Goal: Task Accomplishment & Management: Manage account settings

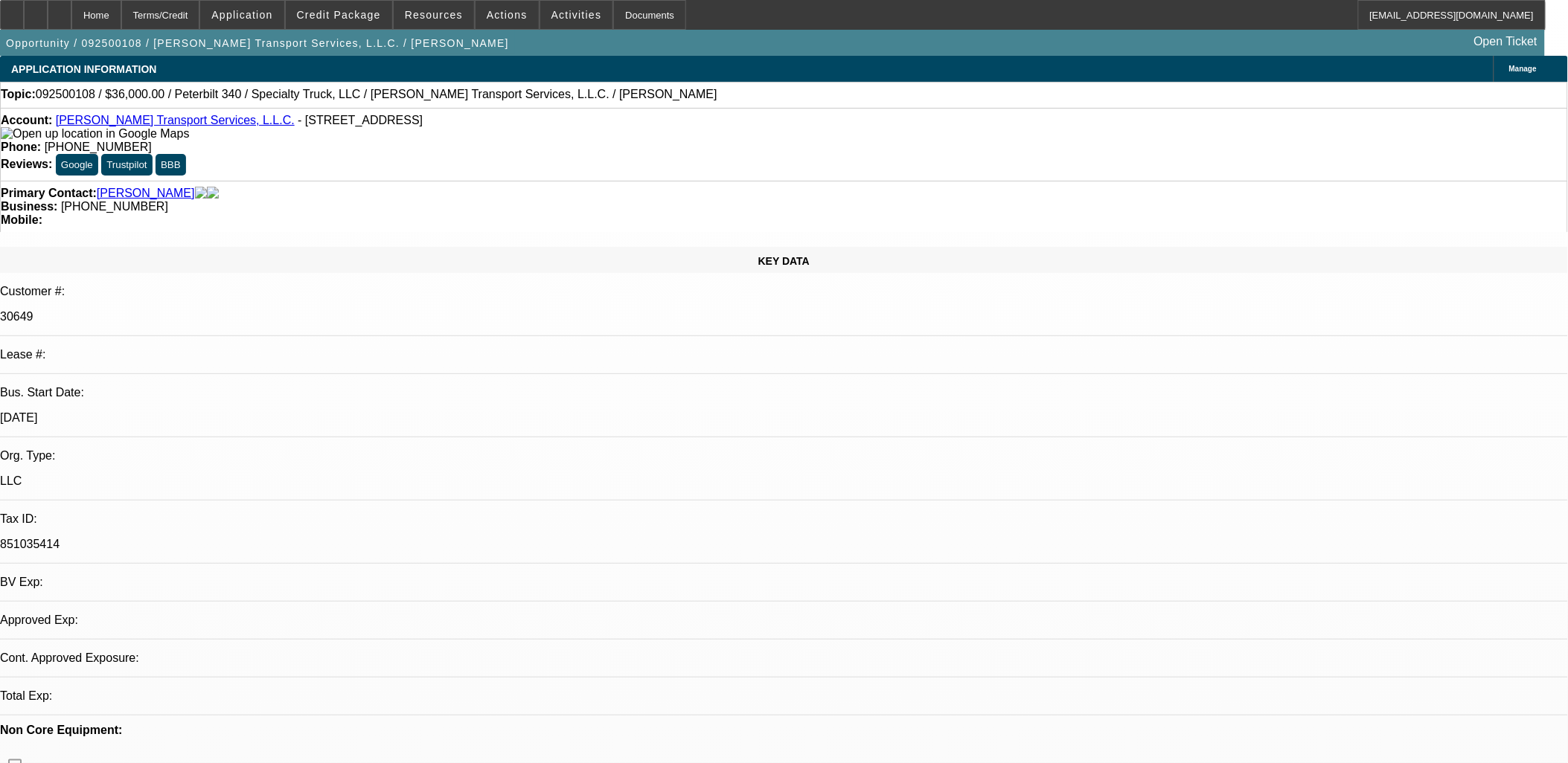
select select "0"
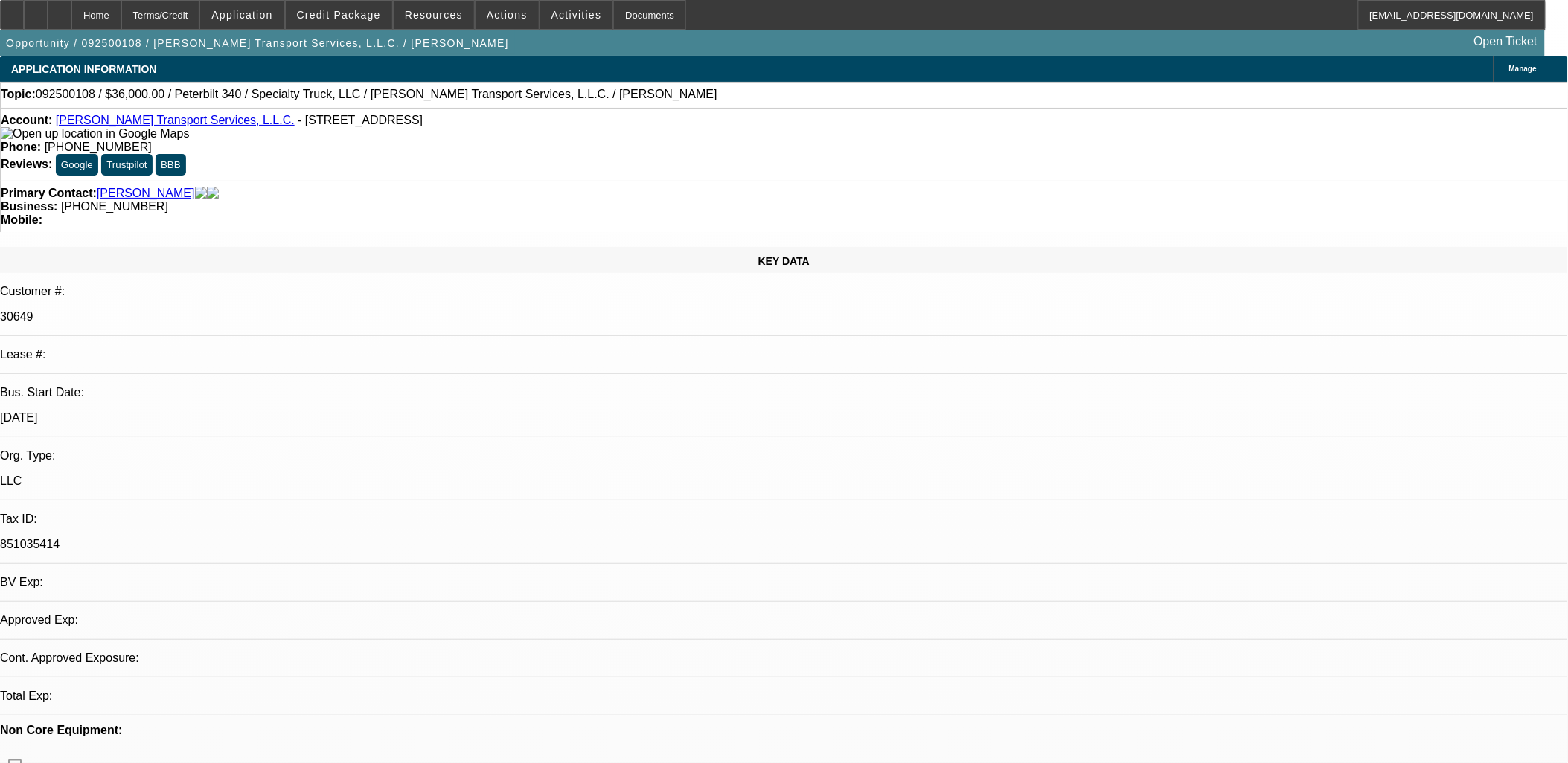
select select "0"
select select "1"
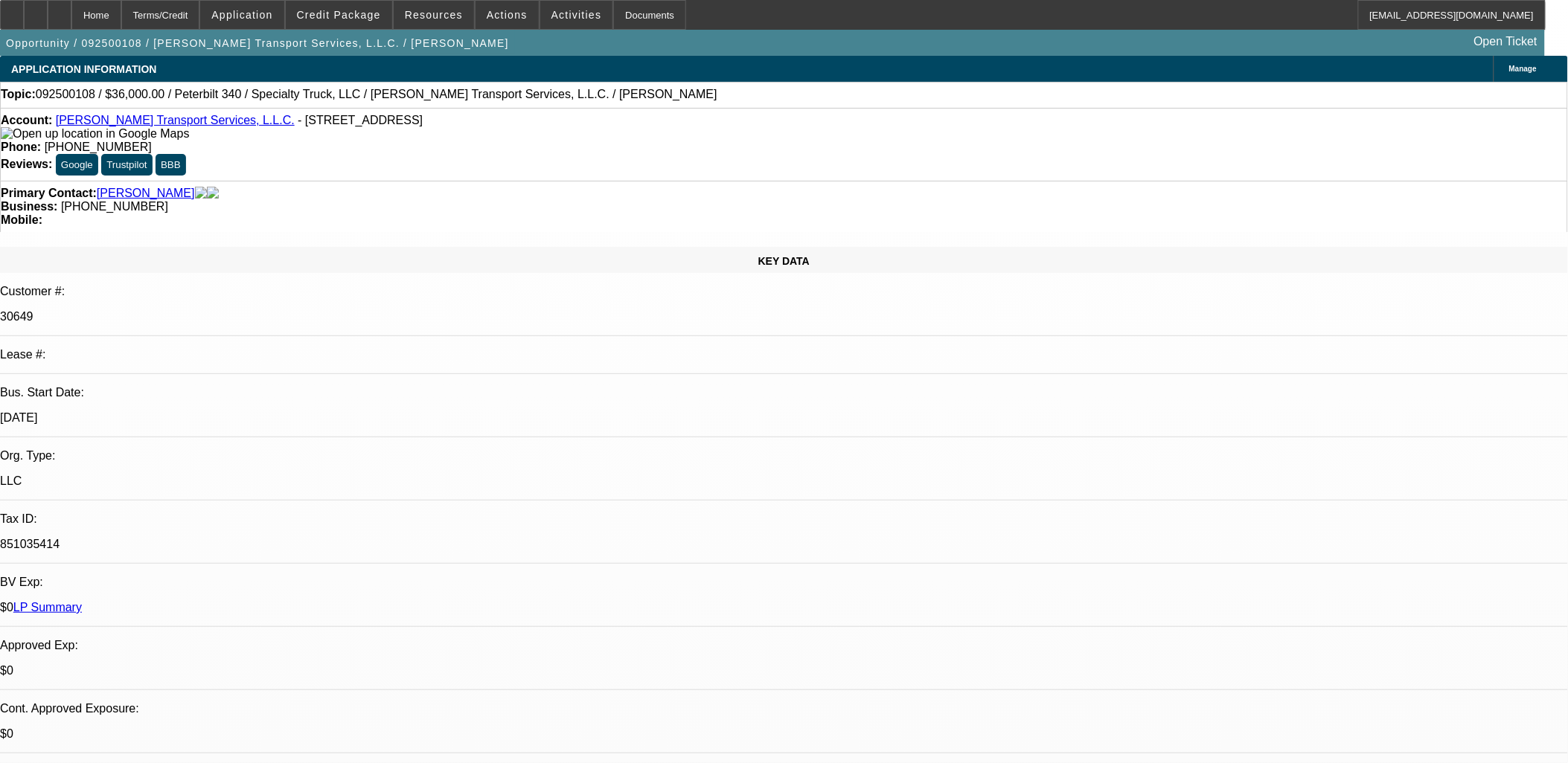
select select "3"
select select "6"
select select "1"
select select "3"
select select "6"
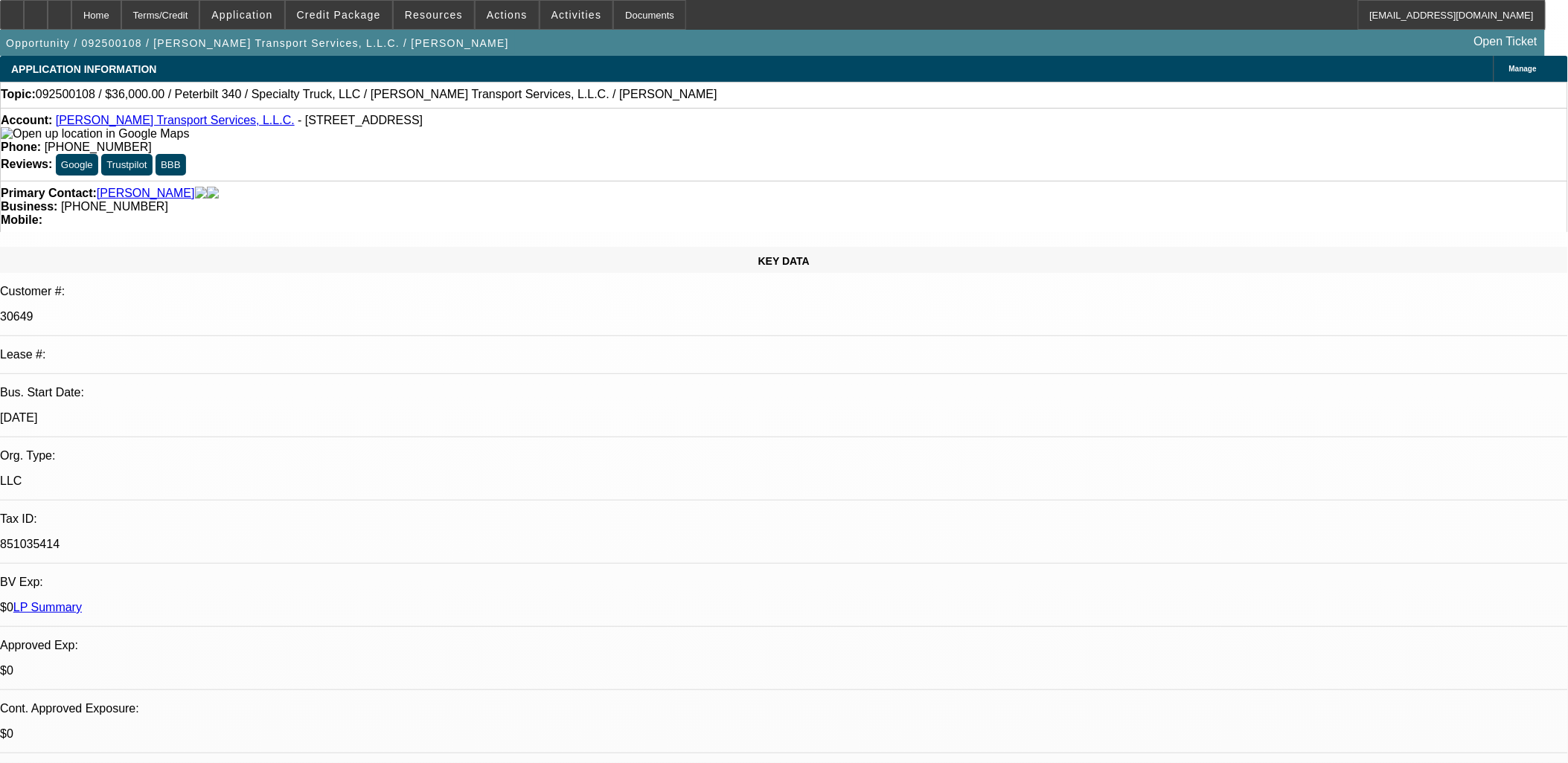
select select "1"
select select "2"
select select "6"
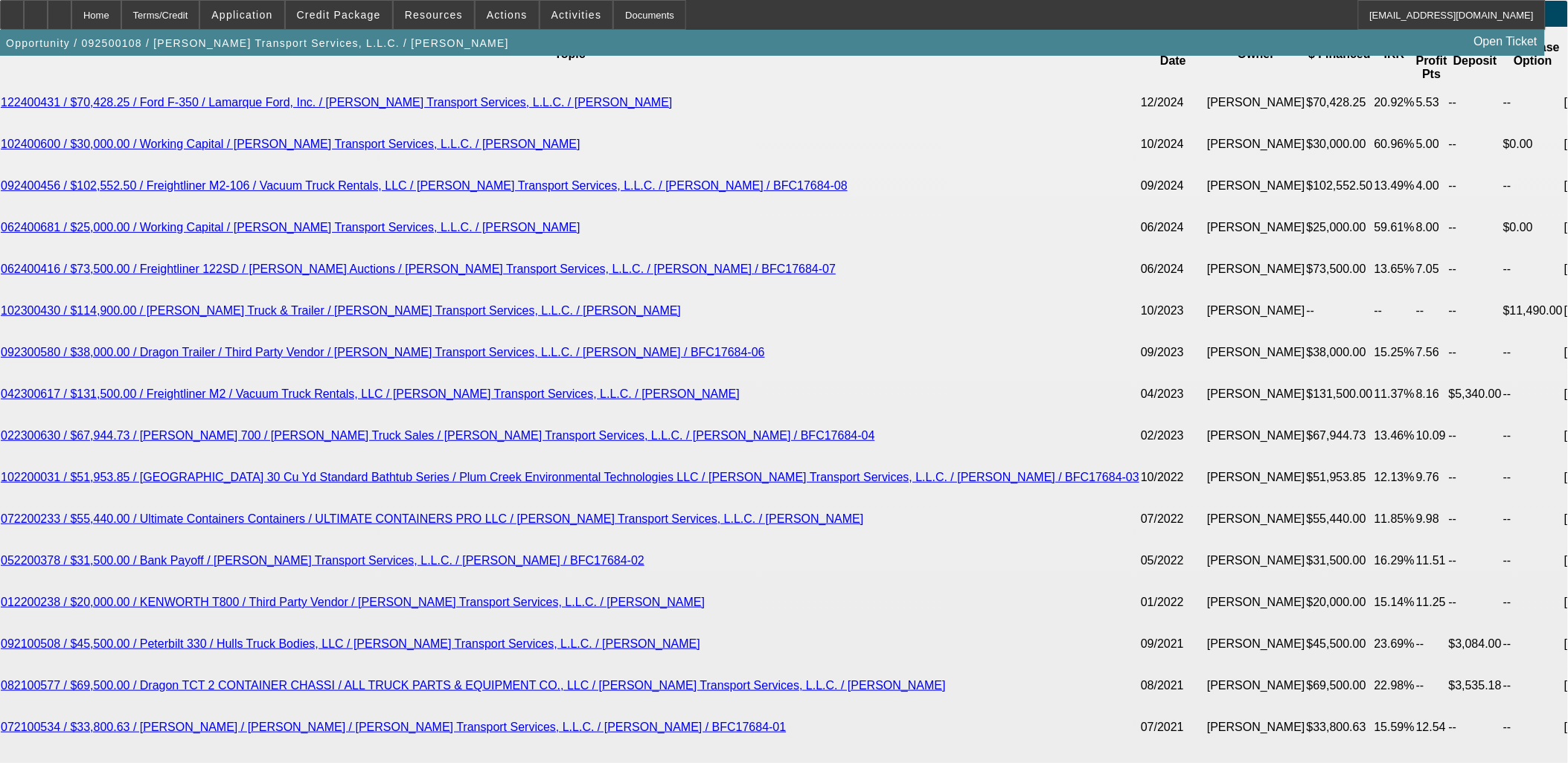
scroll to position [2810, 0]
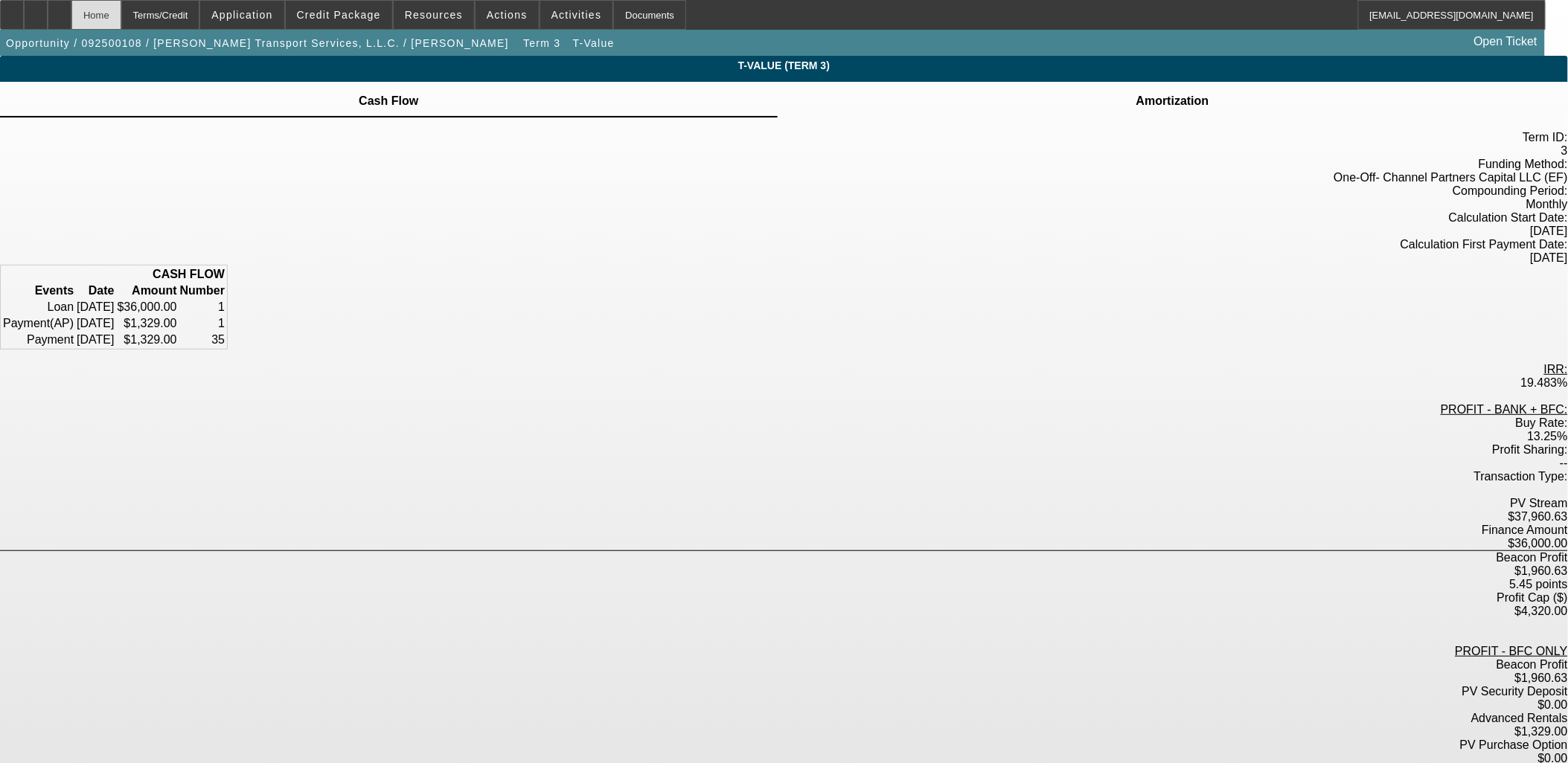
click at [122, 22] on div "Home" at bounding box center [96, 15] width 49 height 30
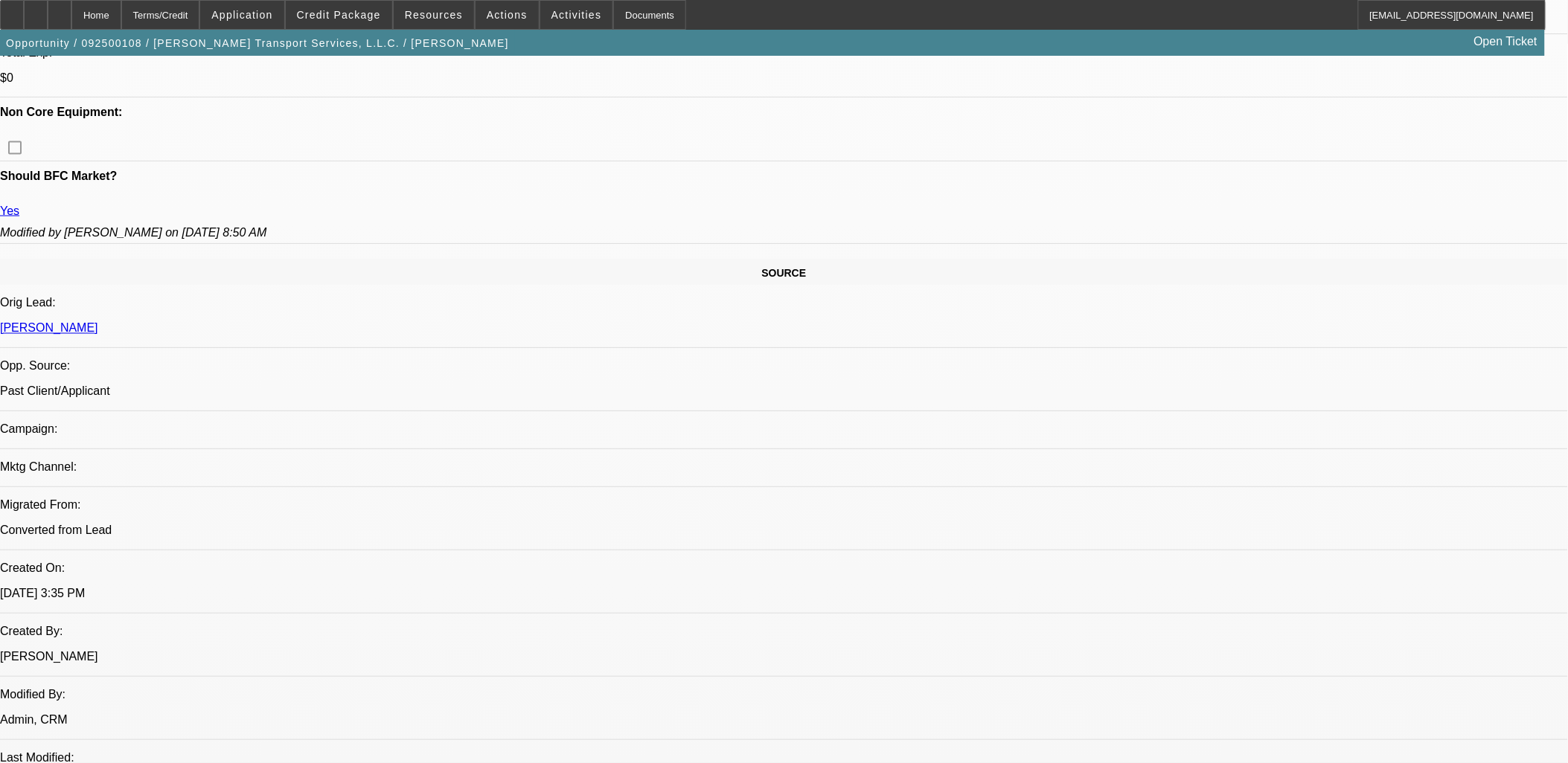
select select "0"
select select "3"
select select "0"
select select "6"
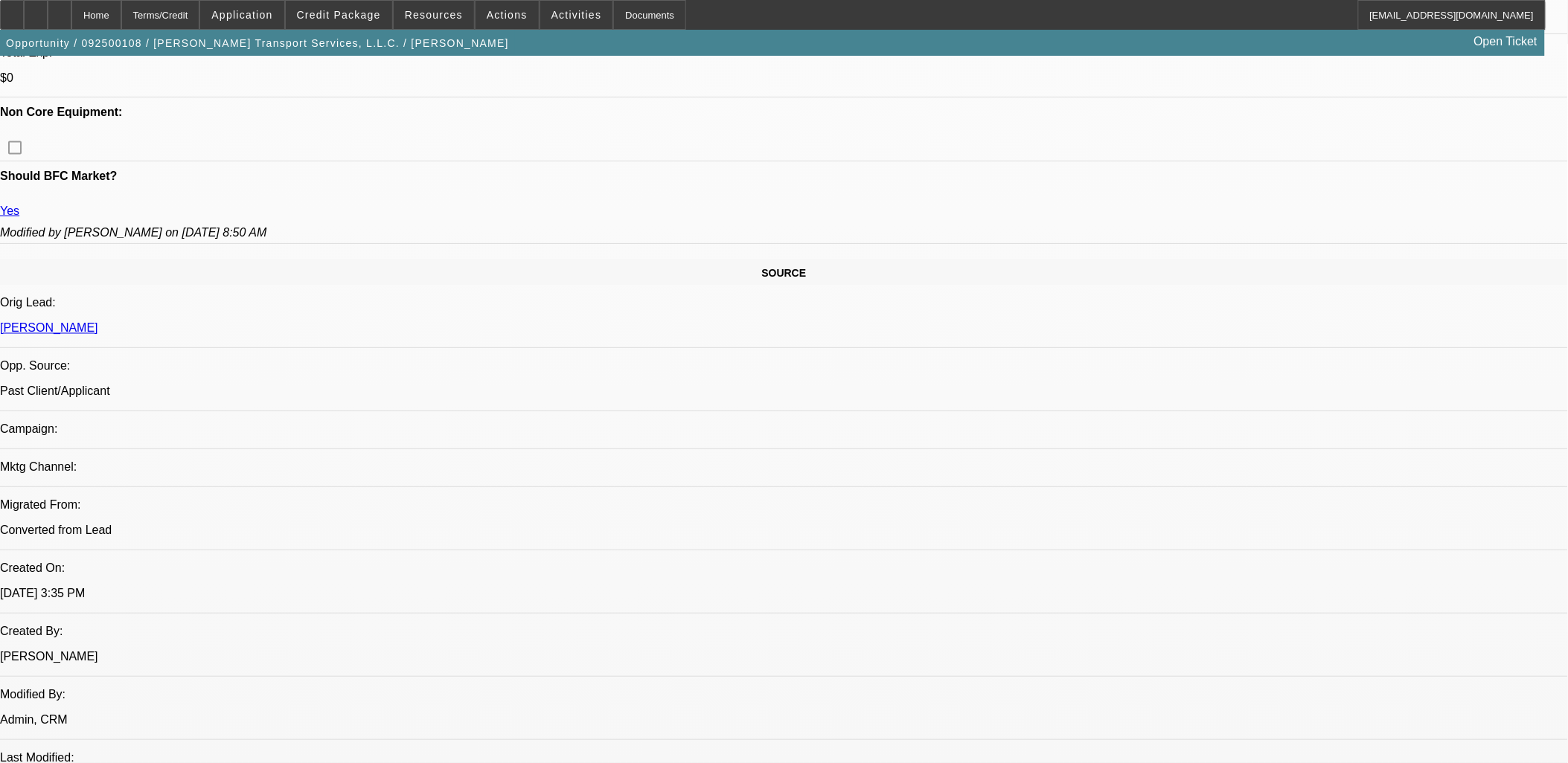
select select "0"
select select "3"
select select "0"
select select "6"
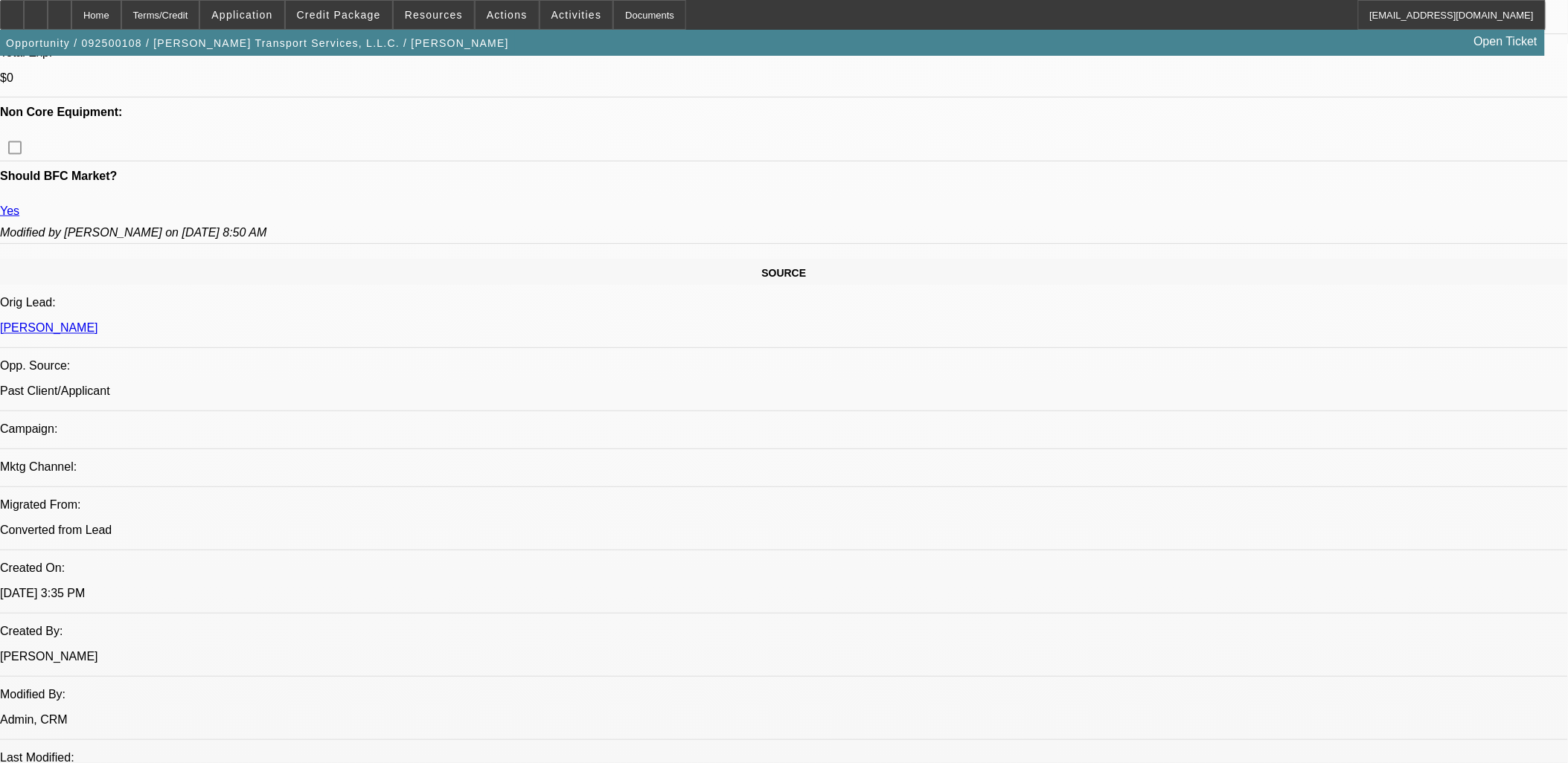
select select "0"
select select "2"
select select "0"
select select "6"
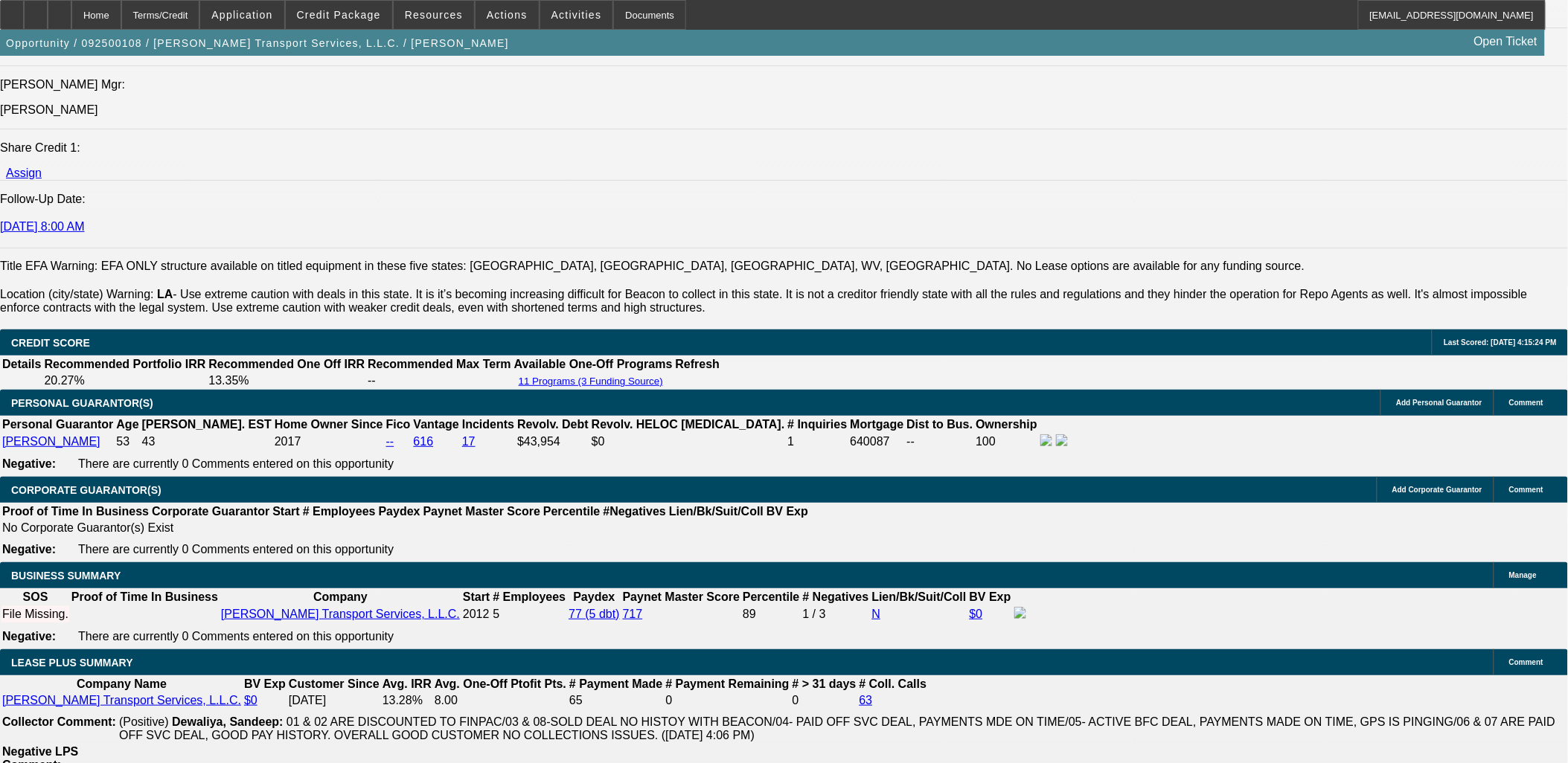
scroll to position [2479, 0]
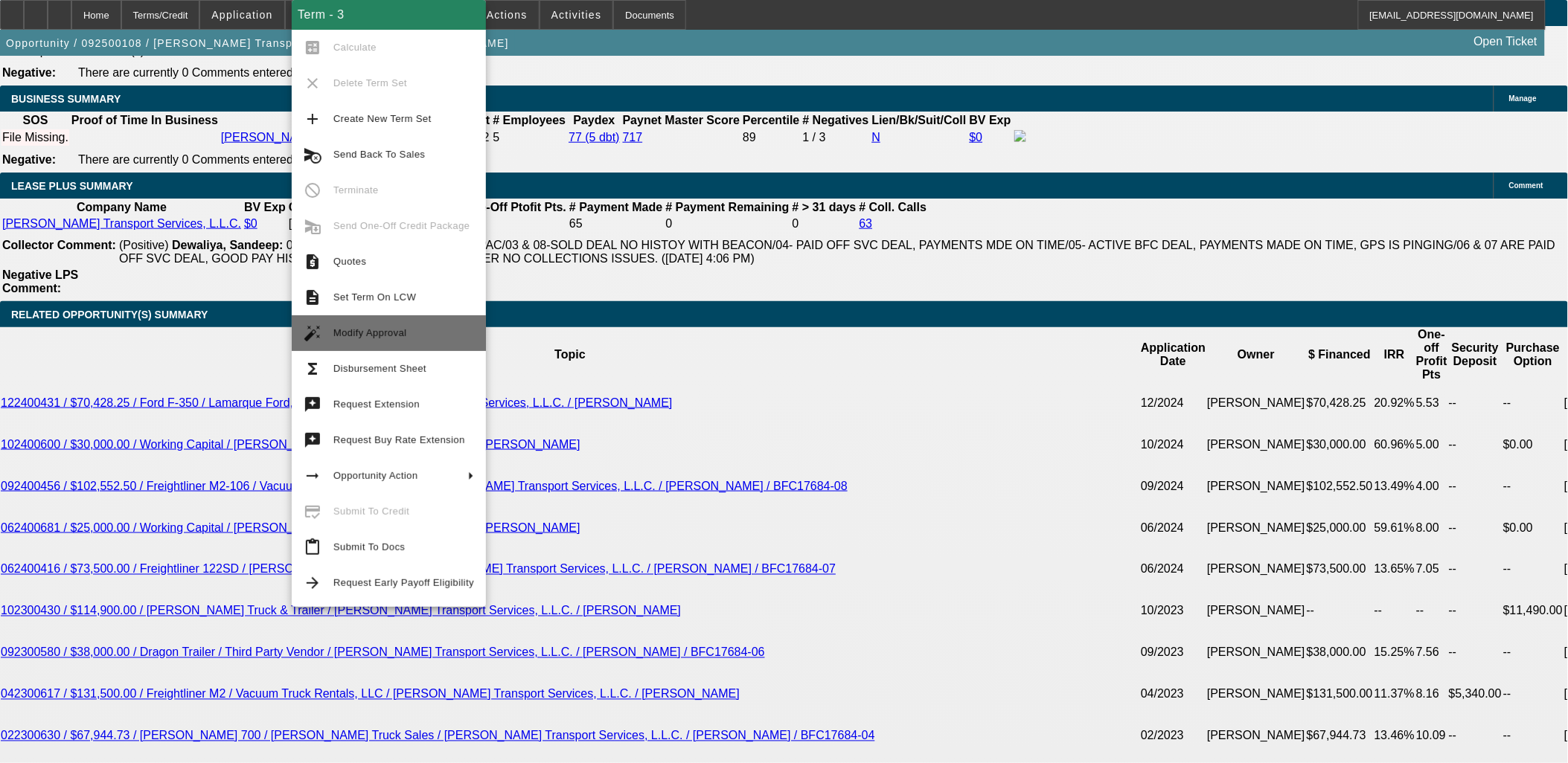
click at [391, 336] on span "Modify Approval" at bounding box center [370, 333] width 73 height 11
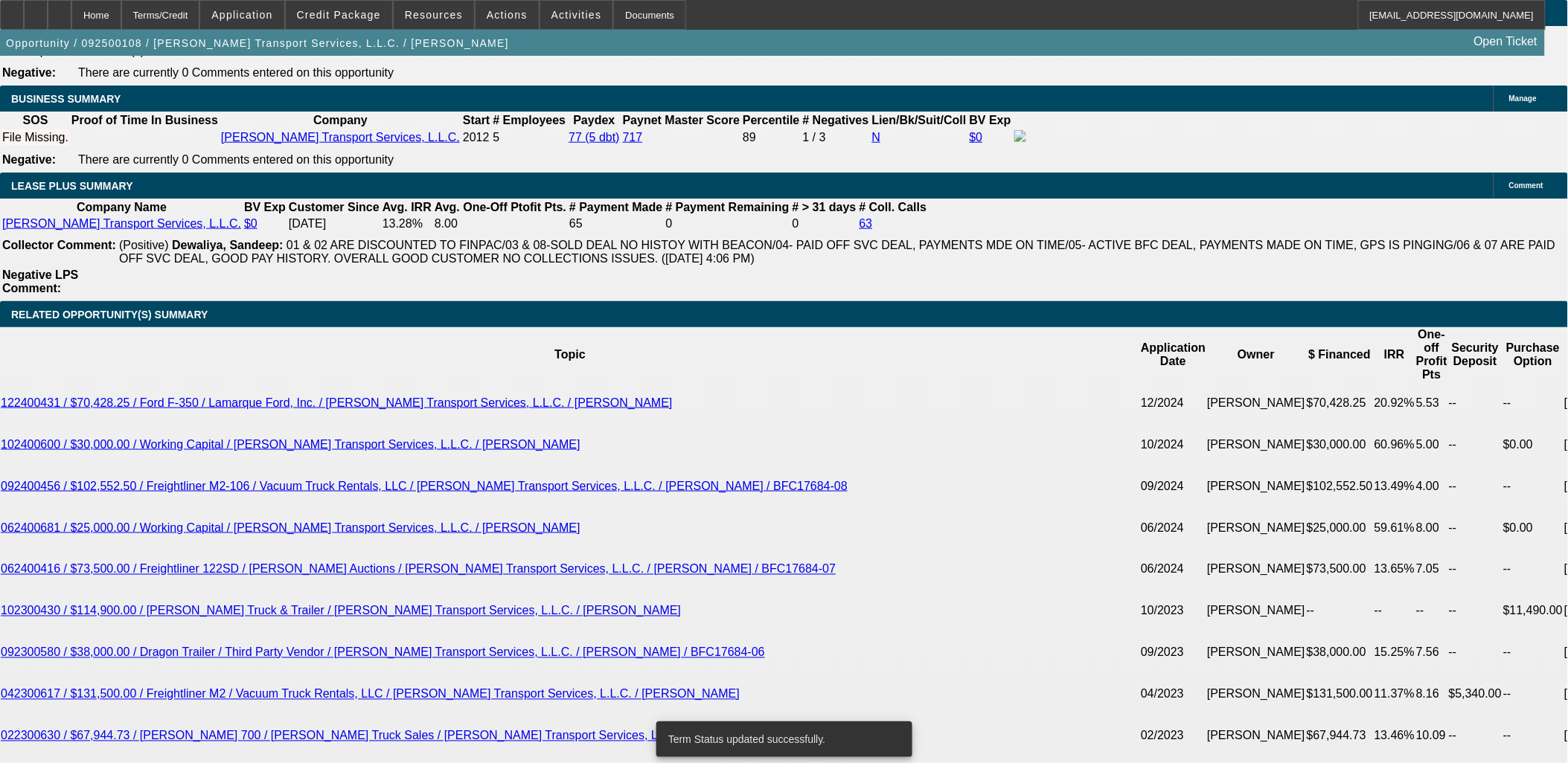
select select "0"
select select "3"
select select "0"
select select "6"
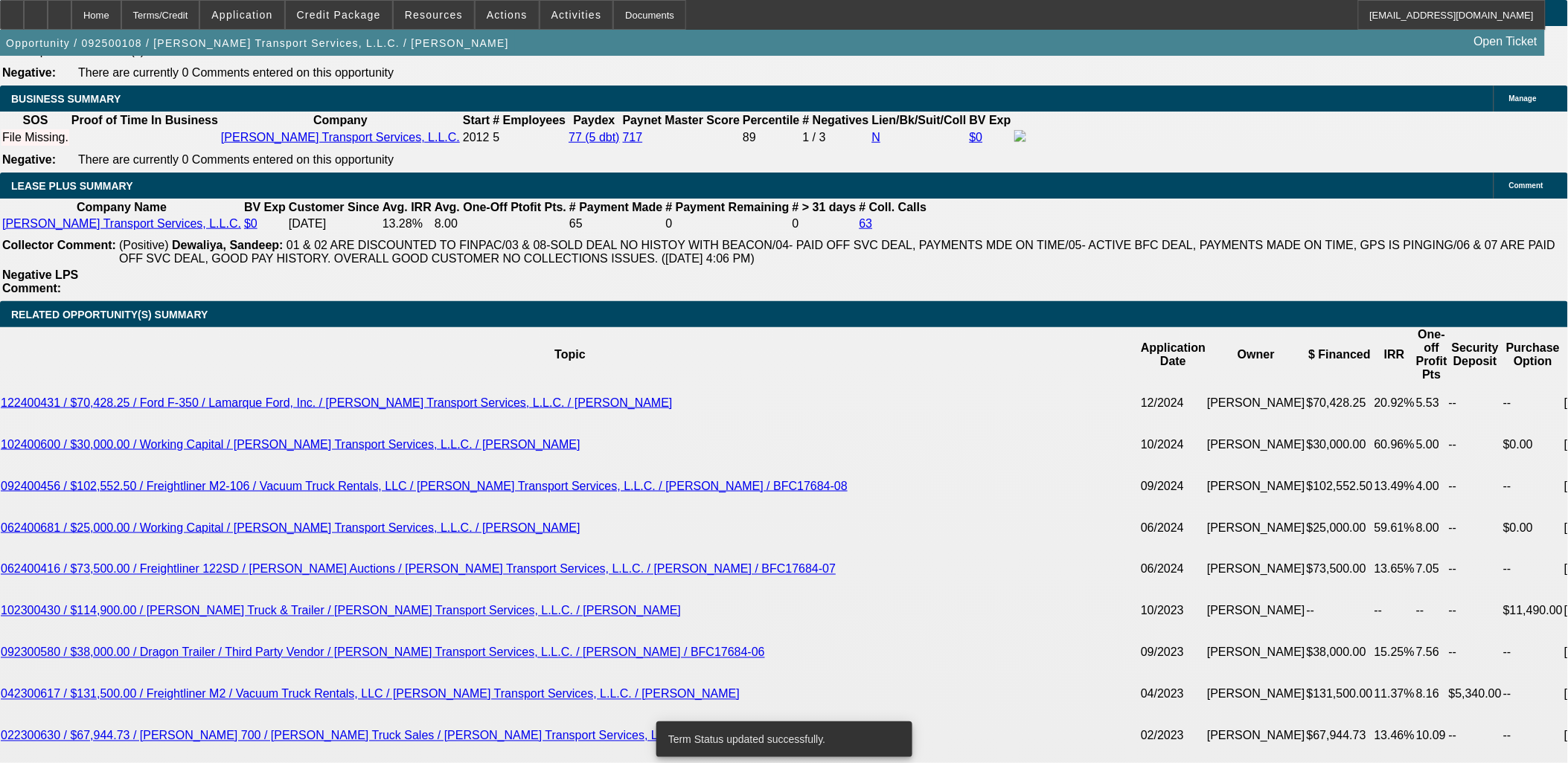
select select "0"
select select "3"
select select "0"
select select "6"
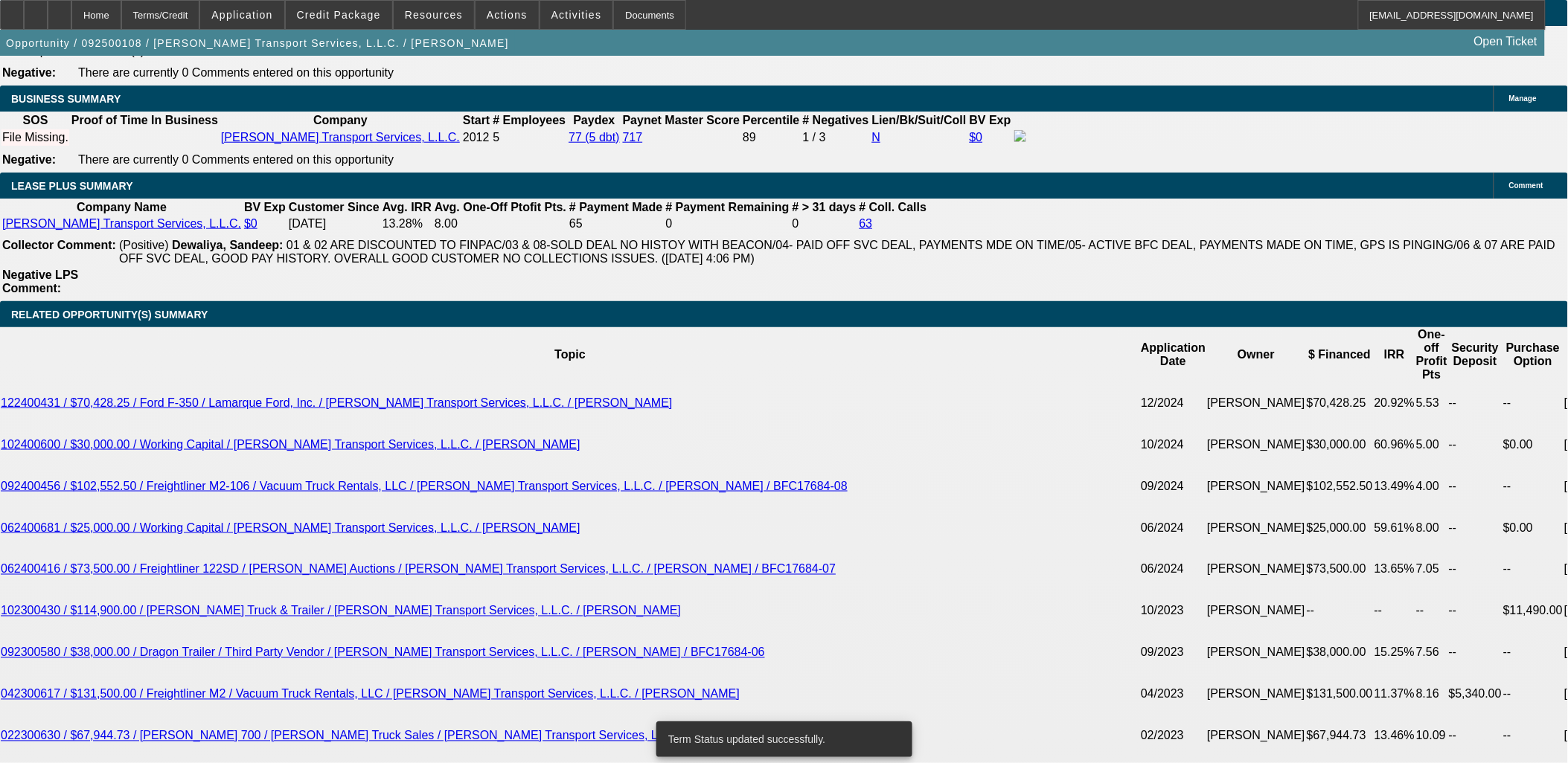
select select "0"
select select "3"
select select "0"
select select "6"
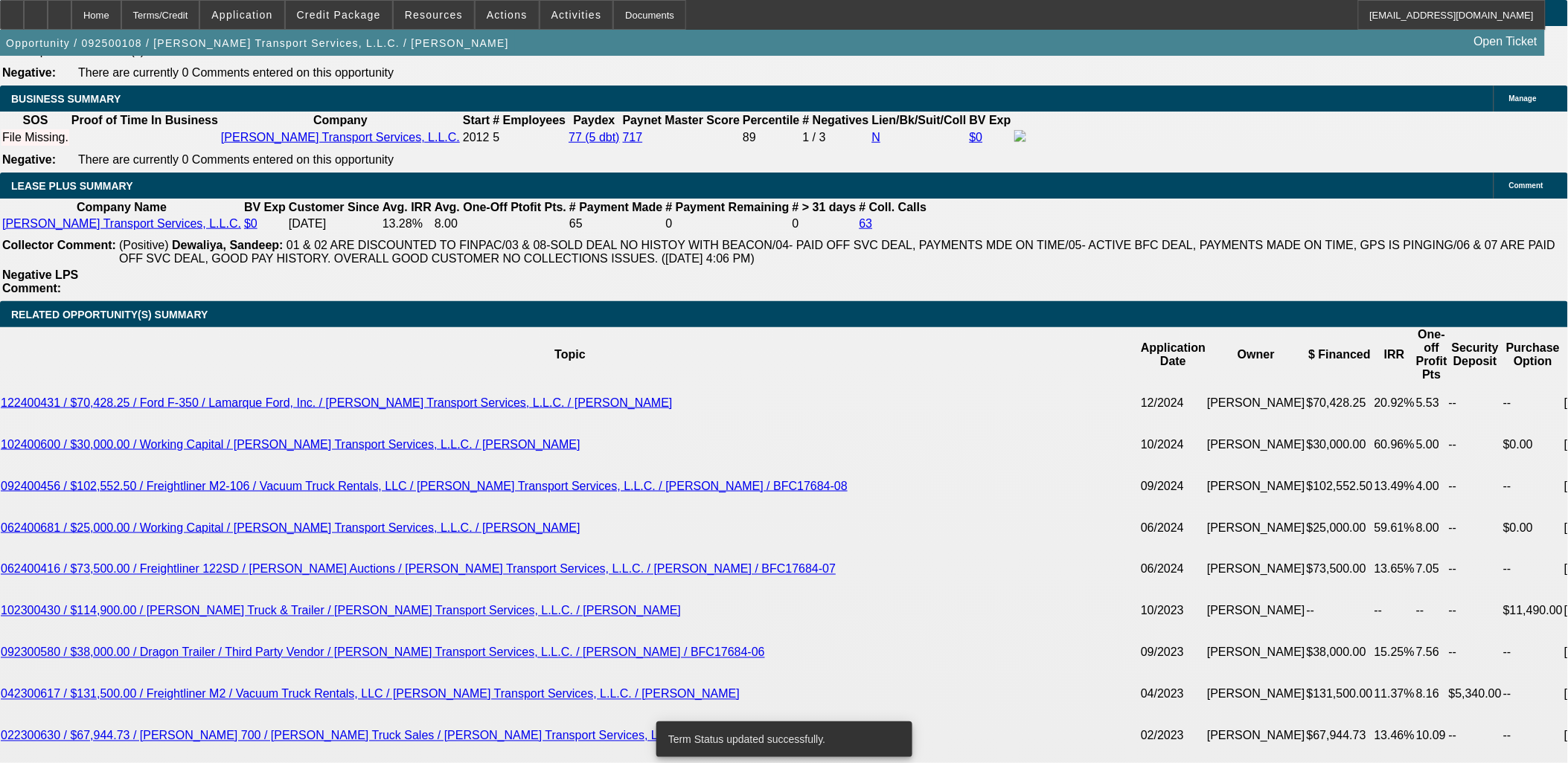
select select "0"
select select "2"
select select "0"
select select "6"
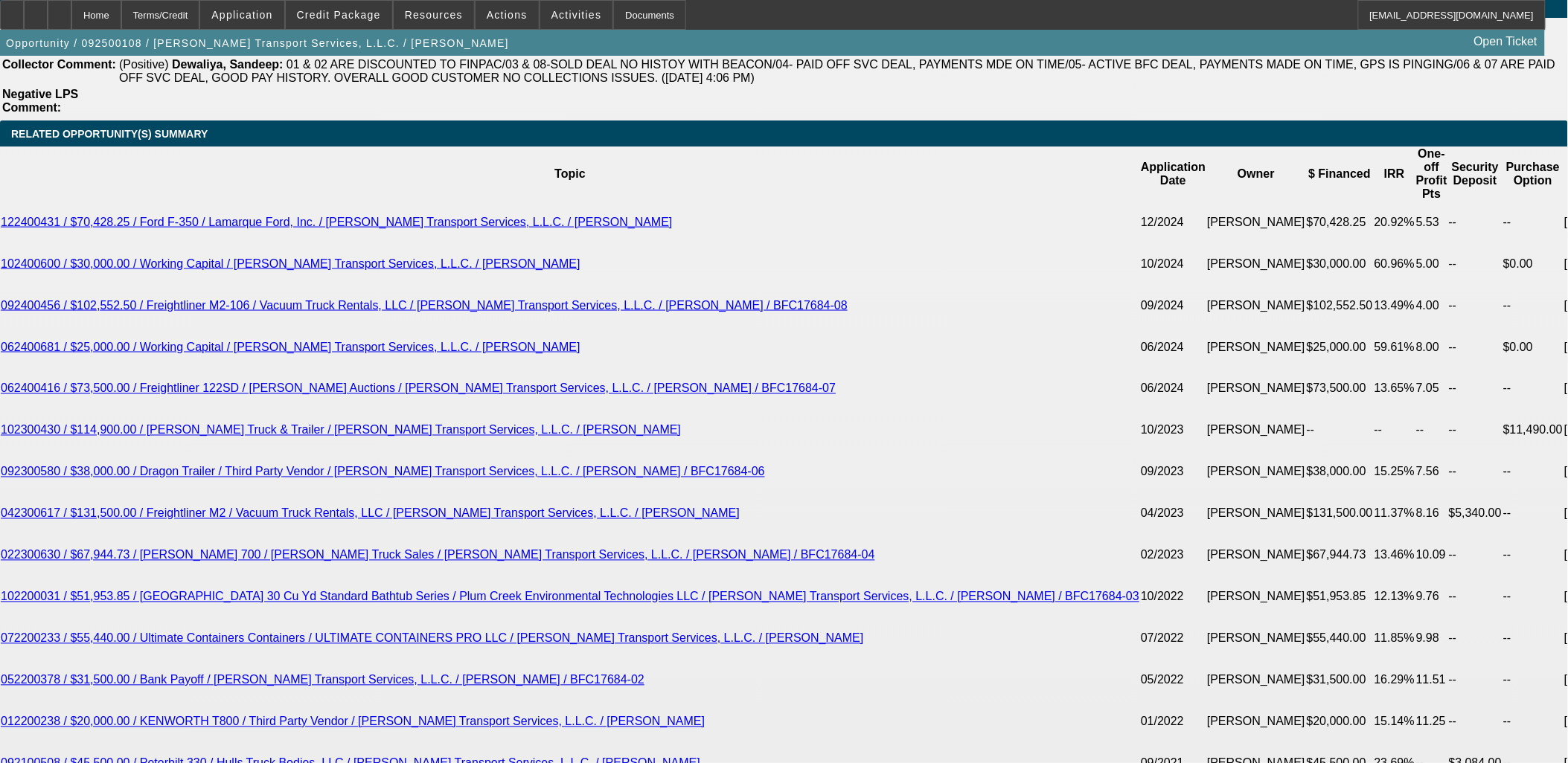
scroll to position [2810, 0]
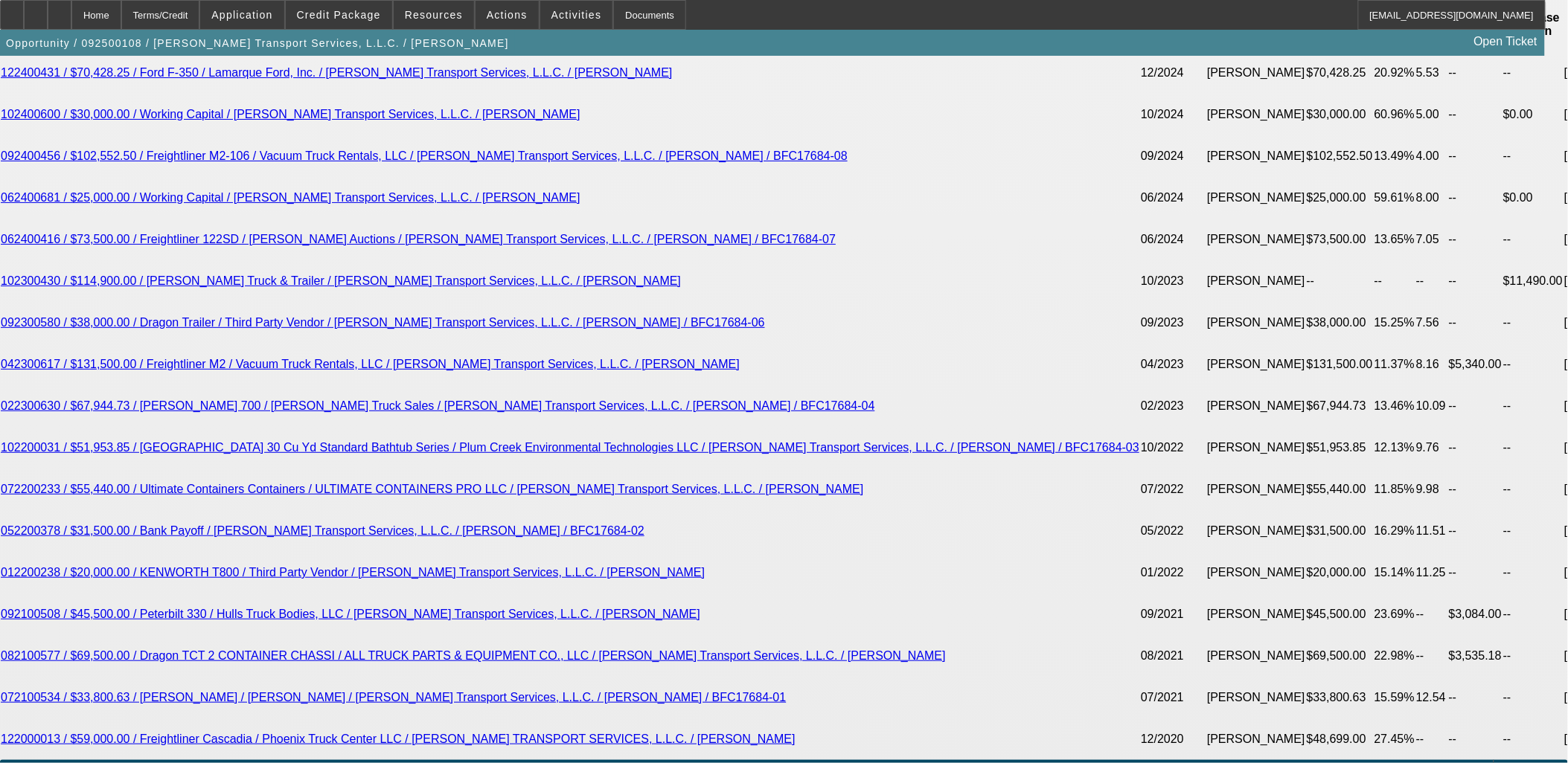
type input "UNKNOWN"
type input "13."
type input "$1,015.49"
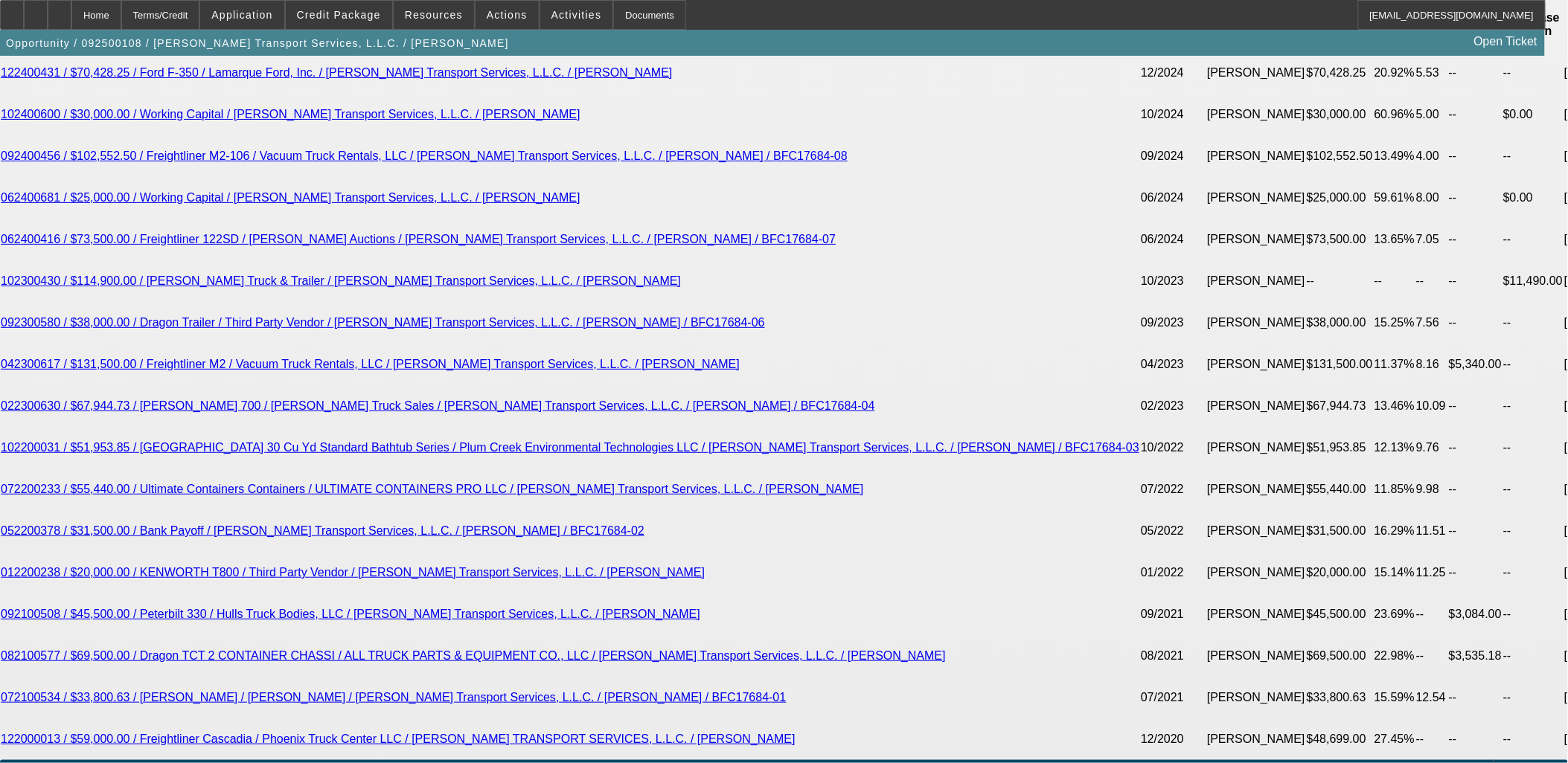
type input "13.5"
type input "$1,221.67"
type input "13.5"
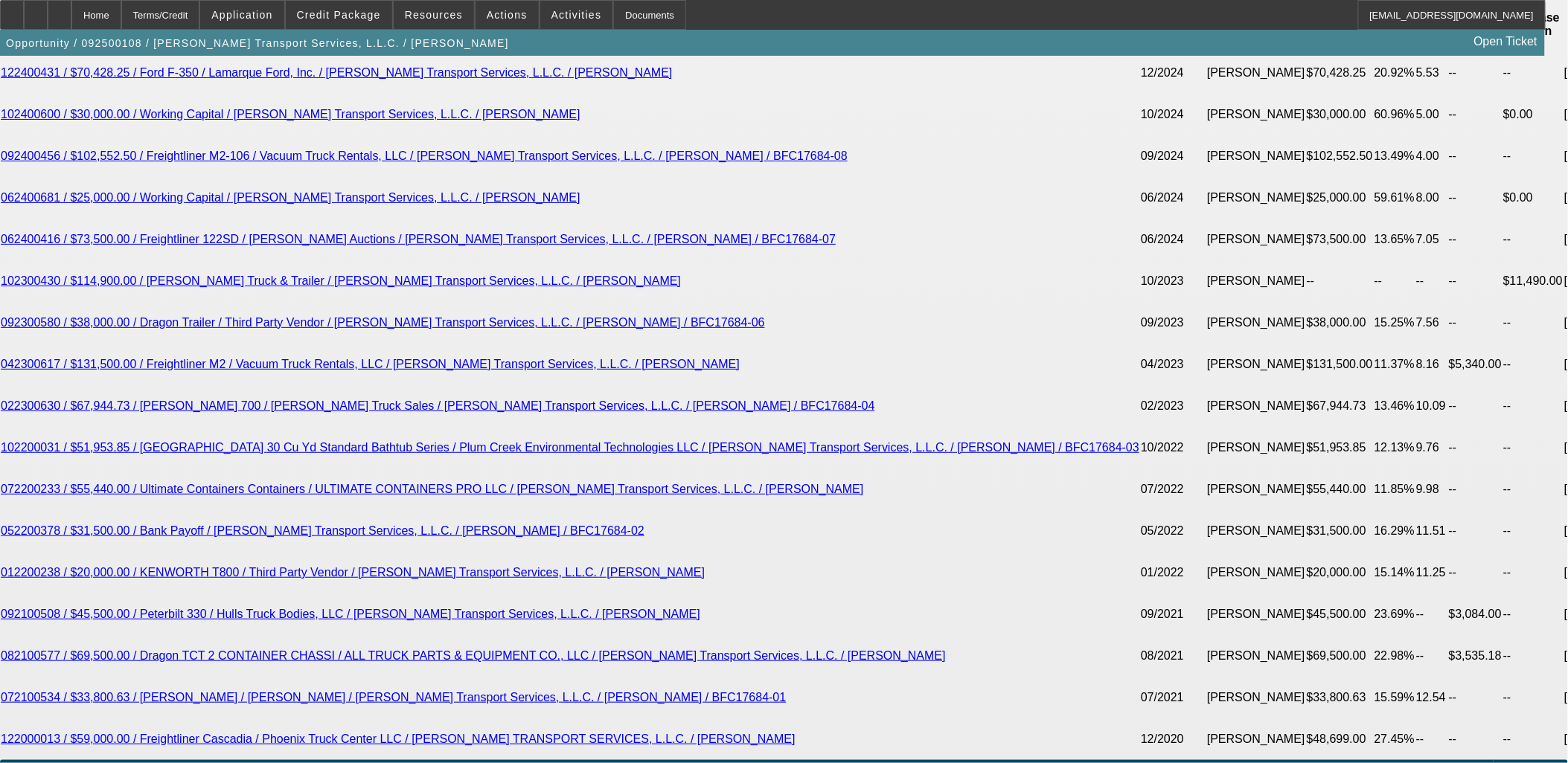
type input "122"
type input "1225"
type input "13.7"
type input "$1,225.00"
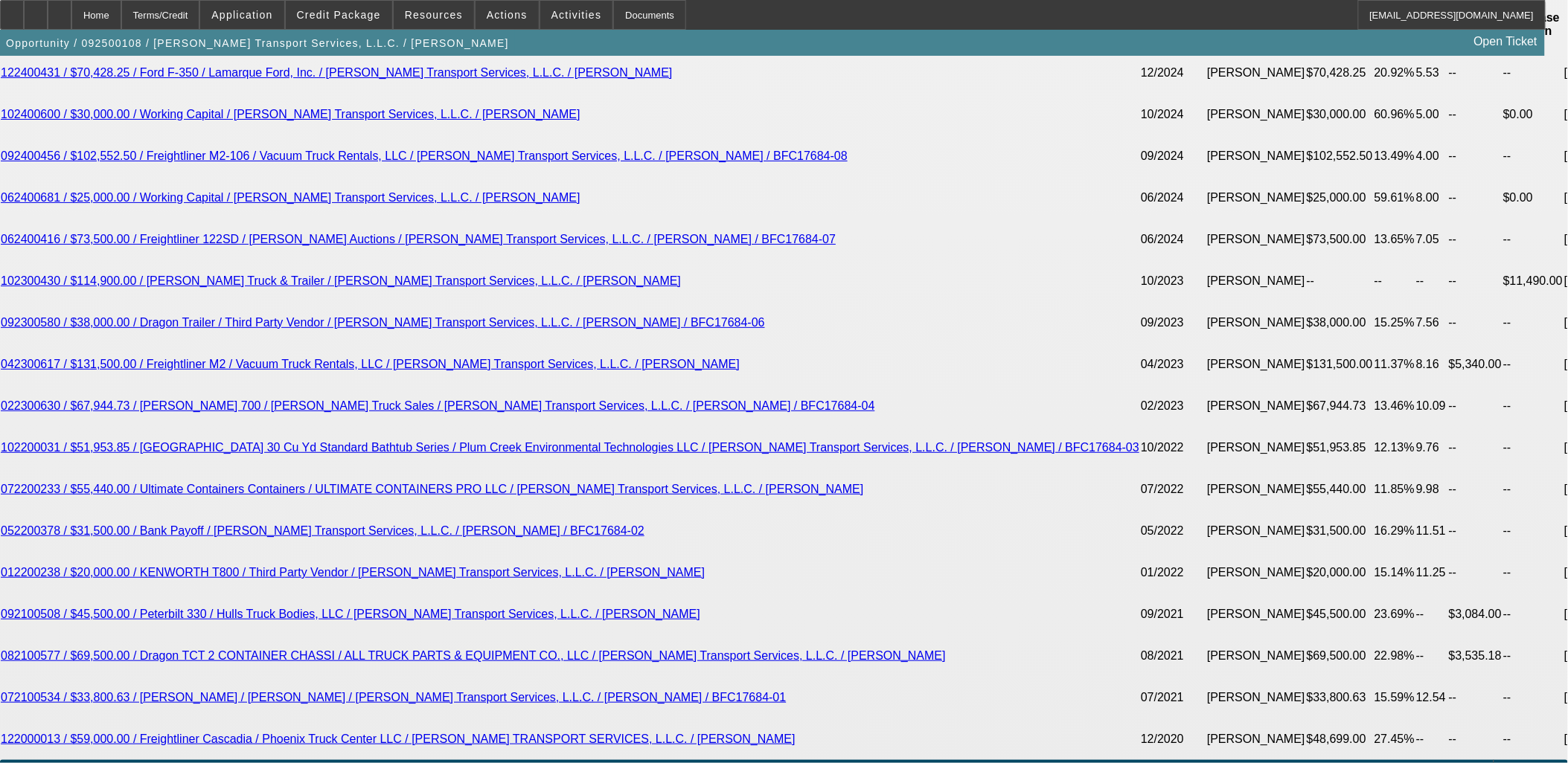
drag, startPoint x: 259, startPoint y: 370, endPoint x: 308, endPoint y: 369, distance: 49.0
type input "$3,600.00"
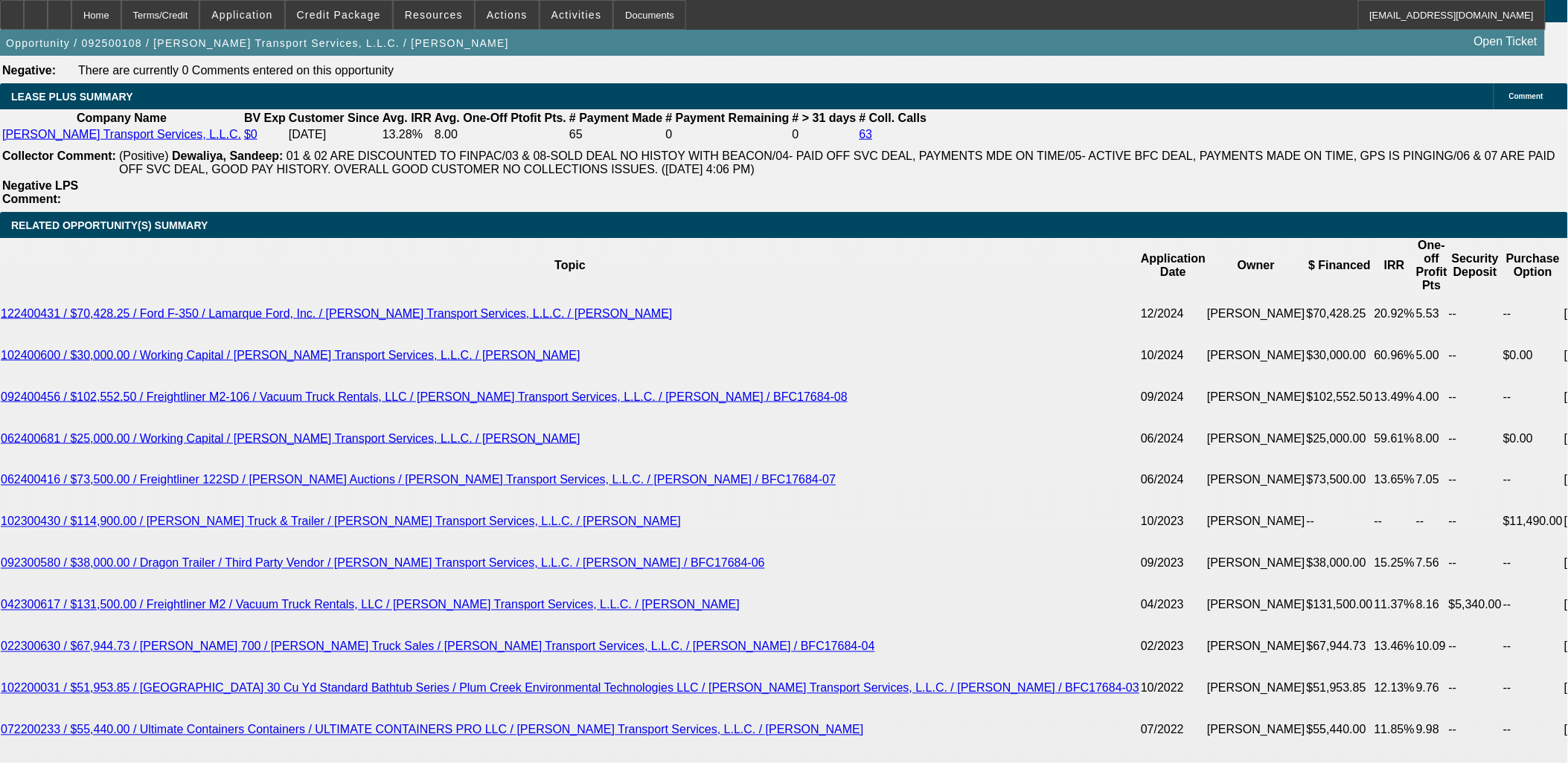
scroll to position [2562, 0]
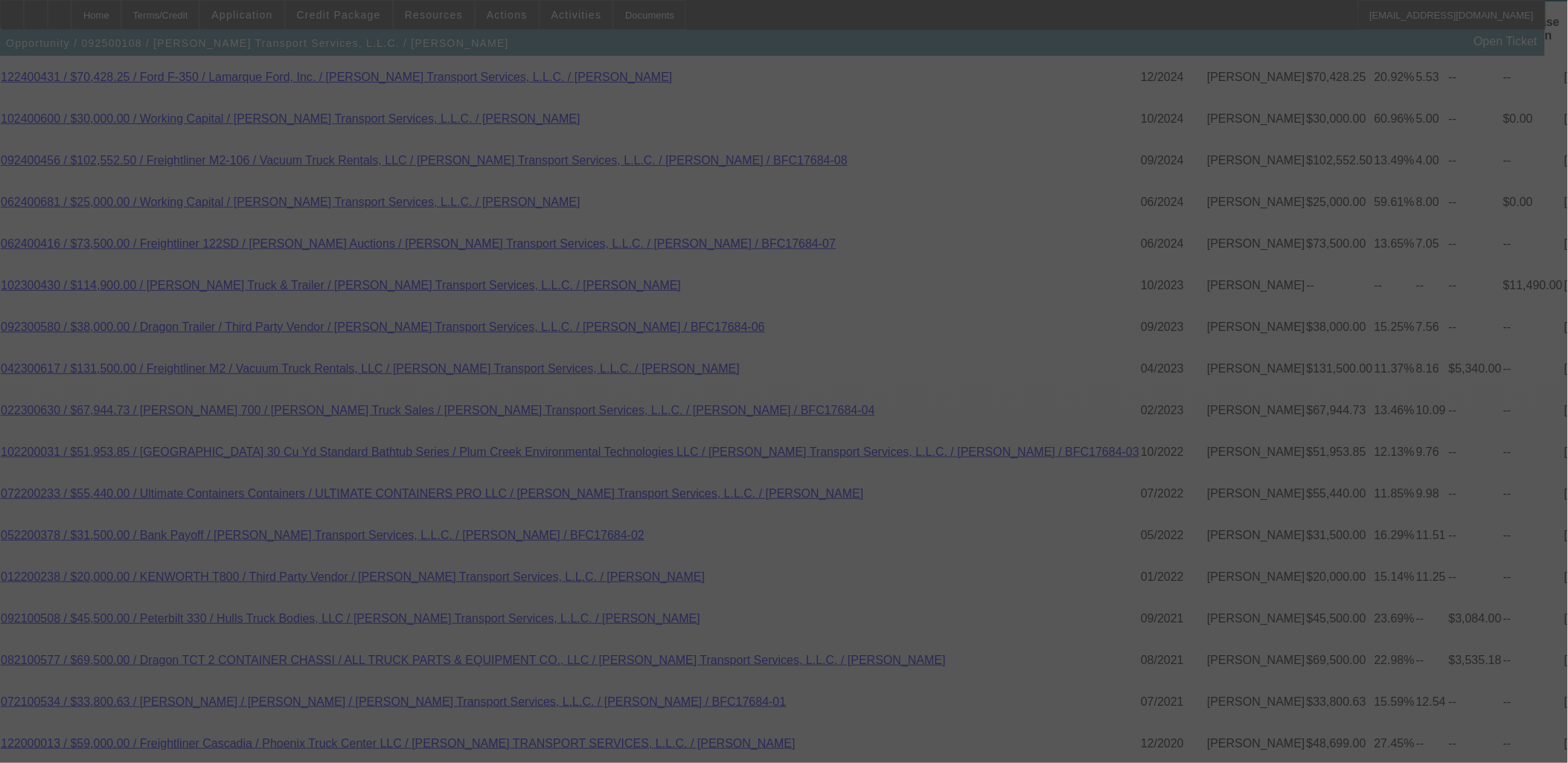
scroll to position [2810, 0]
select select "0"
select select "3"
select select "0"
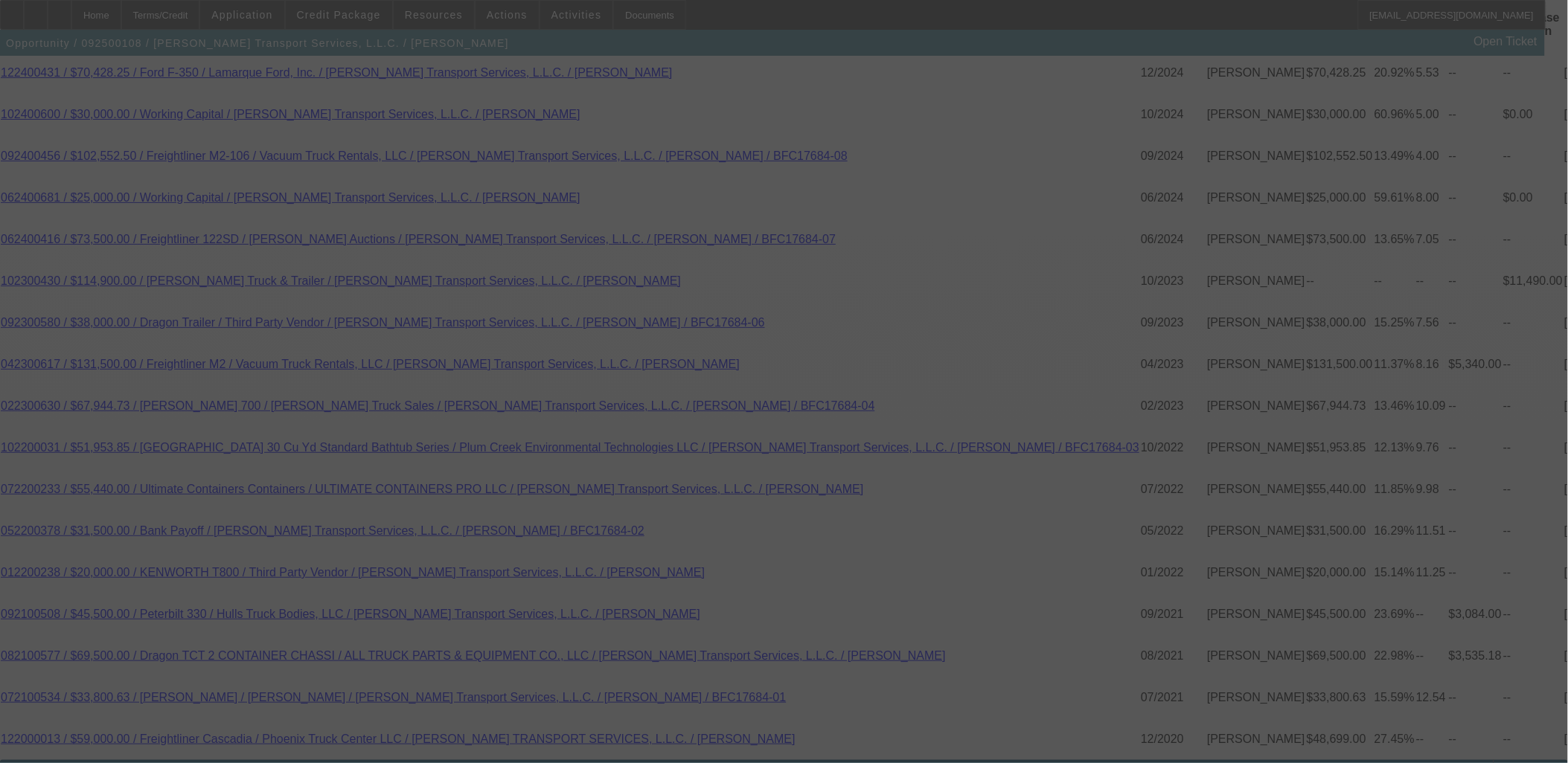
select select "6"
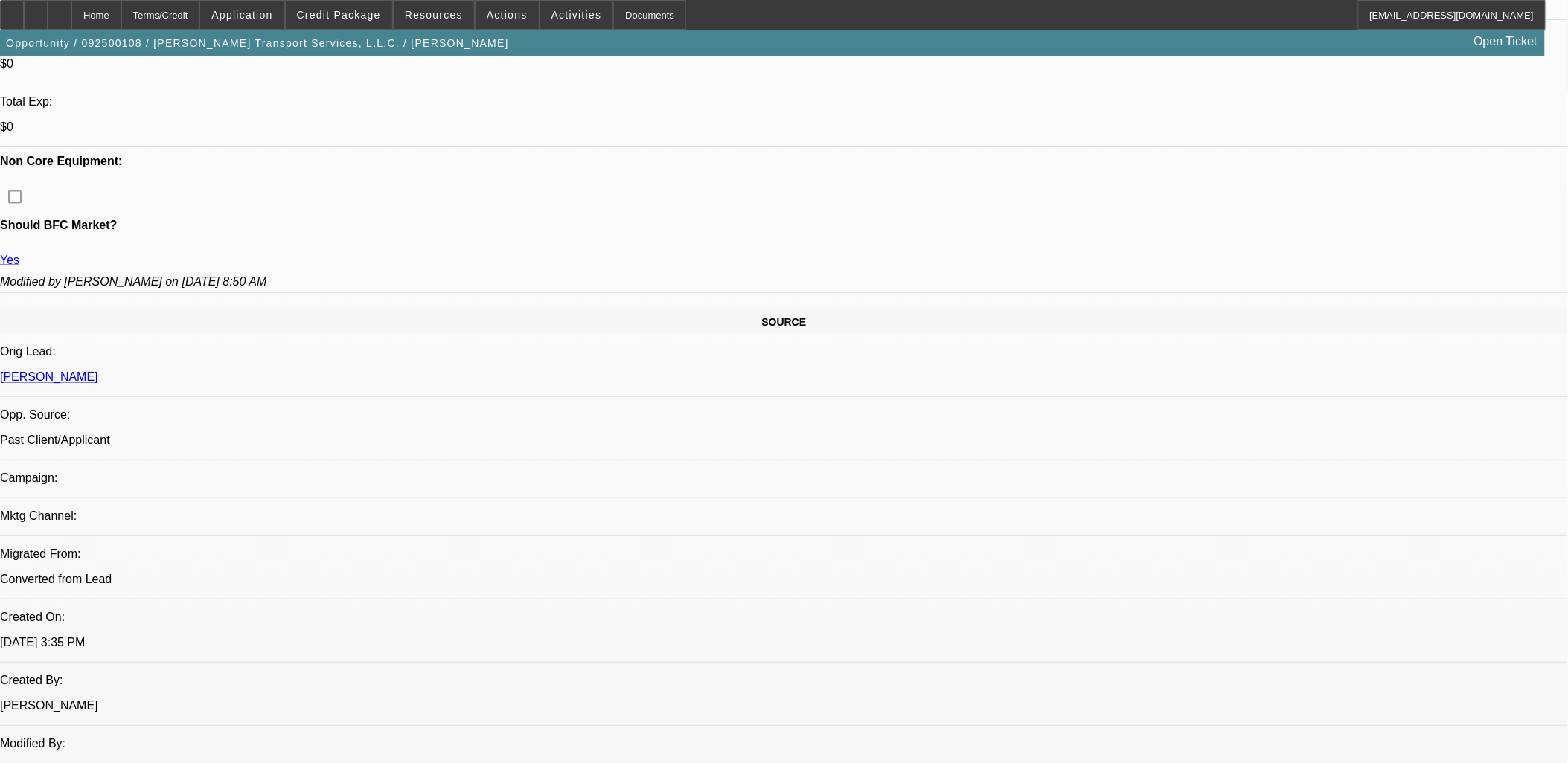
scroll to position [248, 0]
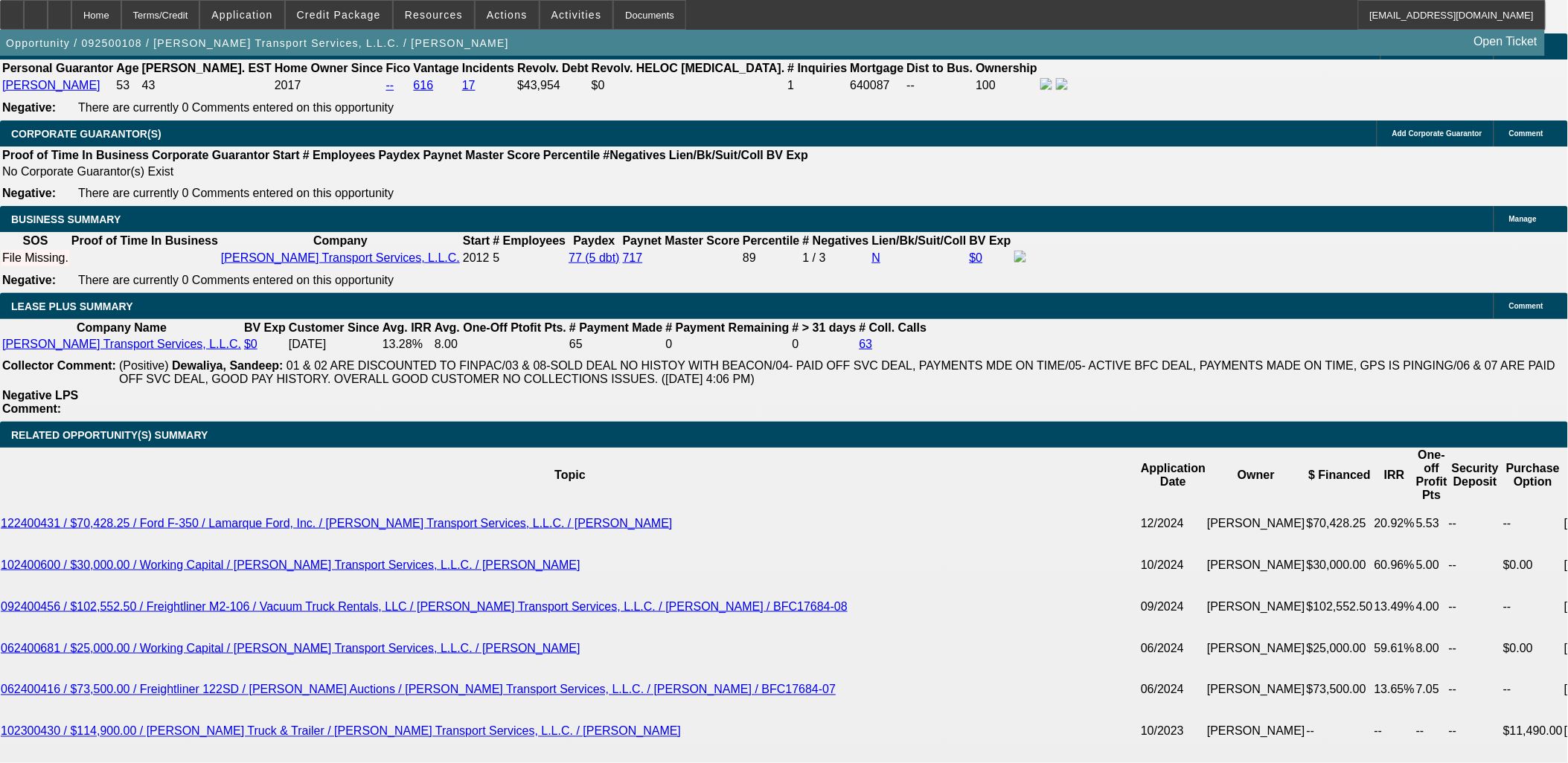
scroll to position [2727, 0]
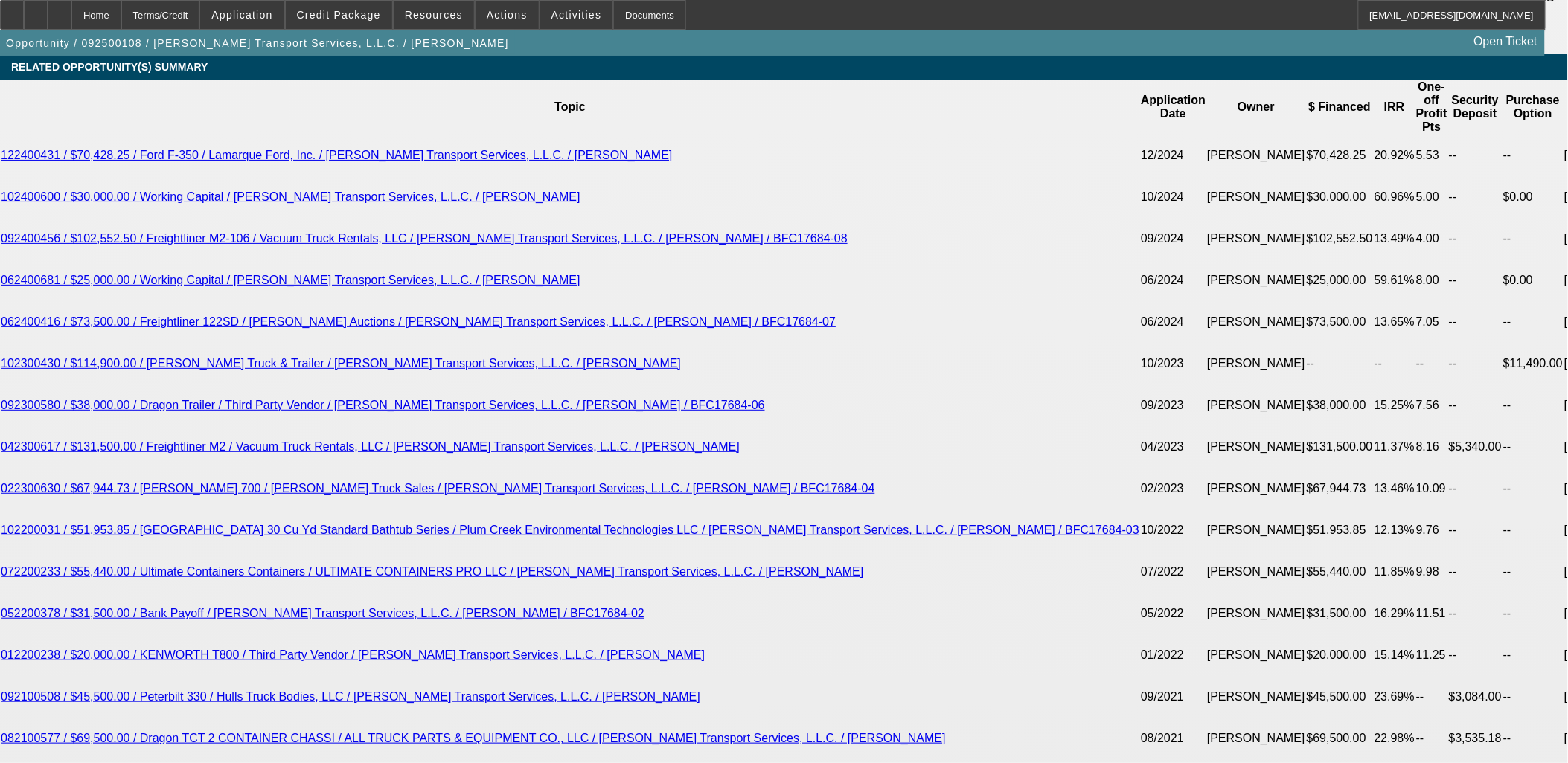
select select "1"
type input "UNKNOWN"
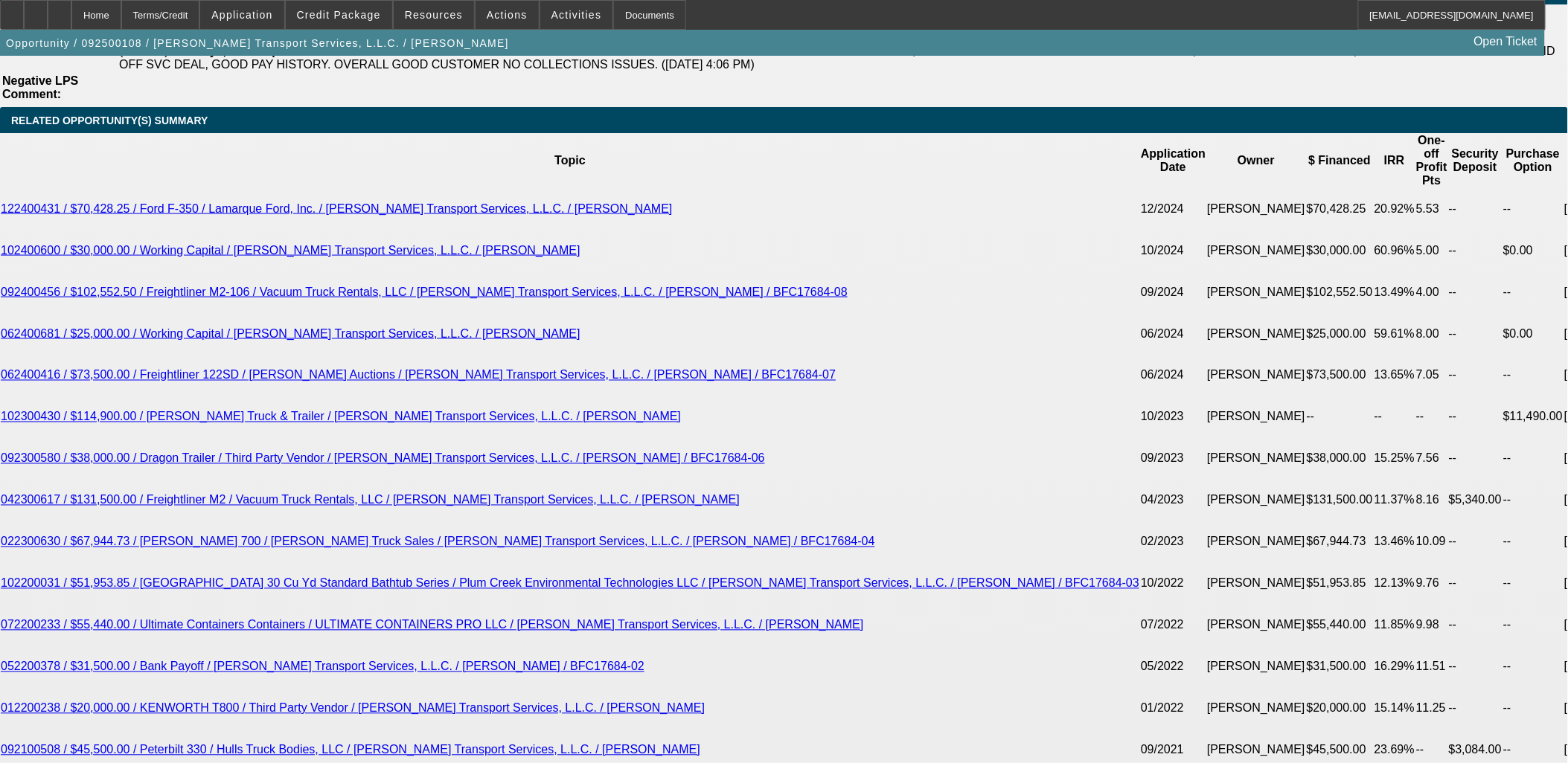
scroll to position [2644, 0]
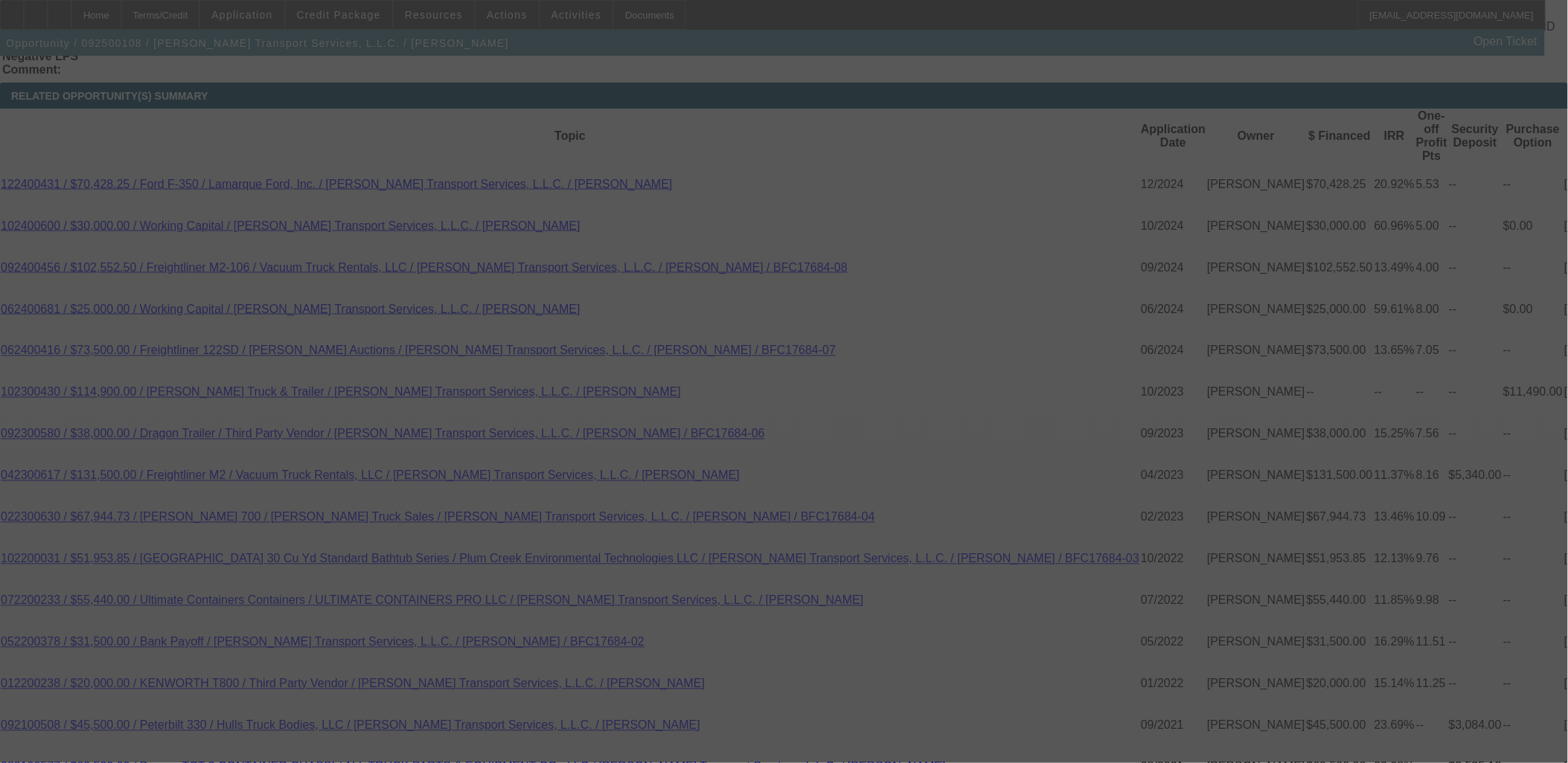
scroll to position [2727, 0]
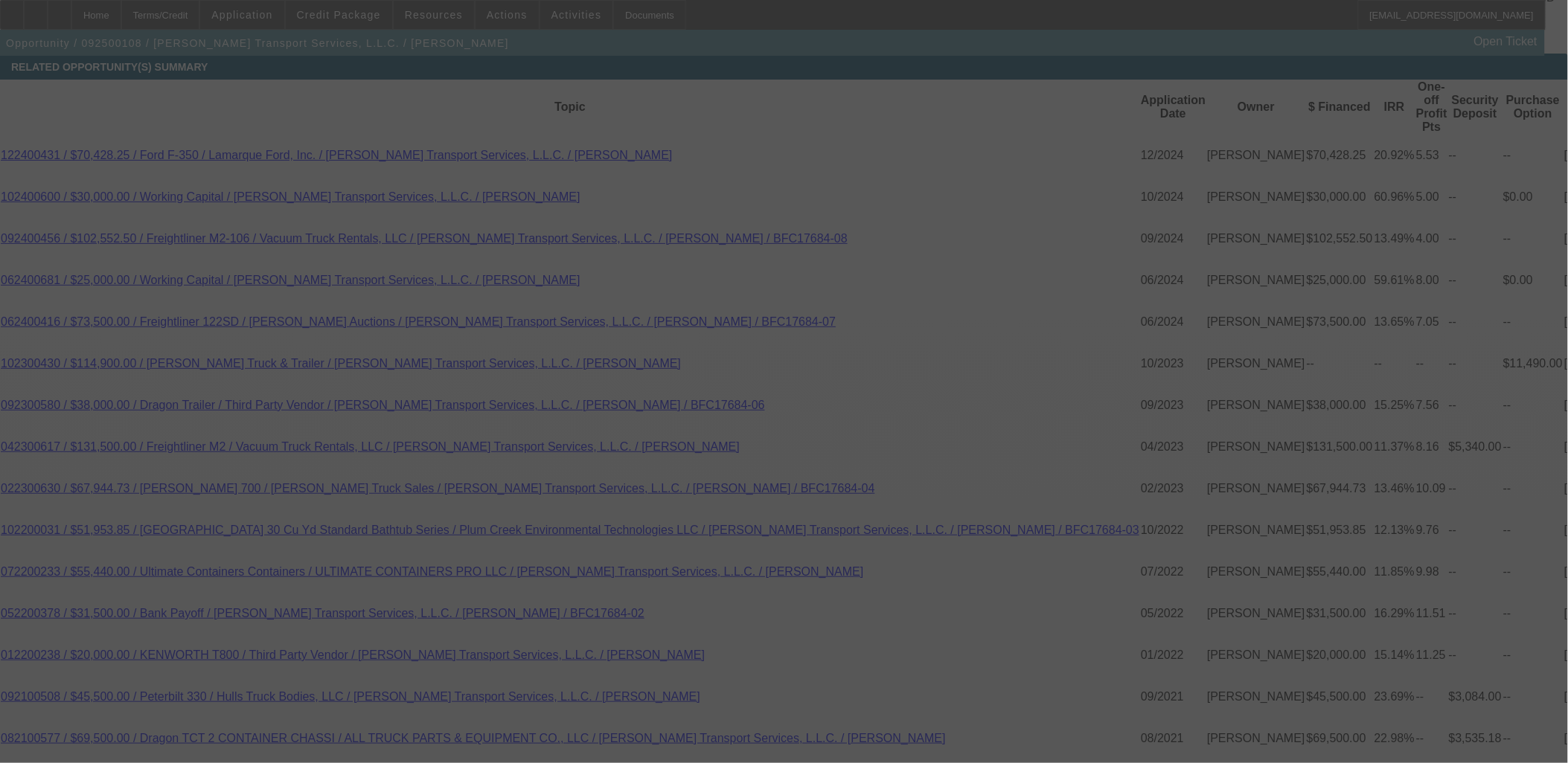
select select "0"
select select "6"
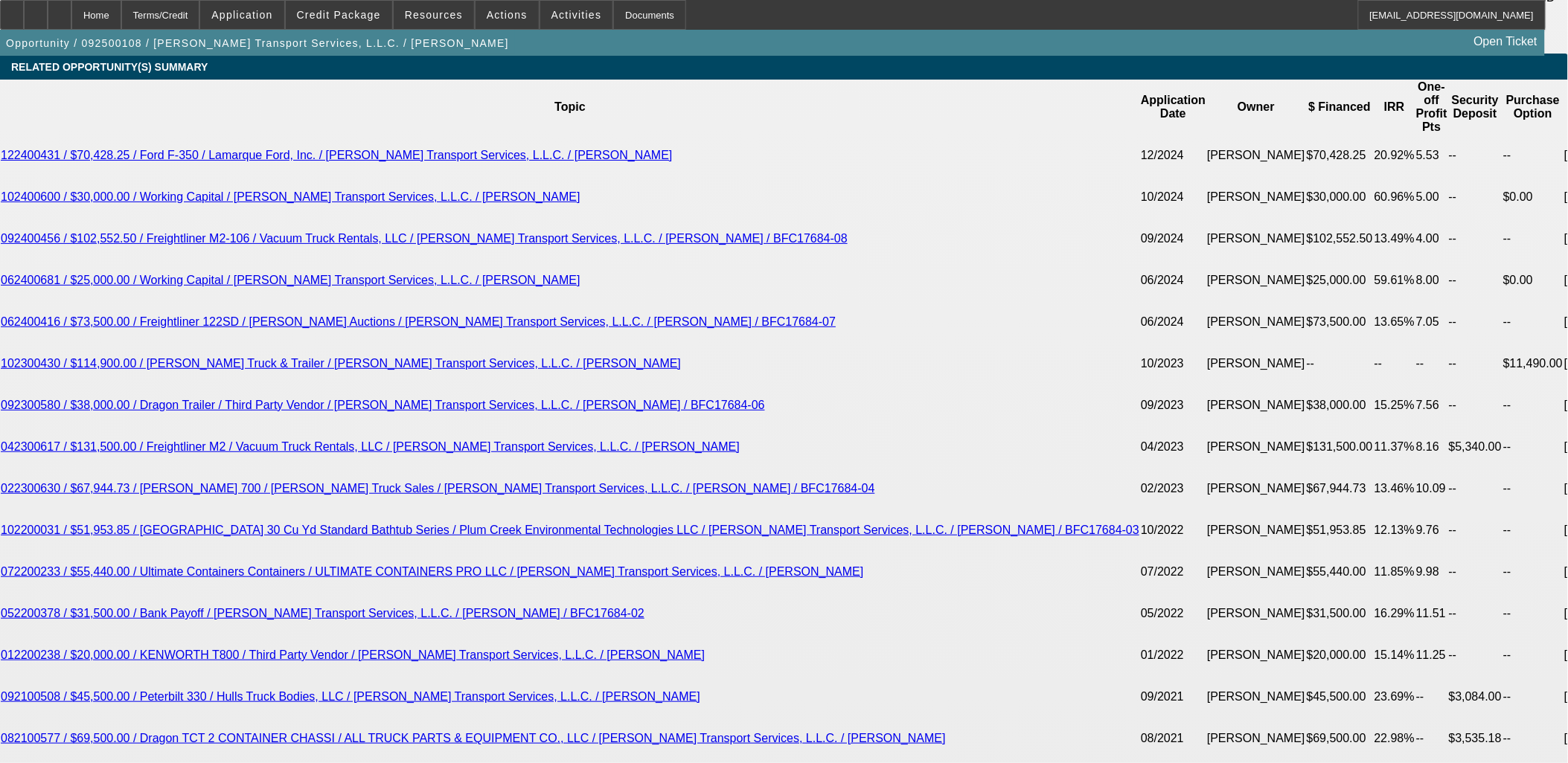
type input "UNKNOWN"
type input "12."
type input "$1,015.49"
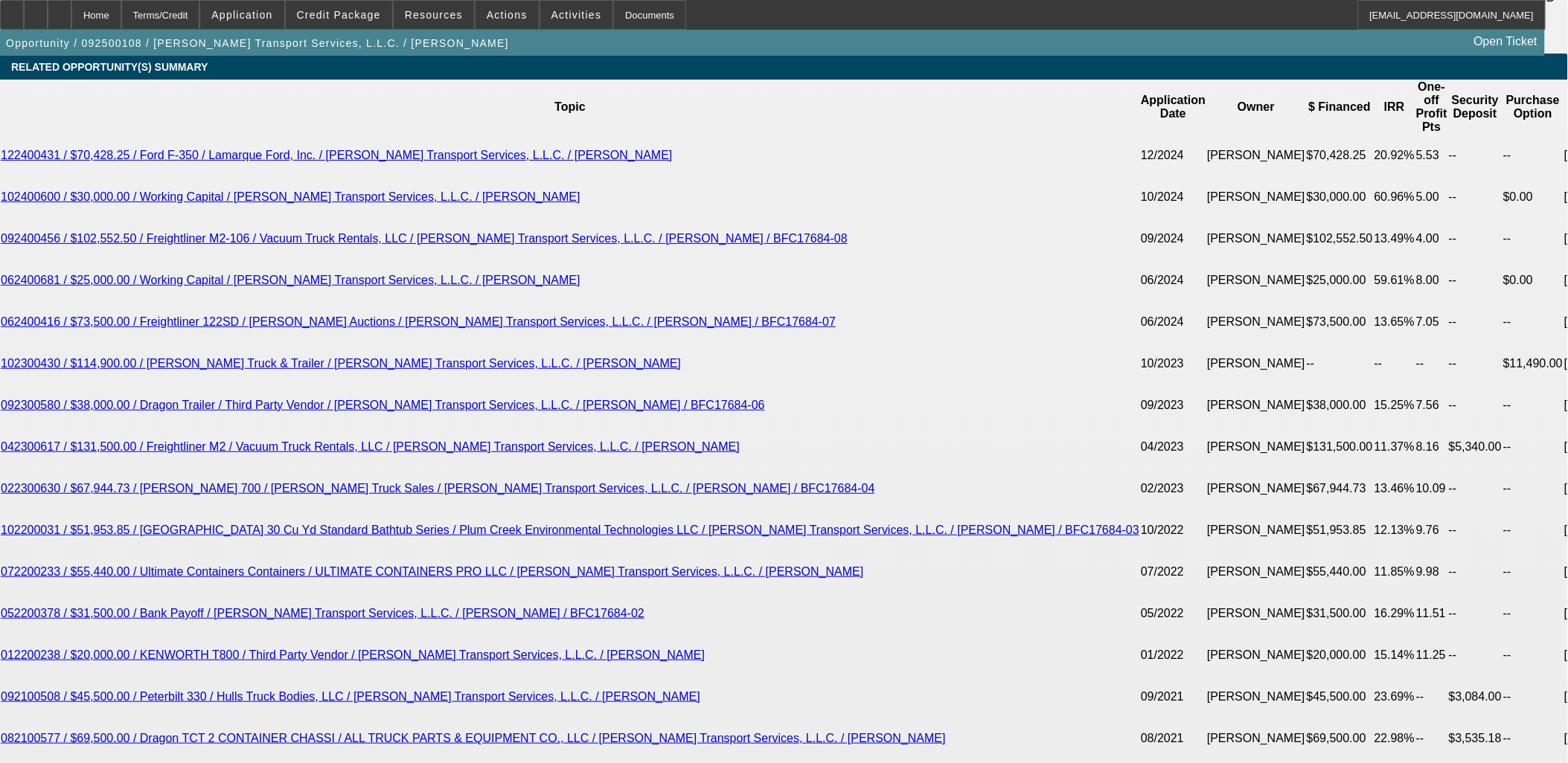
type input "12.7"
type input "$1,207.79"
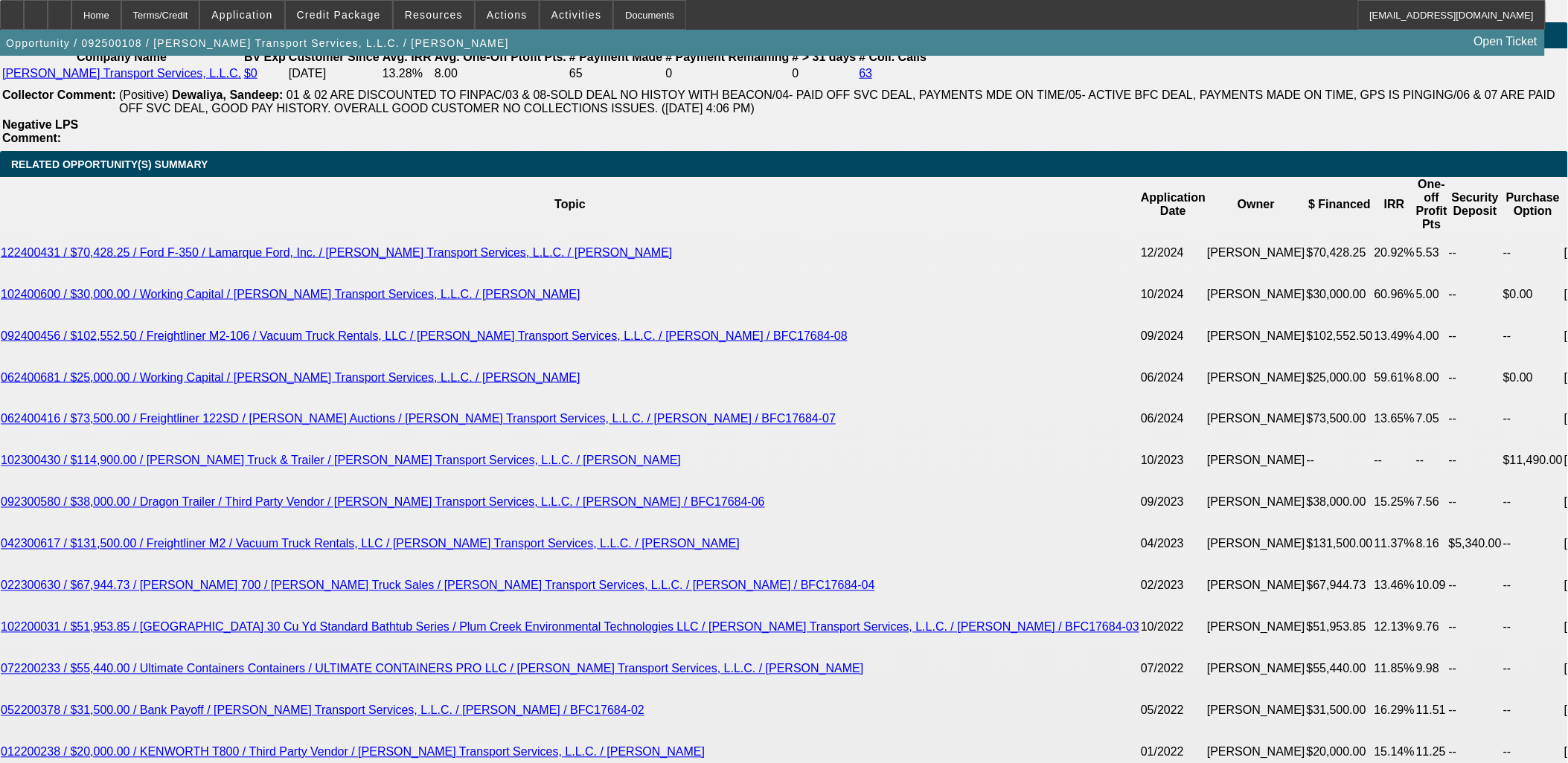
scroll to position [2479, 0]
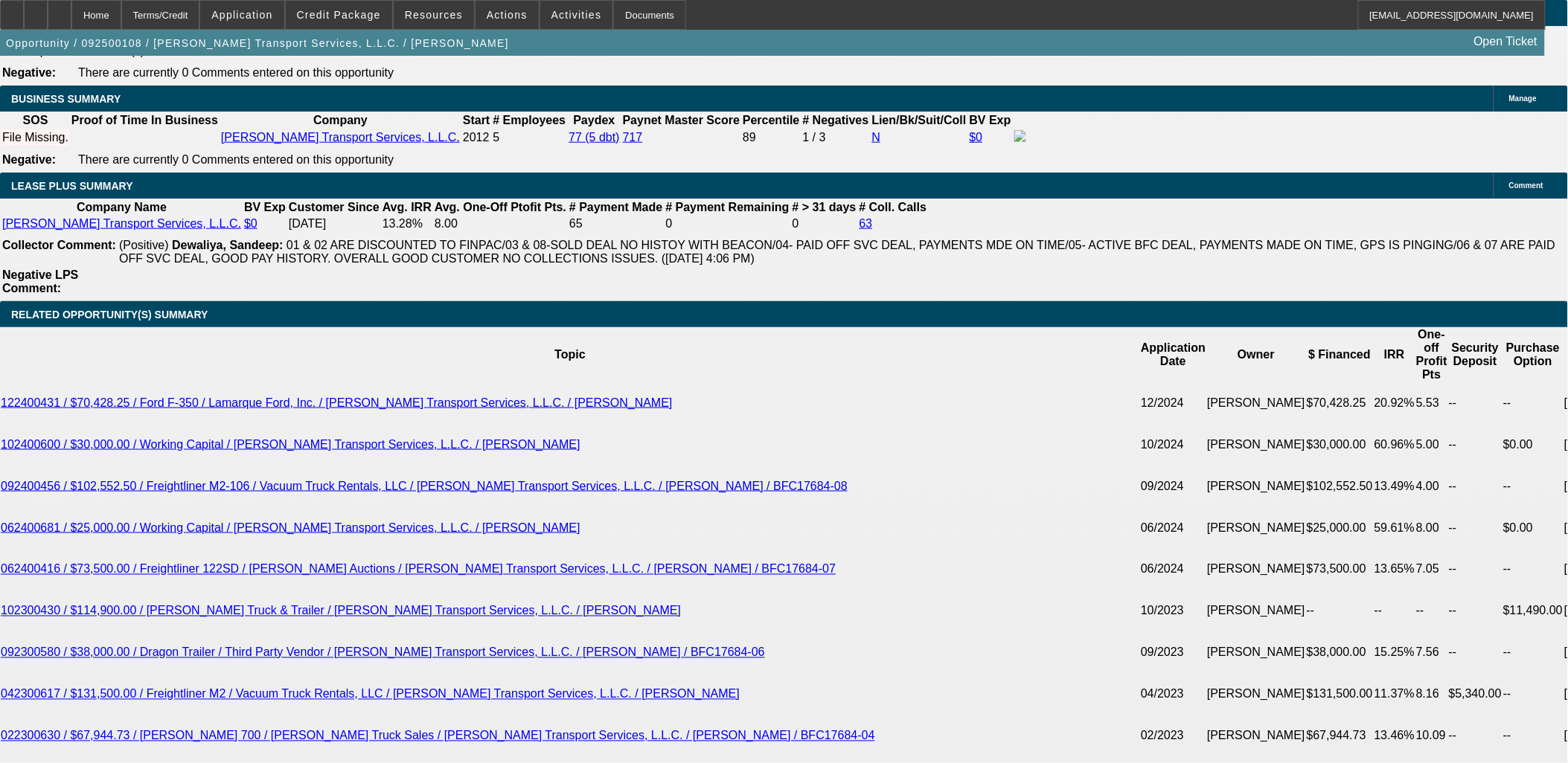
type input "12.7"
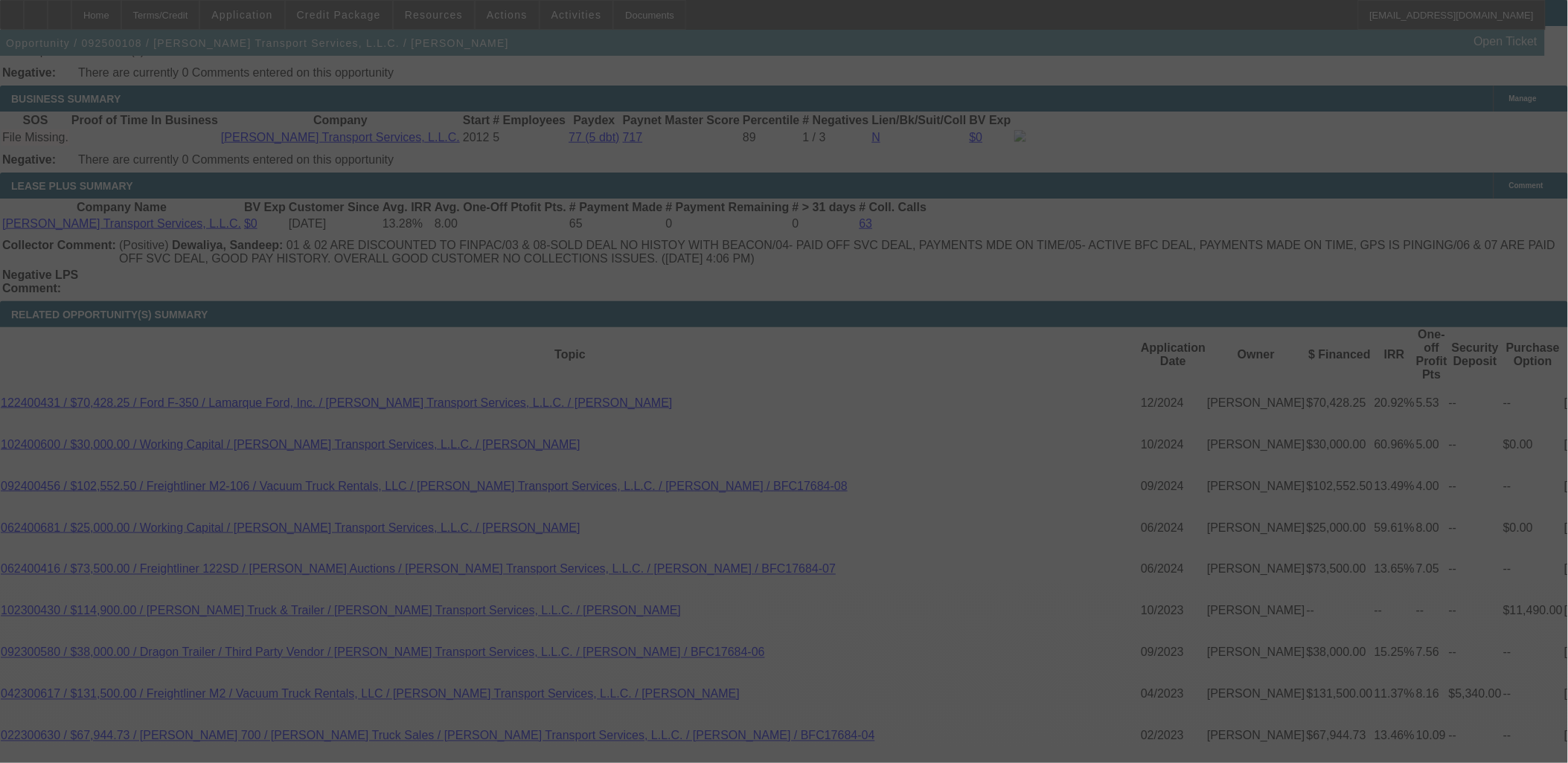
select select "0"
select select "6"
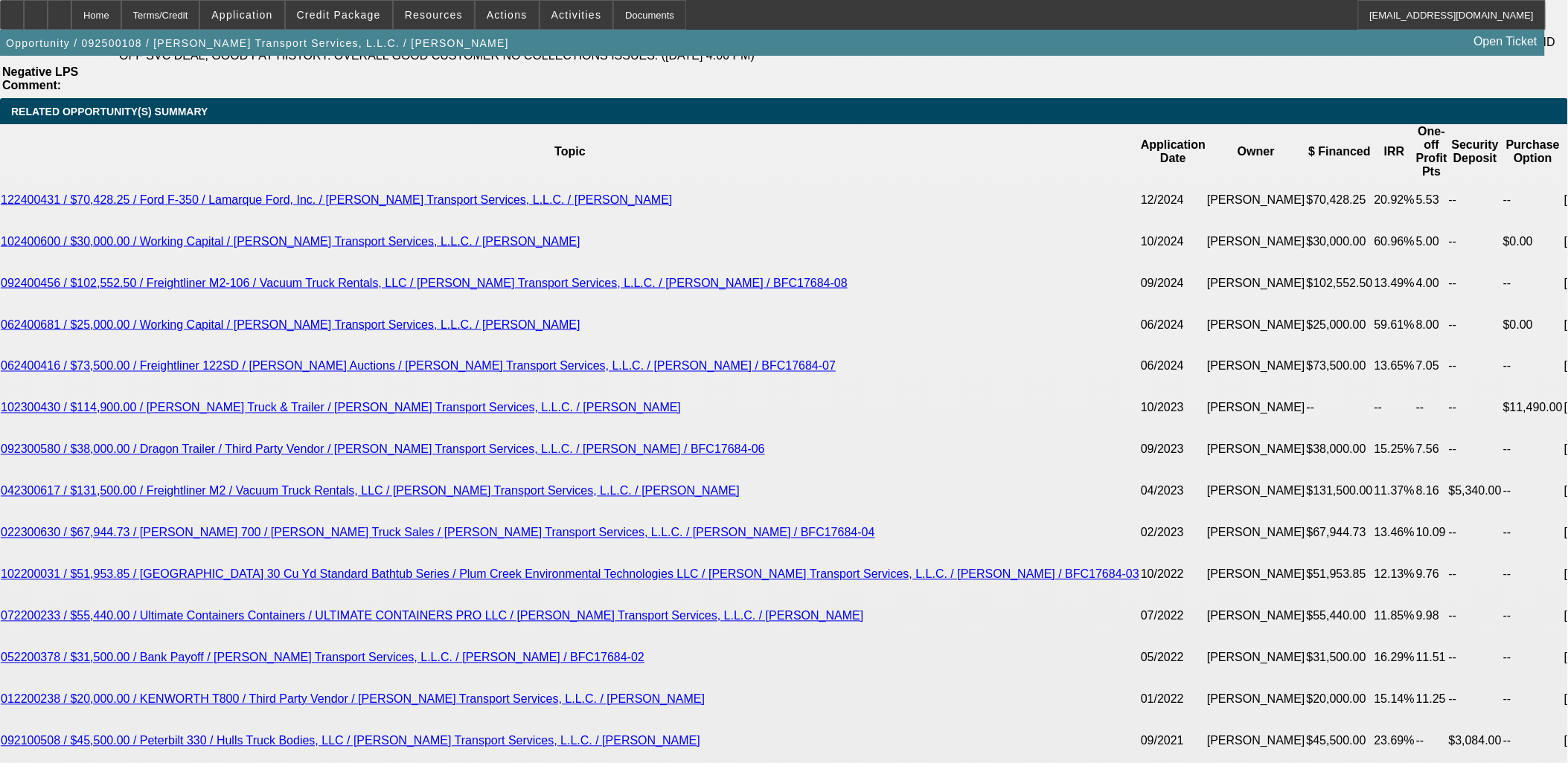
scroll to position [2644, 0]
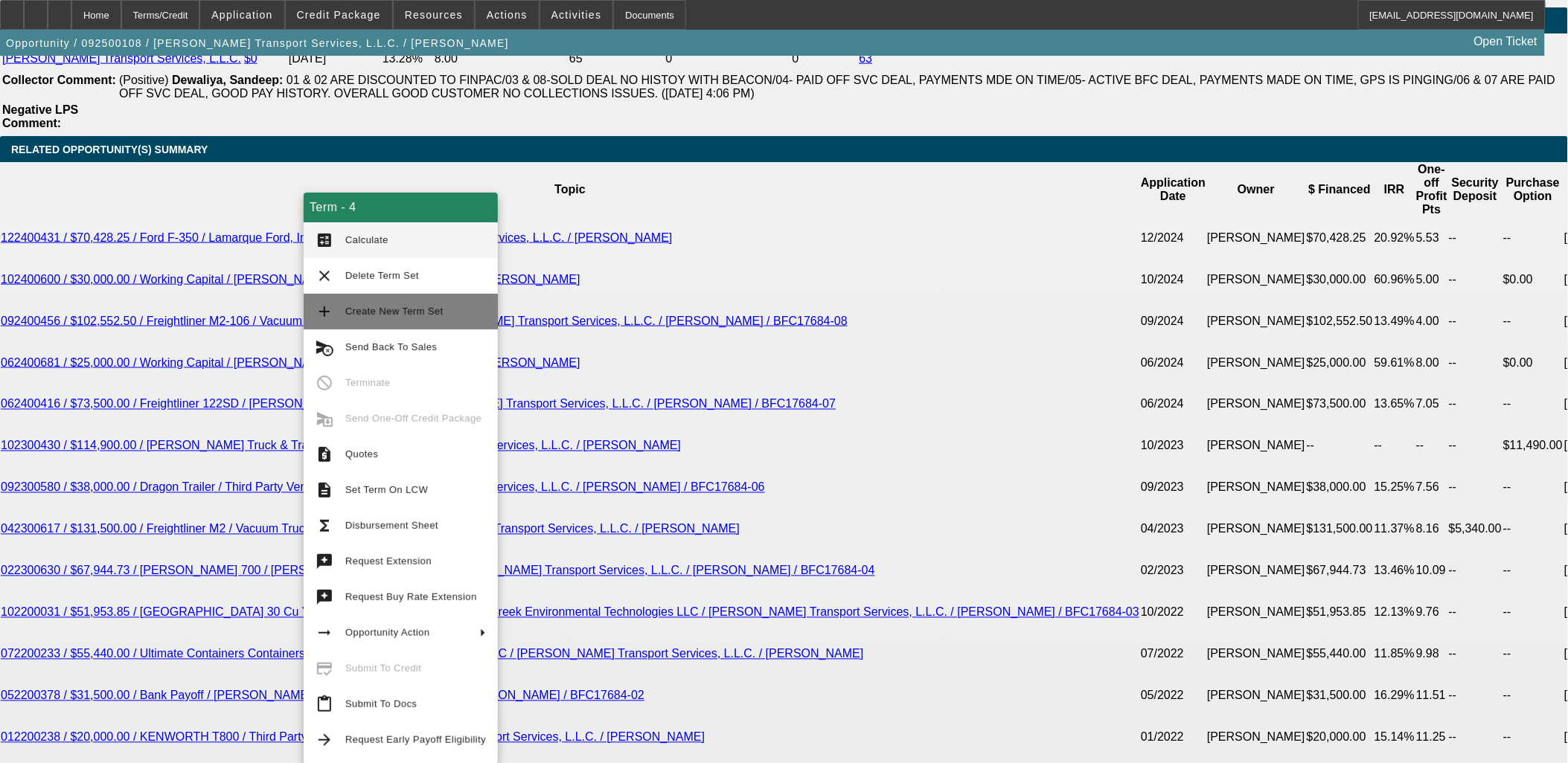
click at [373, 318] on span "Create New Term Set" at bounding box center [416, 312] width 141 height 18
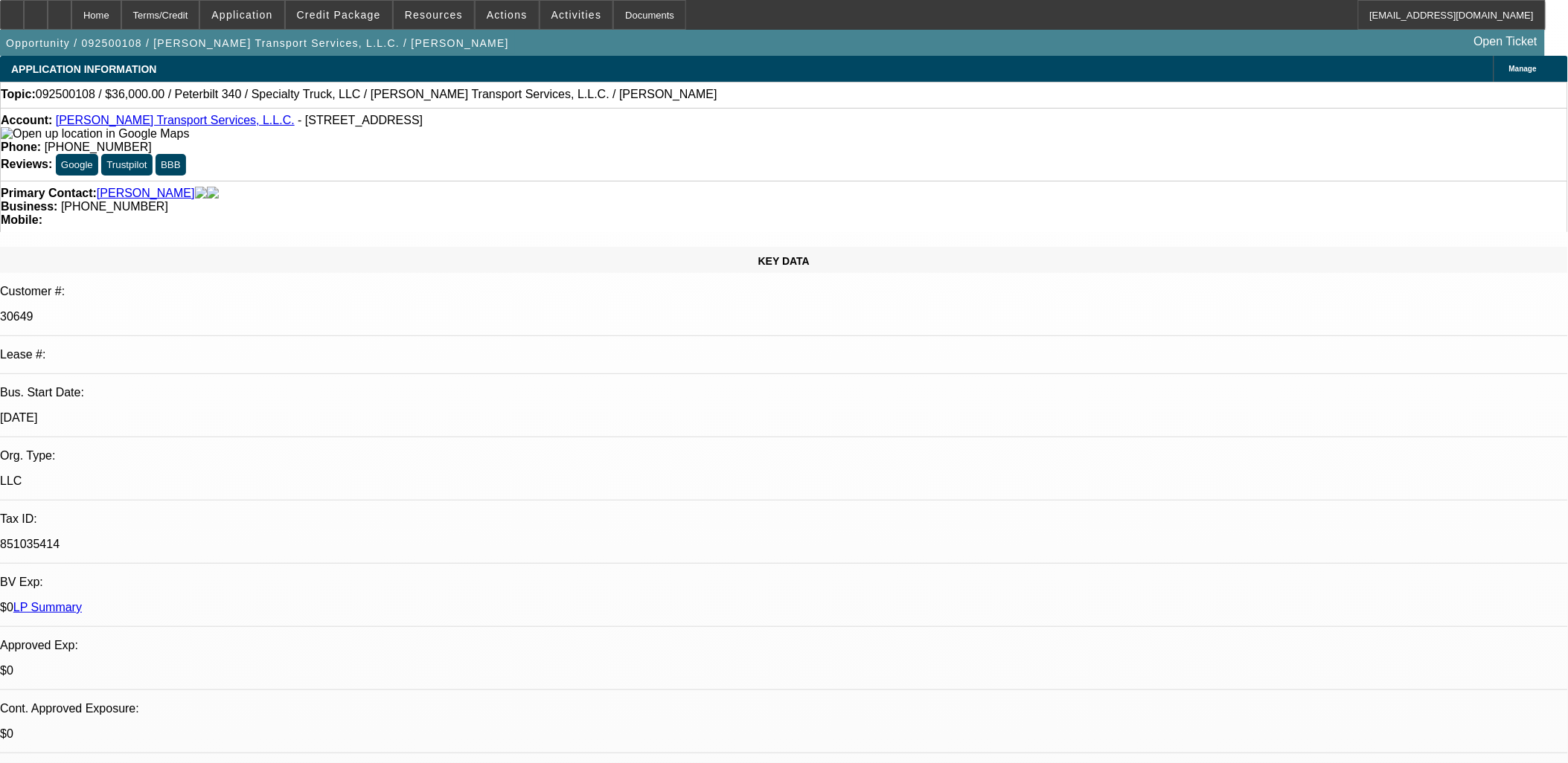
select select "0"
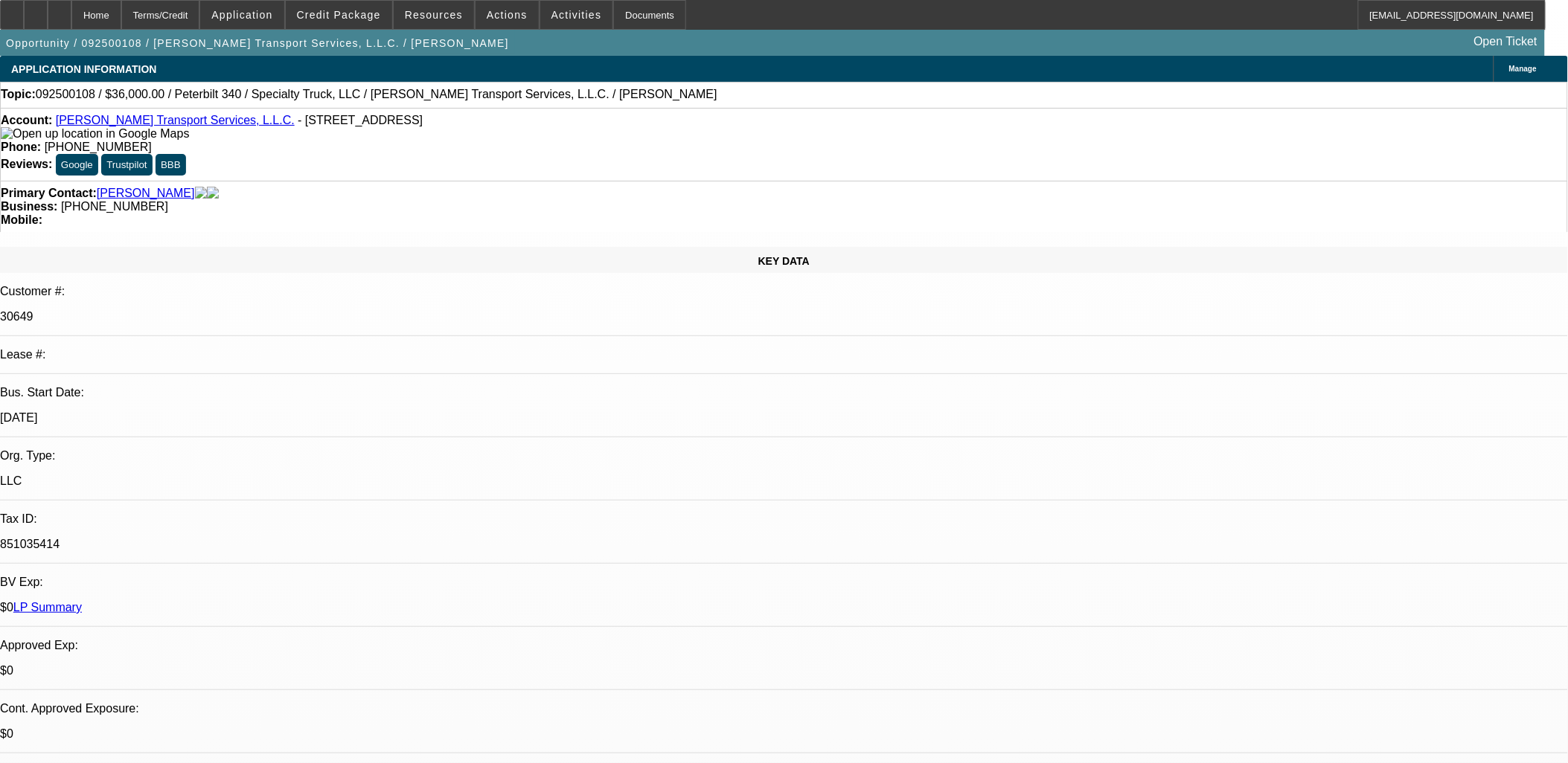
select select "0"
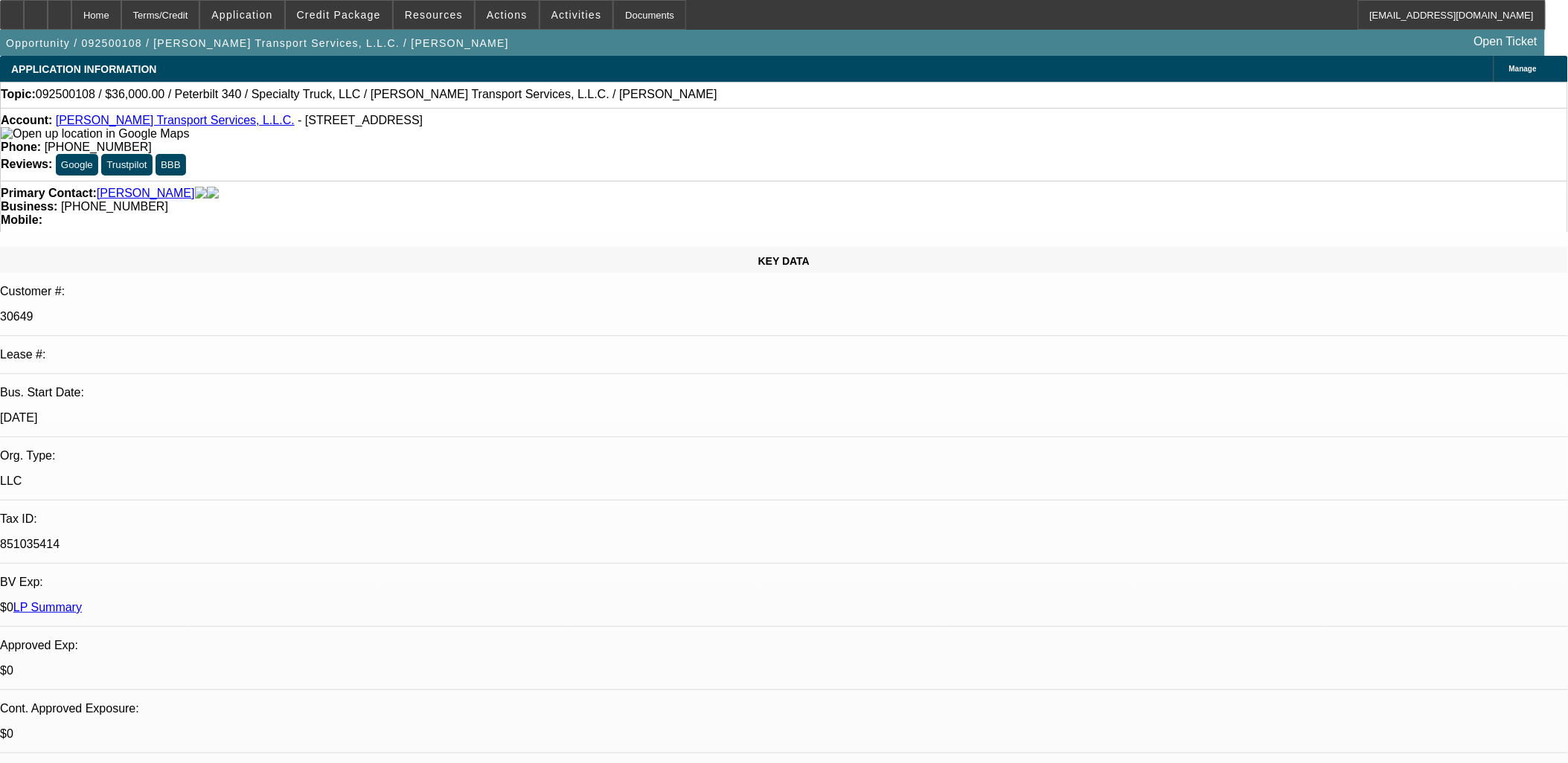
select select "0"
select select "1"
select select "6"
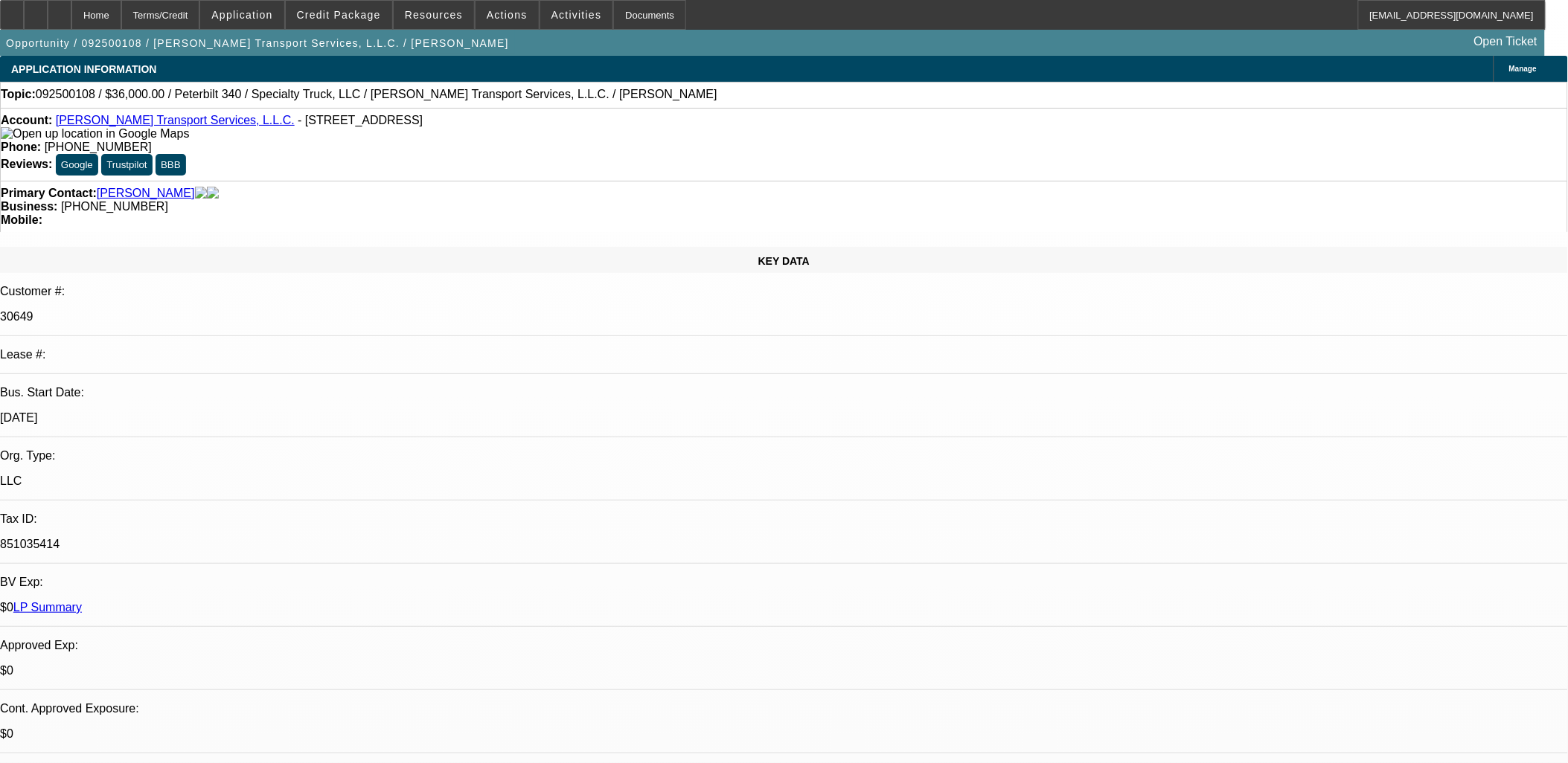
select select "1"
select select "6"
select select "1"
select select "3"
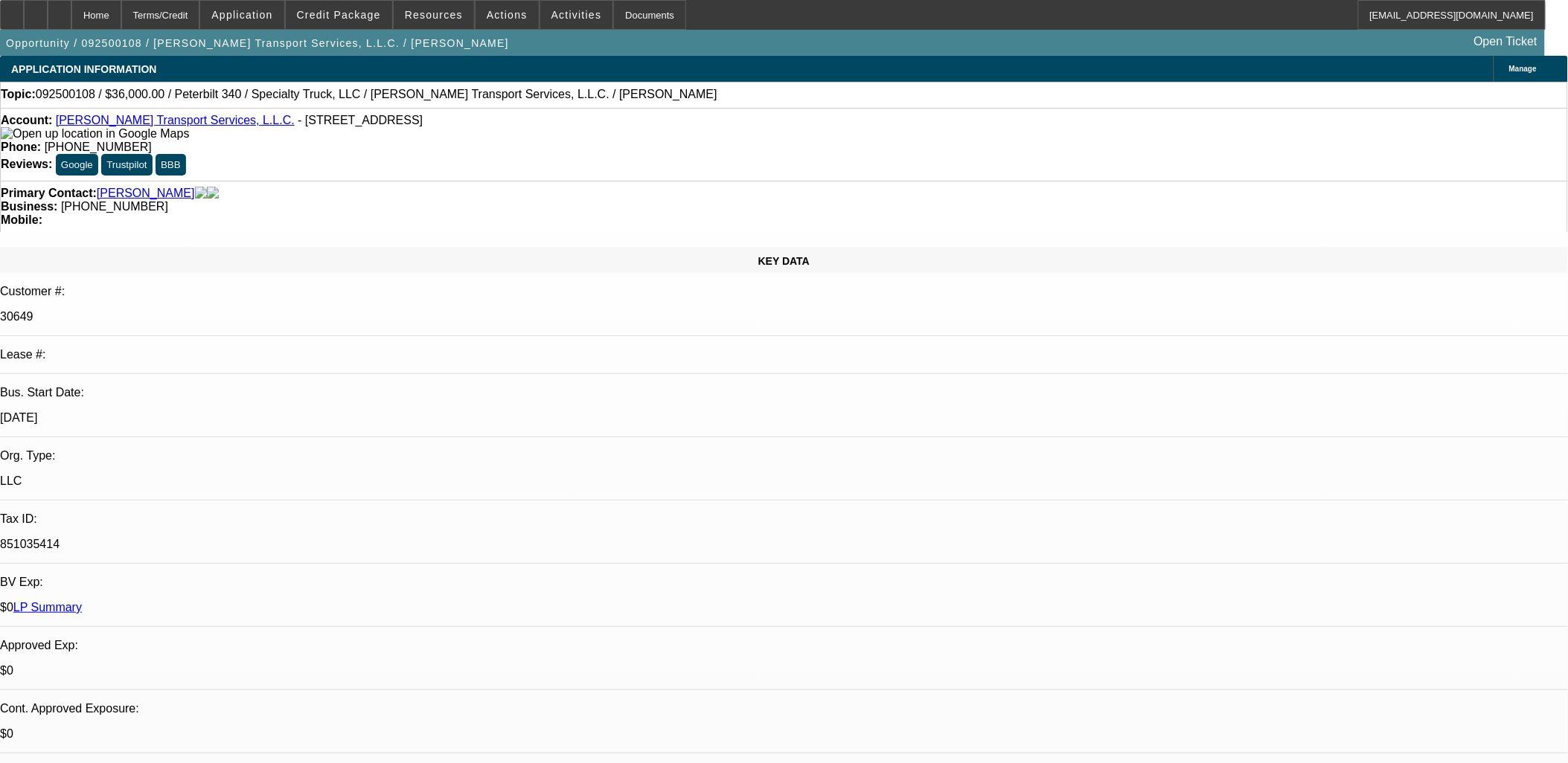
select select "6"
select select "1"
select select "3"
select select "6"
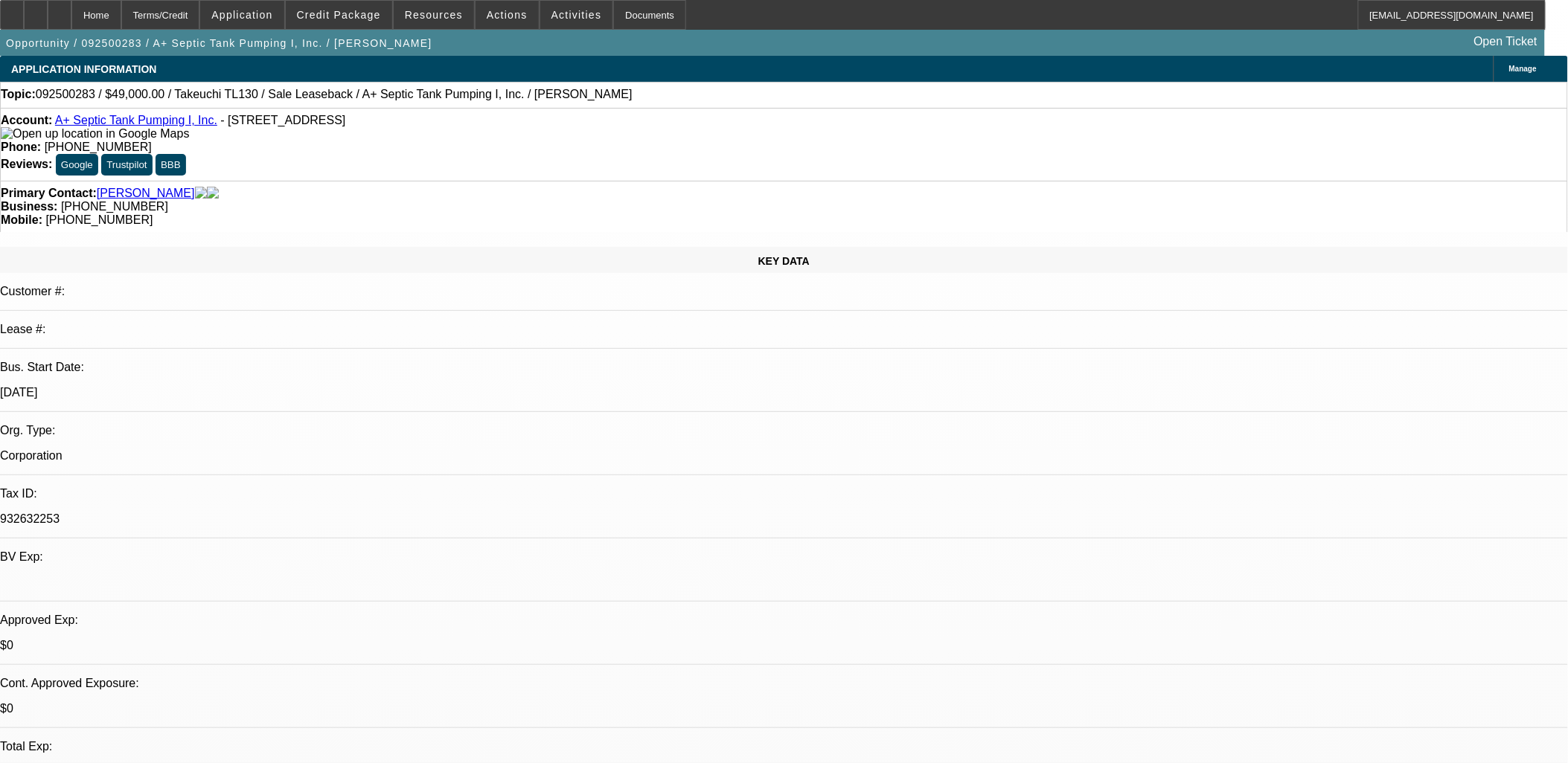
select select "0"
select select "2"
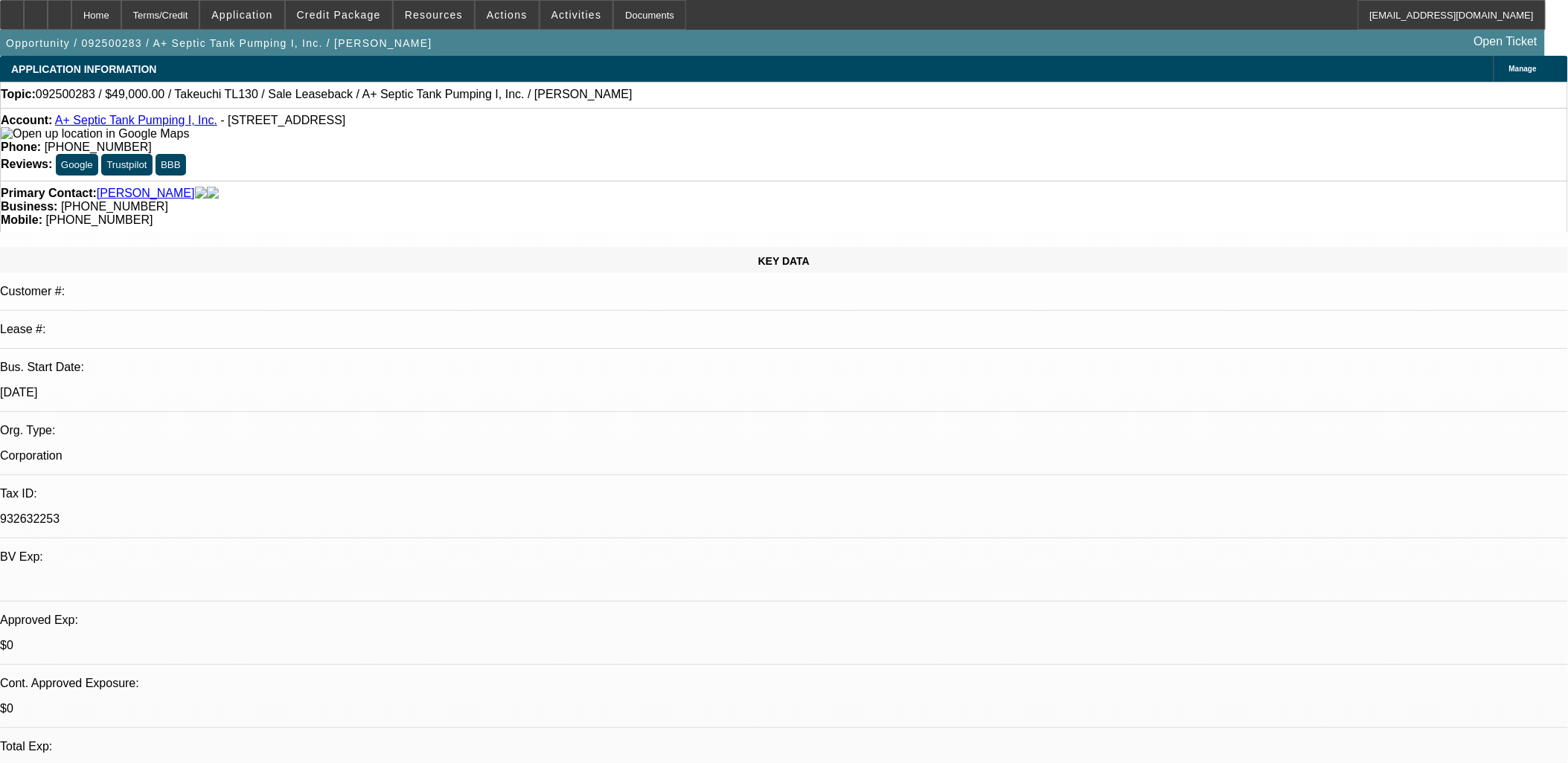
select select "0"
select select "2"
select select "0"
select select "1"
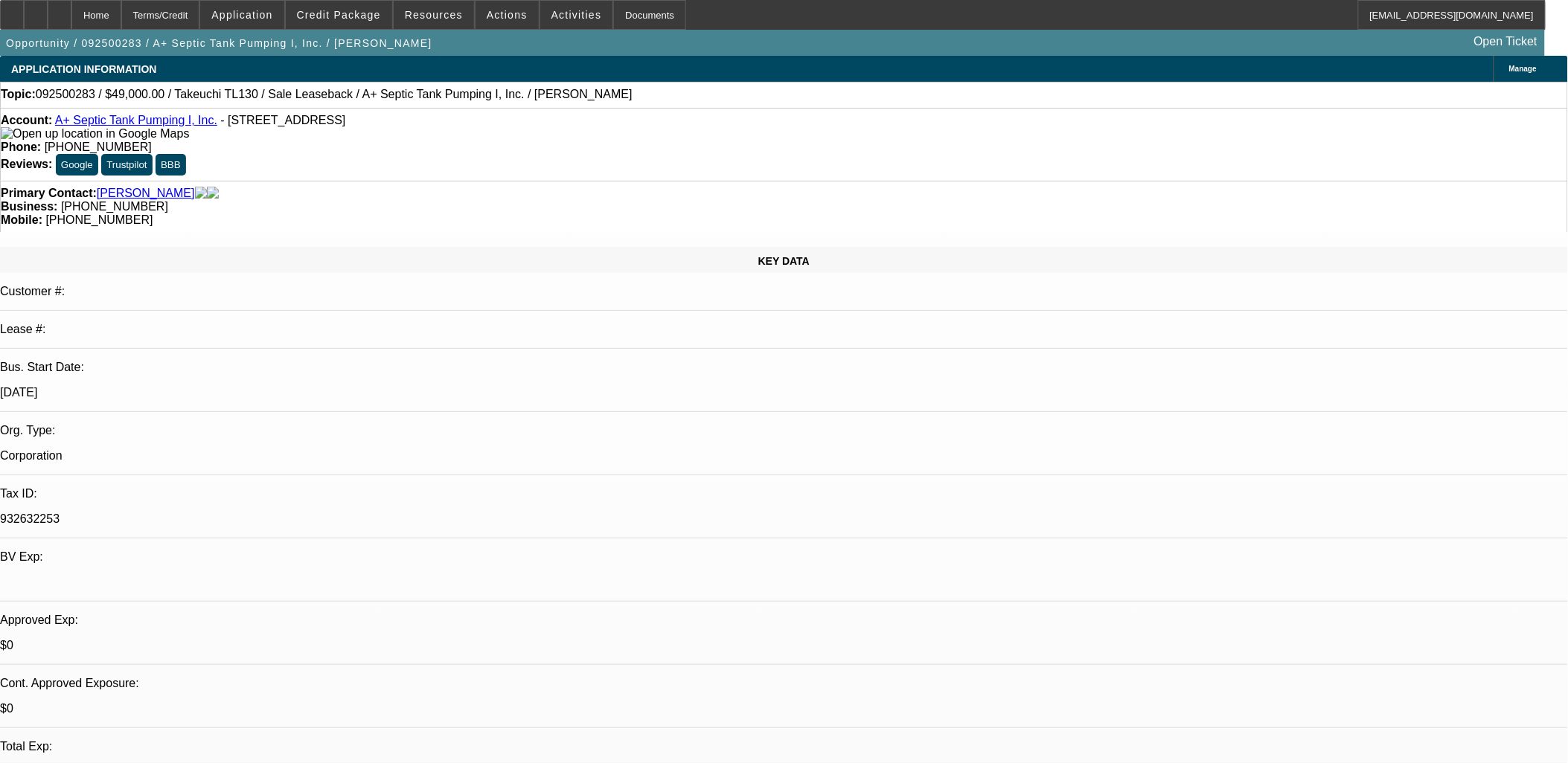
select select "3"
select select "6"
select select "1"
select select "2"
select select "6"
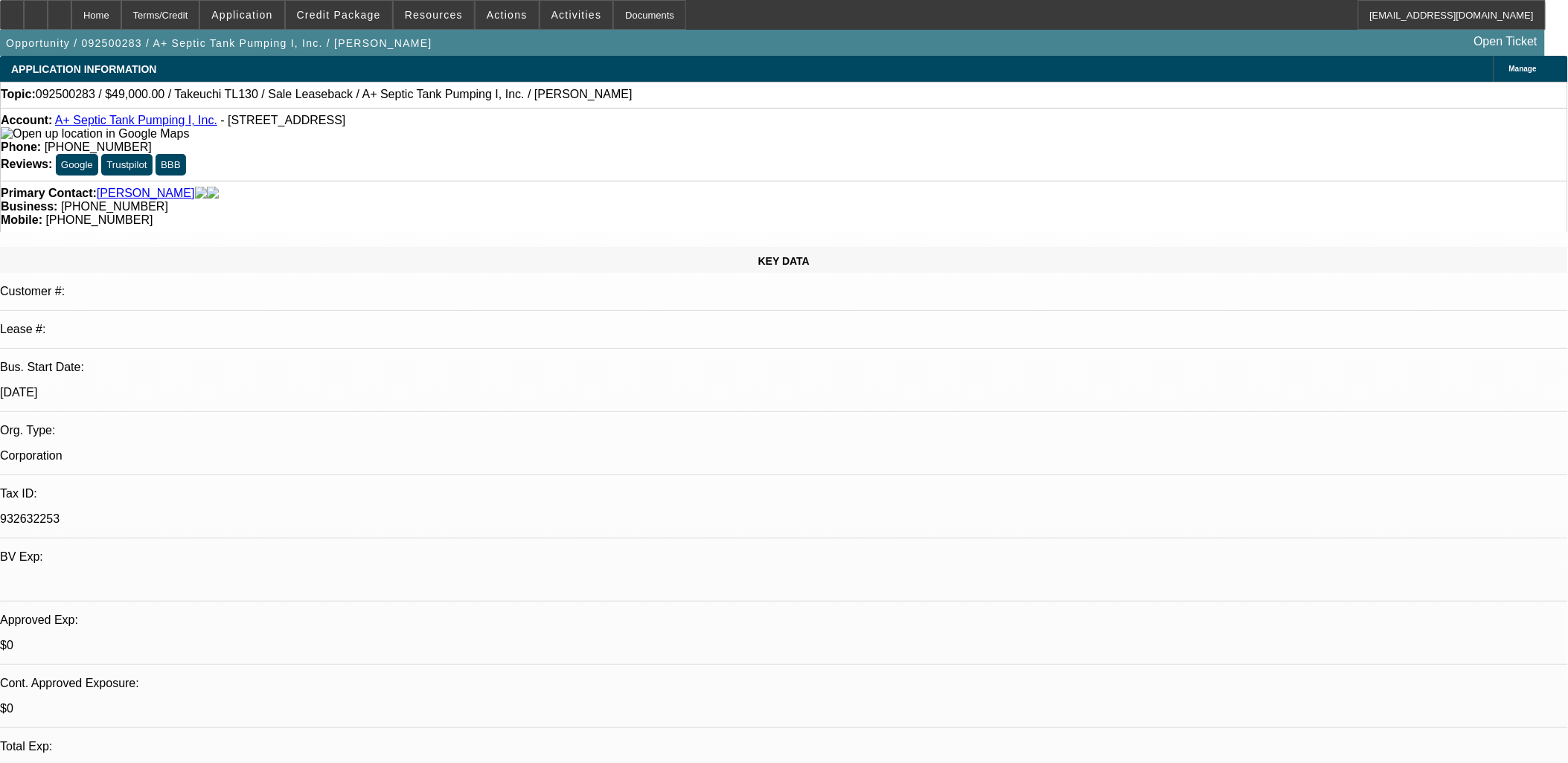
select select "1"
select select "2"
select select "6"
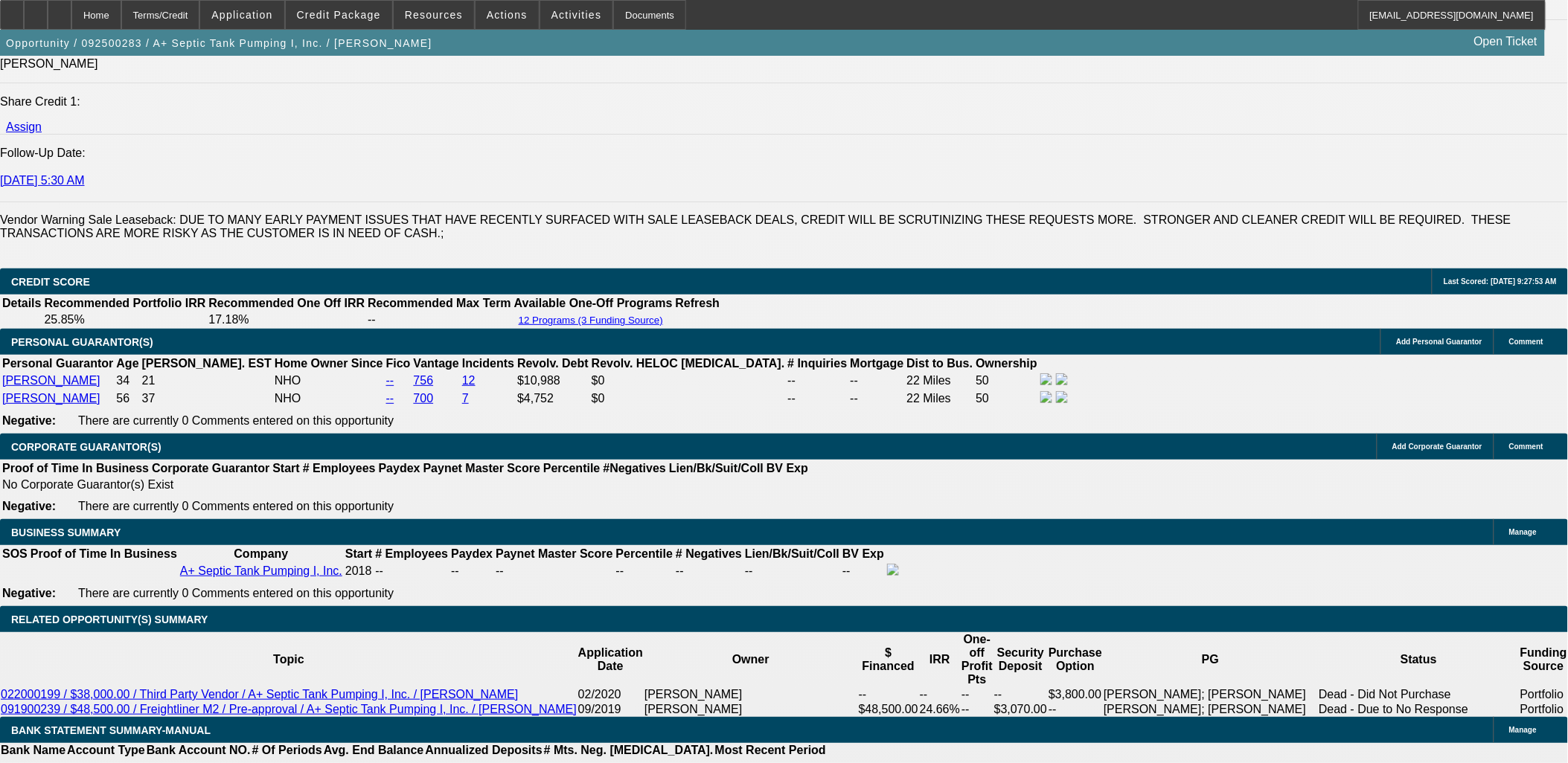
scroll to position [2231, 0]
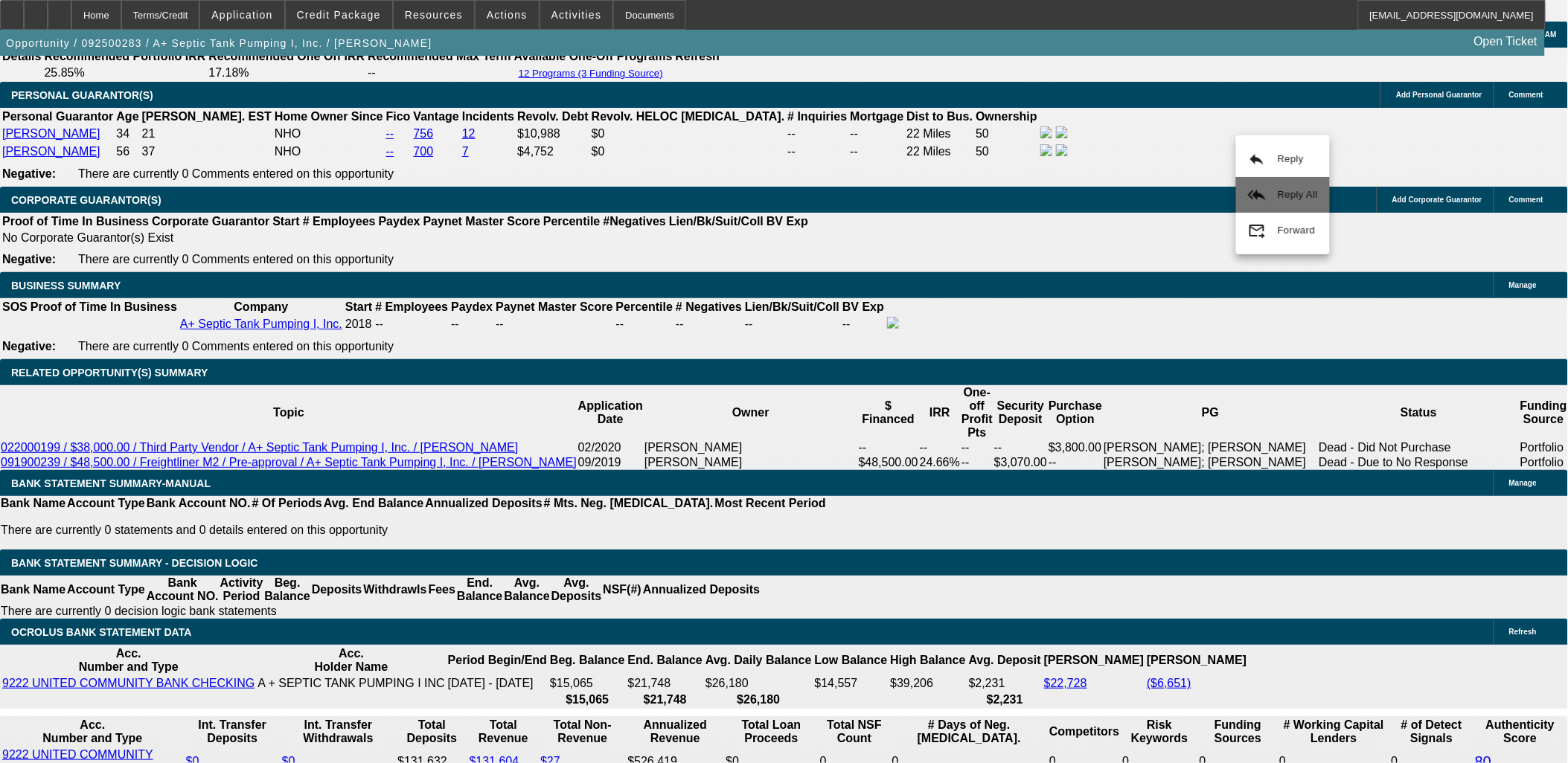
click at [1288, 197] on span "Reply All" at bounding box center [1298, 195] width 40 height 11
click at [71, 15] on div at bounding box center [59, 15] width 24 height 30
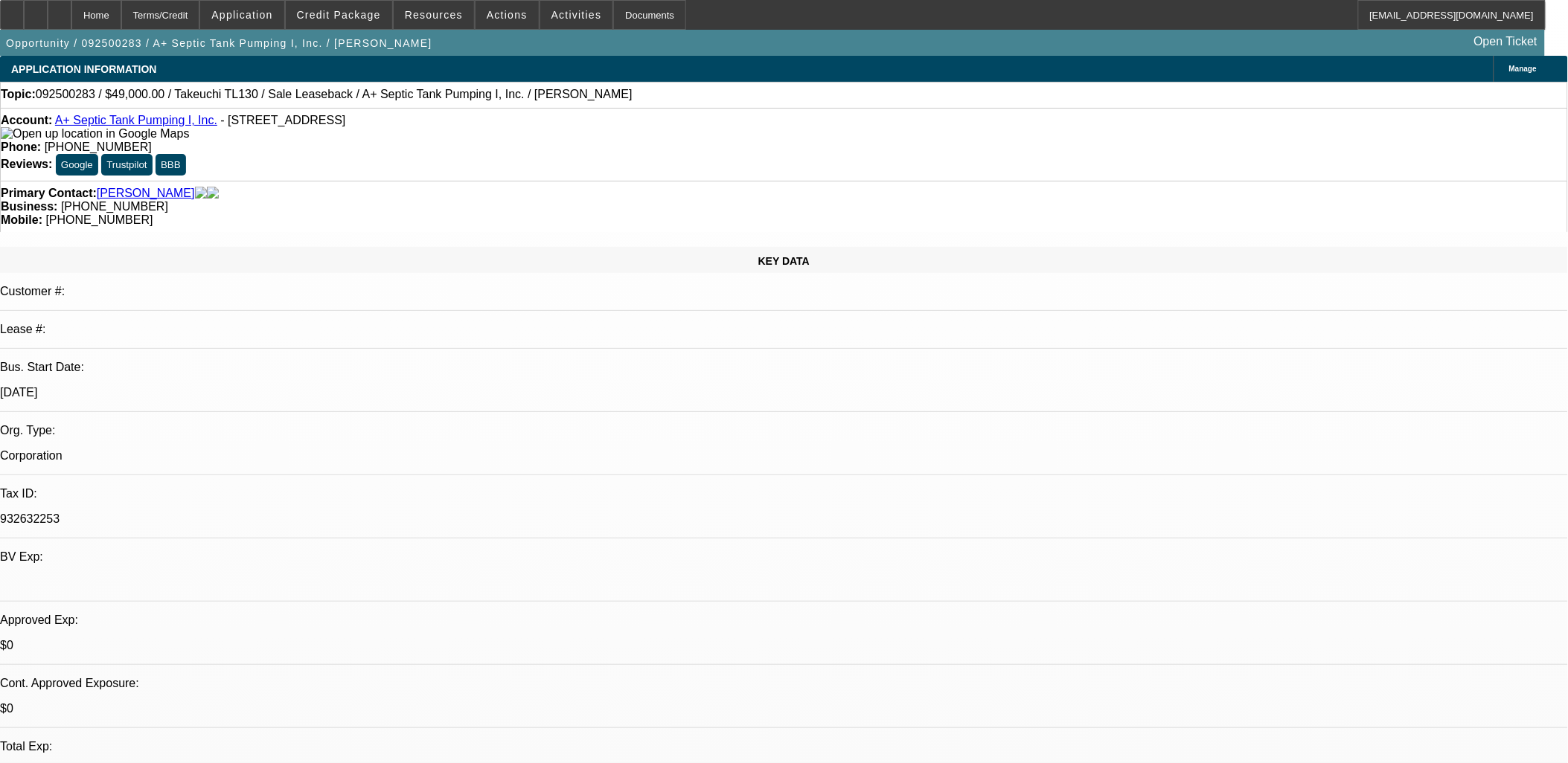
select select "0"
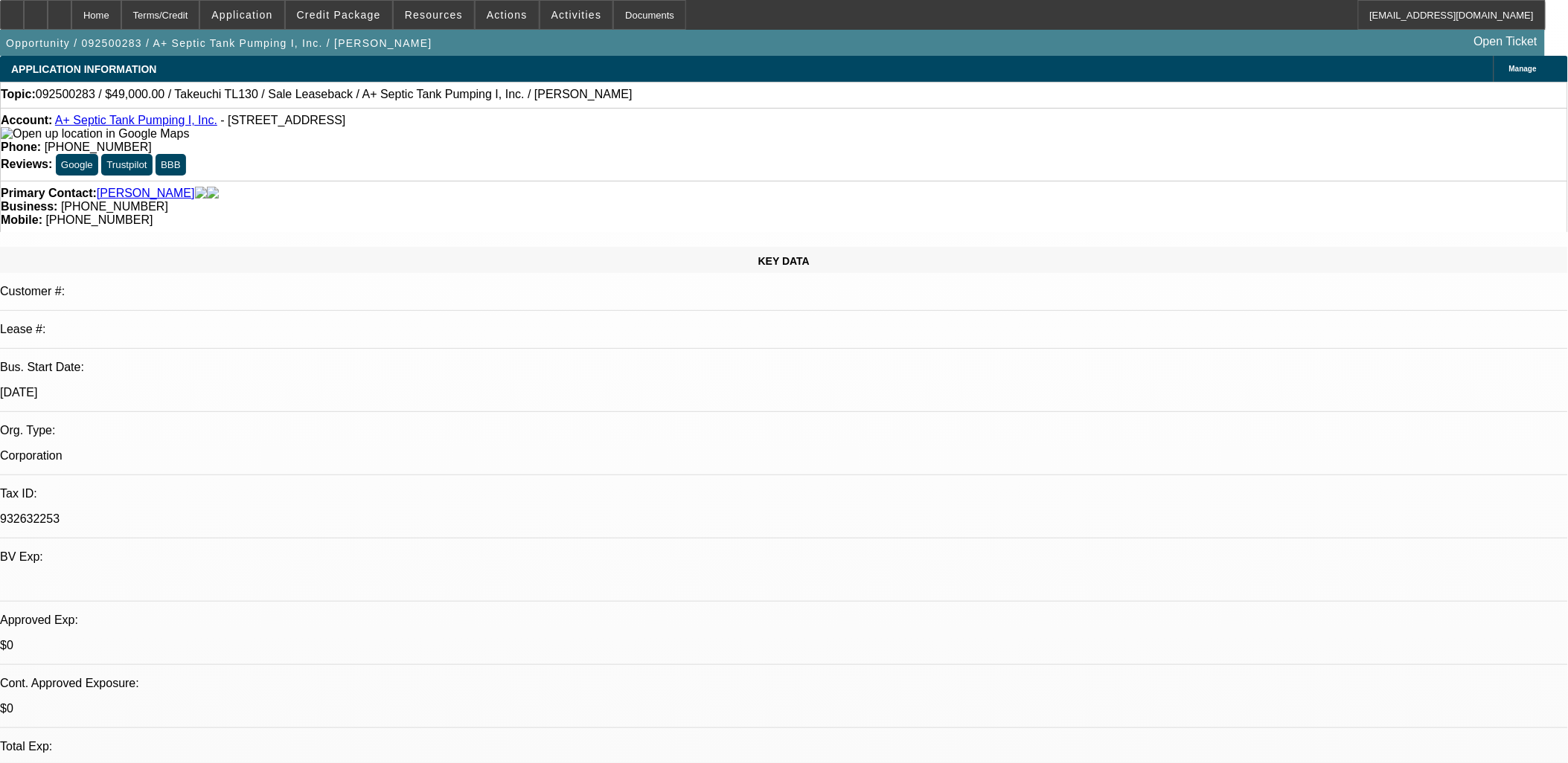
select select "0"
select select "2"
select select "0"
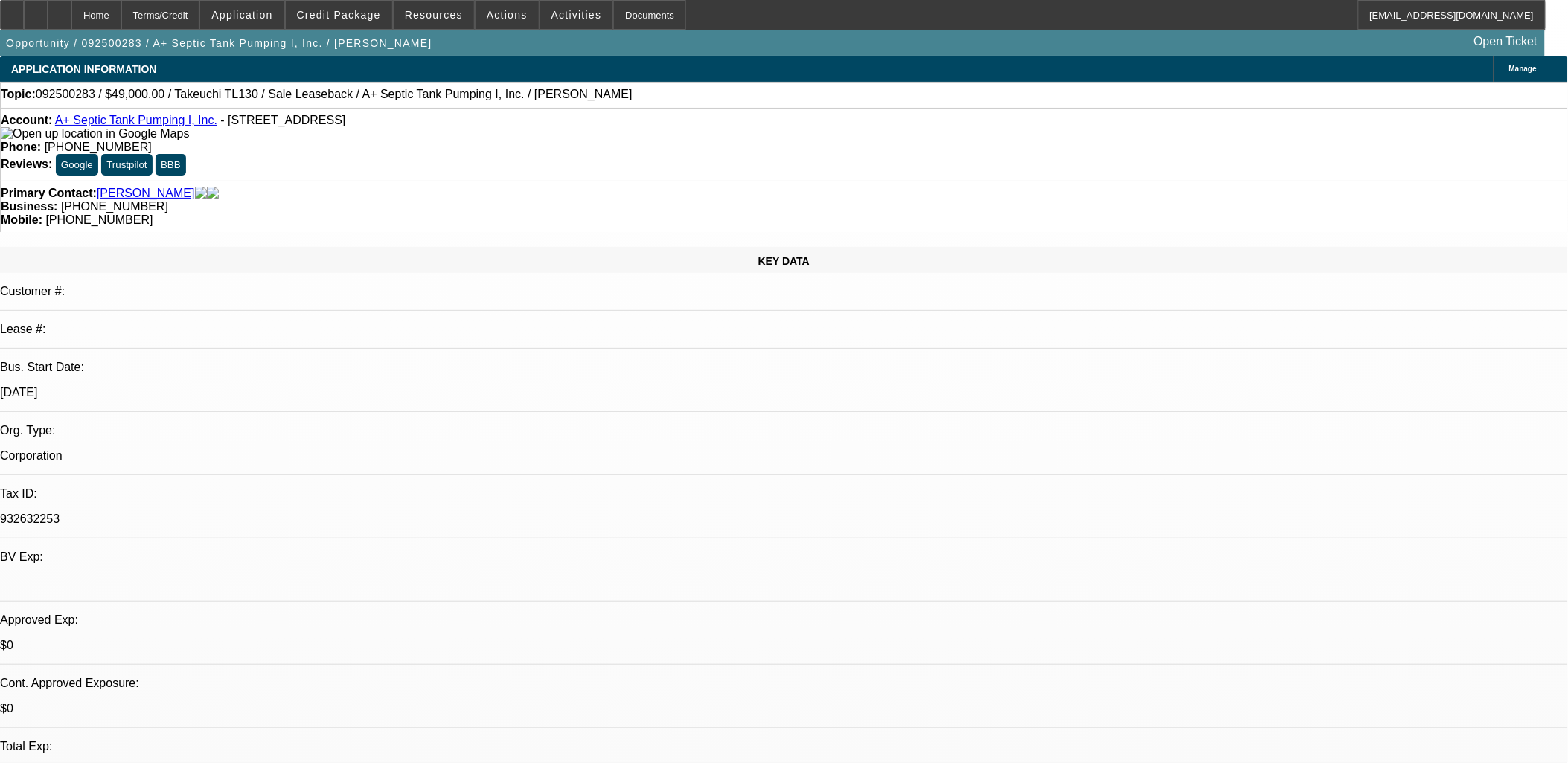
select select "2"
select select "0"
select select "1"
select select "3"
select select "6"
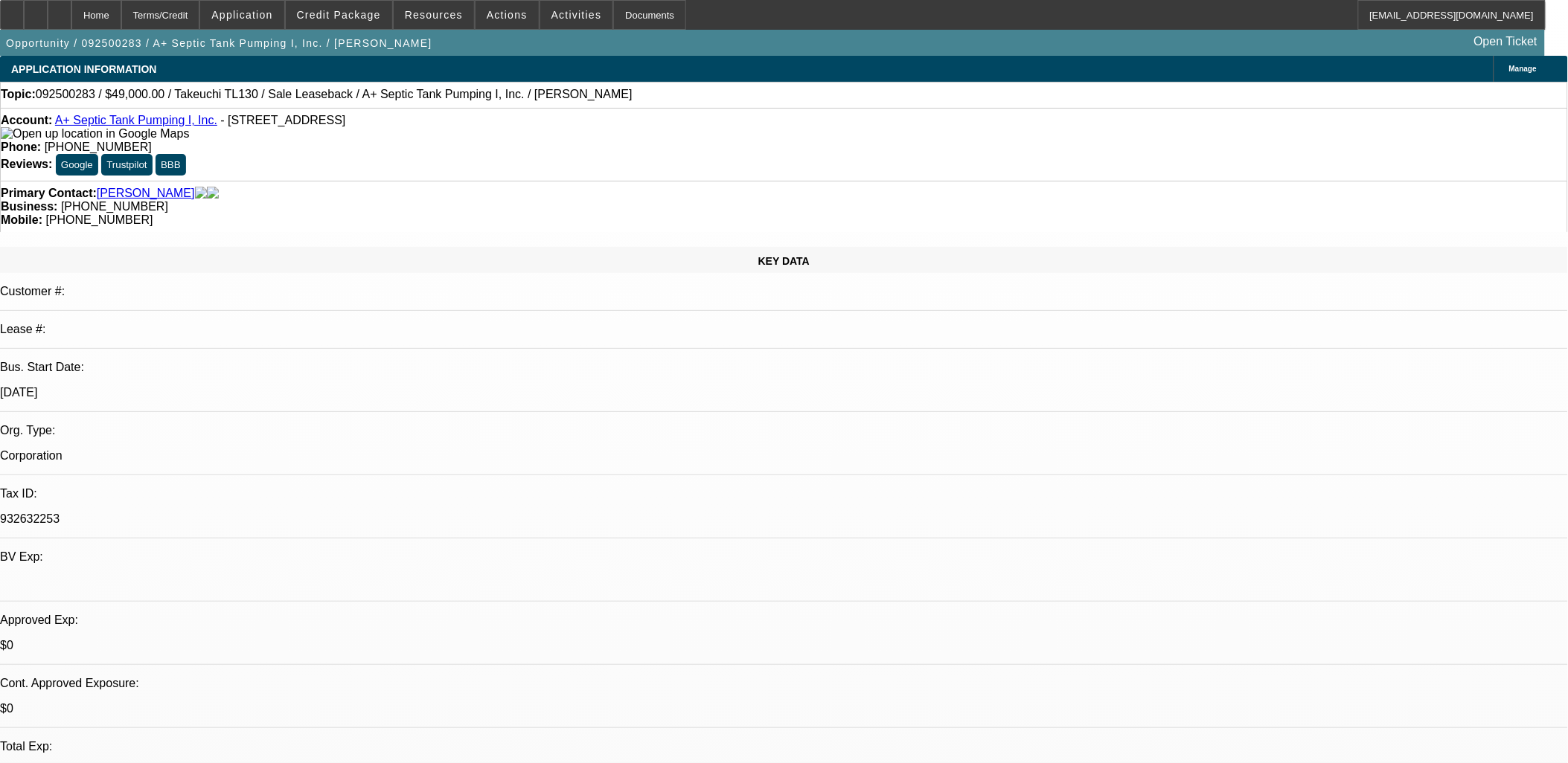
select select "1"
select select "3"
select select "6"
select select "1"
select select "2"
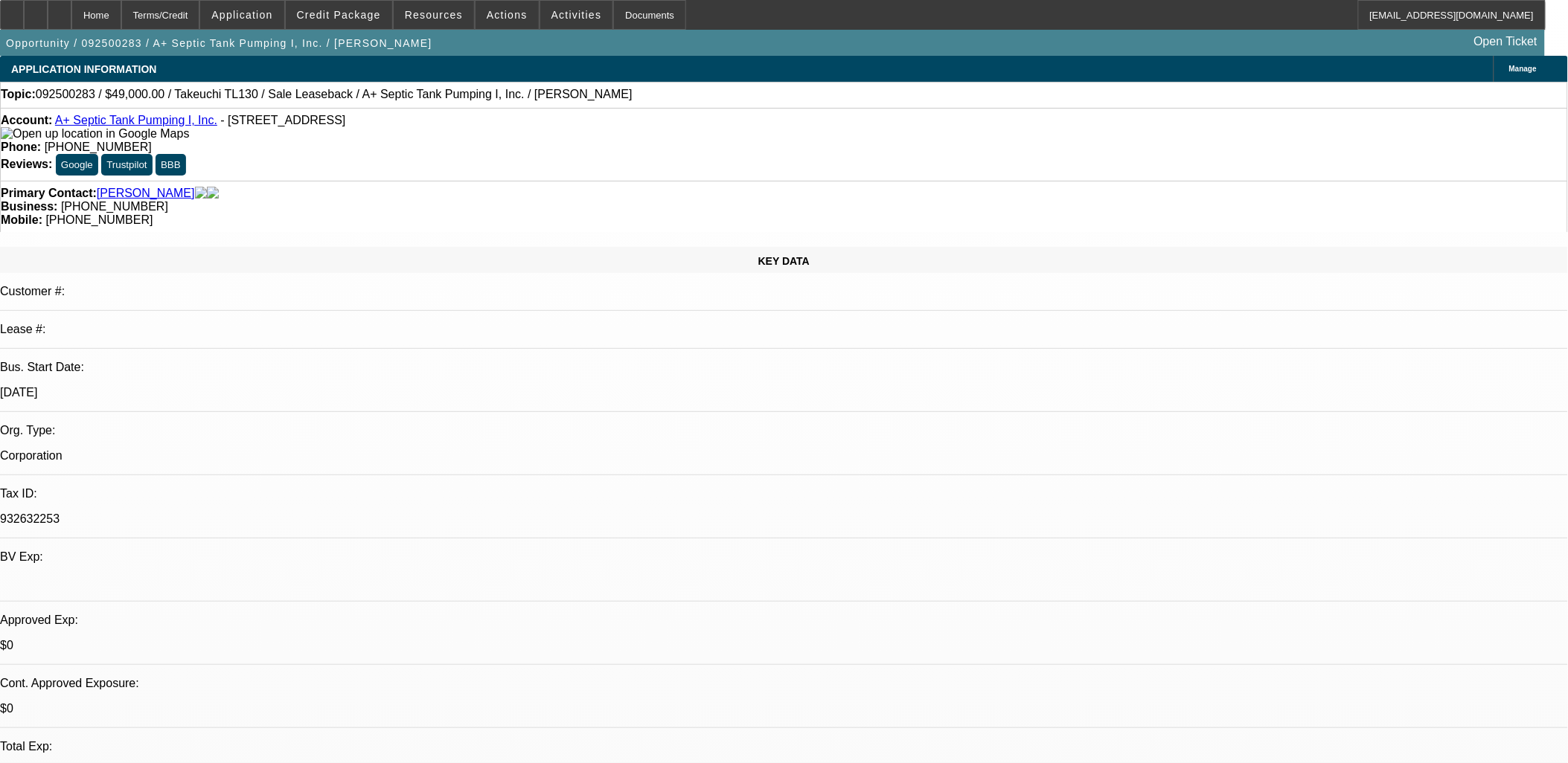
select select "6"
select select "1"
select select "2"
select select "6"
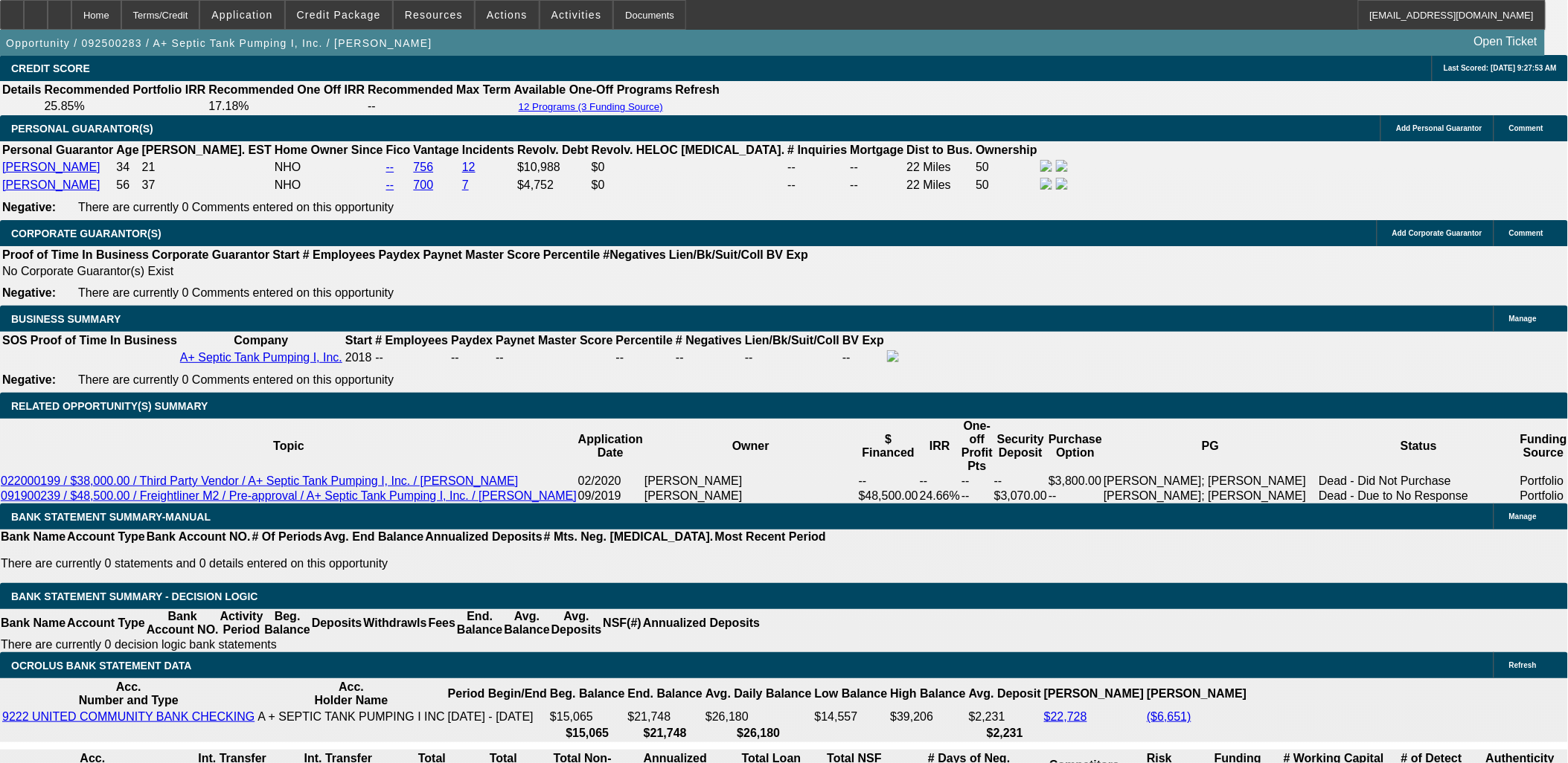
scroll to position [2397, 0]
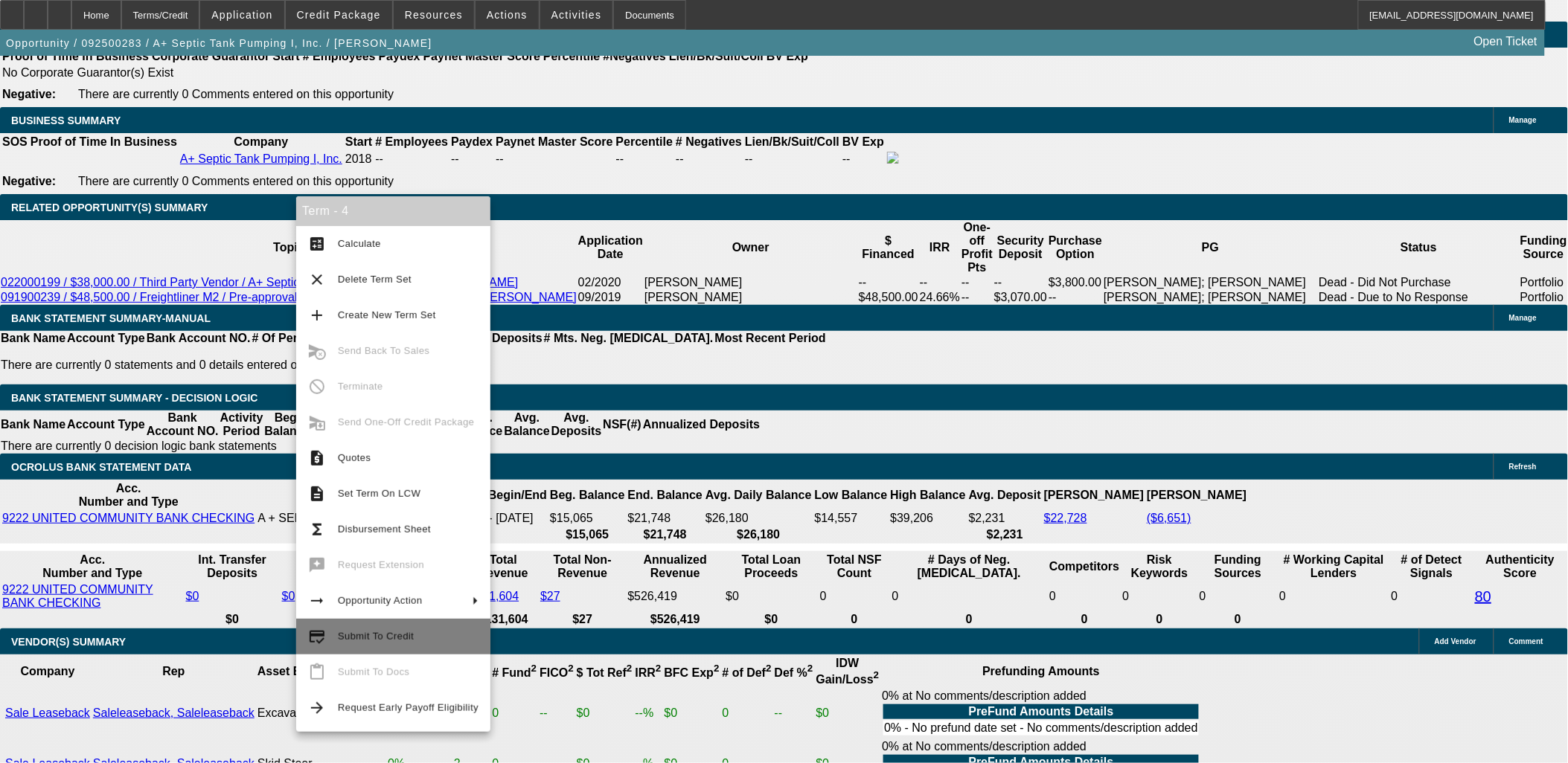
click at [368, 636] on span "Submit To Credit" at bounding box center [375, 636] width 76 height 11
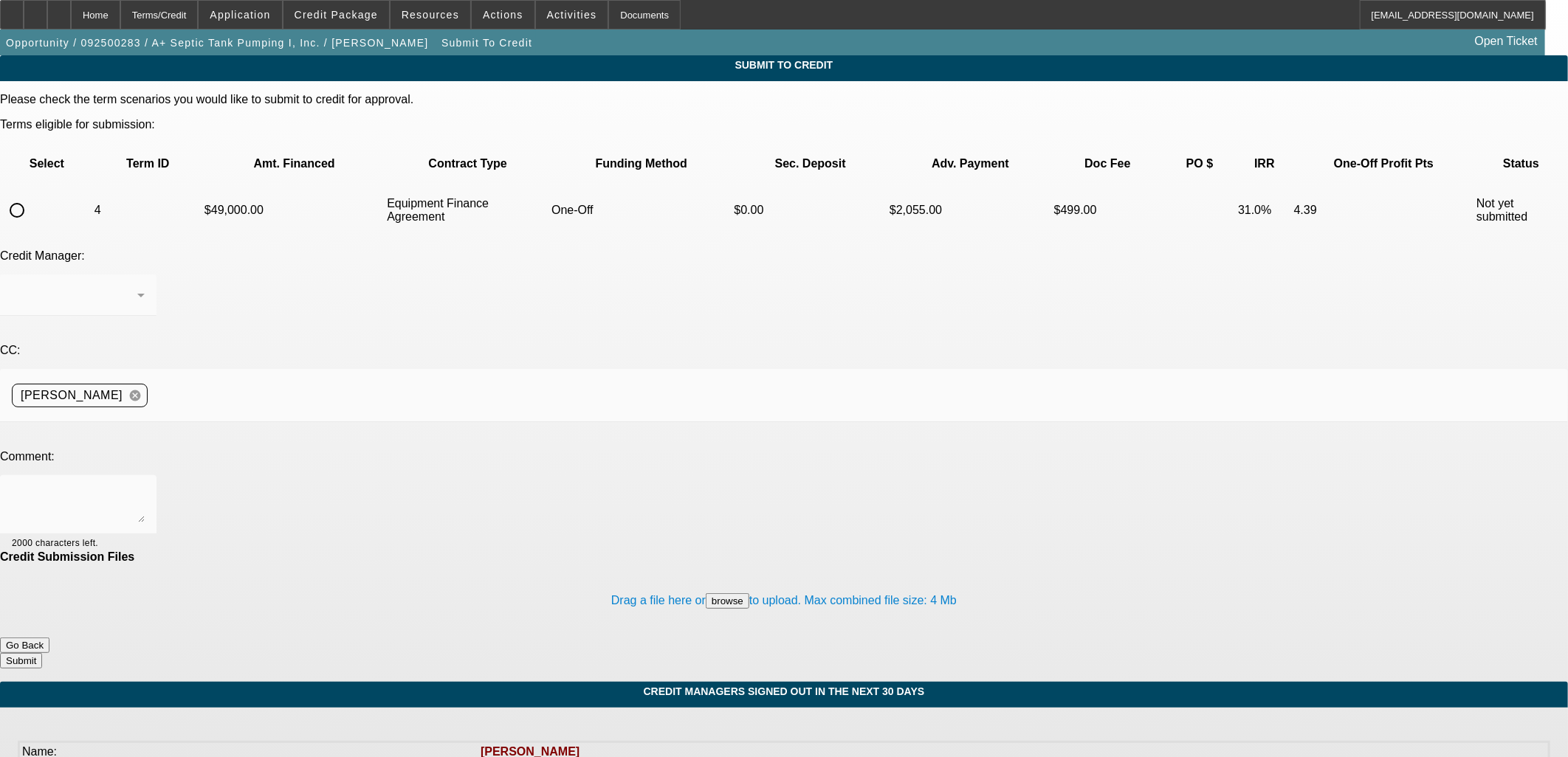
click at [32, 195] on input "radio" at bounding box center [16, 210] width 30 height 30
radio input "true"
click at [144, 476] on div at bounding box center [78, 505] width 133 height 59
click at [144, 487] on textarea "Breakdown sent. Customer would accept a sale leaseback that nets him $44k." at bounding box center [78, 505] width 133 height 35
click at [144, 476] on div "Breakdown sent. If FinPac isn't comfortable with LTV, customer would accept a s…" at bounding box center [78, 505] width 133 height 59
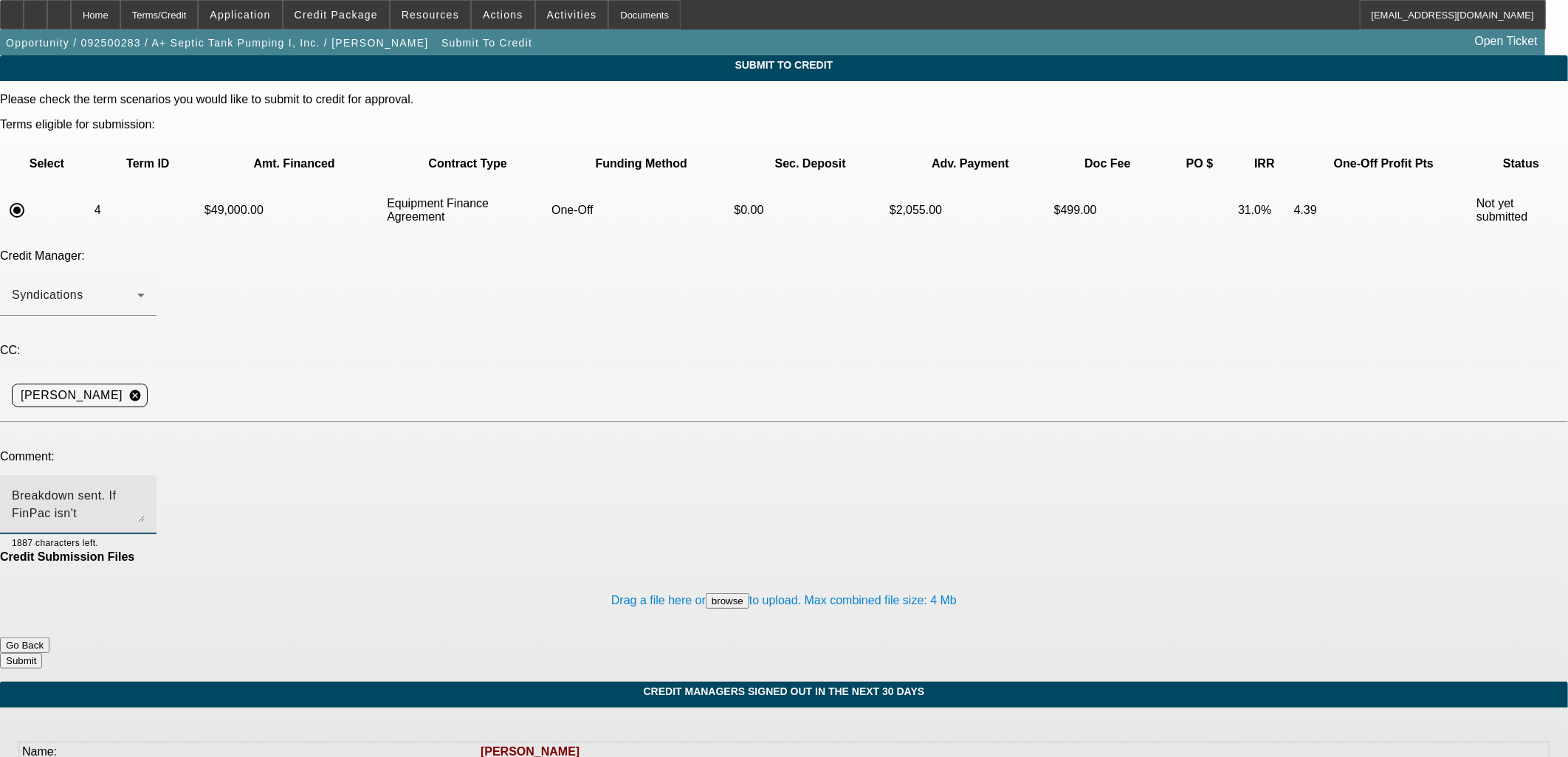
click at [144, 487] on textarea "Breakdown sent. If FinPac isn't comfortable with LTV, customer would accept a s…" at bounding box center [78, 505] width 133 height 35
click at [144, 487] on textarea "Breakdown sent, comps seem to check out. If FinPac isn't comfortable with LTV, …" at bounding box center [78, 505] width 133 height 35
type textarea "Breakdown sent, comps seem to check out. If FinPac isn't comfortable with LTV, …"
click at [42, 654] on button "Submit" at bounding box center [21, 661] width 42 height 15
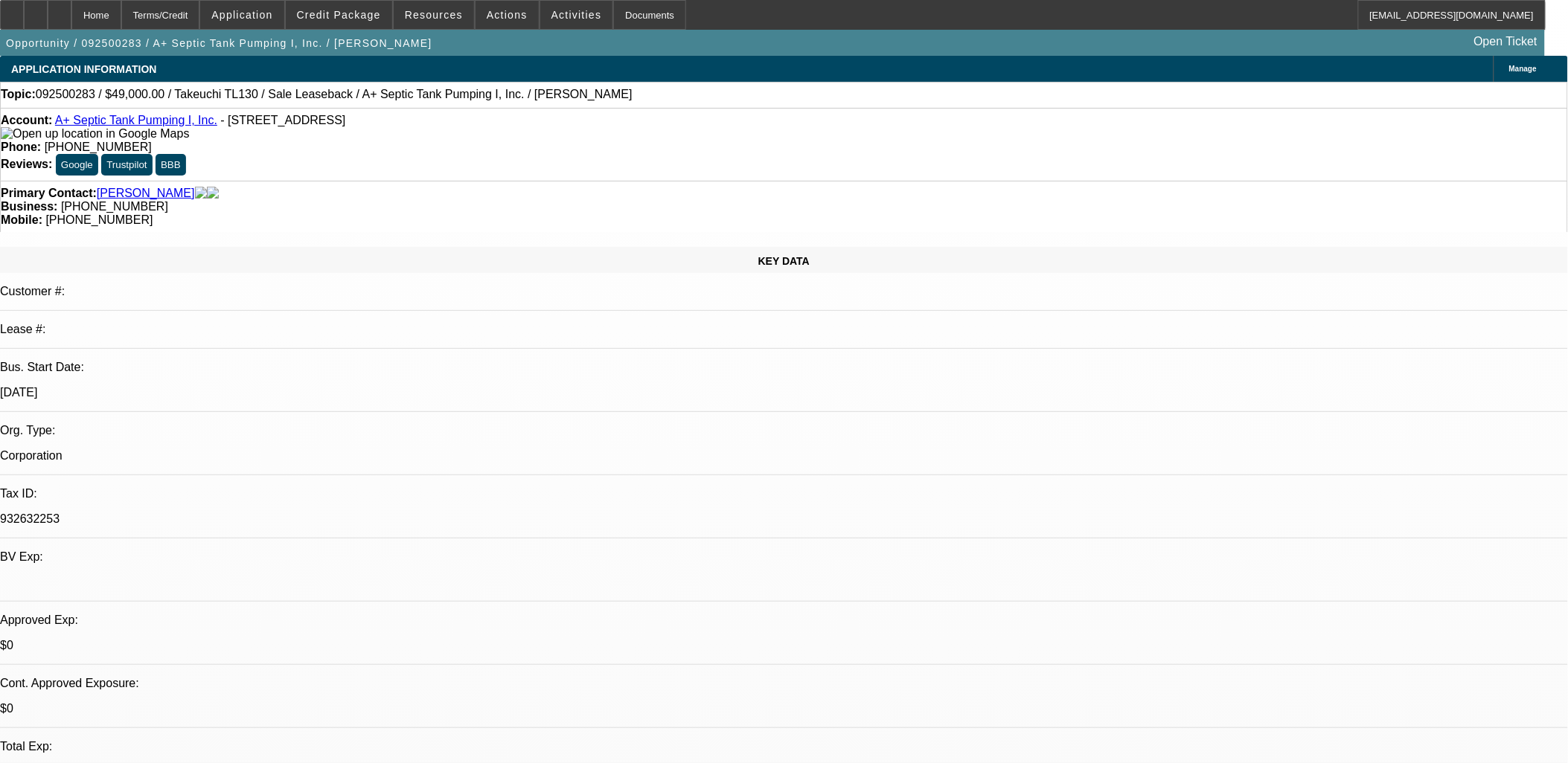
select select "0"
select select "3"
select select "0"
select select "6"
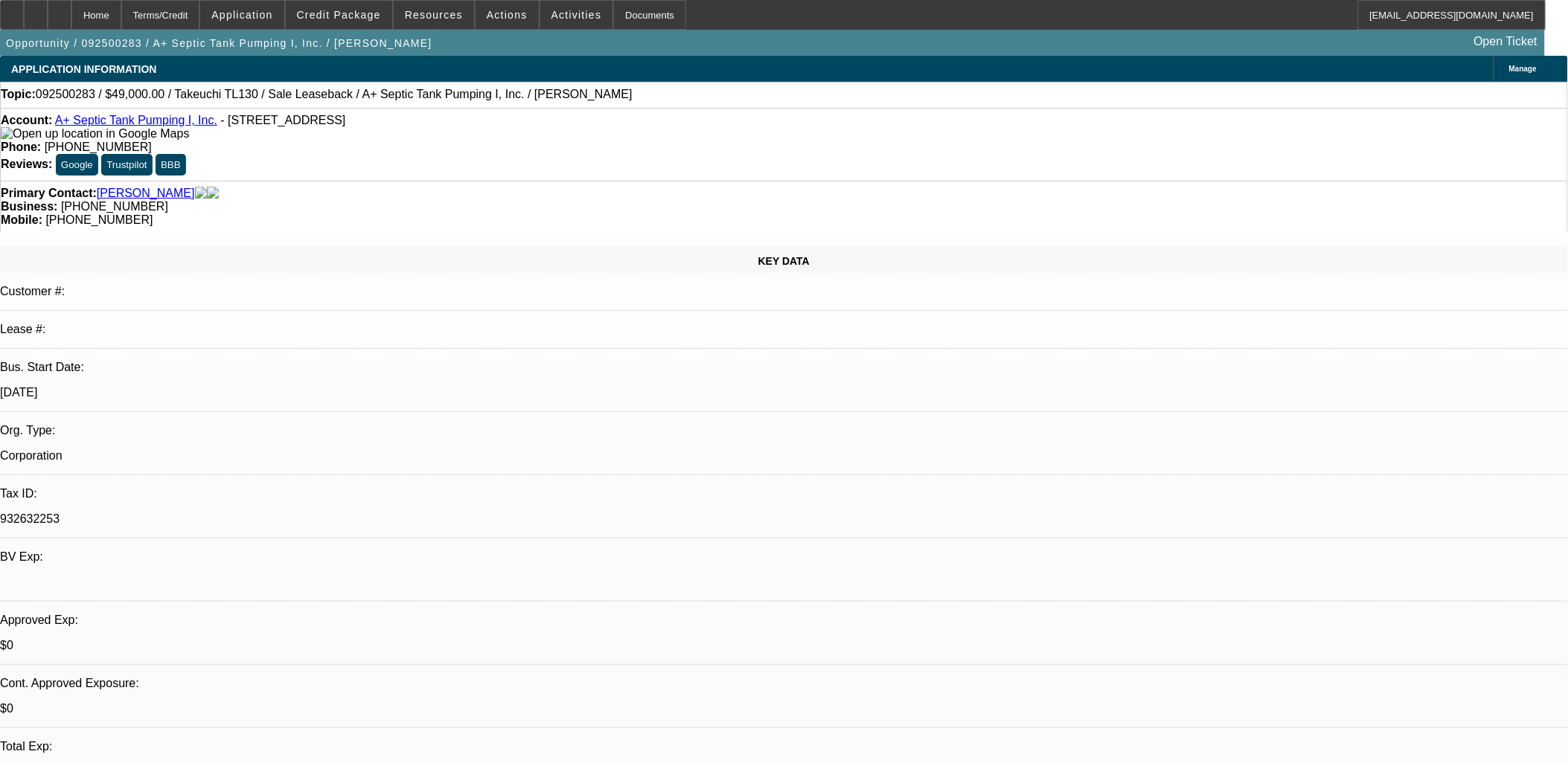
select select "0"
select select "3"
select select "0"
select select "6"
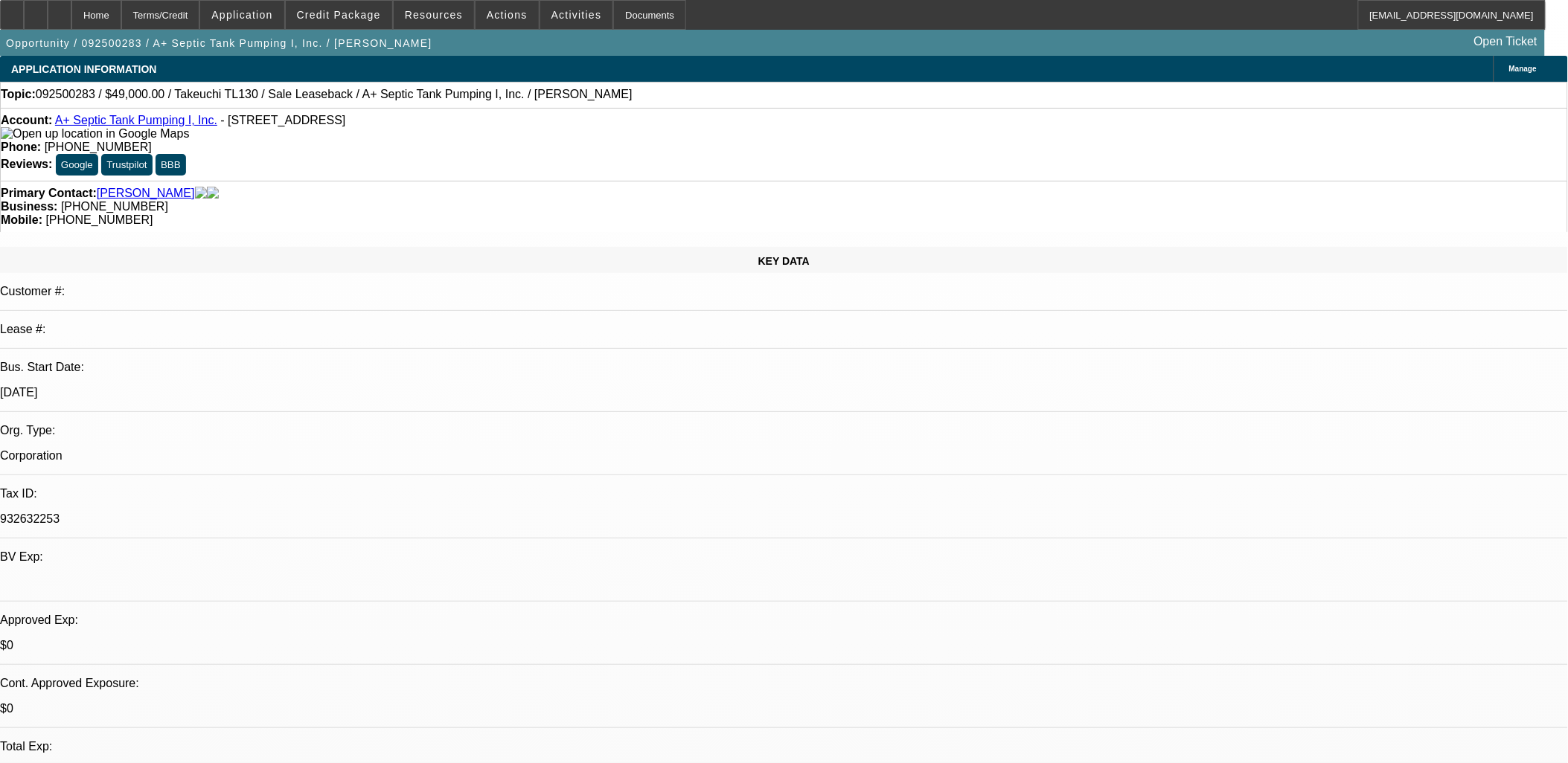
select select "0"
select select "2"
select select "0"
select select "6"
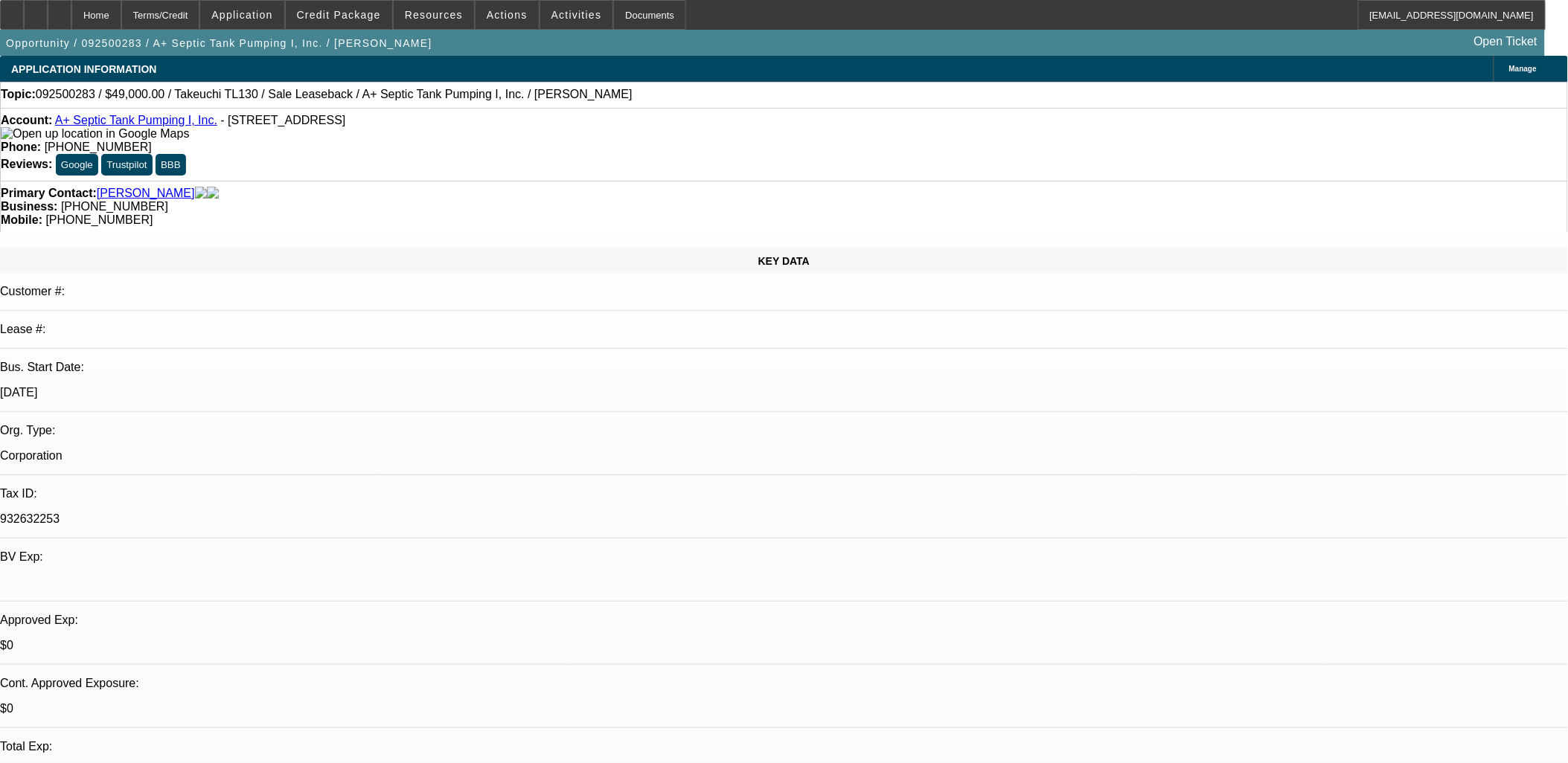
select select "0"
select select "2"
select select "0"
select select "6"
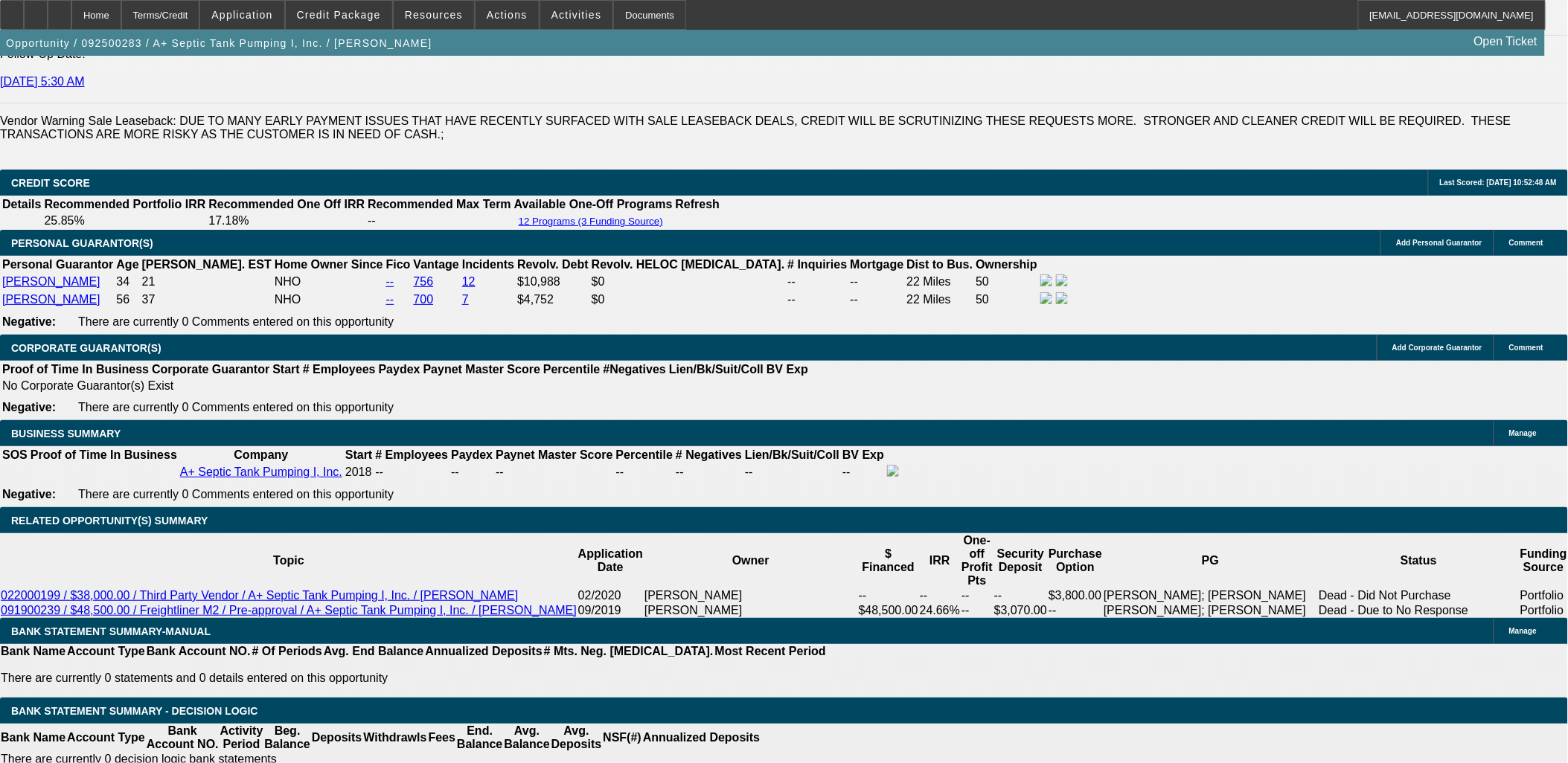
scroll to position [2314, 0]
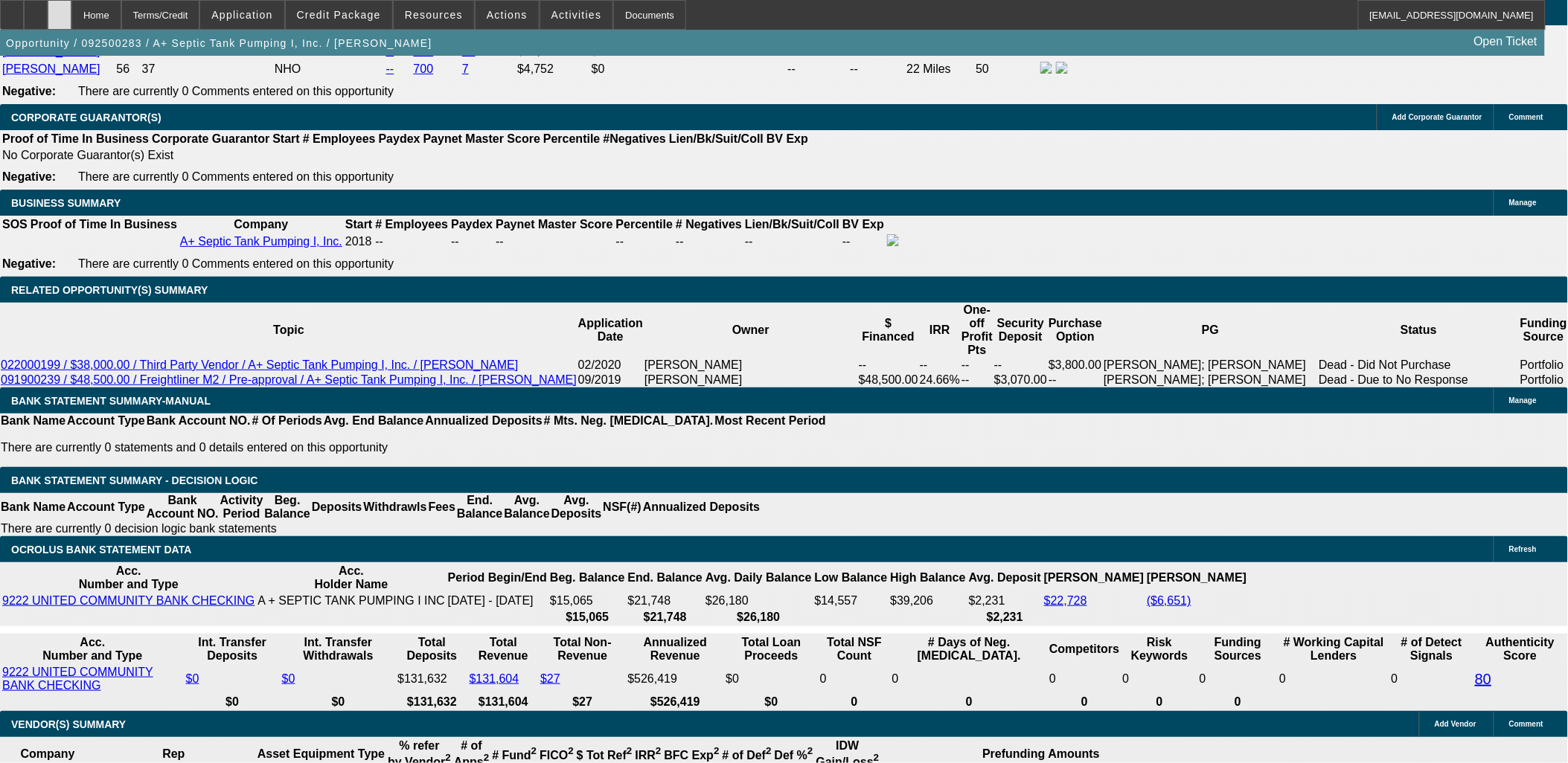
click at [59, 10] on icon at bounding box center [59, 10] width 0 height 0
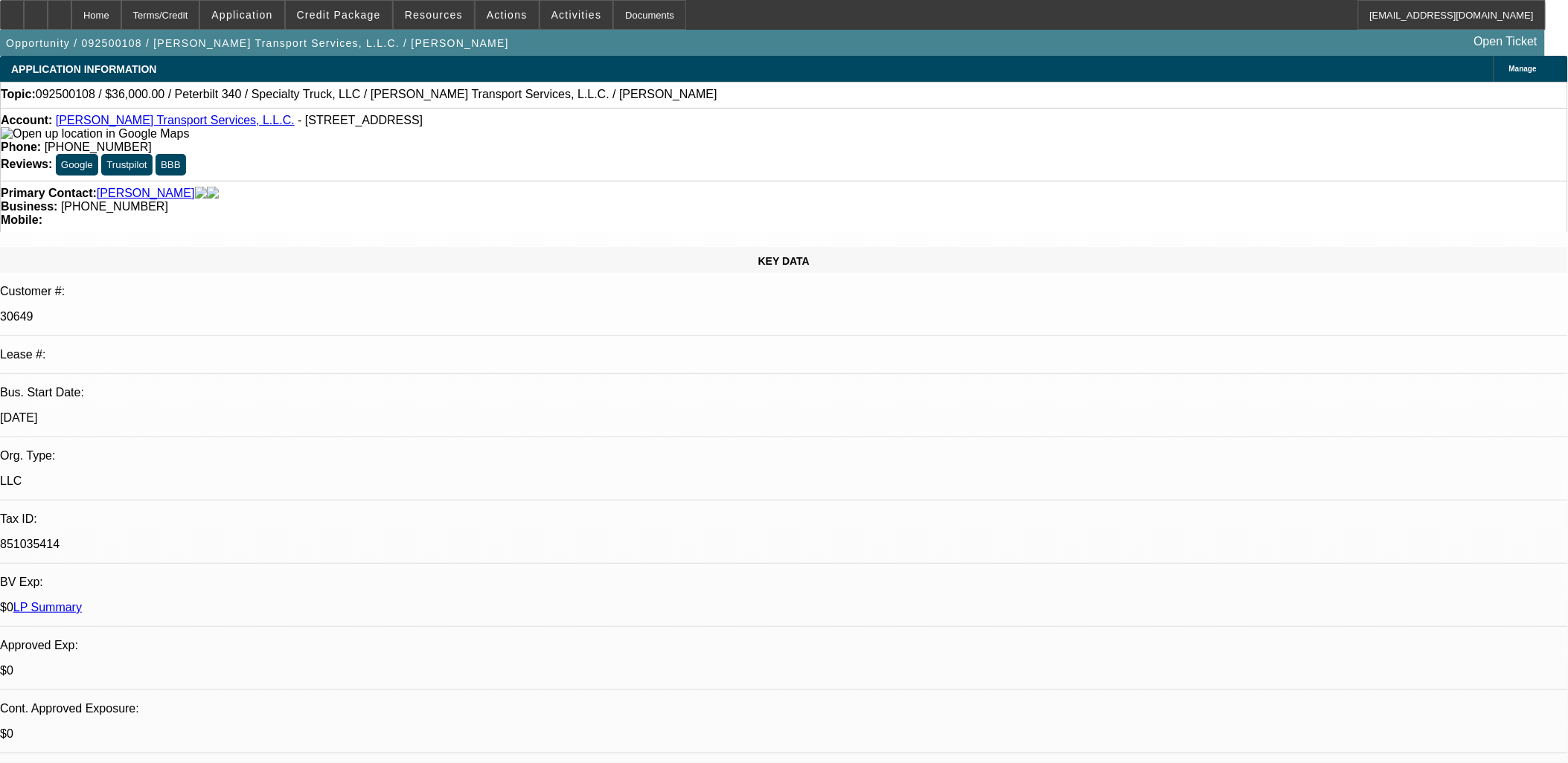
select select "0"
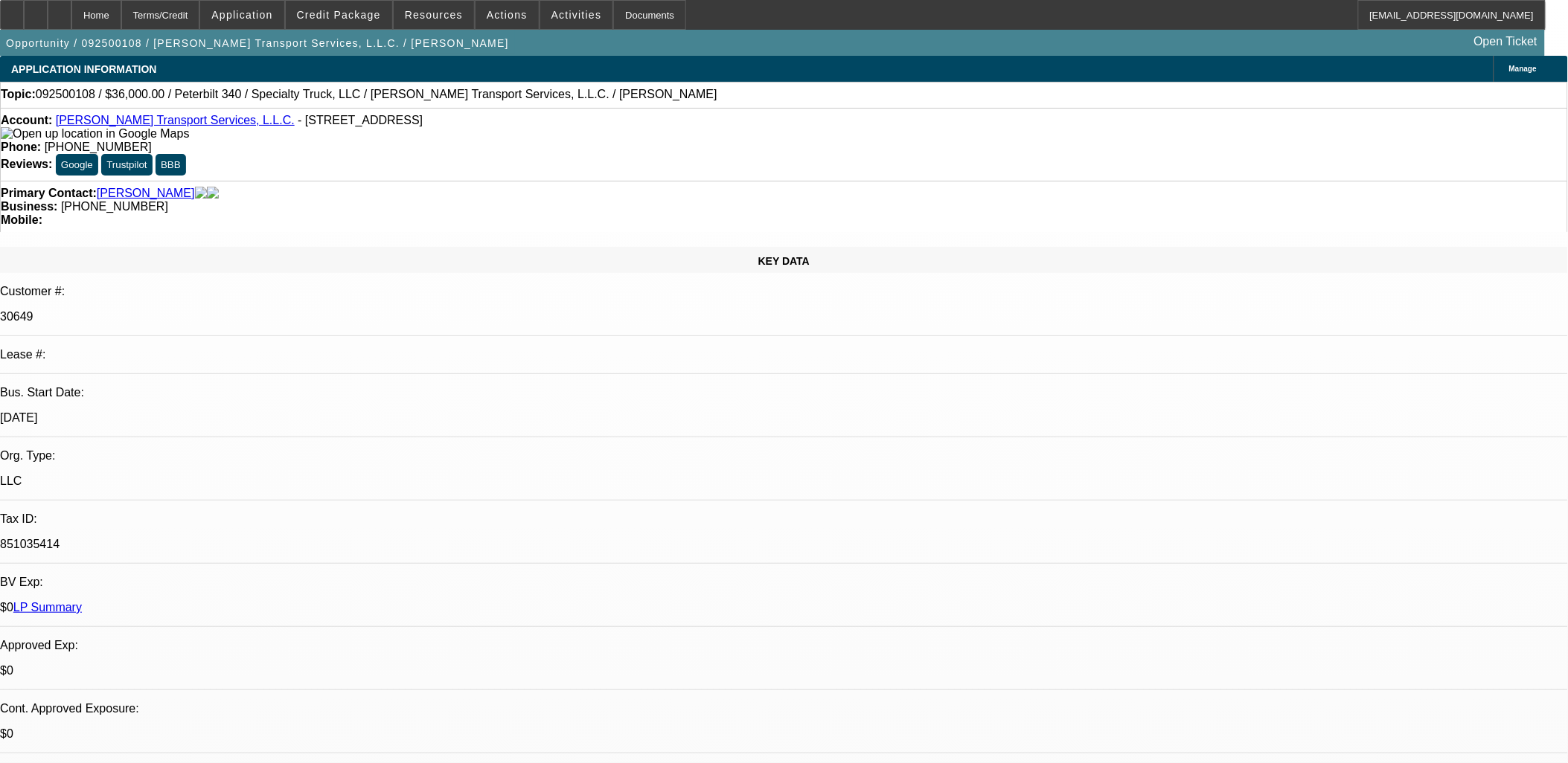
select select "0"
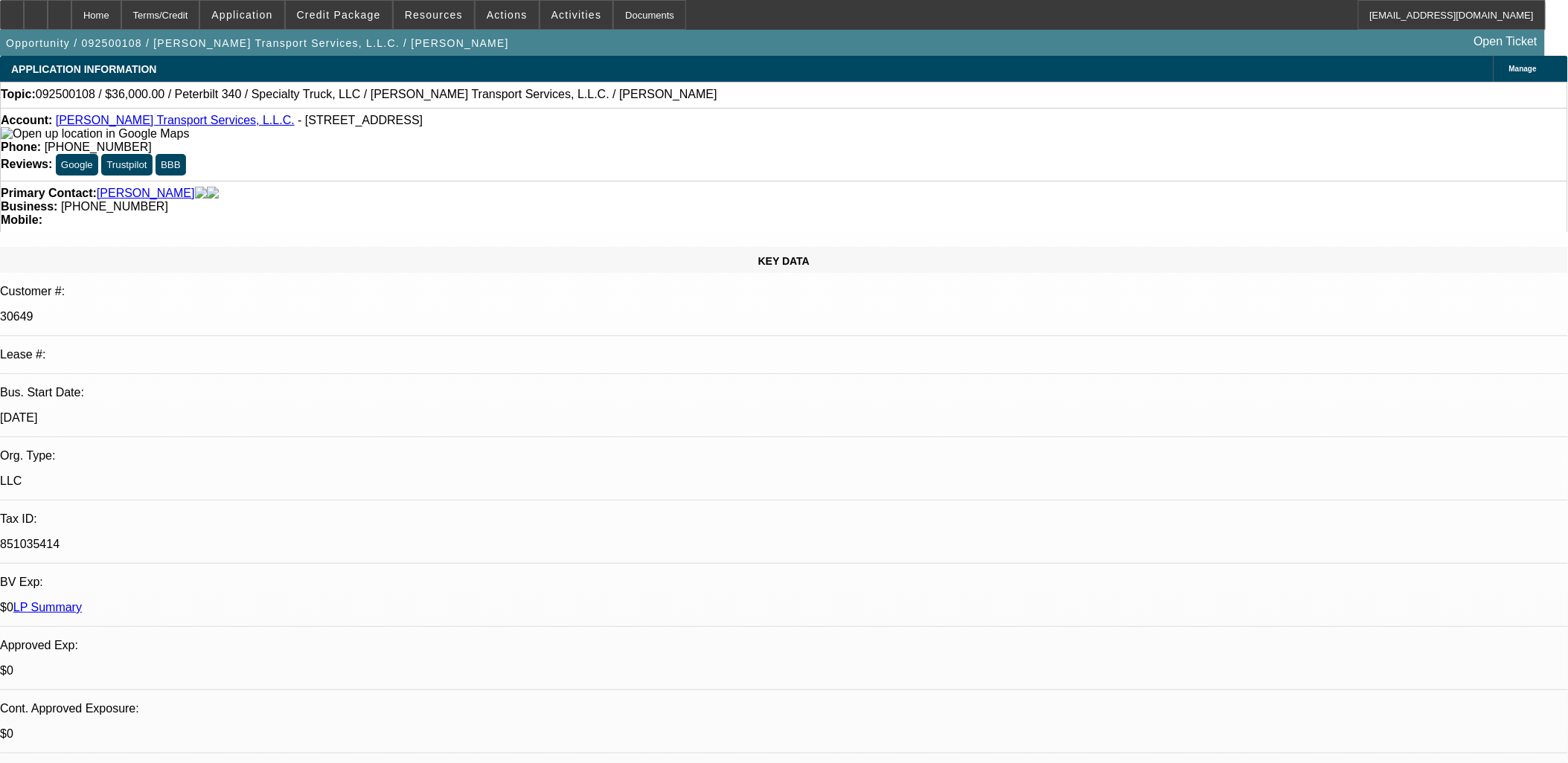
select select "0"
select select "1"
select select "6"
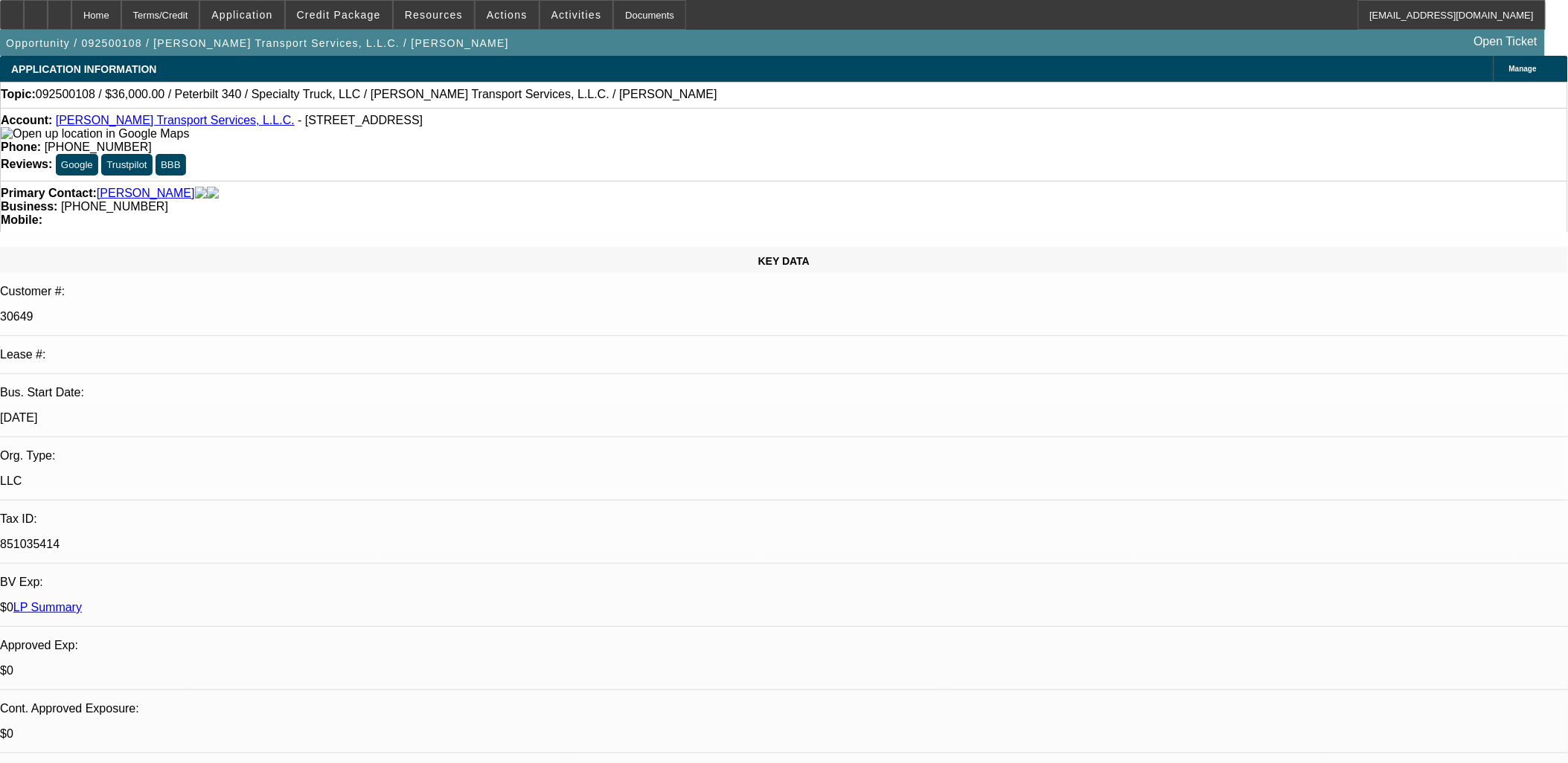
select select "1"
select select "6"
select select "1"
select select "3"
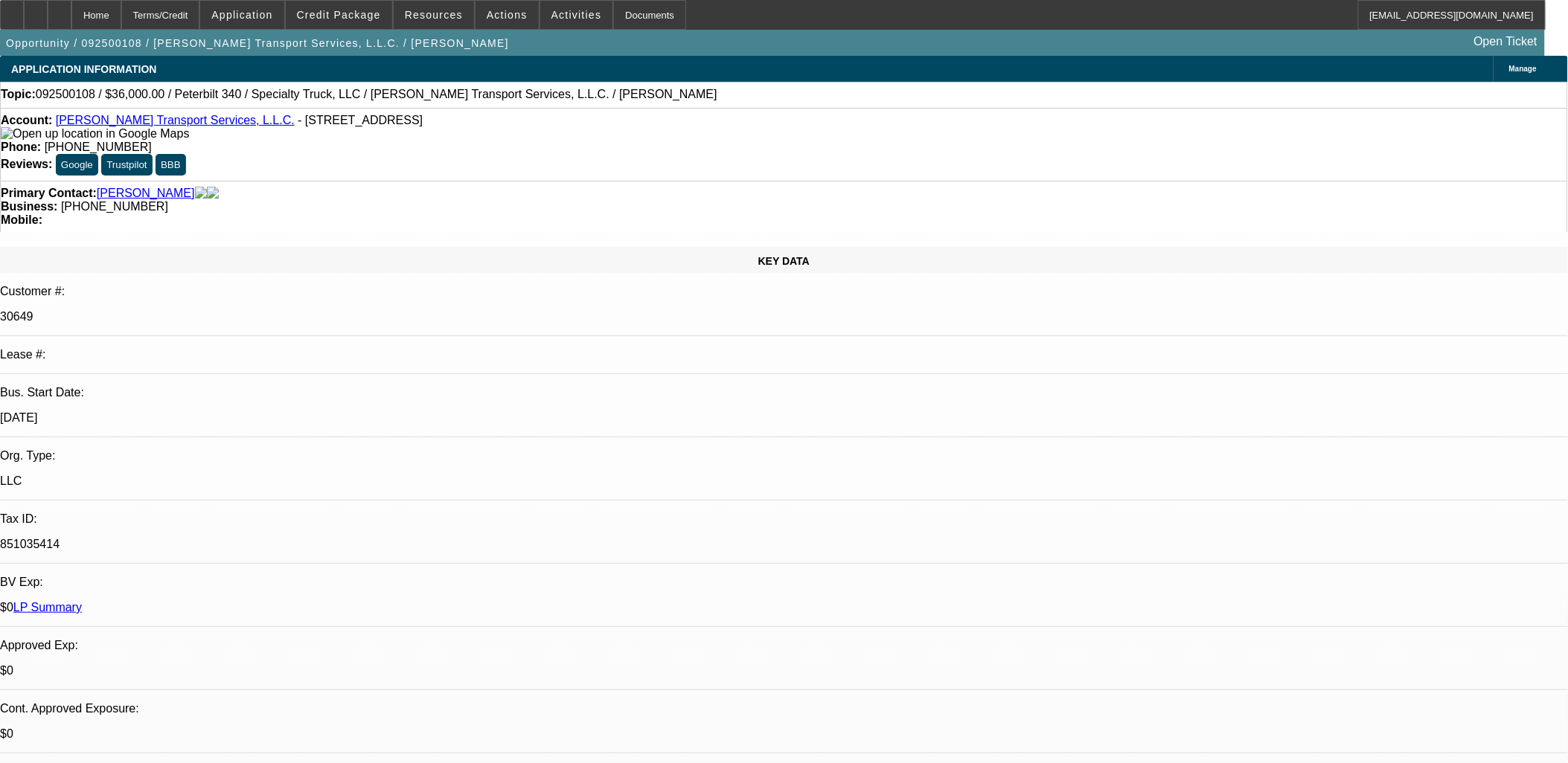
select select "6"
select select "1"
select select "3"
select select "6"
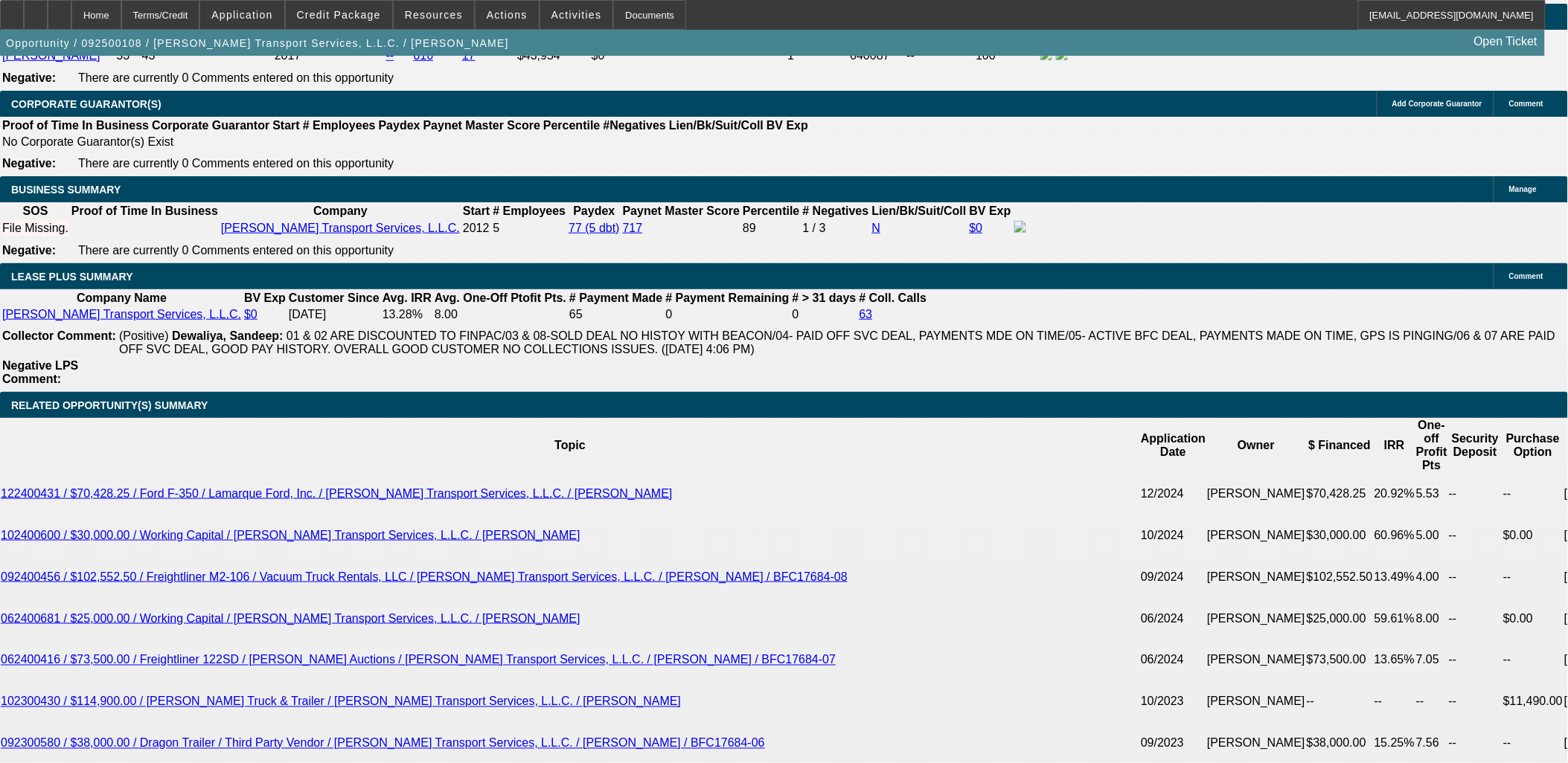
scroll to position [2644, 0]
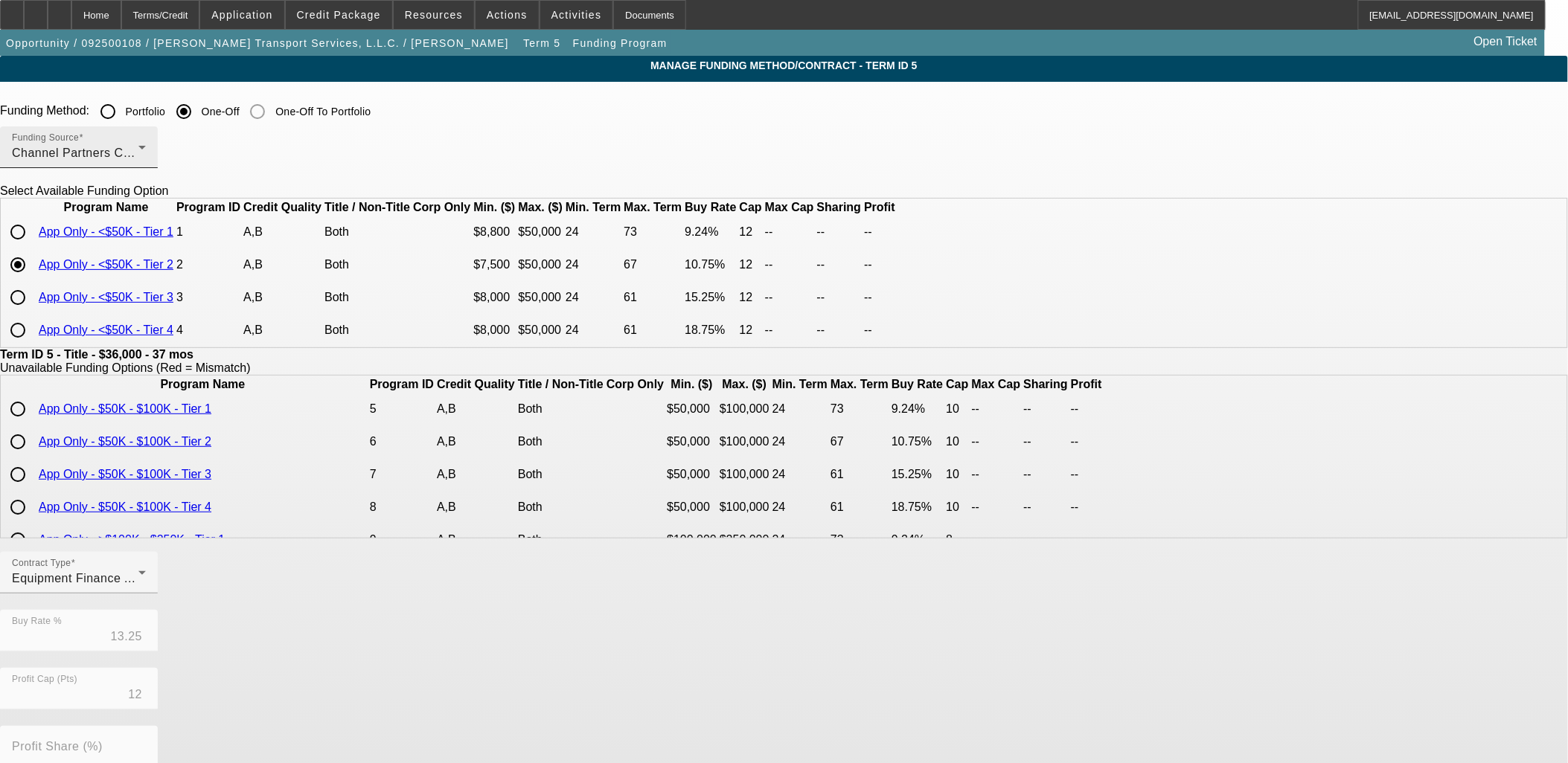
click at [146, 165] on div "Funding Source Channel Partners Capital LLC (EF)" at bounding box center [79, 147] width 134 height 42
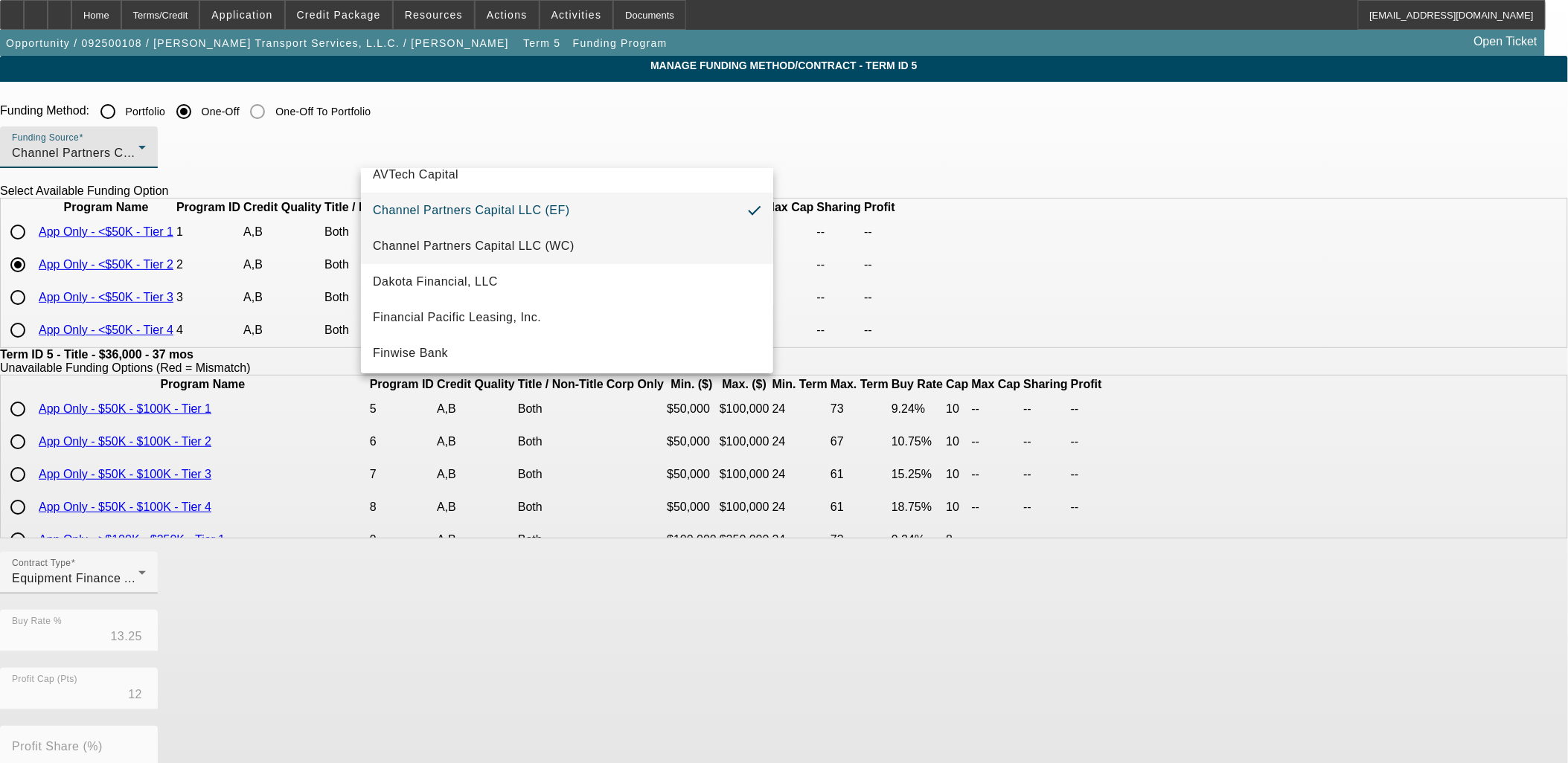
scroll to position [82, 0]
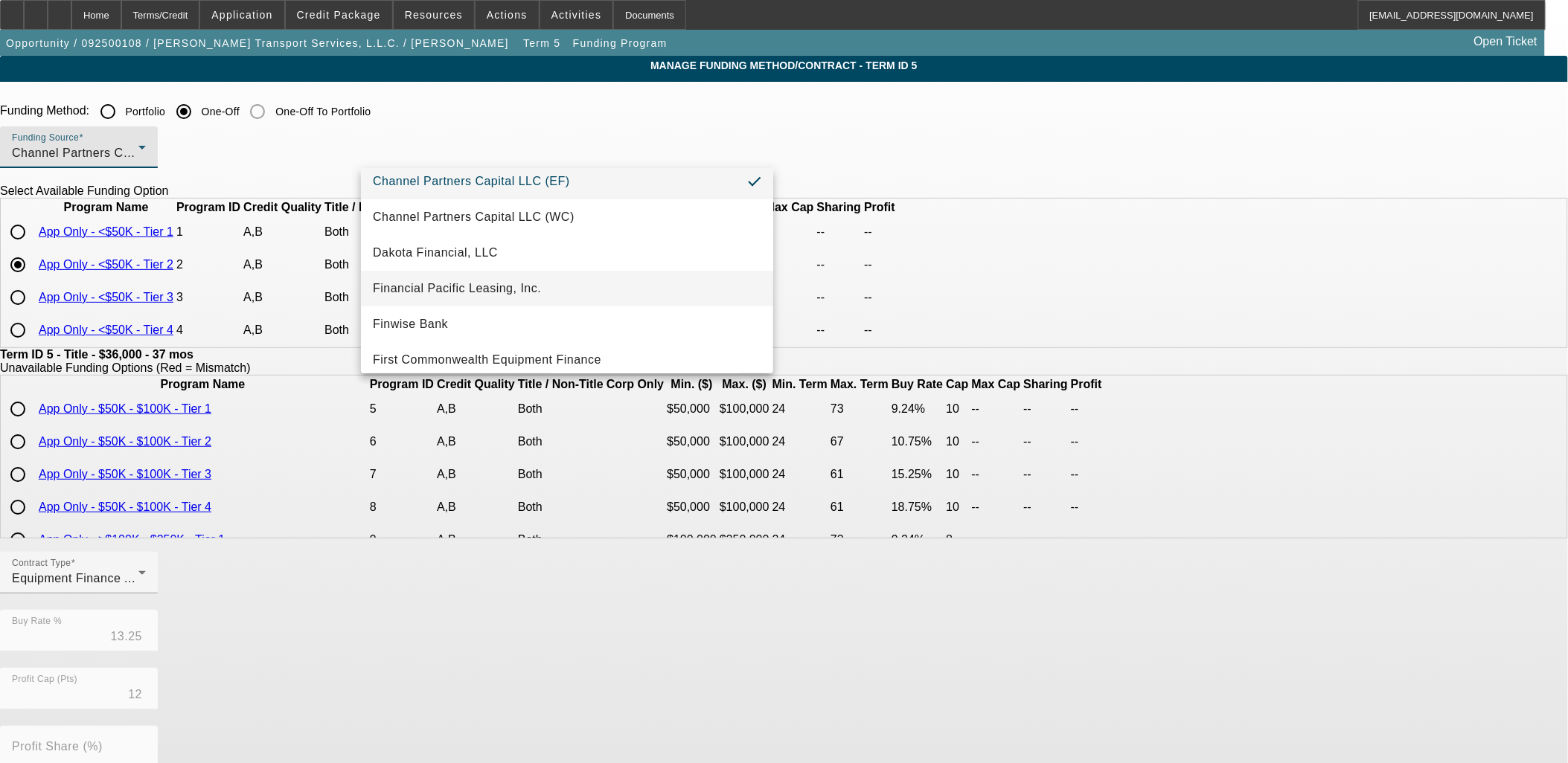
click at [492, 281] on span "Financial Pacific Leasing, Inc." at bounding box center [457, 289] width 168 height 18
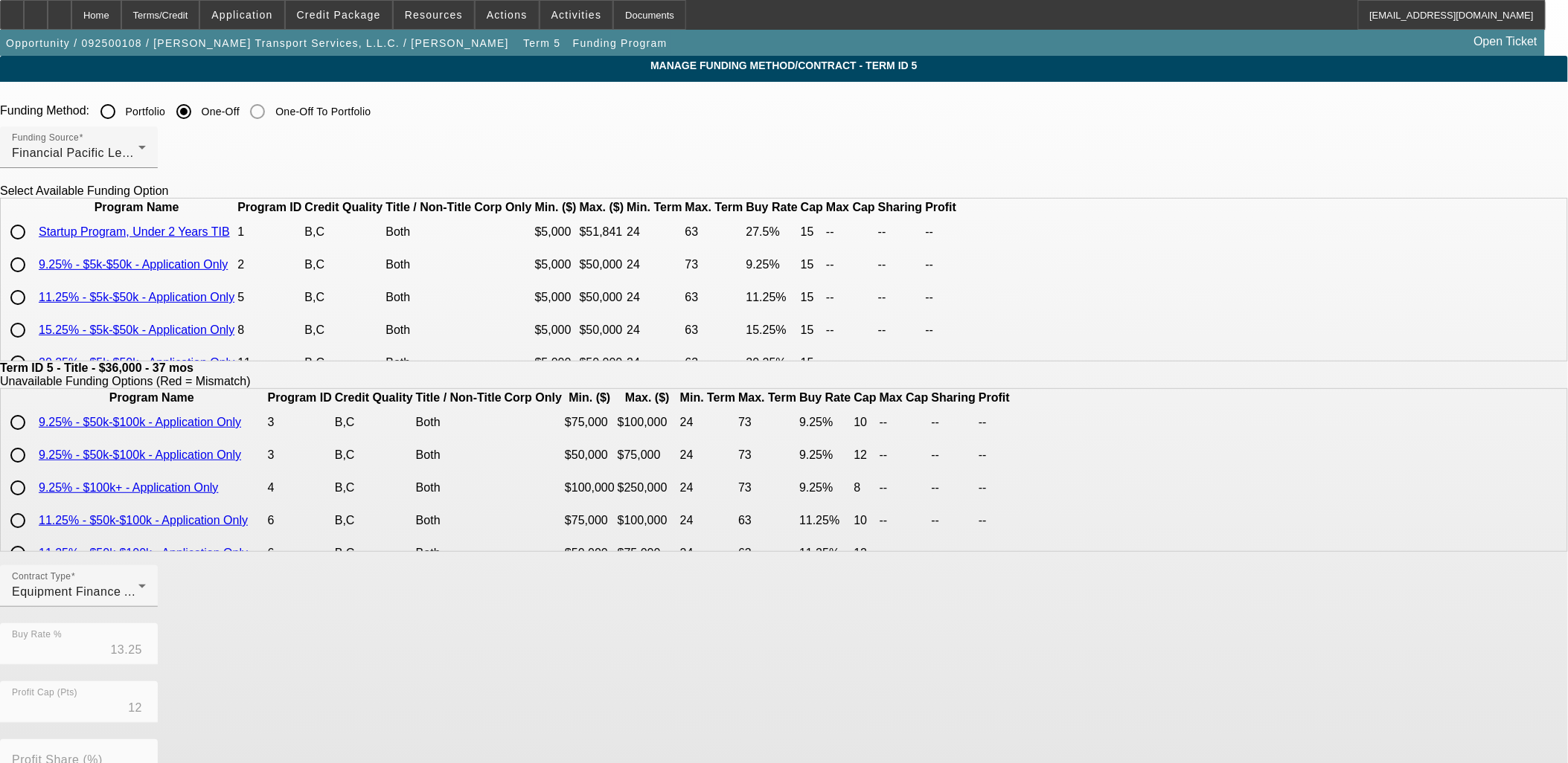
click at [33, 280] on input "radio" at bounding box center [17, 264] width 30 height 30
radio input "true"
type input "9.25"
type input "15"
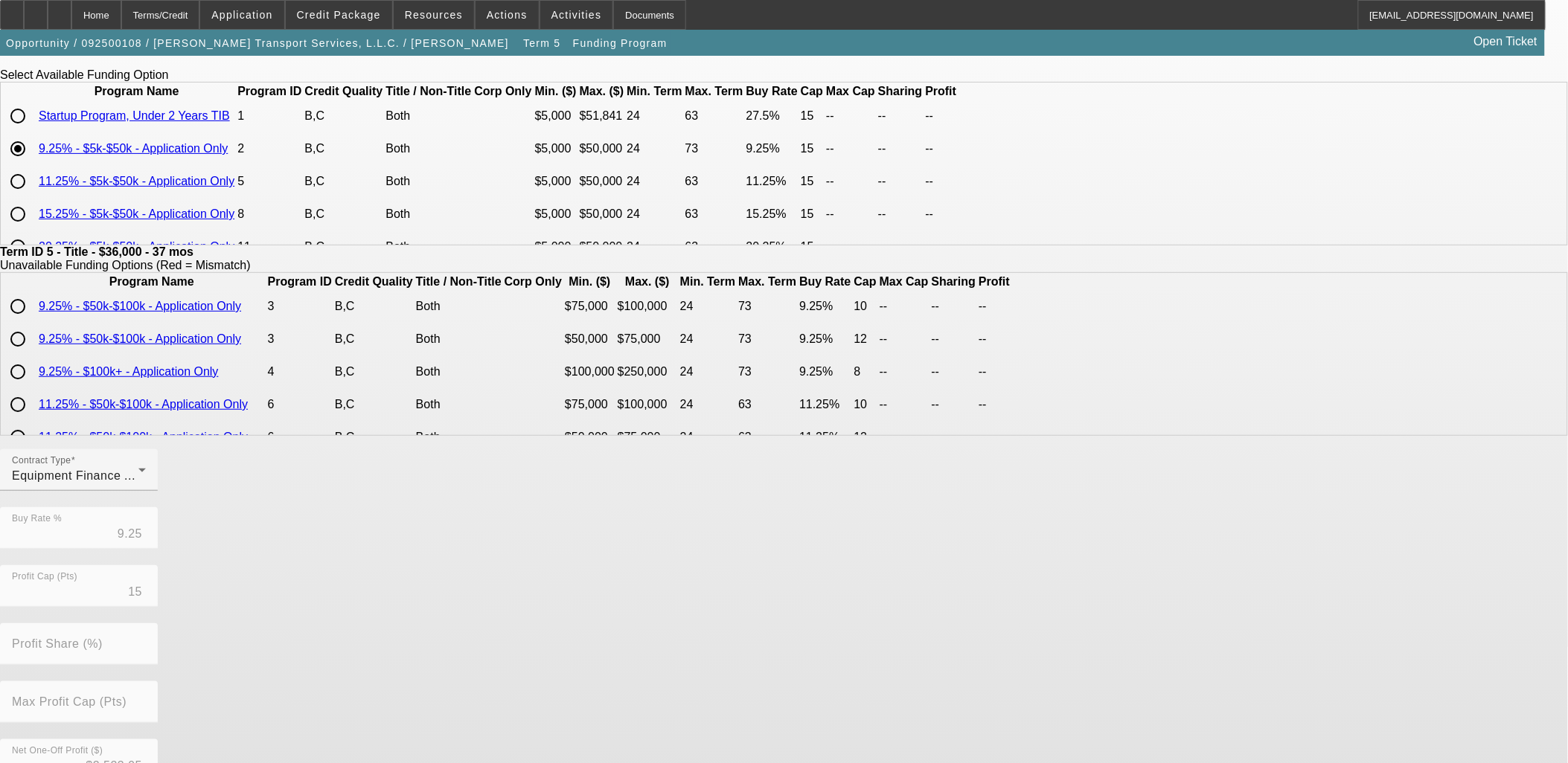
scroll to position [262, 0]
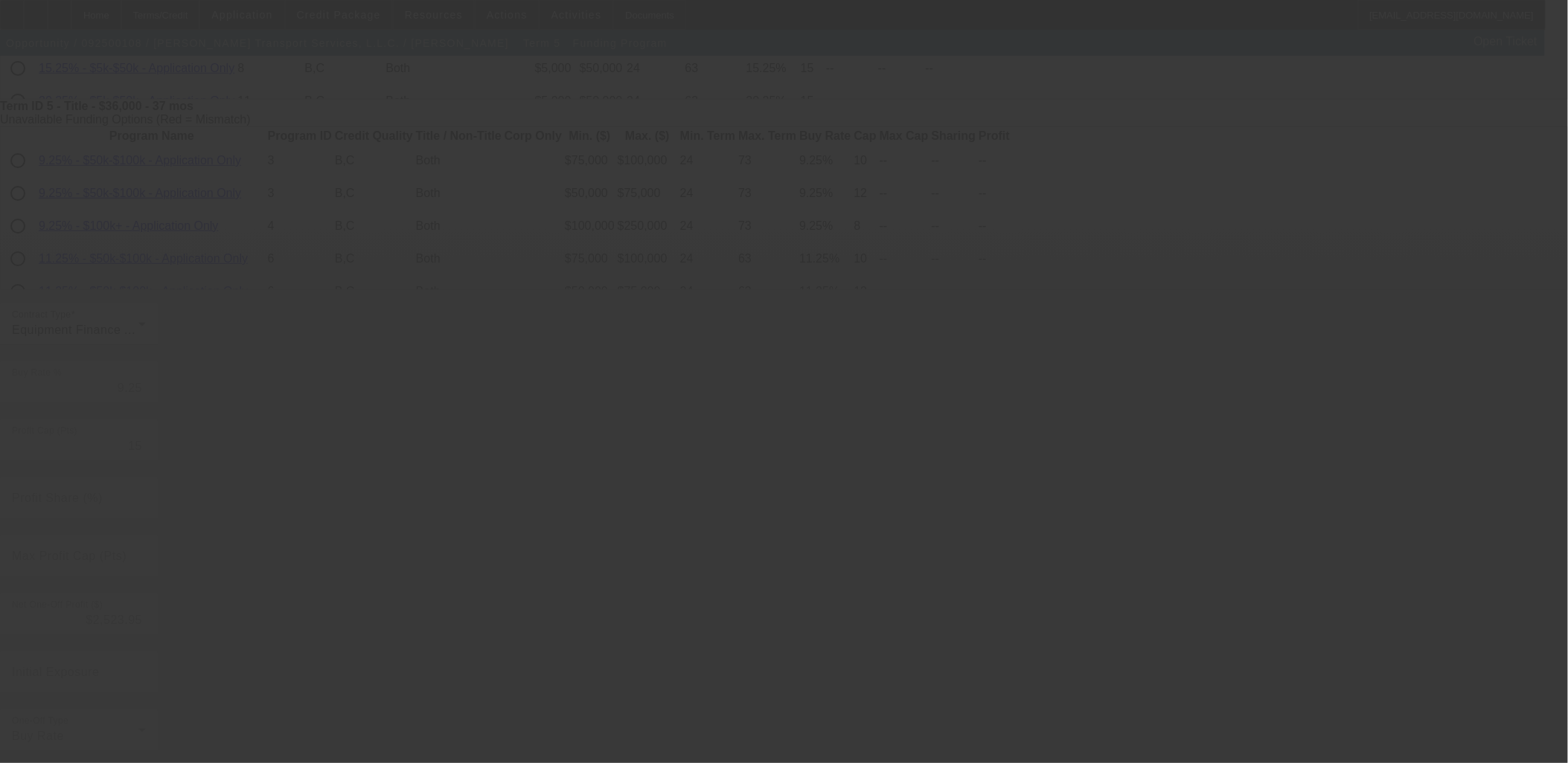
type input "13.25"
type input "12"
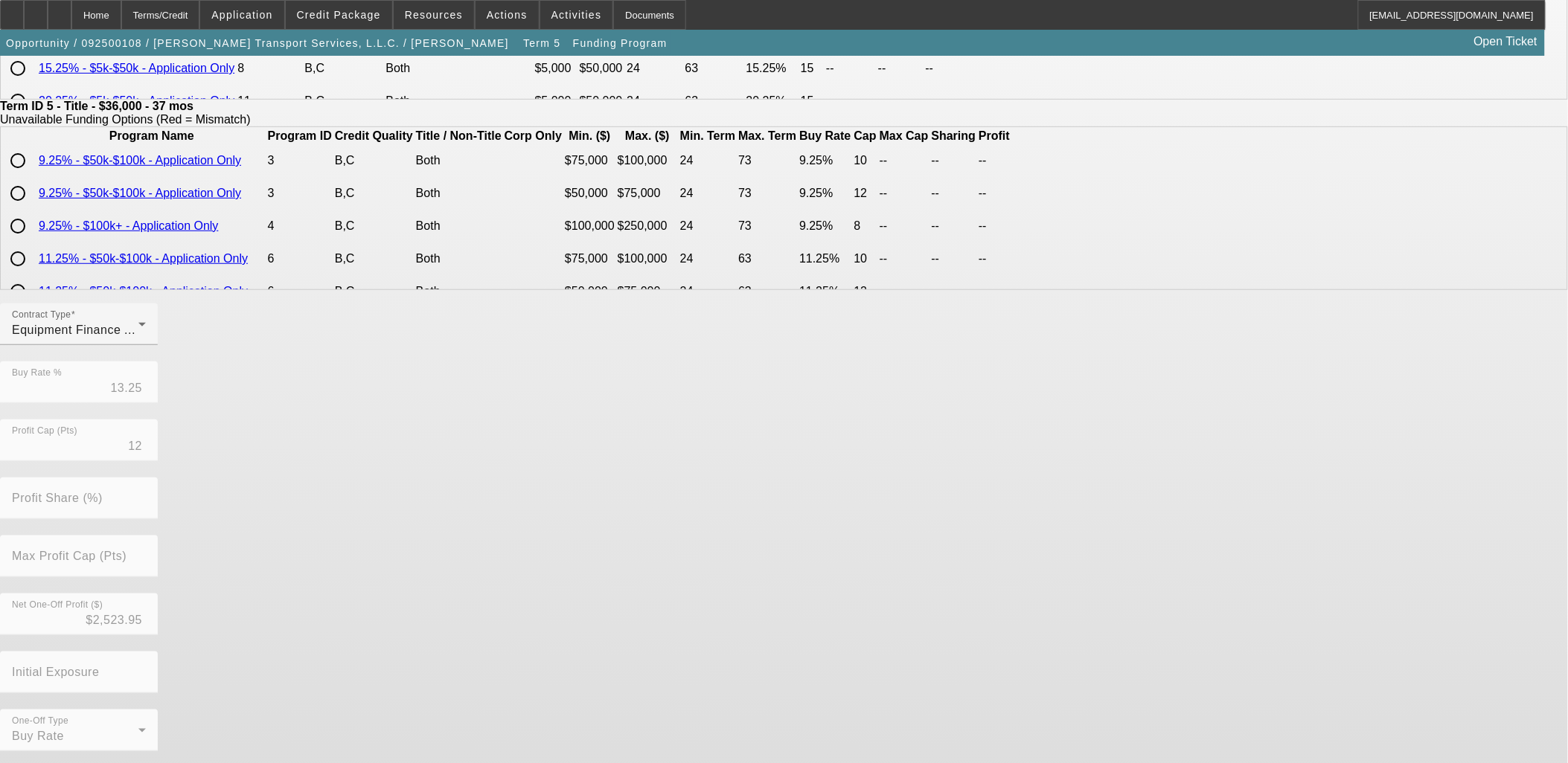
scroll to position [0, 0]
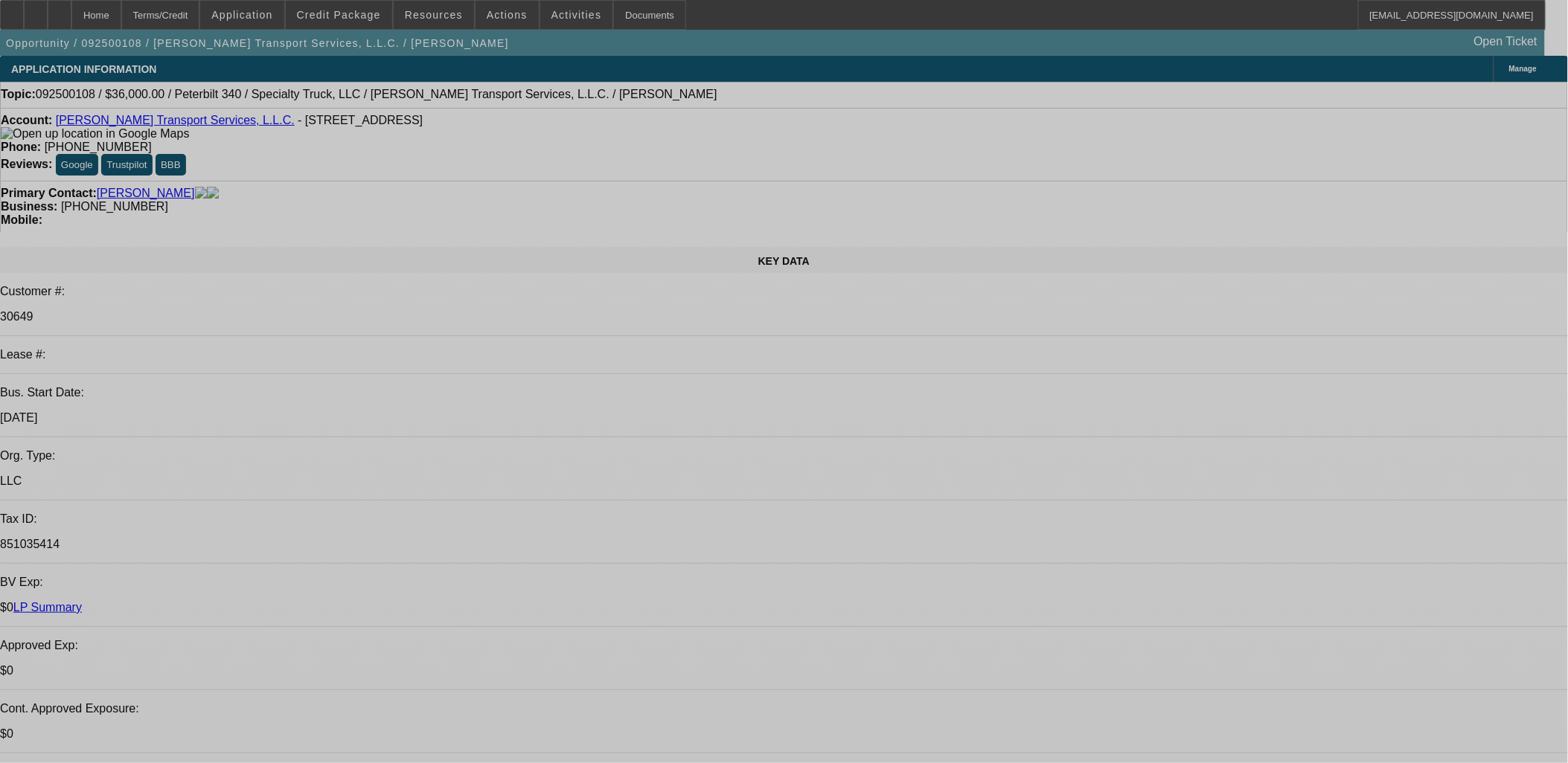
select select "0"
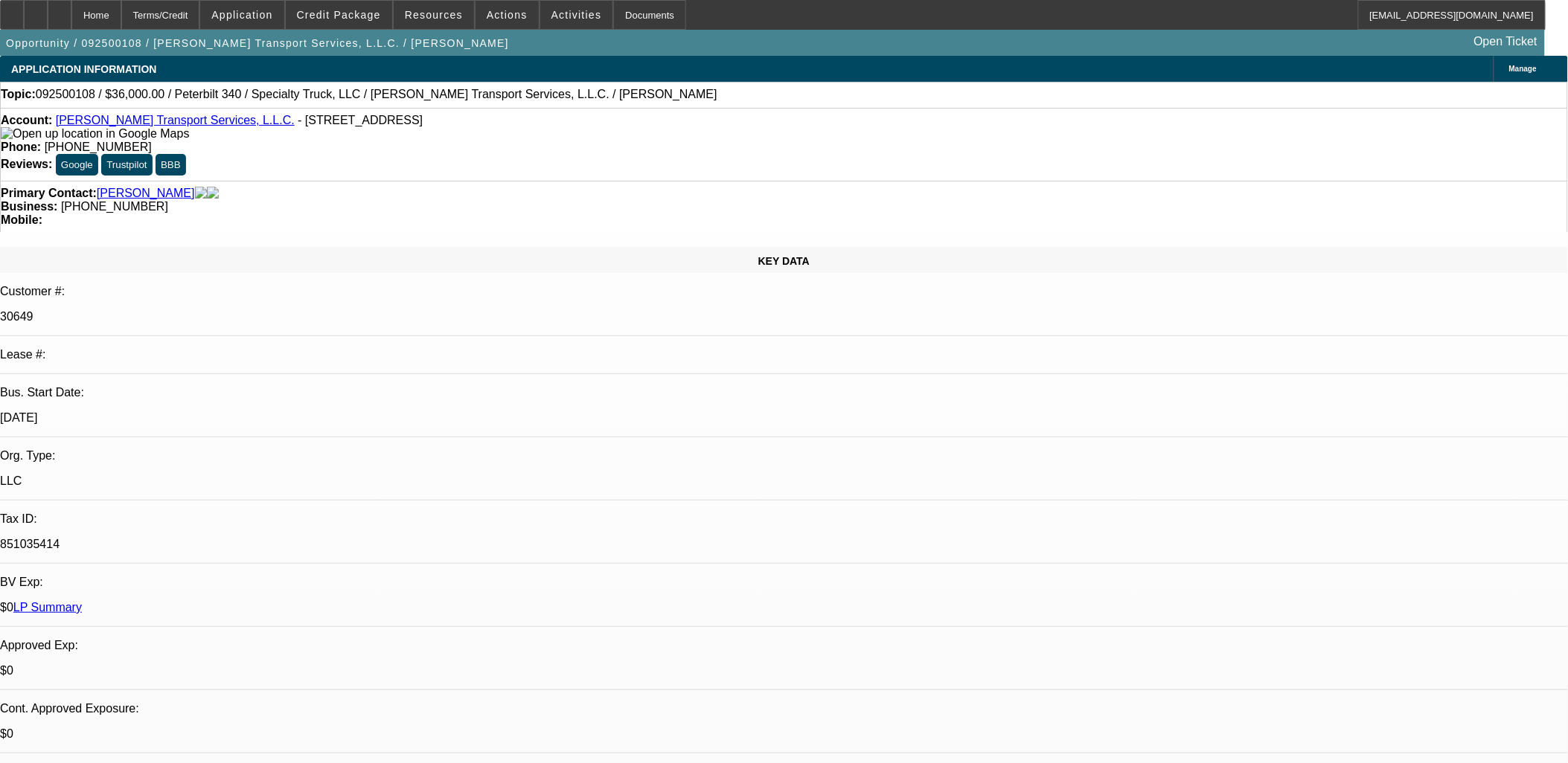
select select "0"
select select "6"
select select "0"
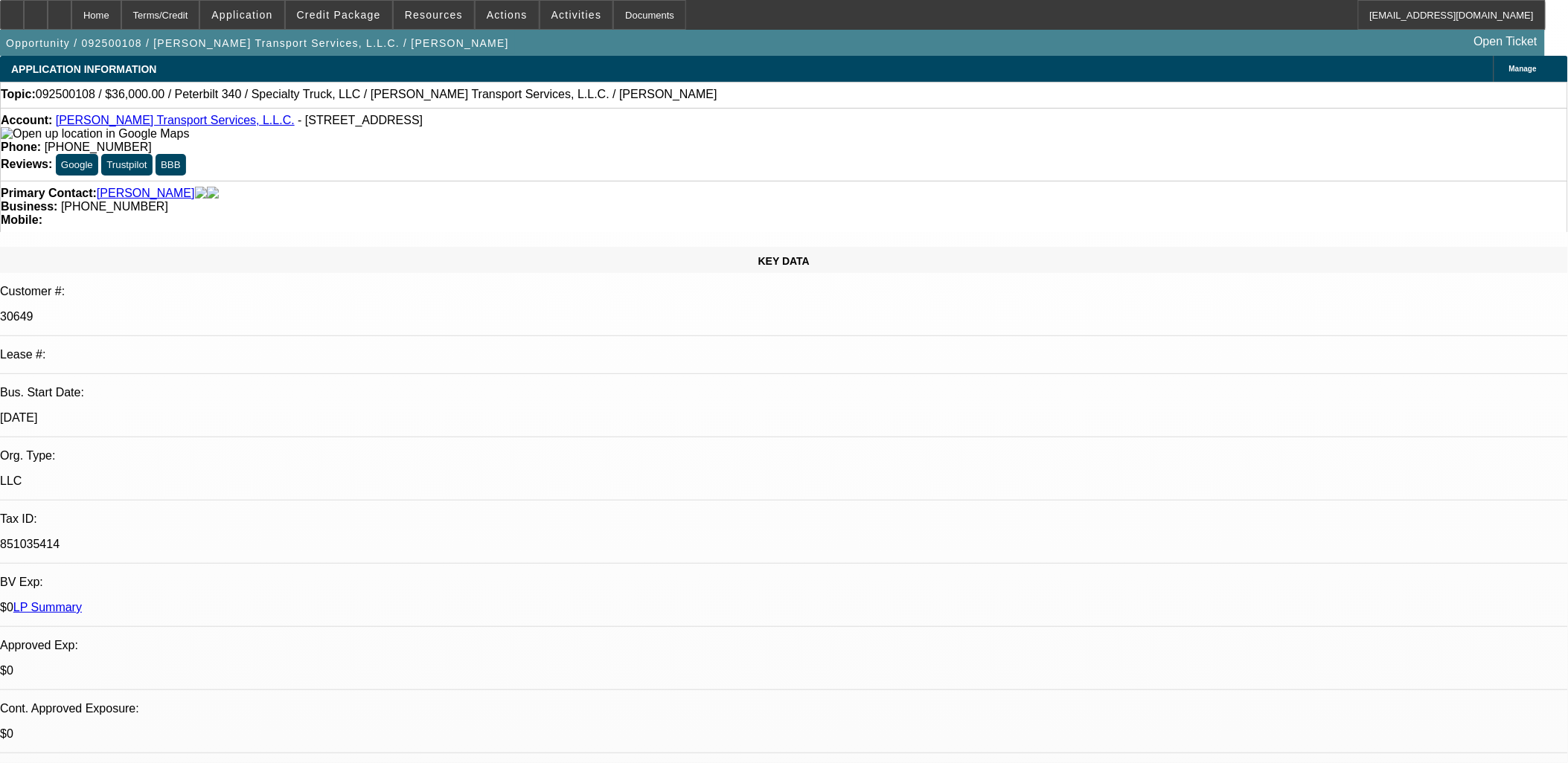
select select "0"
select select "6"
select select "0"
select select "3"
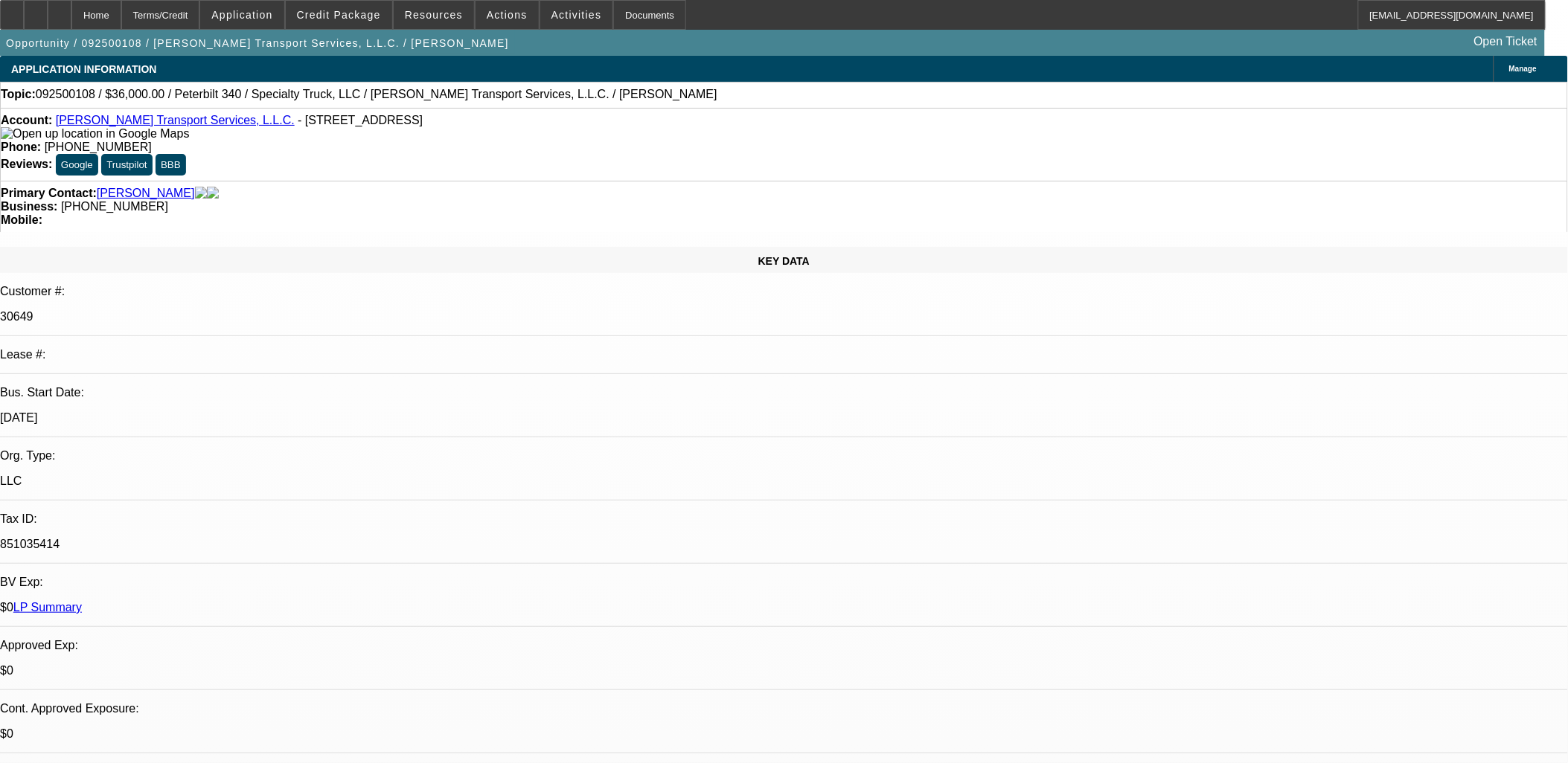
select select "0"
select select "6"
select select "0"
select select "3"
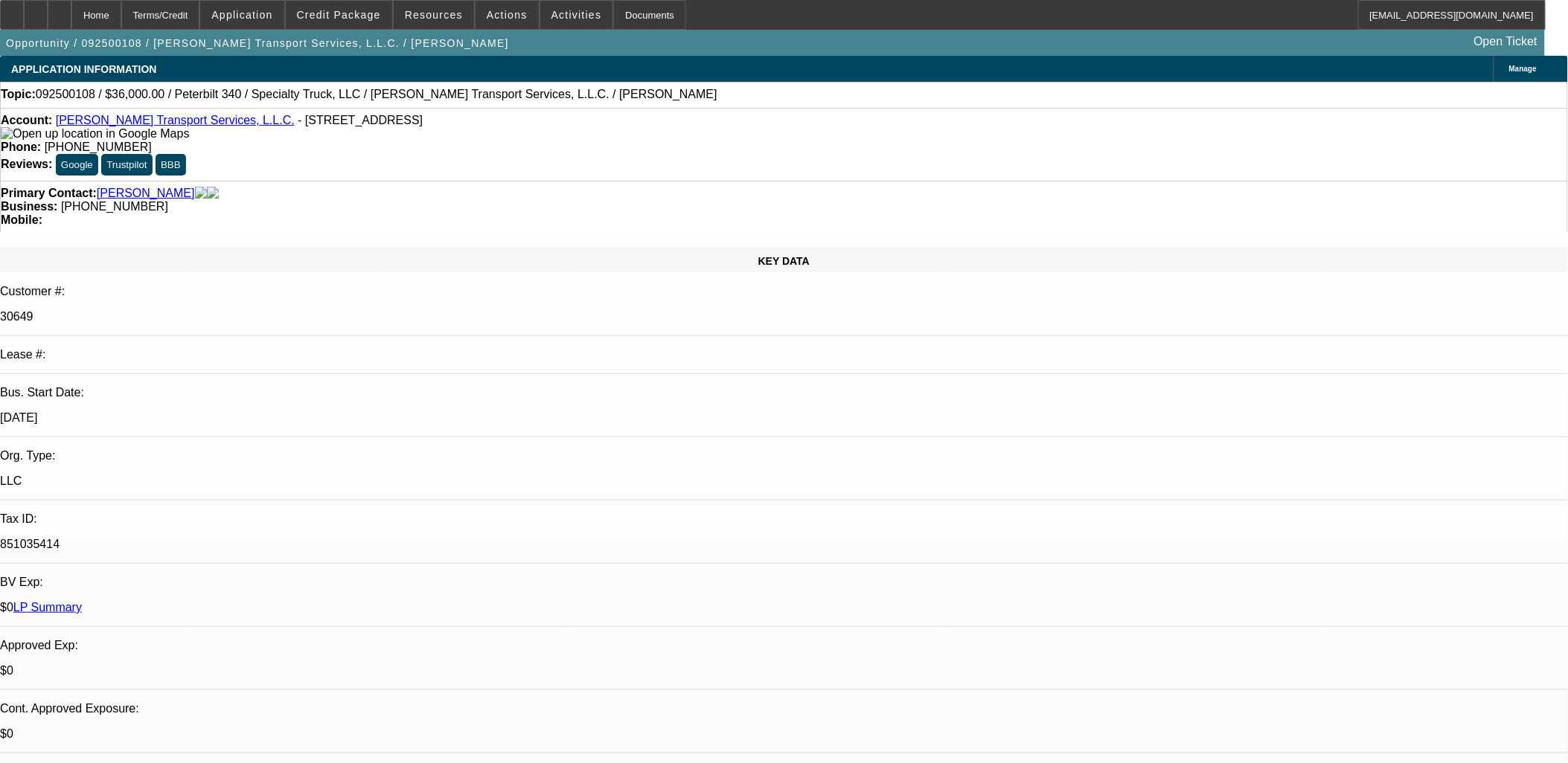
select select "0"
select select "6"
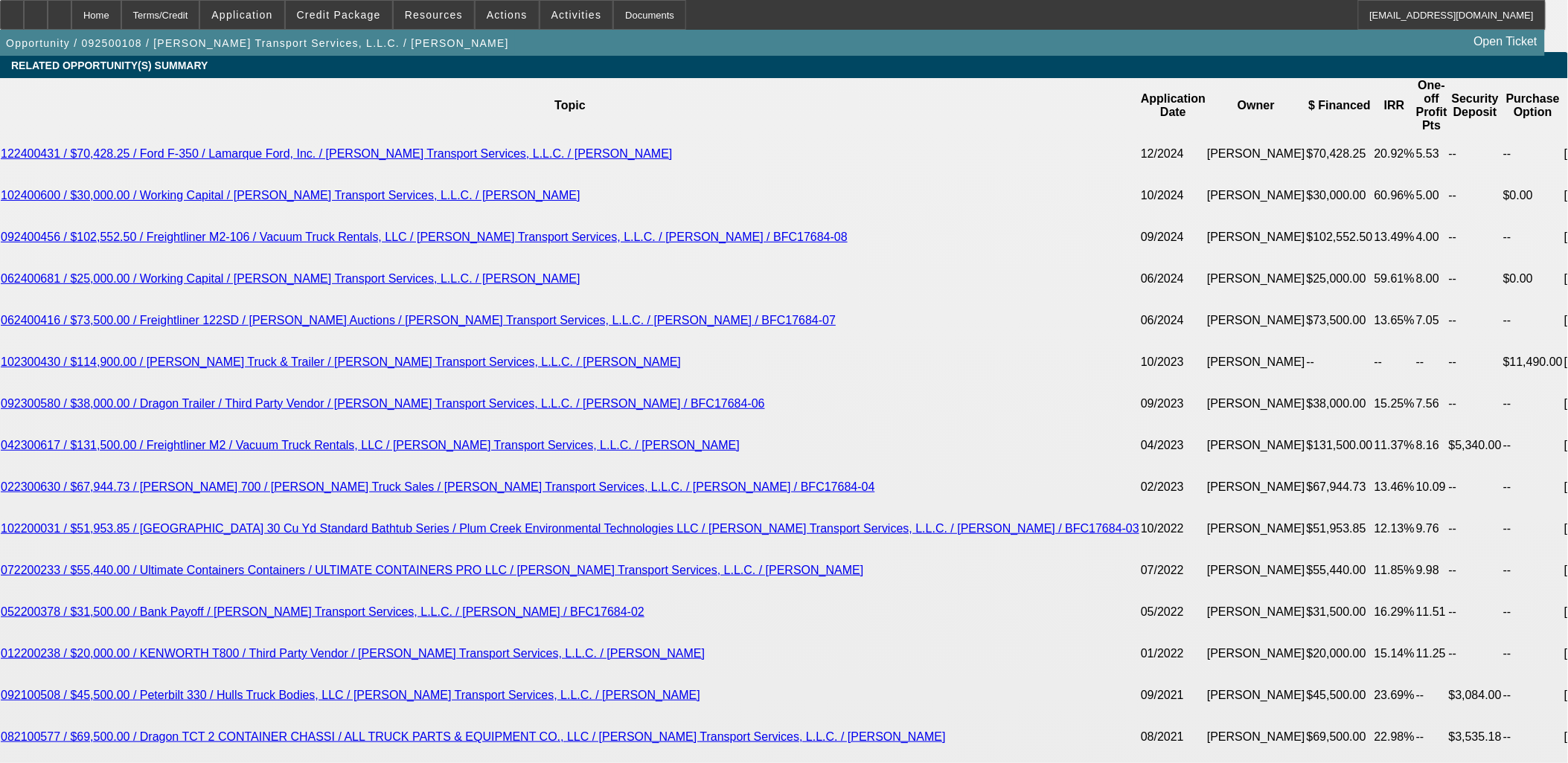
scroll to position [2810, 0]
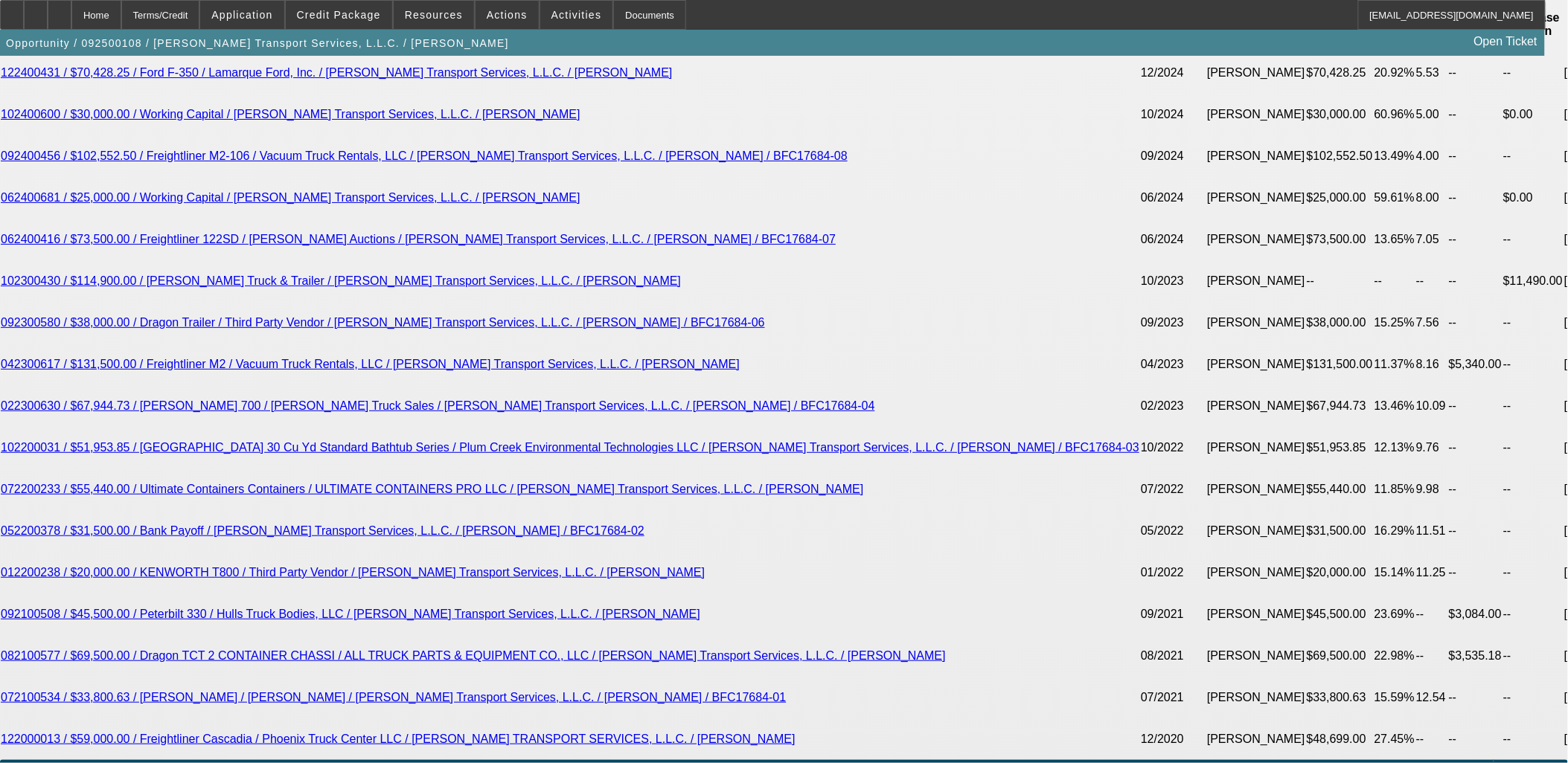
select select "3"
type input "UNKNOWN"
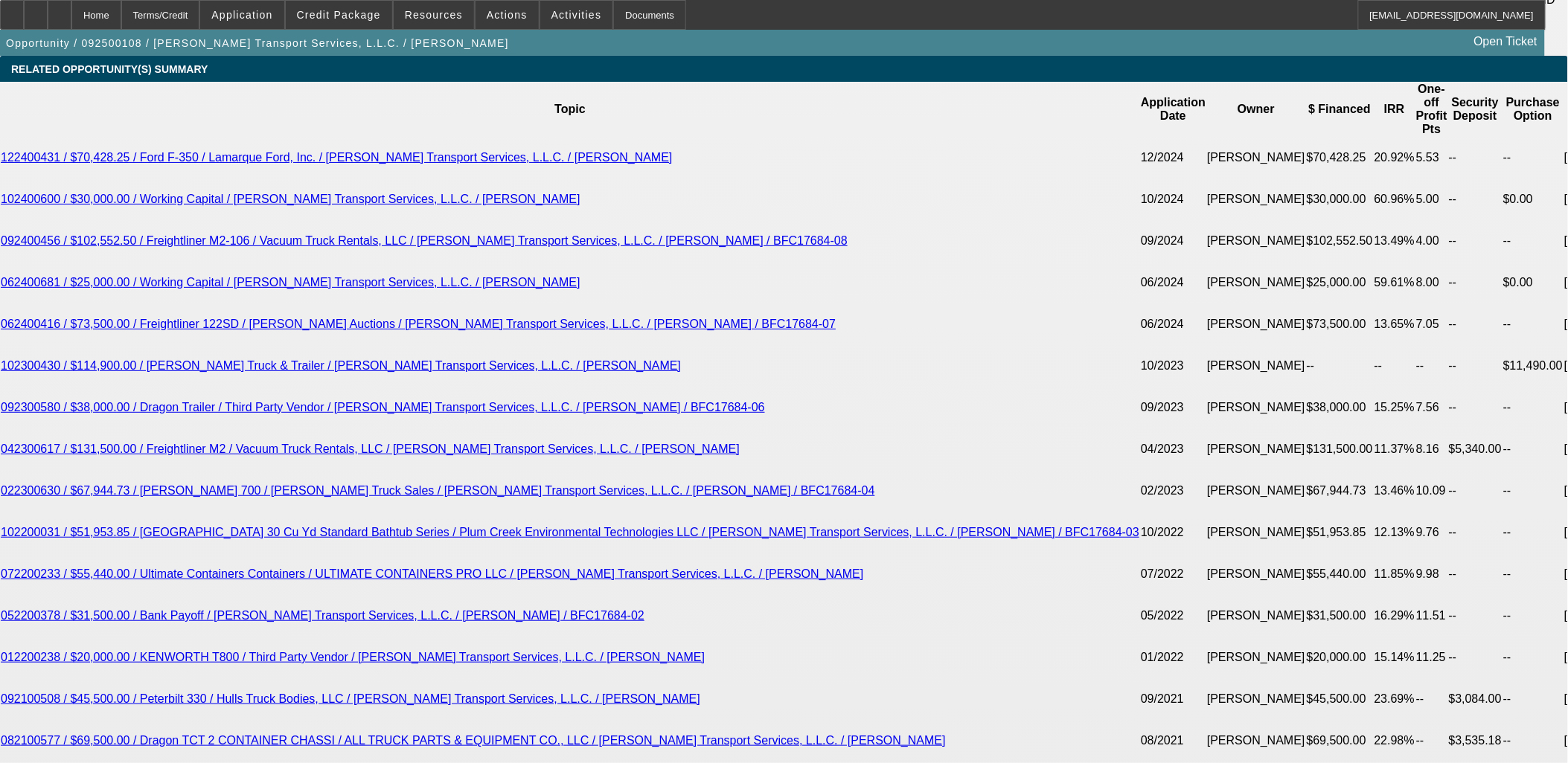
scroll to position [2644, 0]
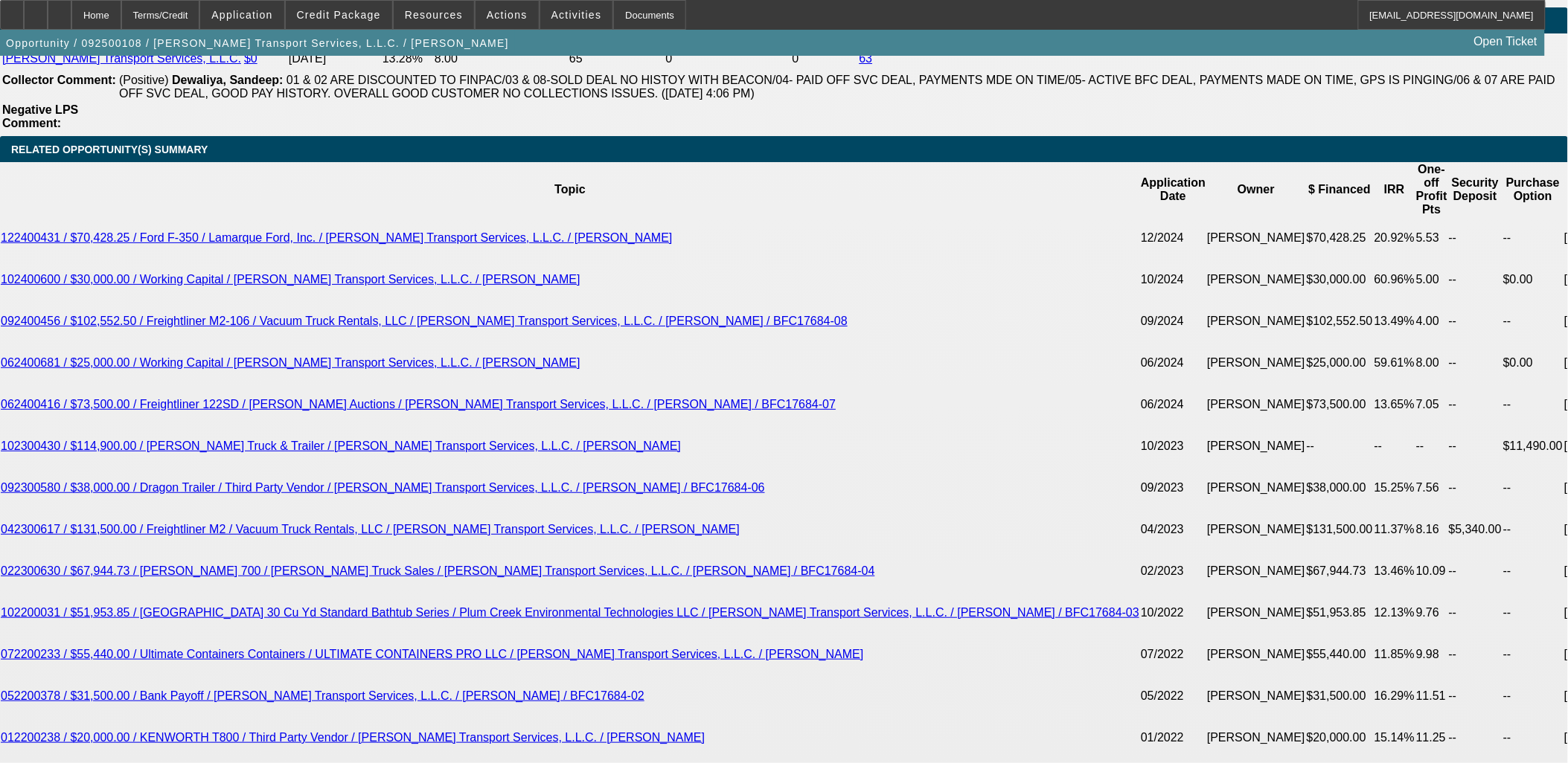
type input "10"
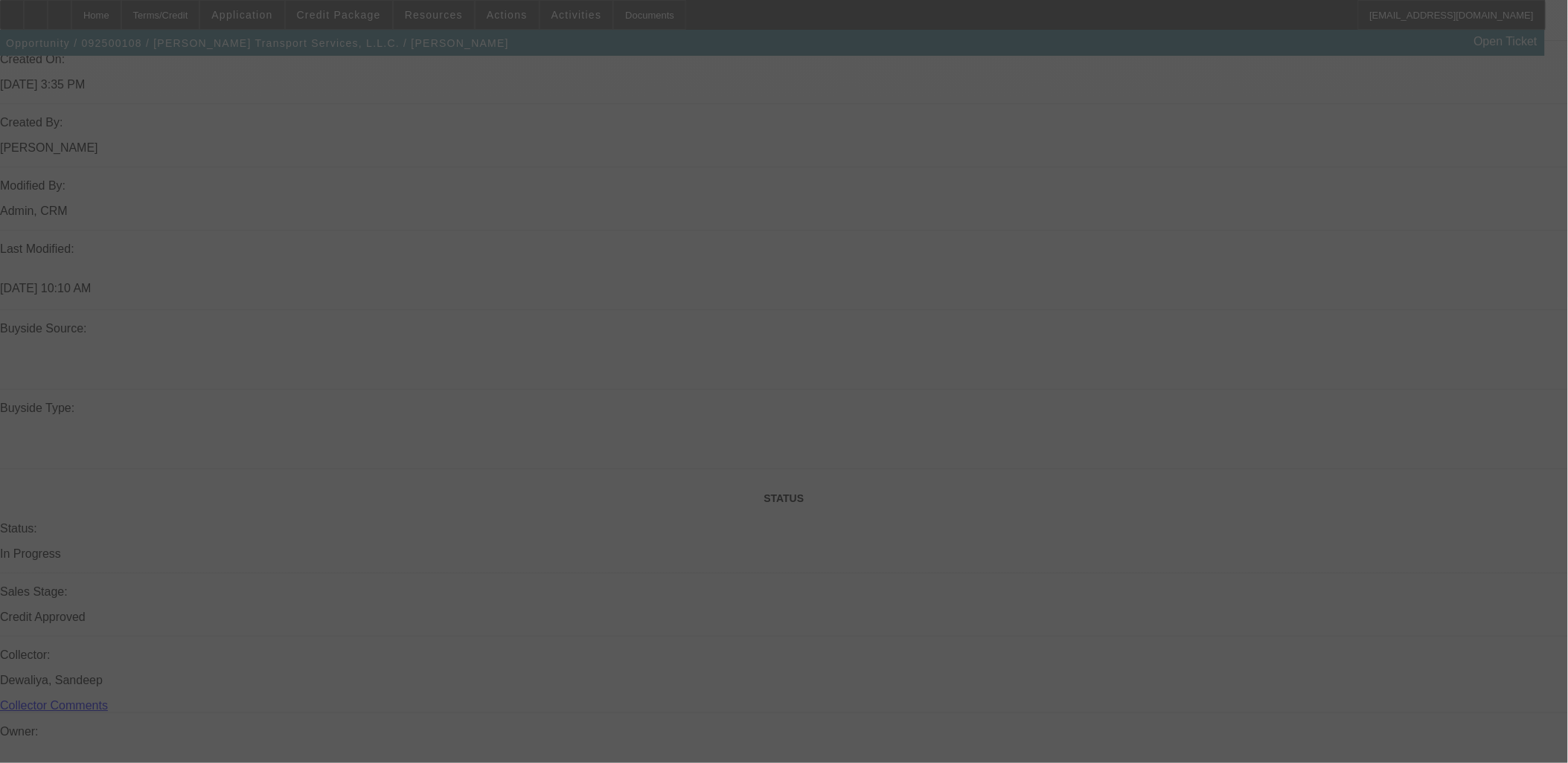
scroll to position [992, 0]
select select "0"
select select "3"
select select "0"
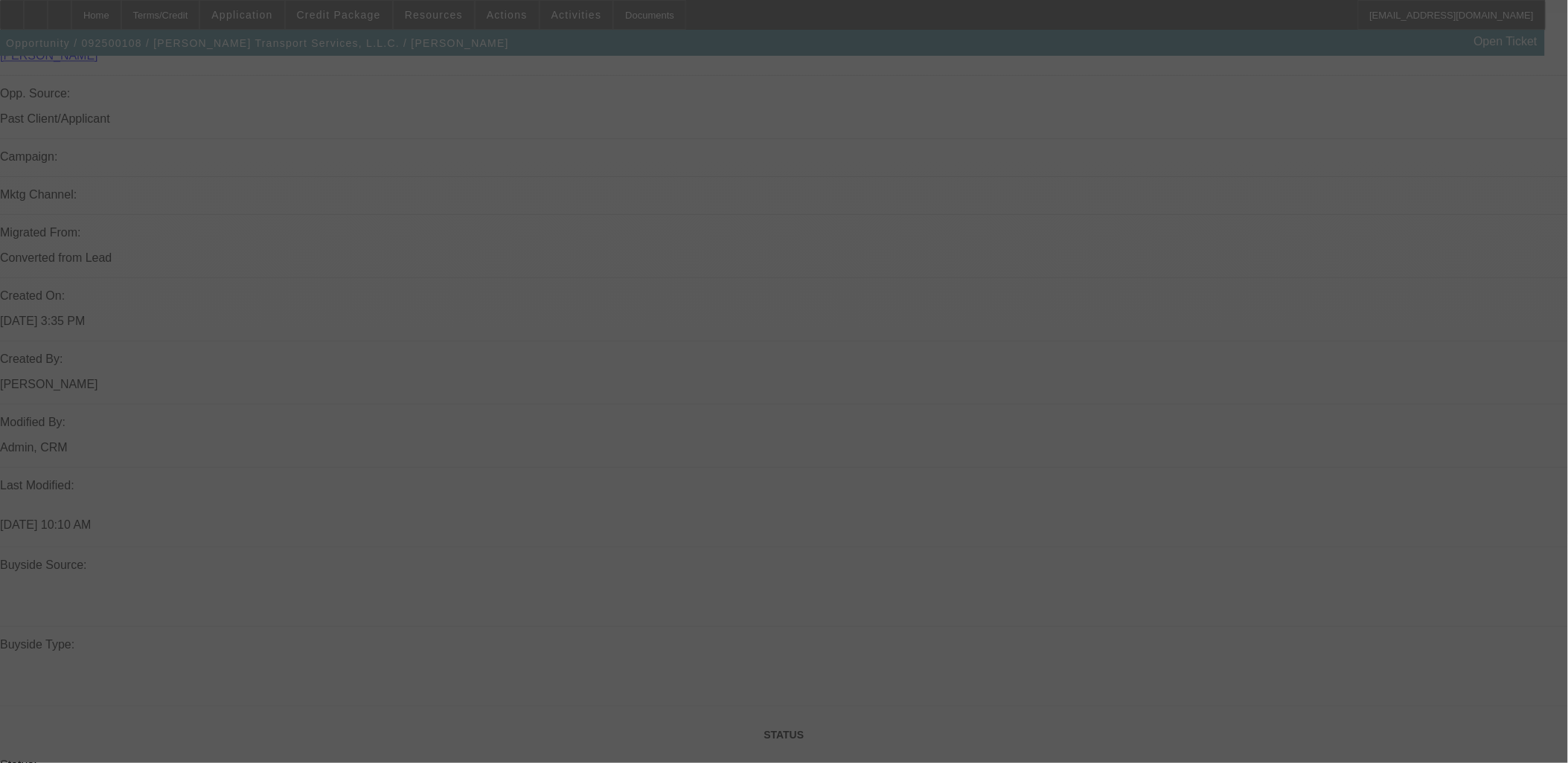
select select "6"
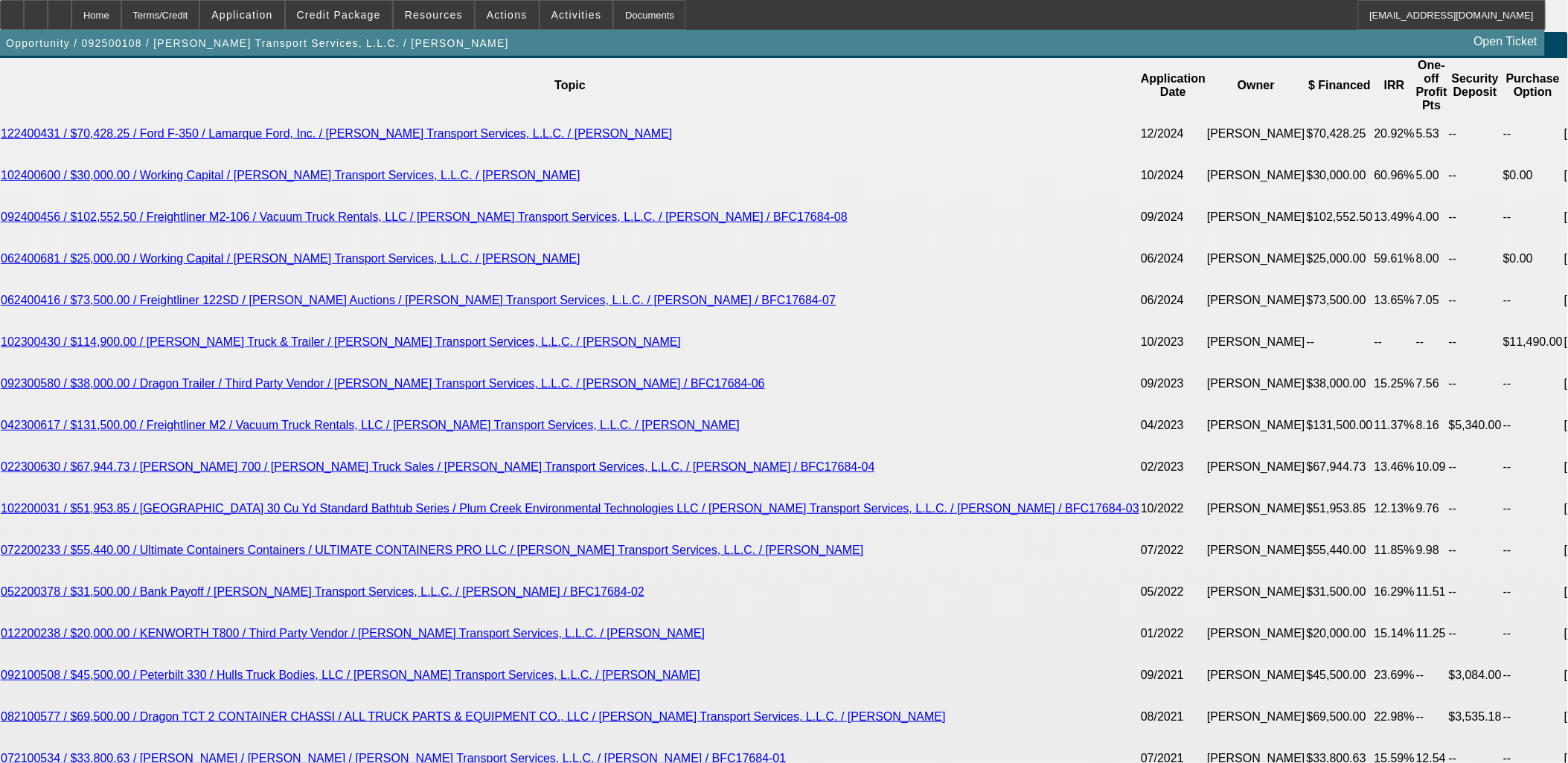
scroll to position [2644, 0]
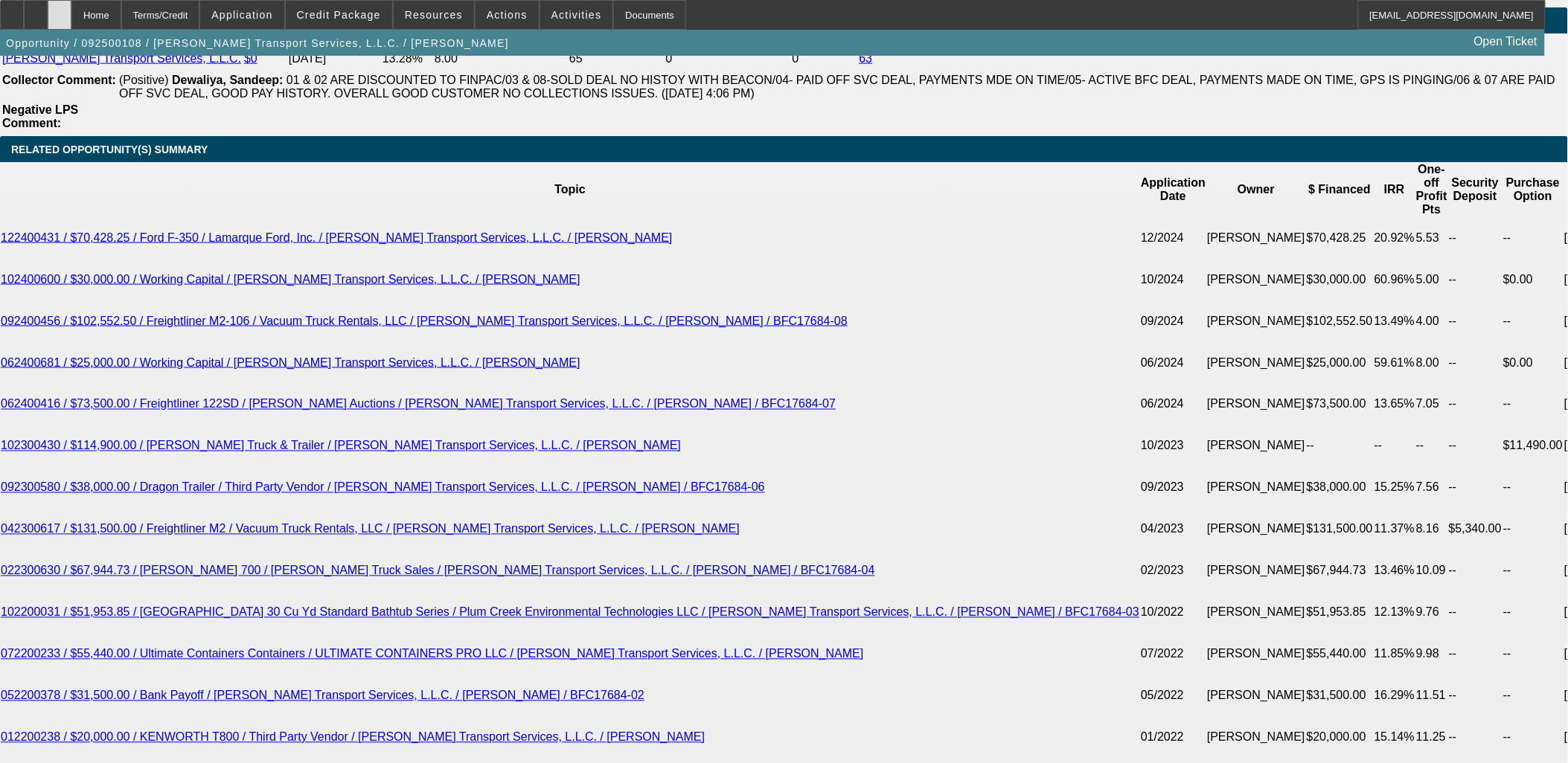
click at [59, 10] on icon at bounding box center [59, 10] width 0 height 0
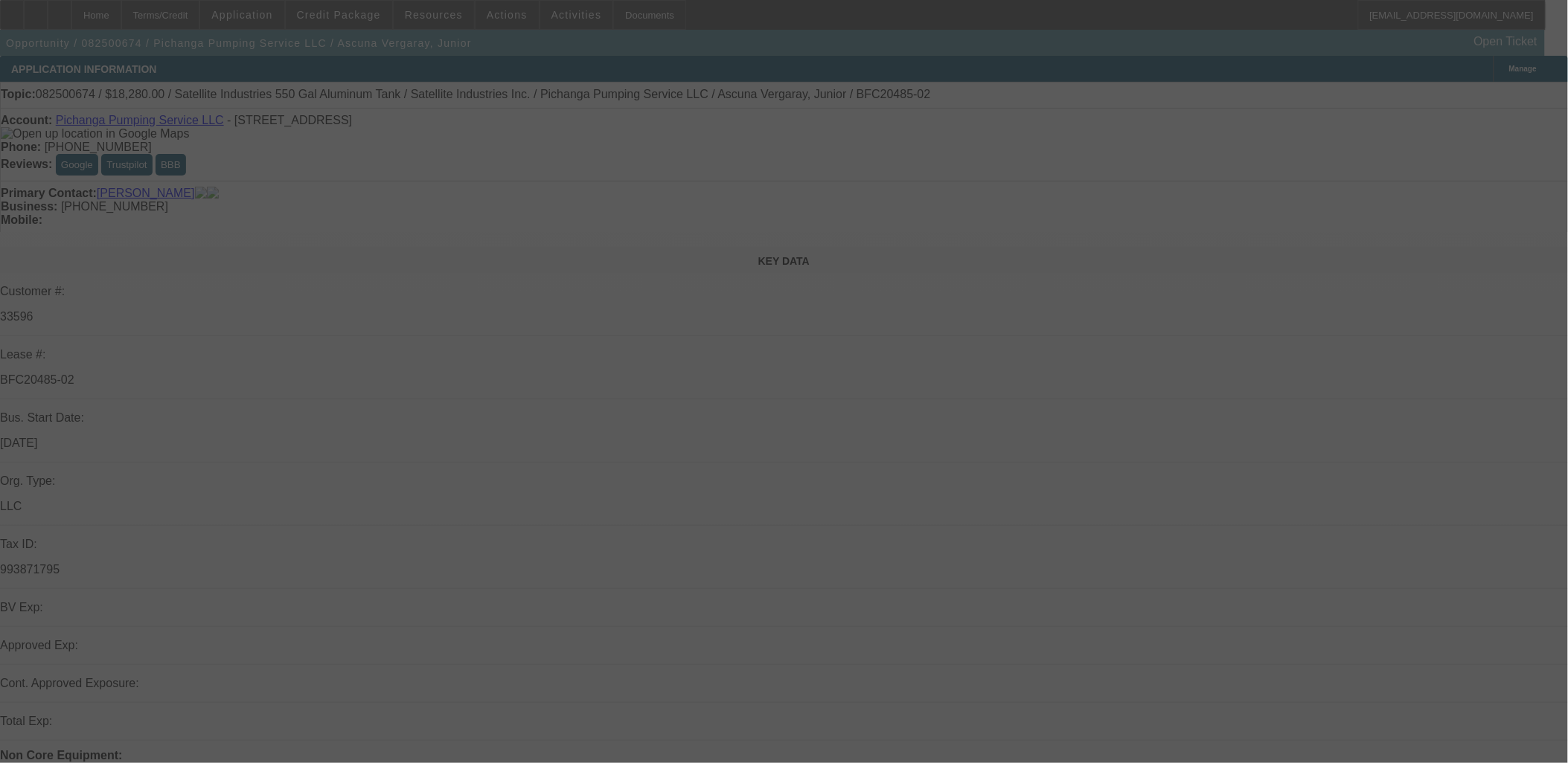
click at [363, 12] on div at bounding box center [784, 382] width 1568 height 763
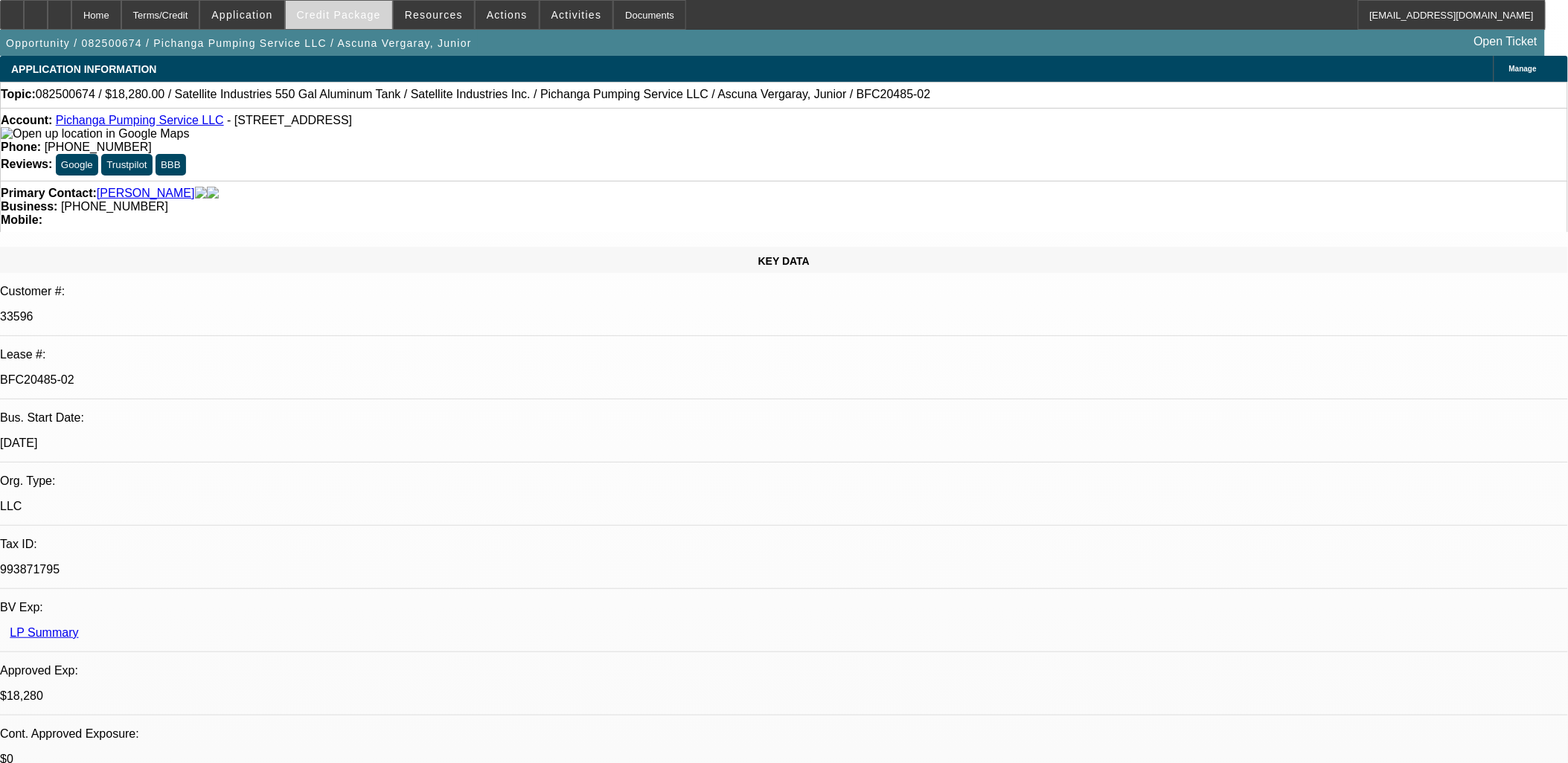
select select "0"
select select "2"
select select "0.1"
select select "0"
select select "2"
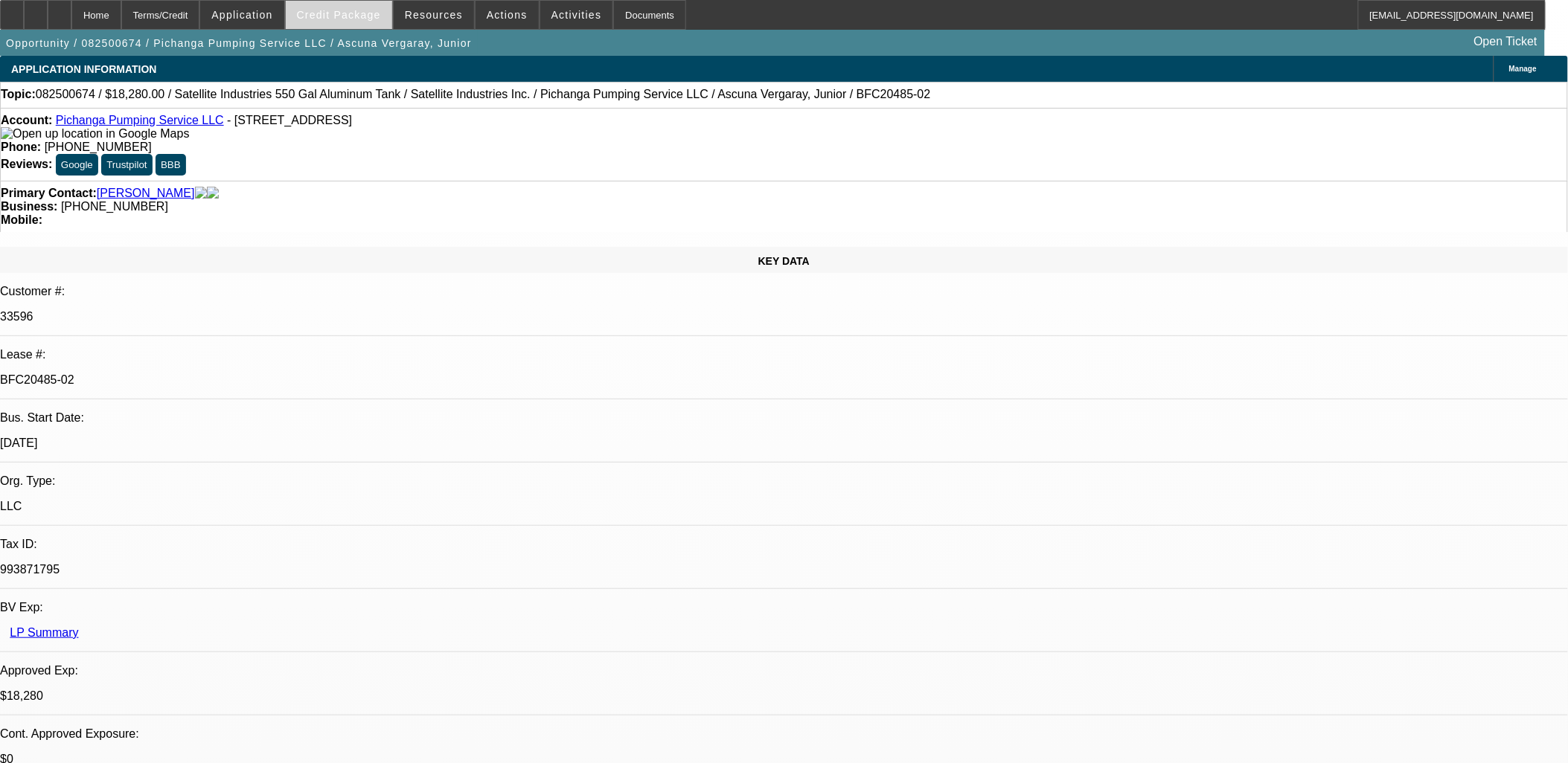
select select "0.1"
select select "1"
select select "2"
select select "4"
select select "1"
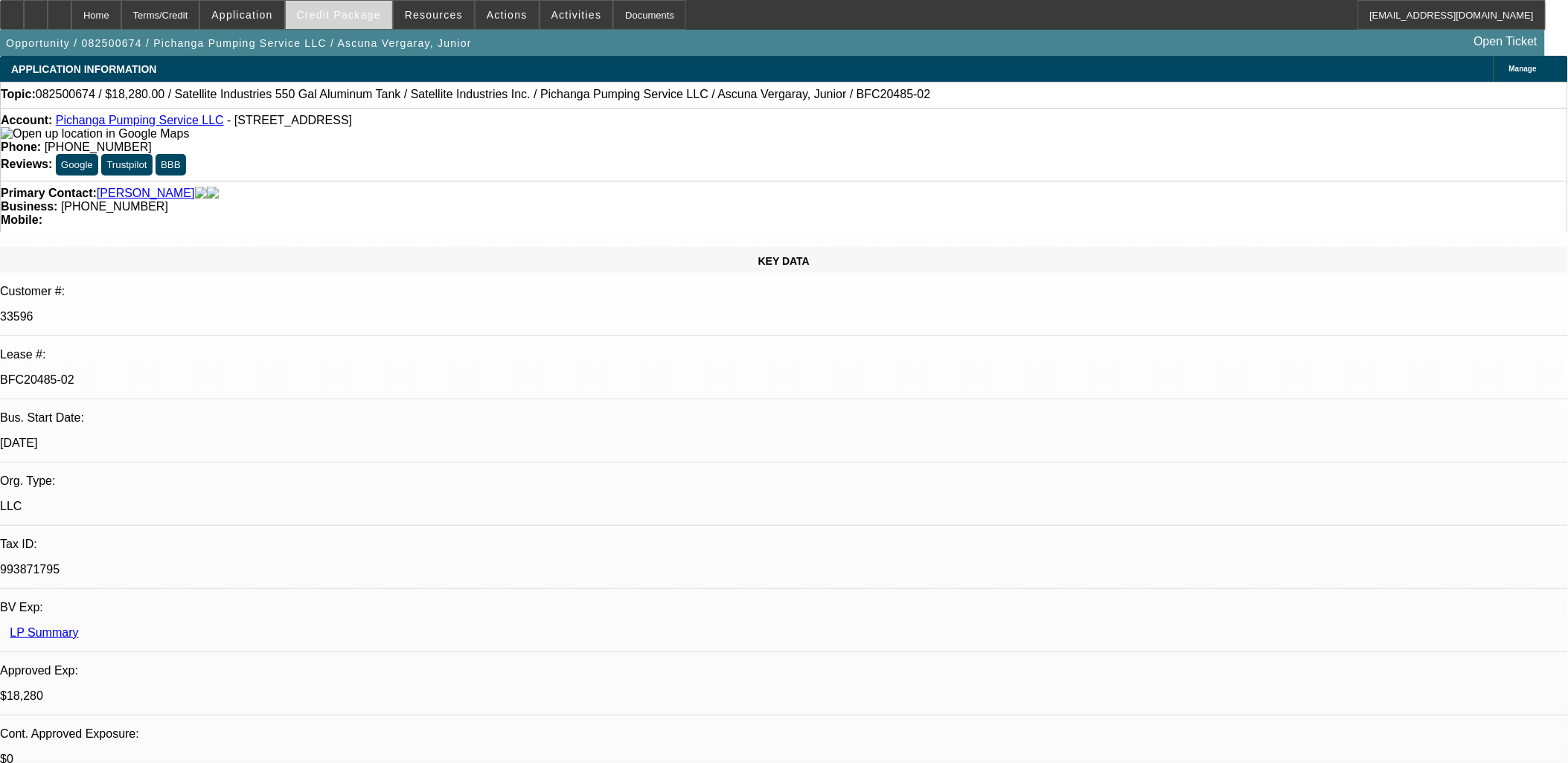
select select "2"
select select "4"
click at [356, 13] on span "Credit Package" at bounding box center [339, 15] width 84 height 12
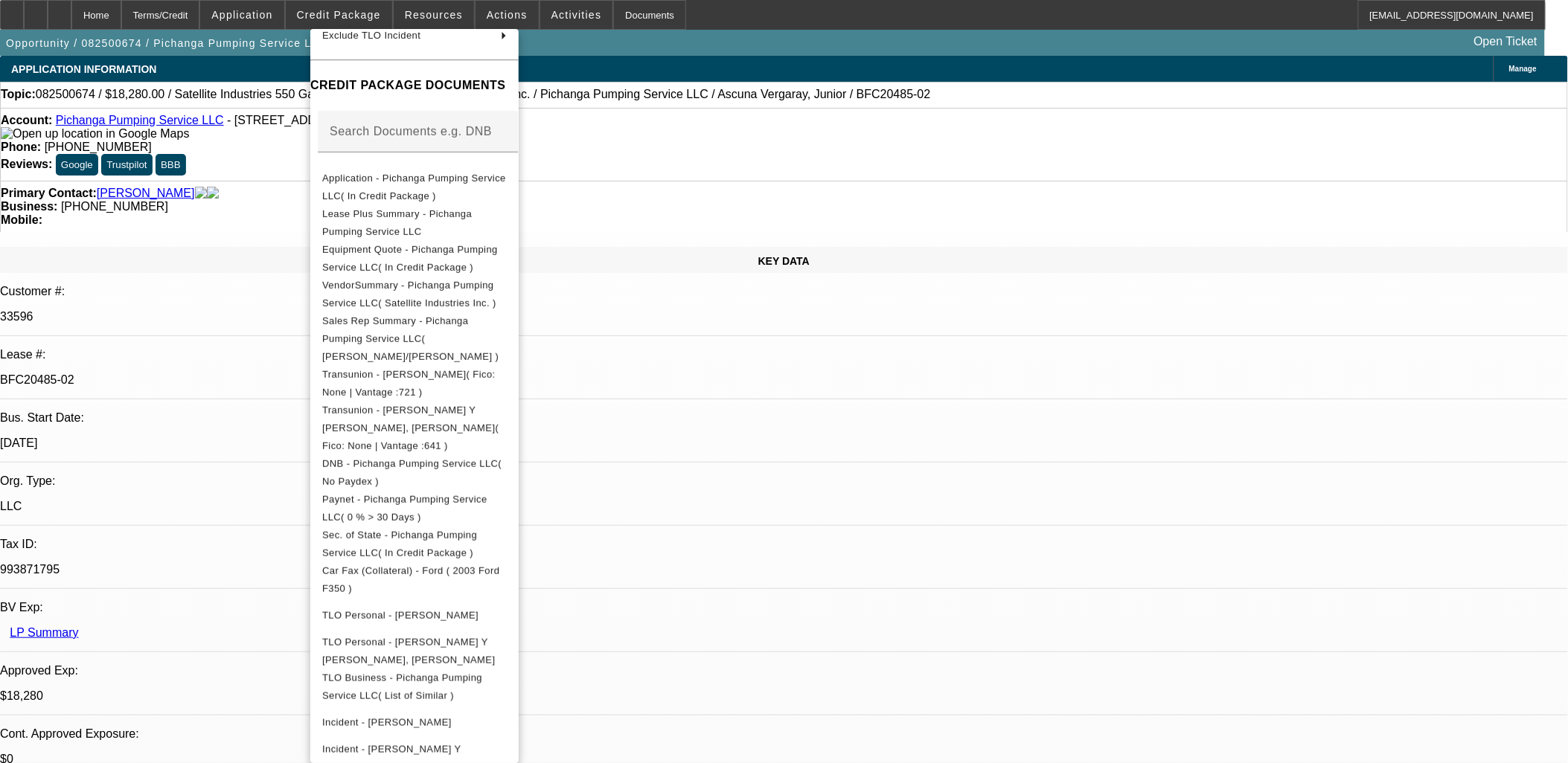
scroll to position [335, 0]
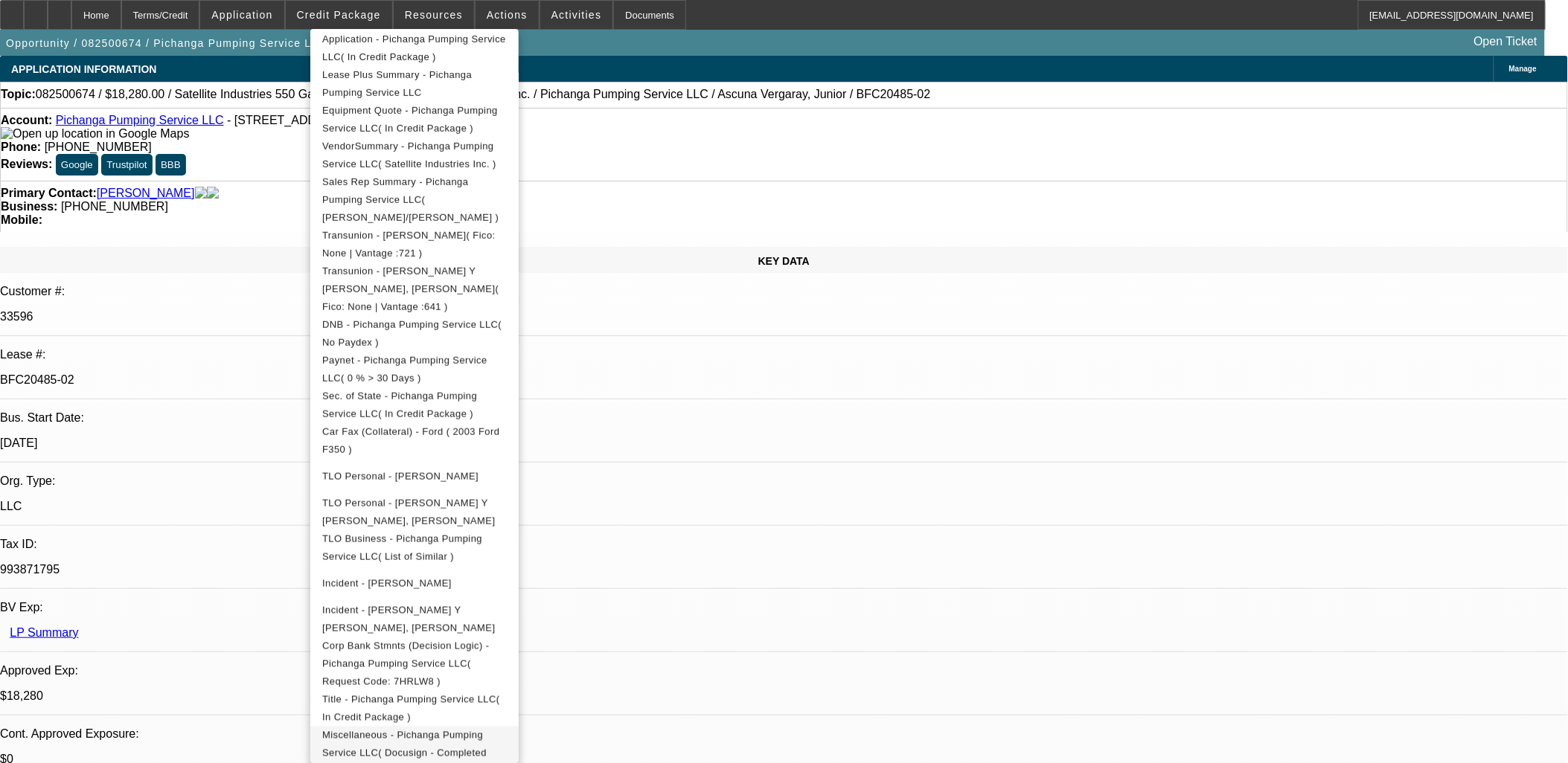
click at [466, 729] on span "Miscellaneous - Pichanga Pumping Service LLC( Docusign - Completed Envelope )" at bounding box center [405, 752] width 165 height 47
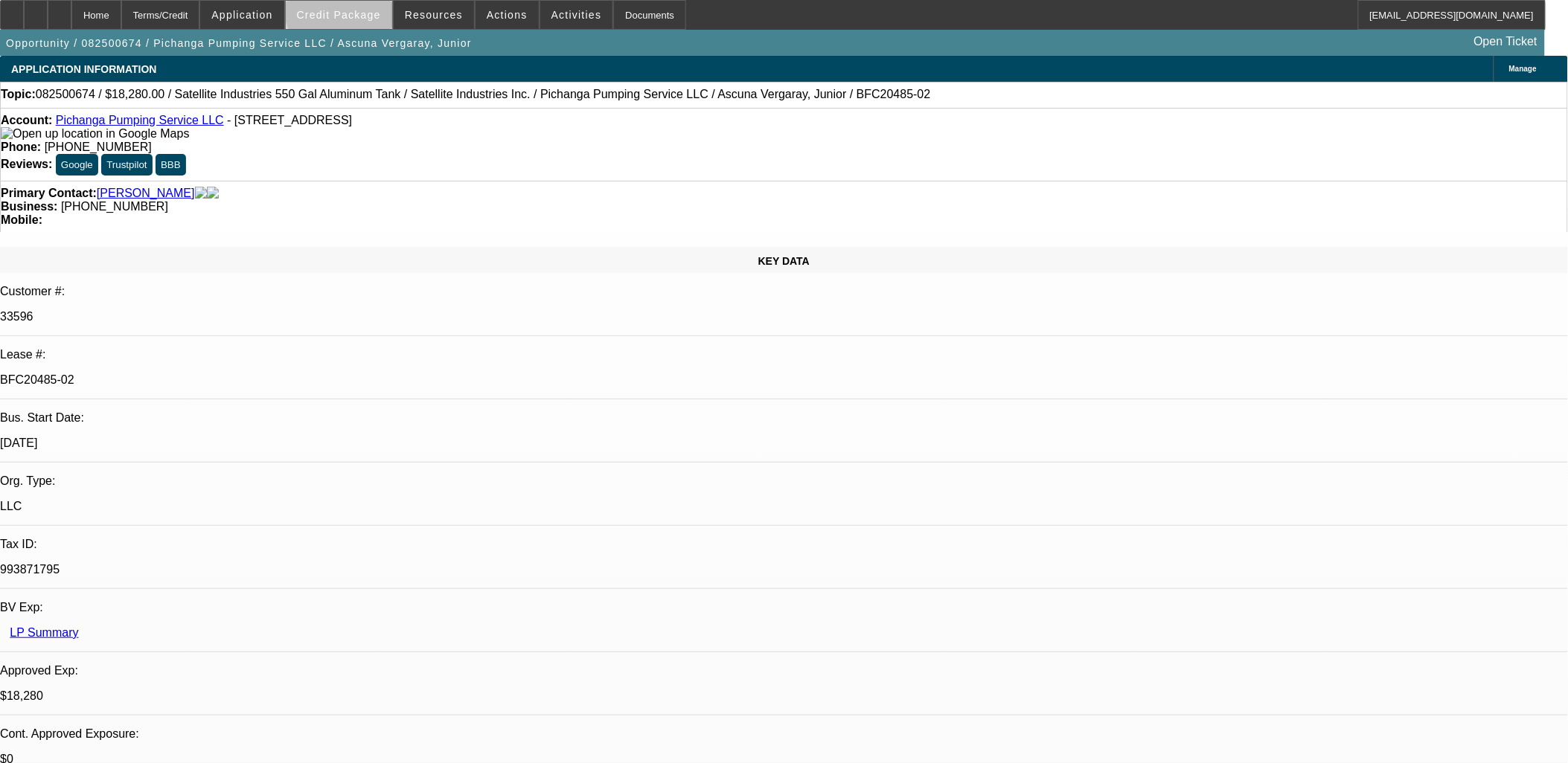
click at [364, 9] on span "Credit Package" at bounding box center [339, 15] width 84 height 12
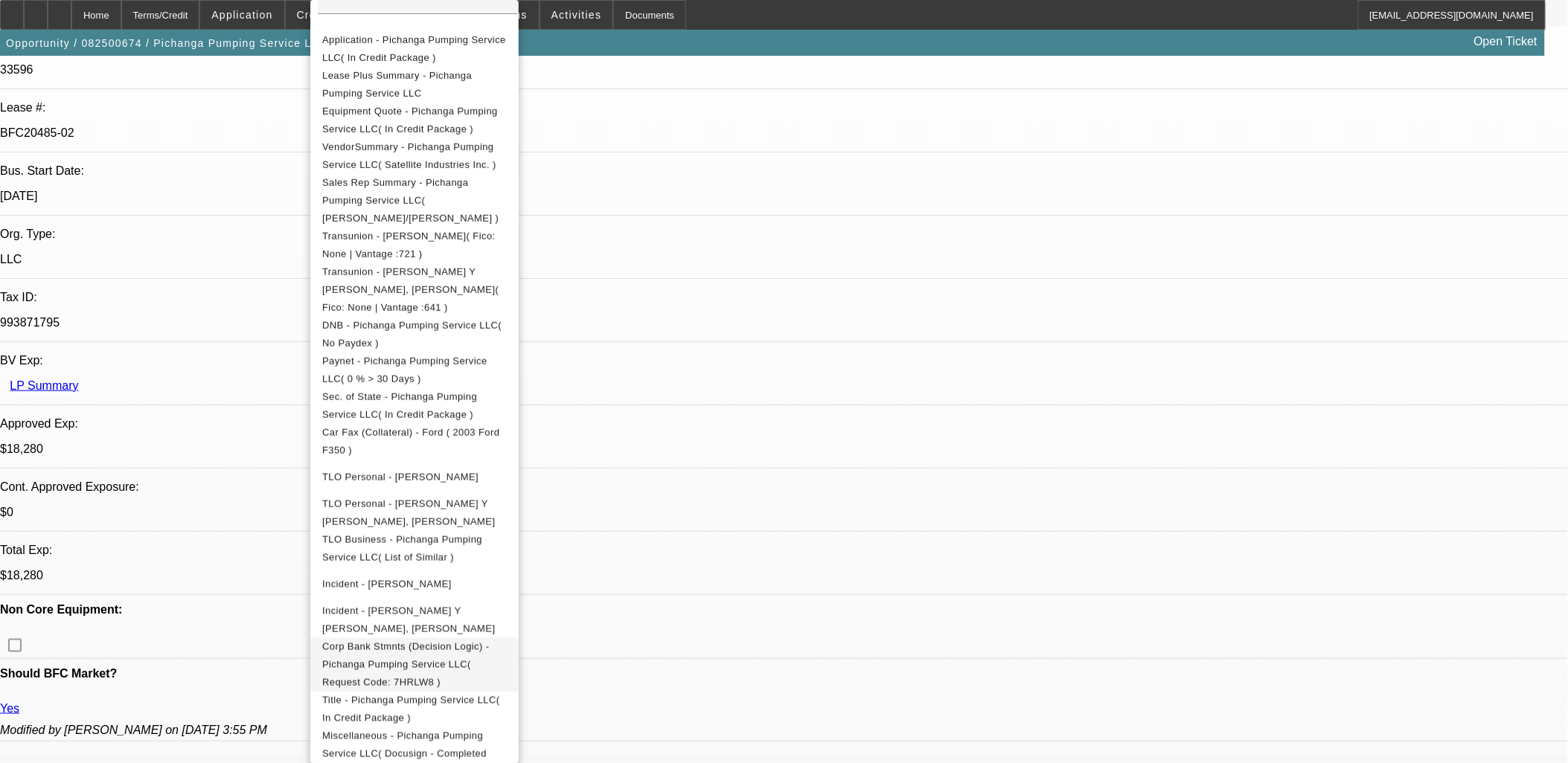
scroll to position [248, 0]
click at [919, 213] on div at bounding box center [784, 382] width 1568 height 763
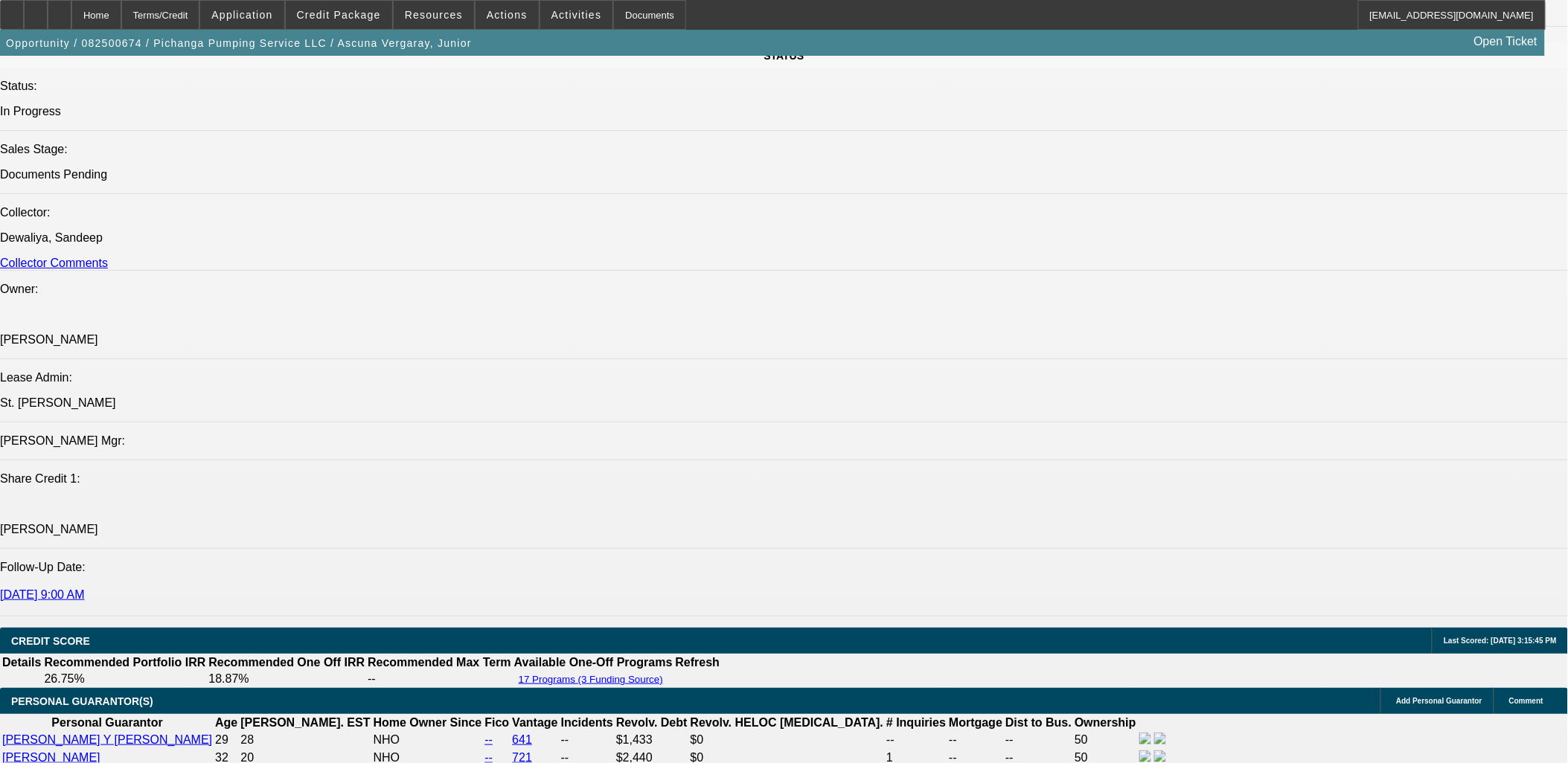
scroll to position [1736, 0]
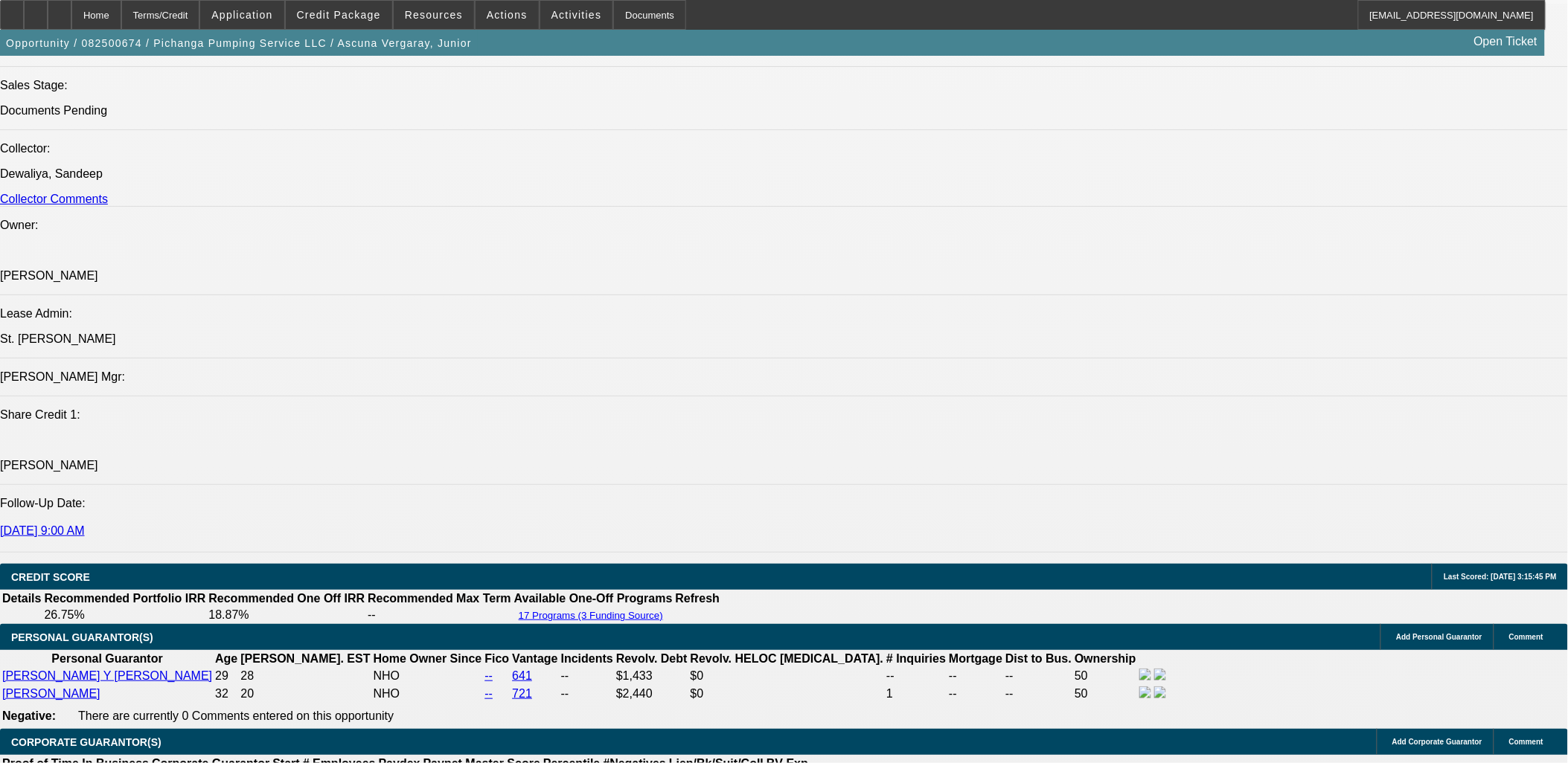
click at [497, 10] on span "Actions" at bounding box center [507, 15] width 41 height 12
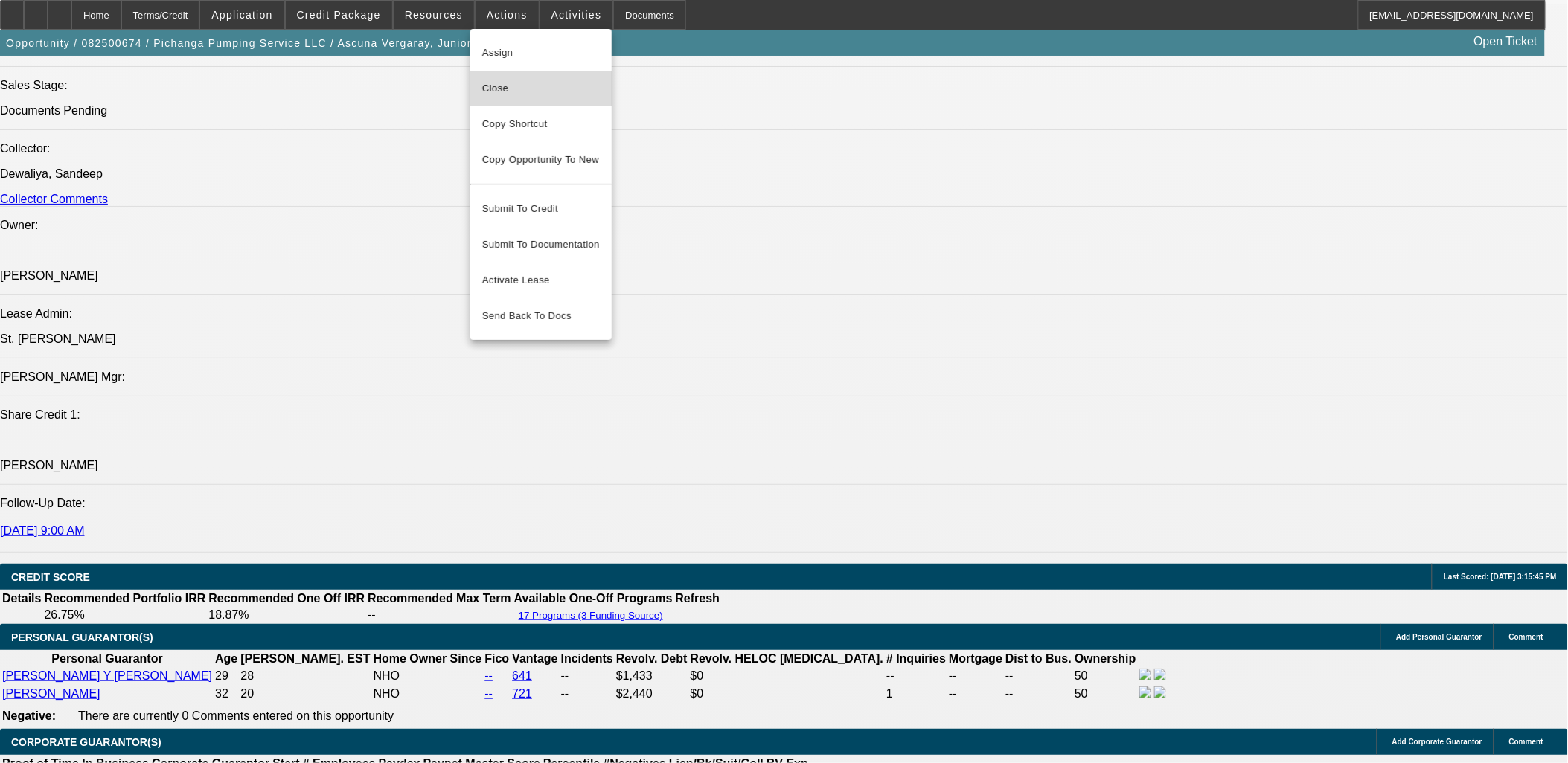
click at [501, 83] on span "Close" at bounding box center [541, 89] width 117 height 18
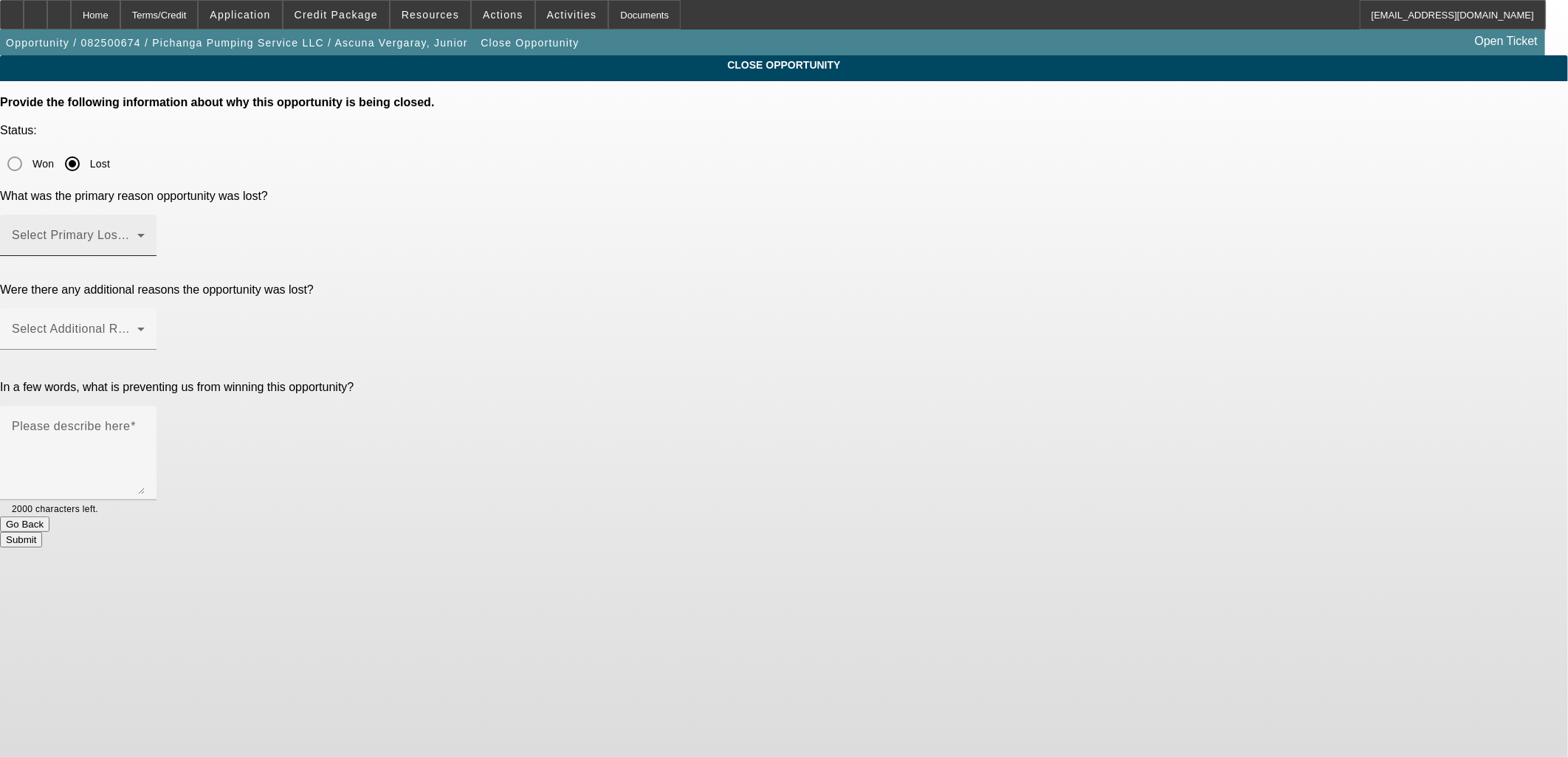
click at [137, 232] on span at bounding box center [74, 241] width 125 height 18
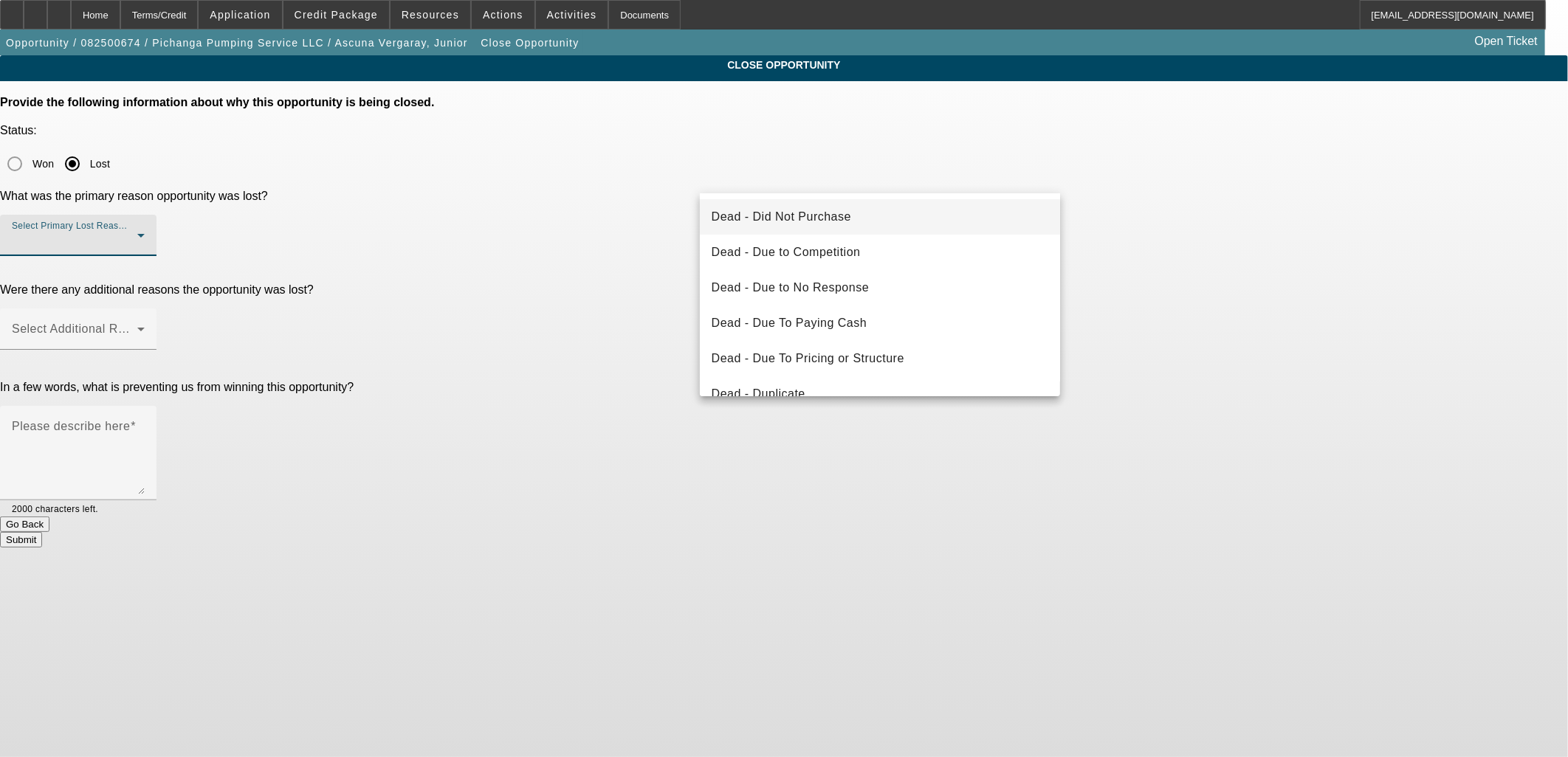
click at [763, 217] on span "Dead - Did Not Purchase" at bounding box center [782, 217] width 140 height 18
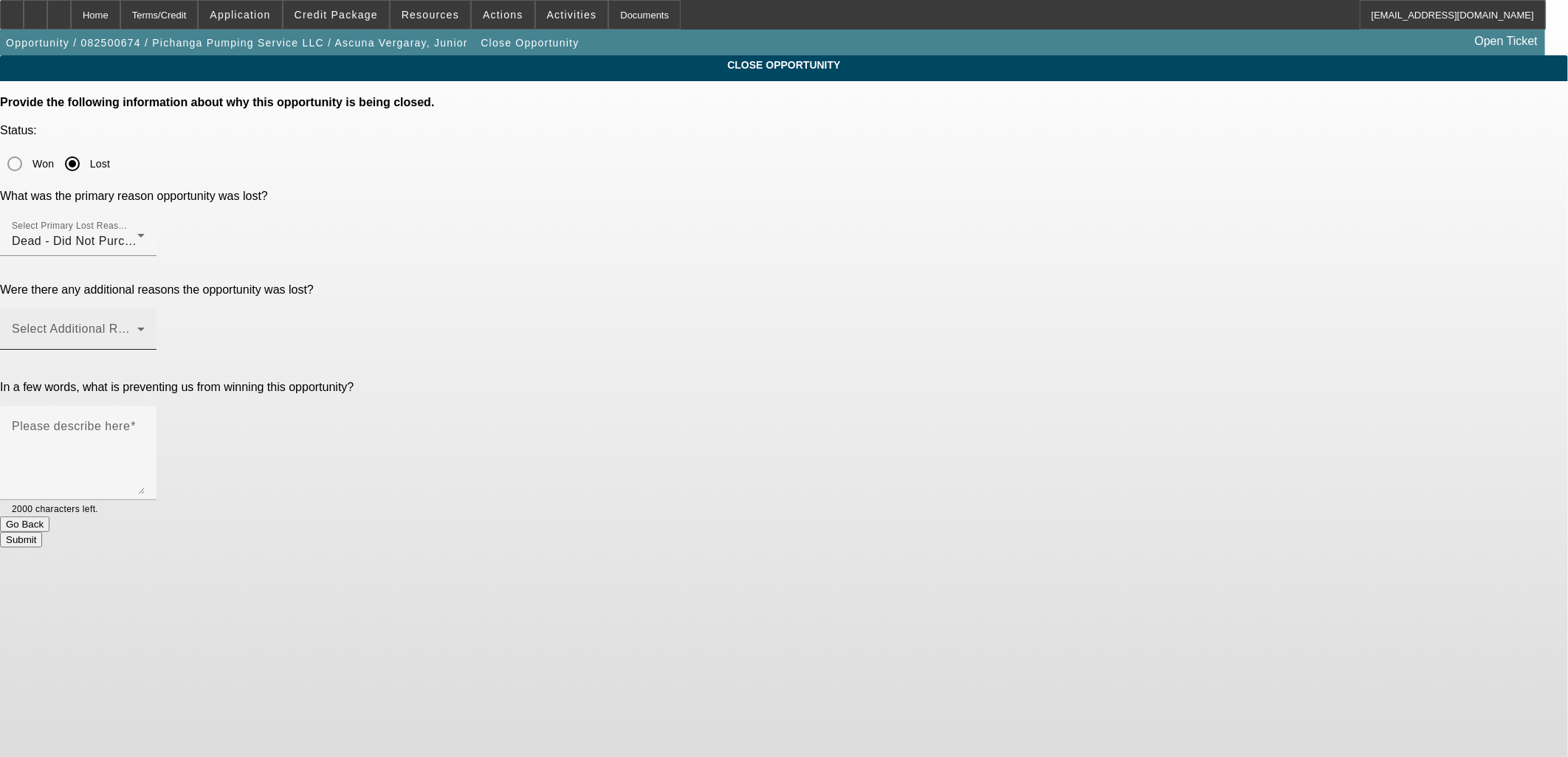
click at [144, 309] on div "Select Additional Reasons" at bounding box center [78, 329] width 133 height 42
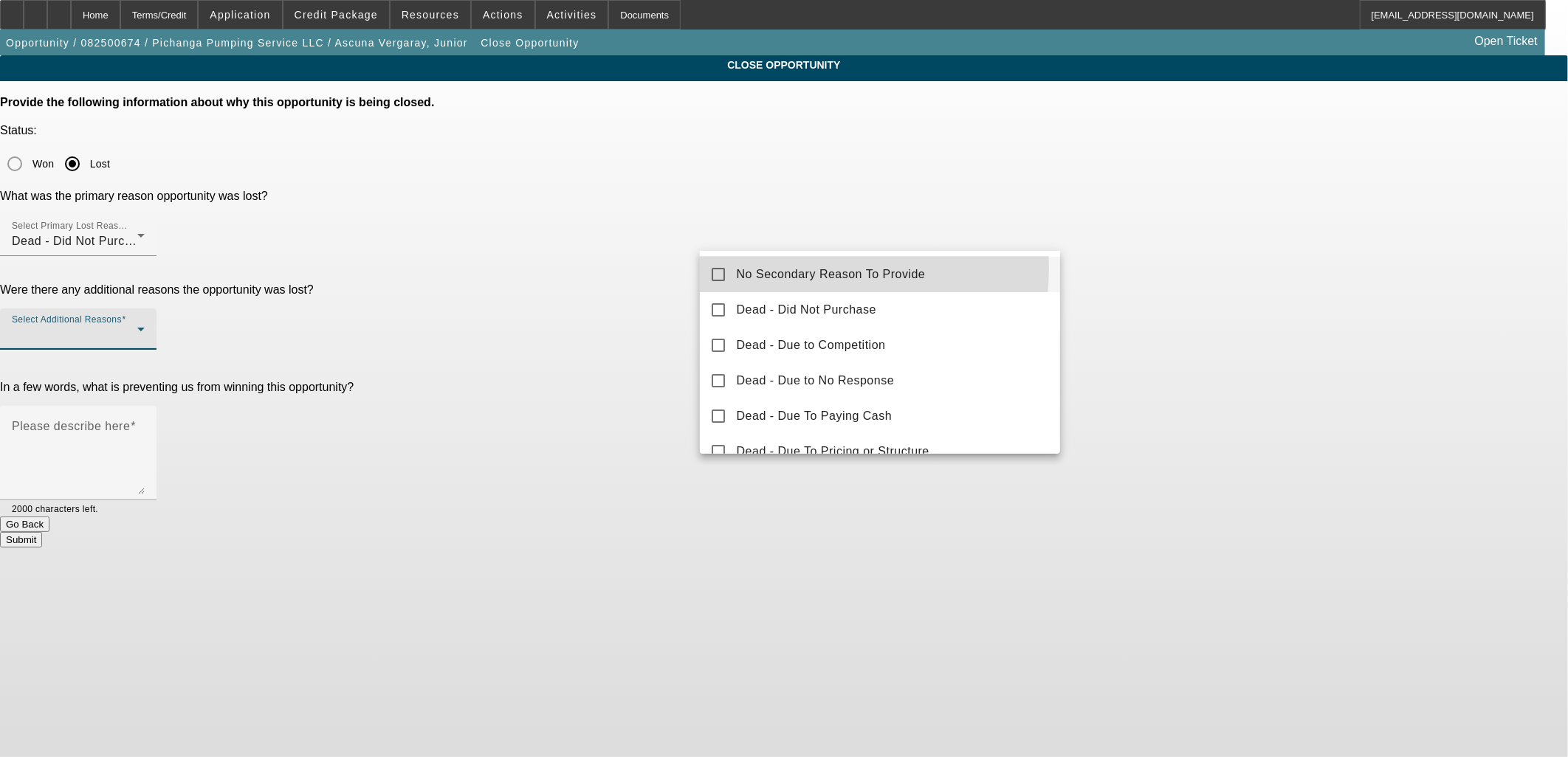
drag, startPoint x: 749, startPoint y: 267, endPoint x: 631, endPoint y: 267, distance: 118.0
click at [745, 269] on span "No Secondary Reason To Provide" at bounding box center [831, 275] width 189 height 18
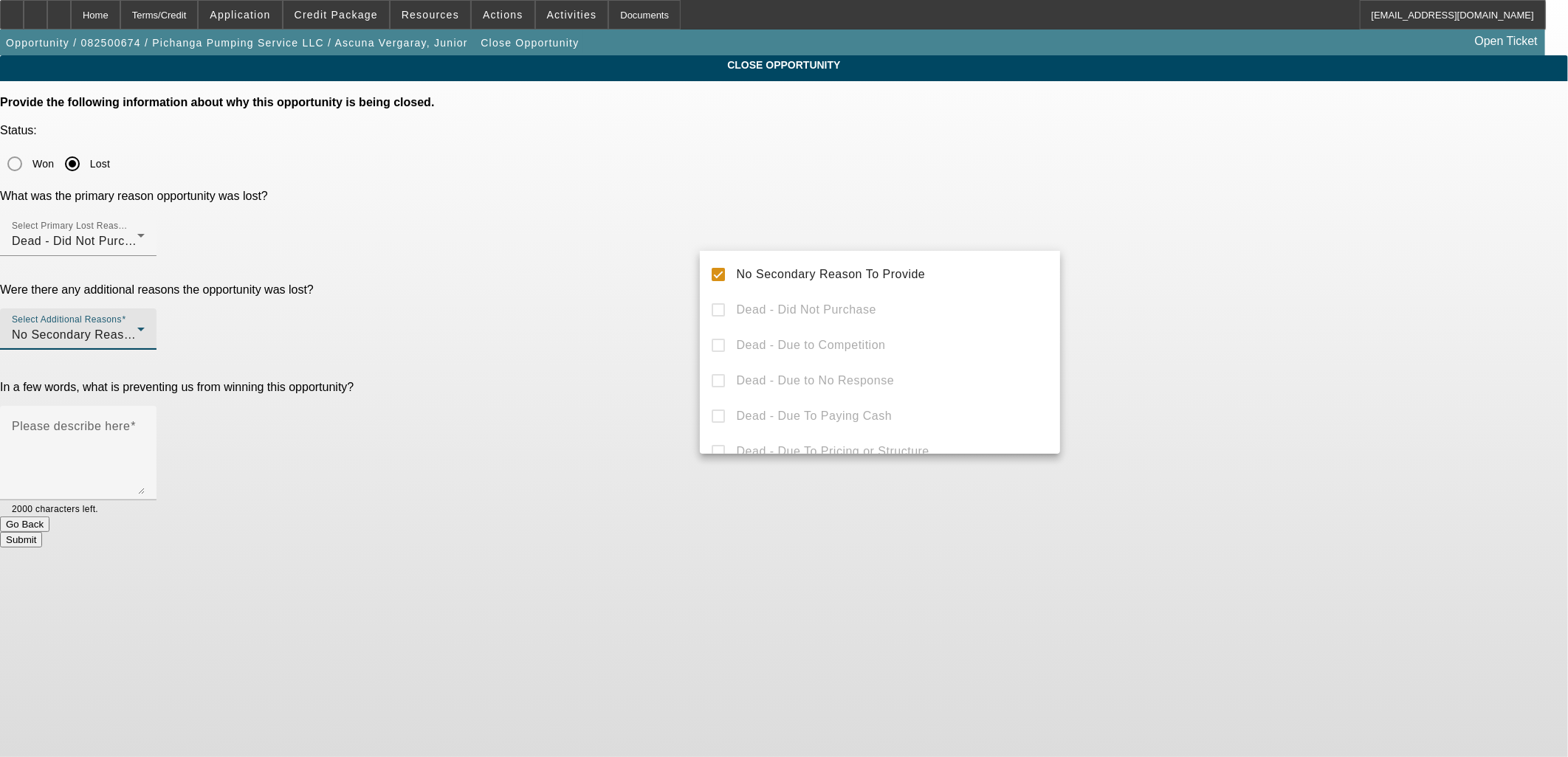
click at [607, 267] on div at bounding box center [784, 378] width 1568 height 757
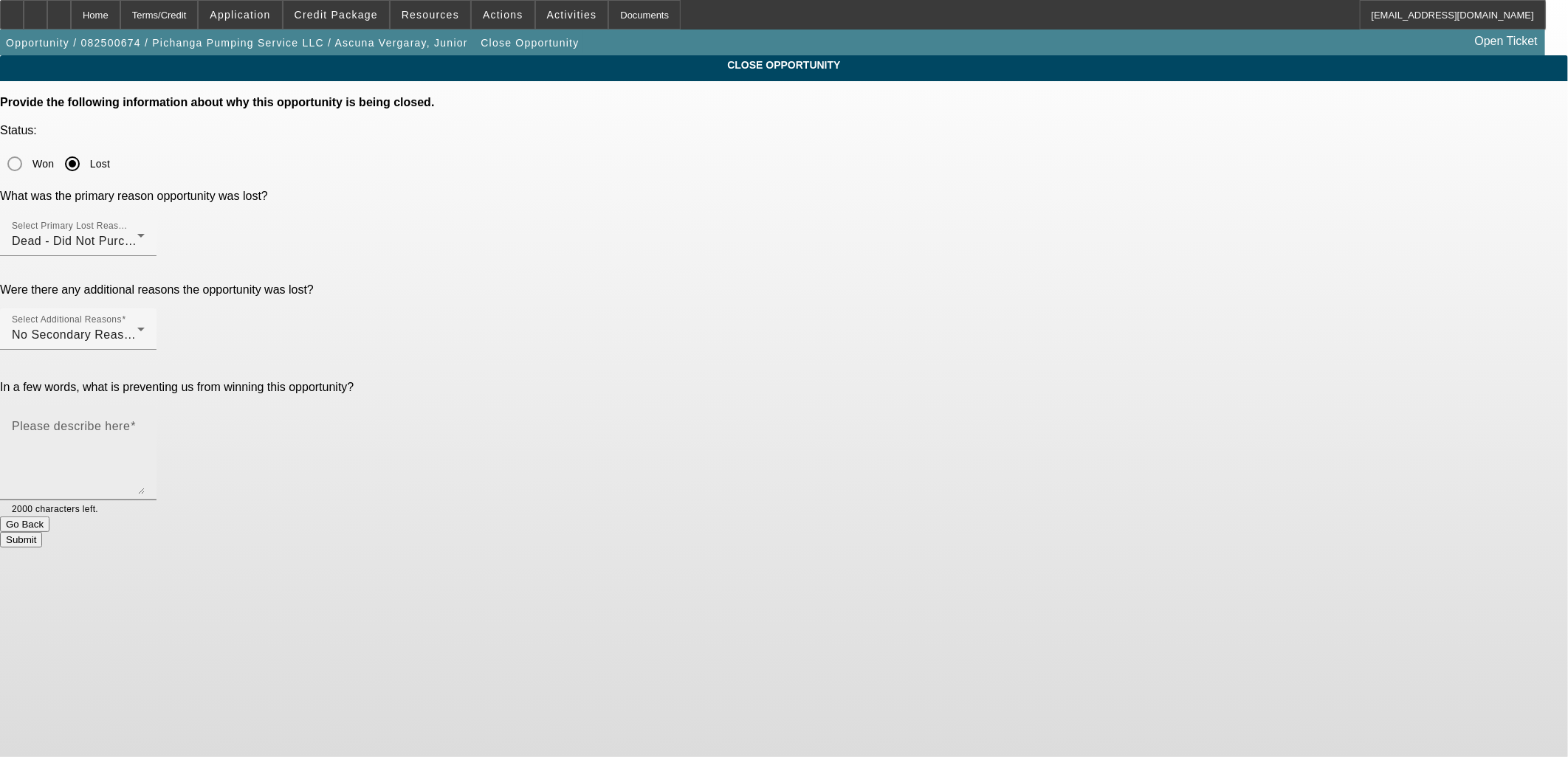
click at [144, 424] on textarea "Please describe here" at bounding box center [78, 459] width 133 height 71
type textarea "Despite paying for the inspection and signing the proposal, customer is backing…"
click at [42, 532] on button "Submit" at bounding box center [21, 539] width 42 height 15
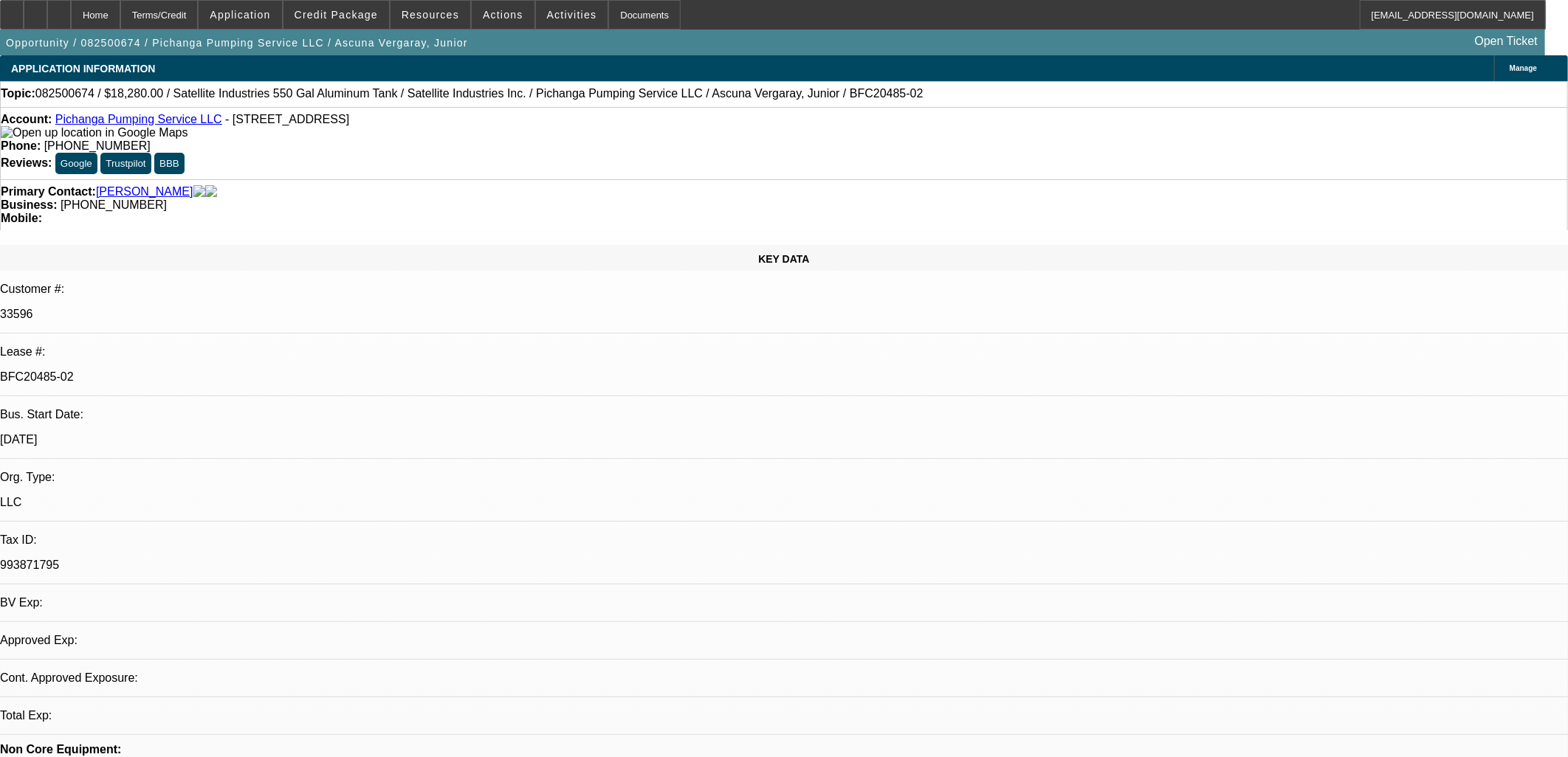
select select "0"
select select "2"
select select "0.1"
select select "4"
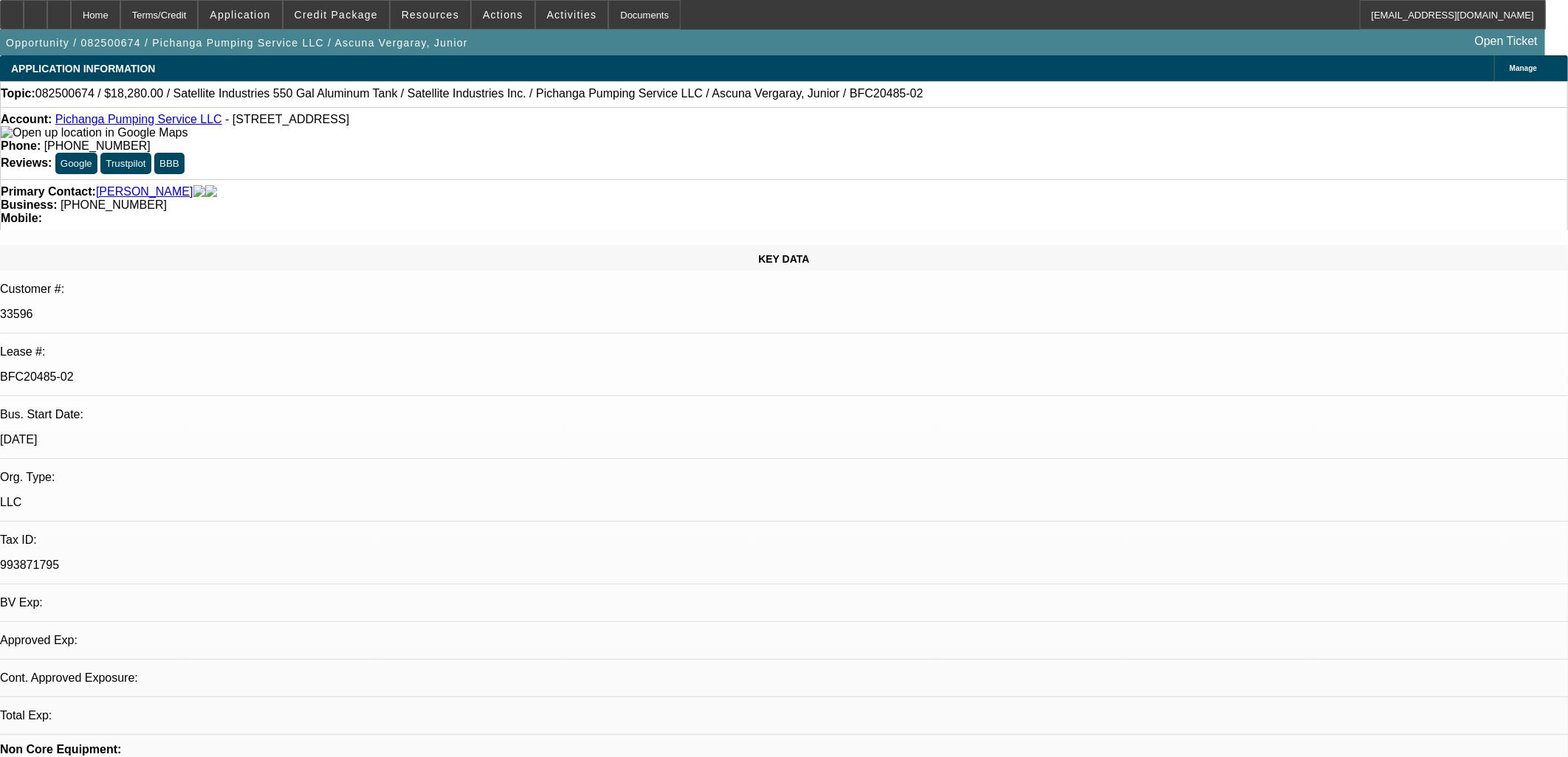
select select "0"
select select "2"
select select "0.1"
select select "4"
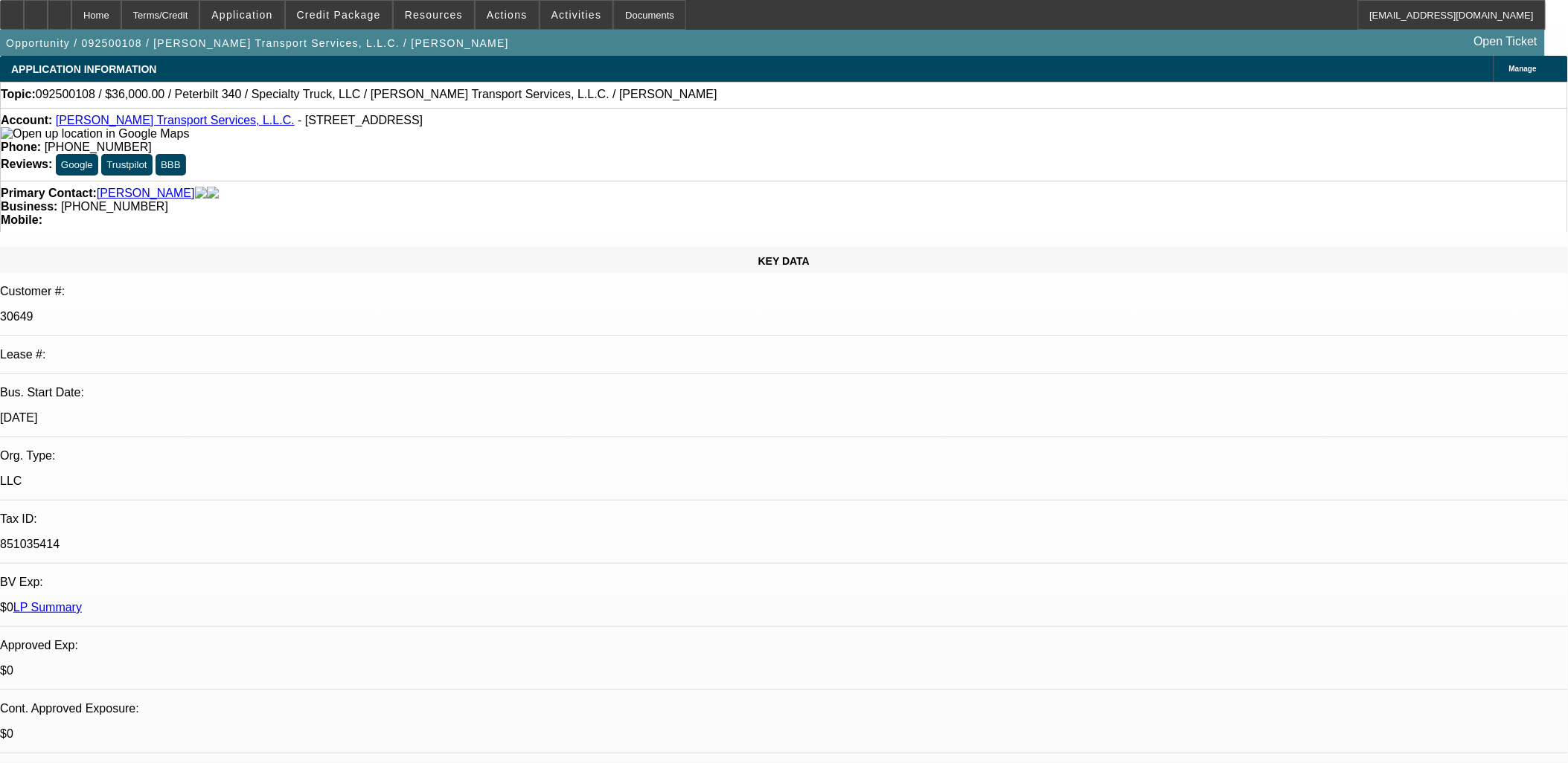
select select "0"
select select "3"
select select "0"
select select "6"
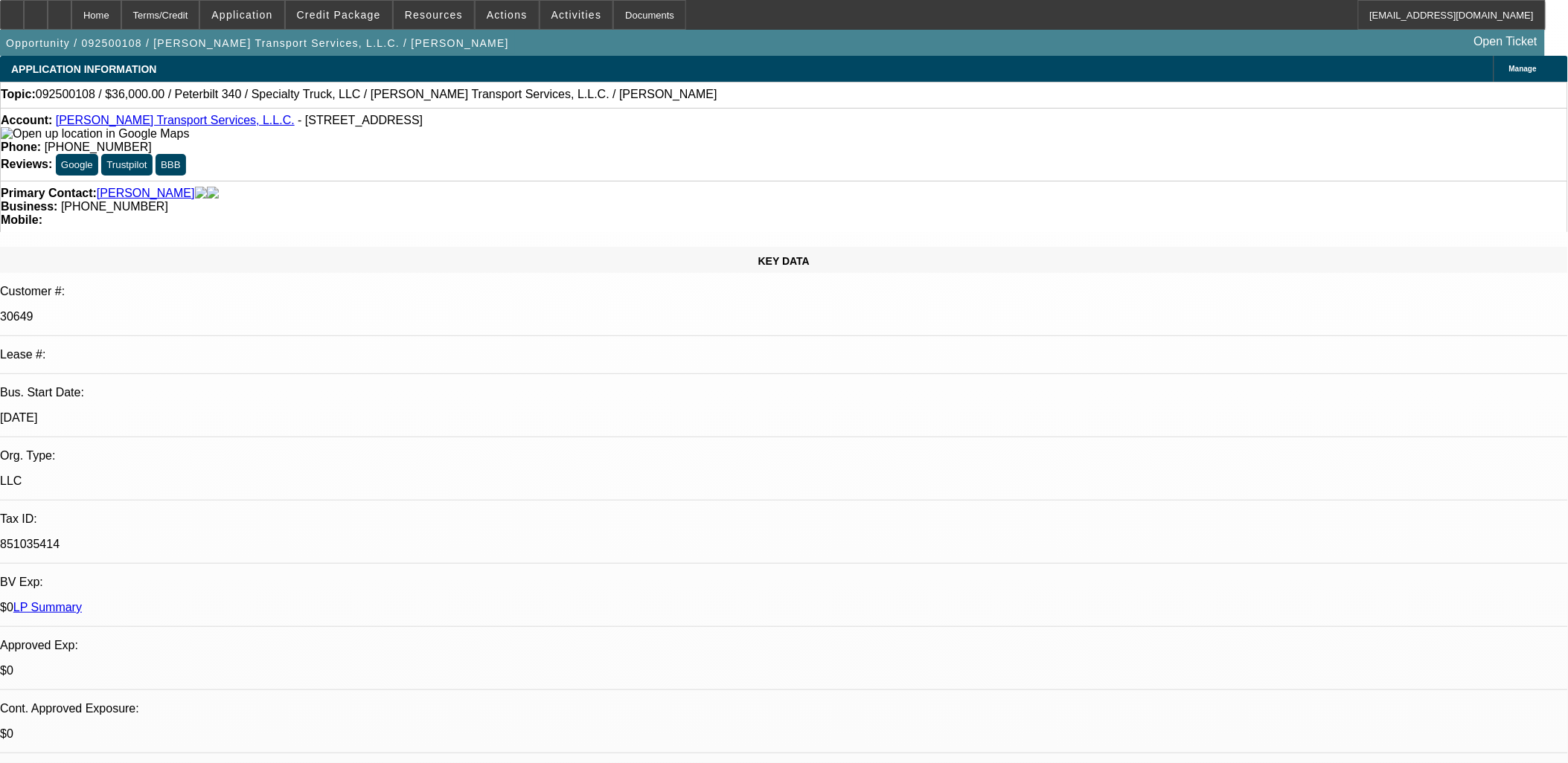
select select "0"
select select "6"
select select "0"
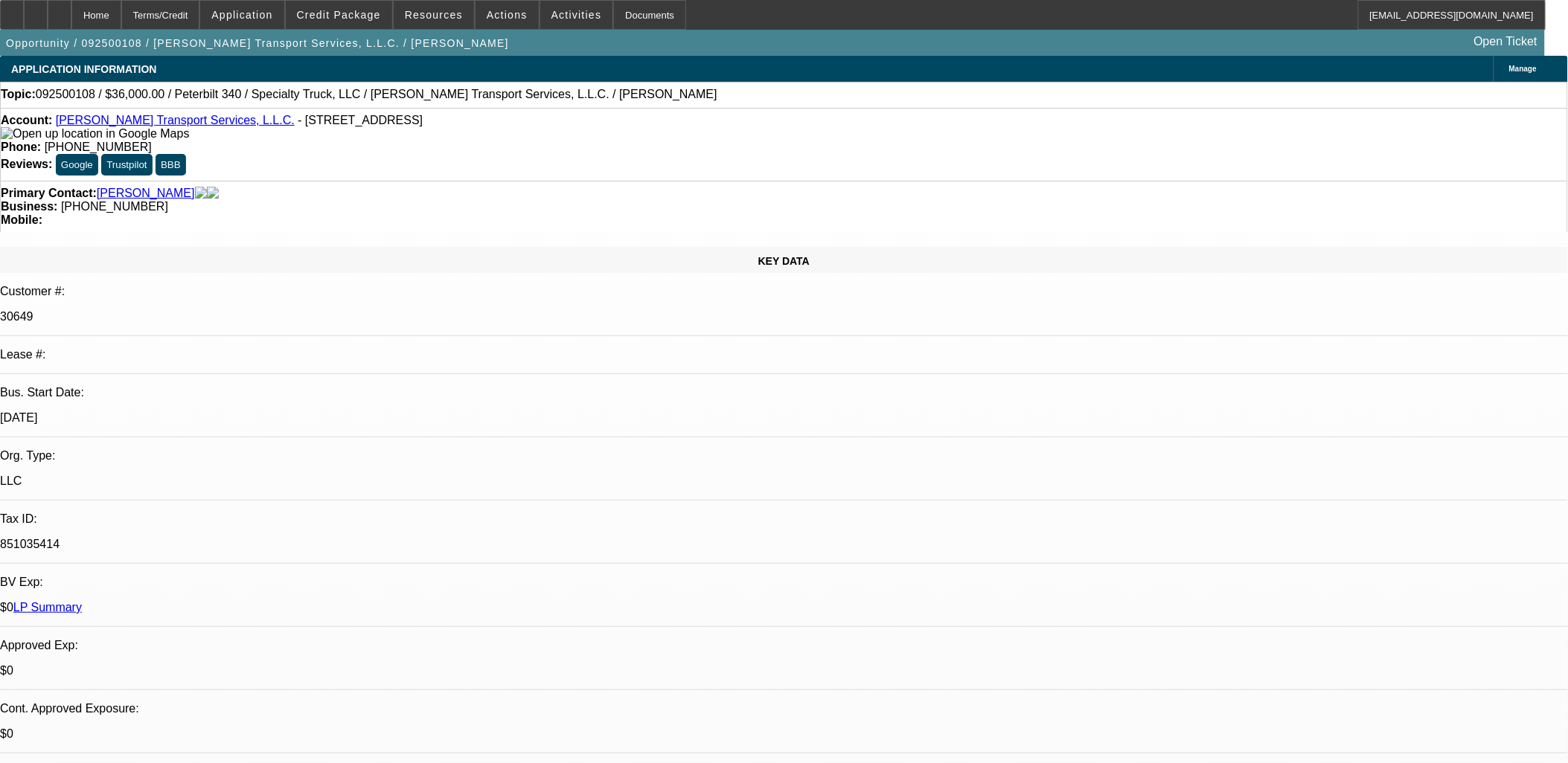
select select "0"
select select "3"
select select "0"
select select "6"
select select "0"
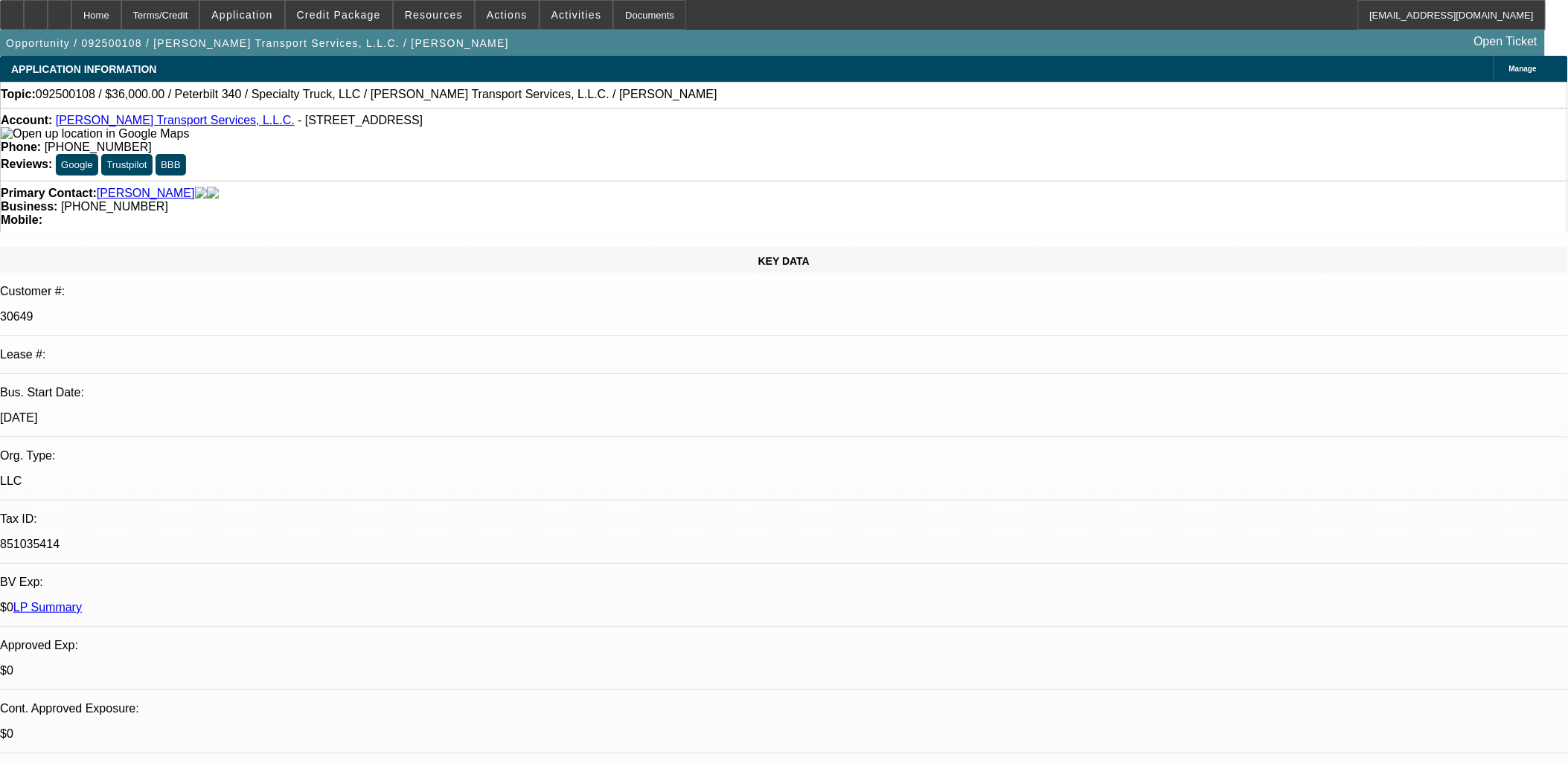
select select "0"
select select "3"
select select "0"
select select "6"
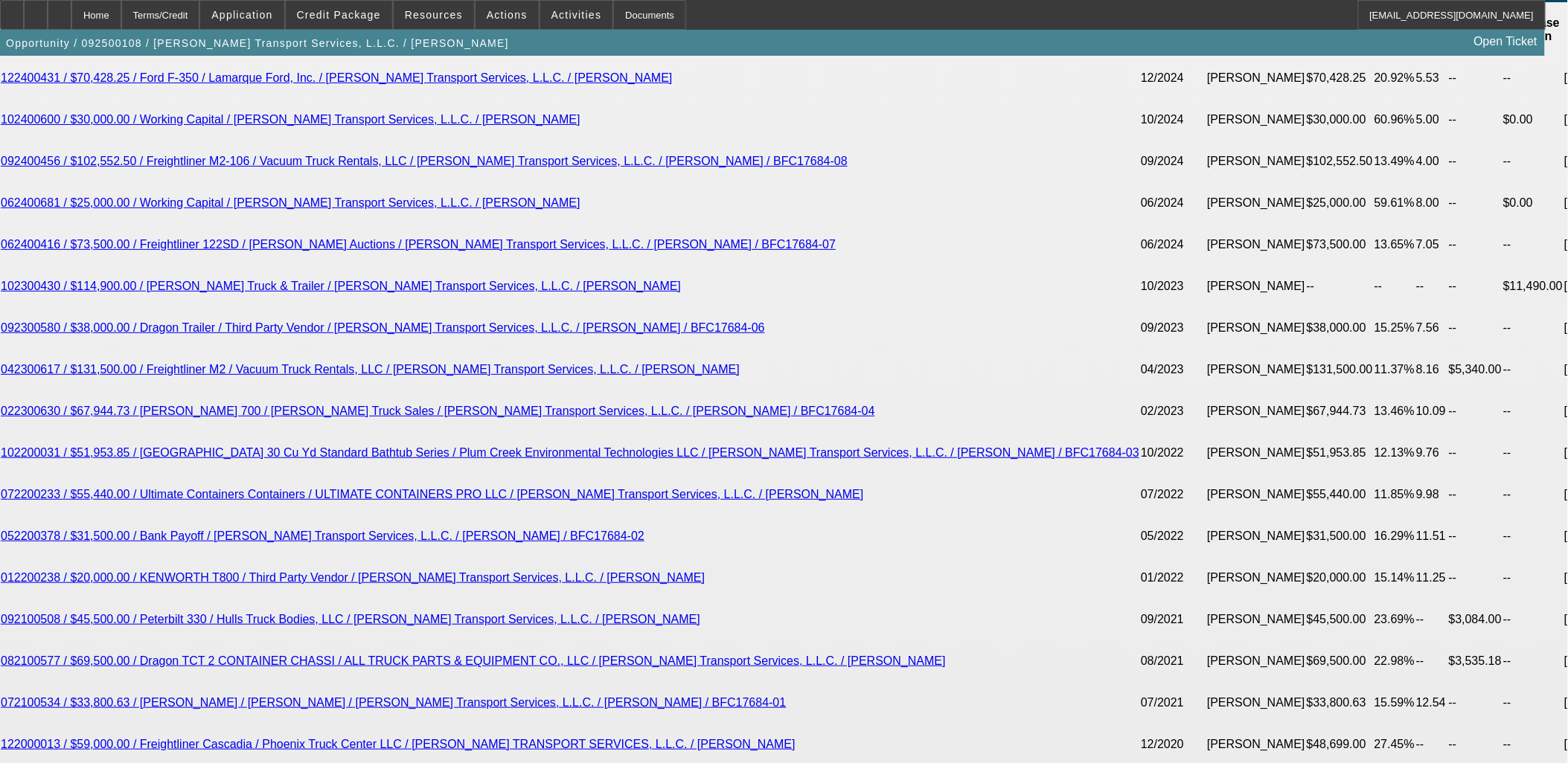
scroll to position [2892, 0]
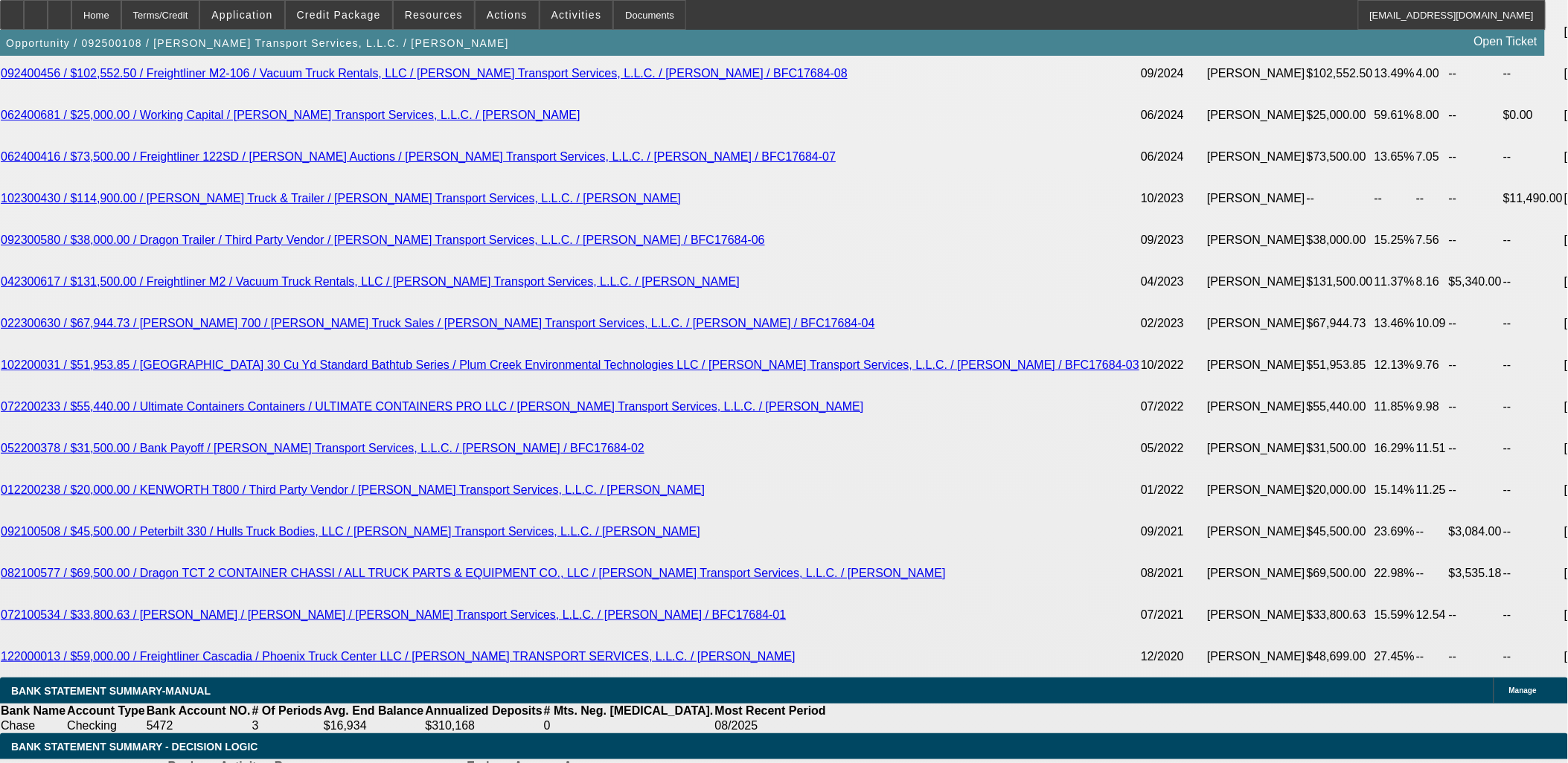
type input "0"
type input "UNKNOWN"
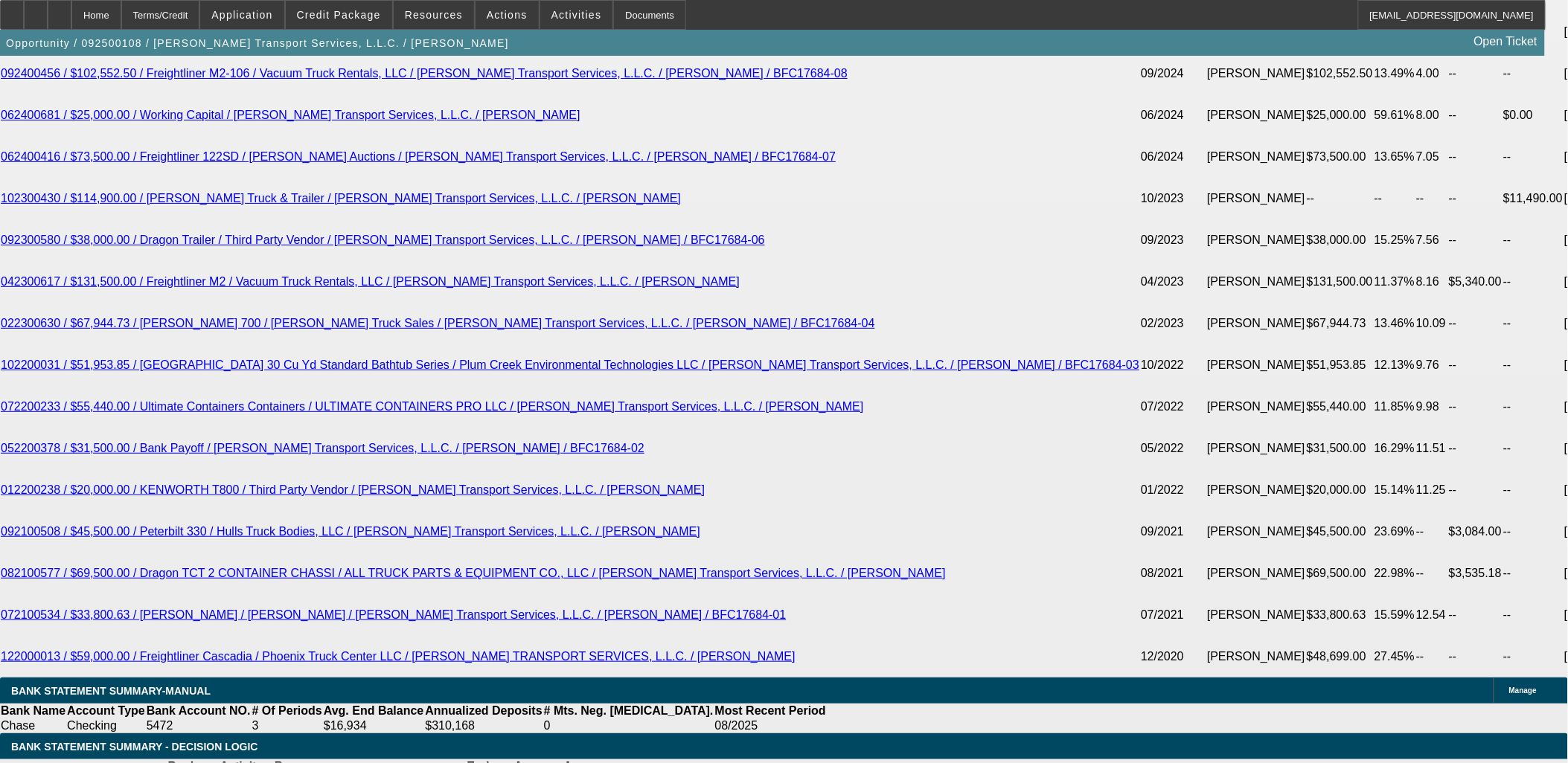
type input "$0.00"
type input "1"
type input "$1,015.49"
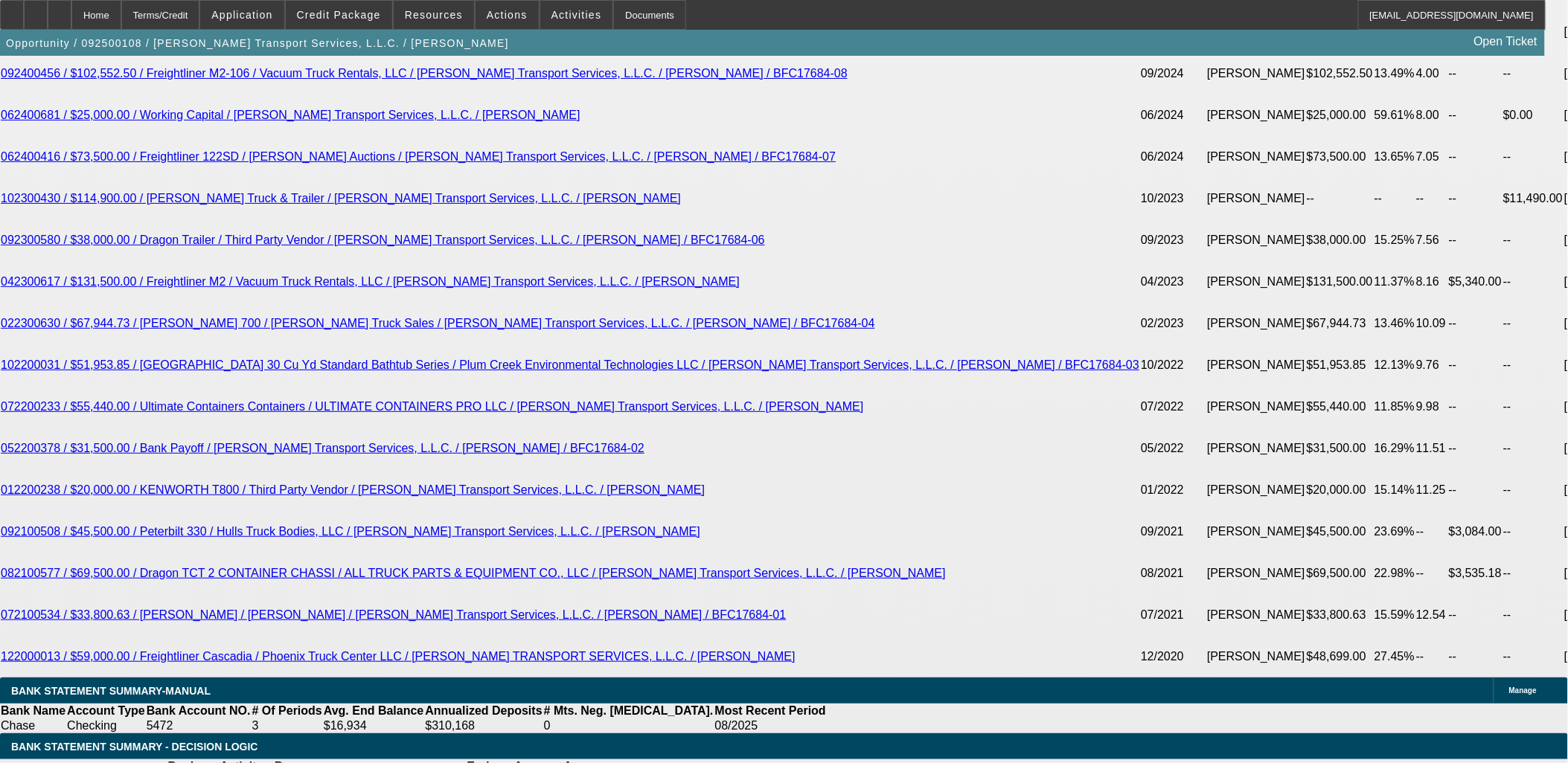
type input "15"
type input "$1,247.95"
type input "15"
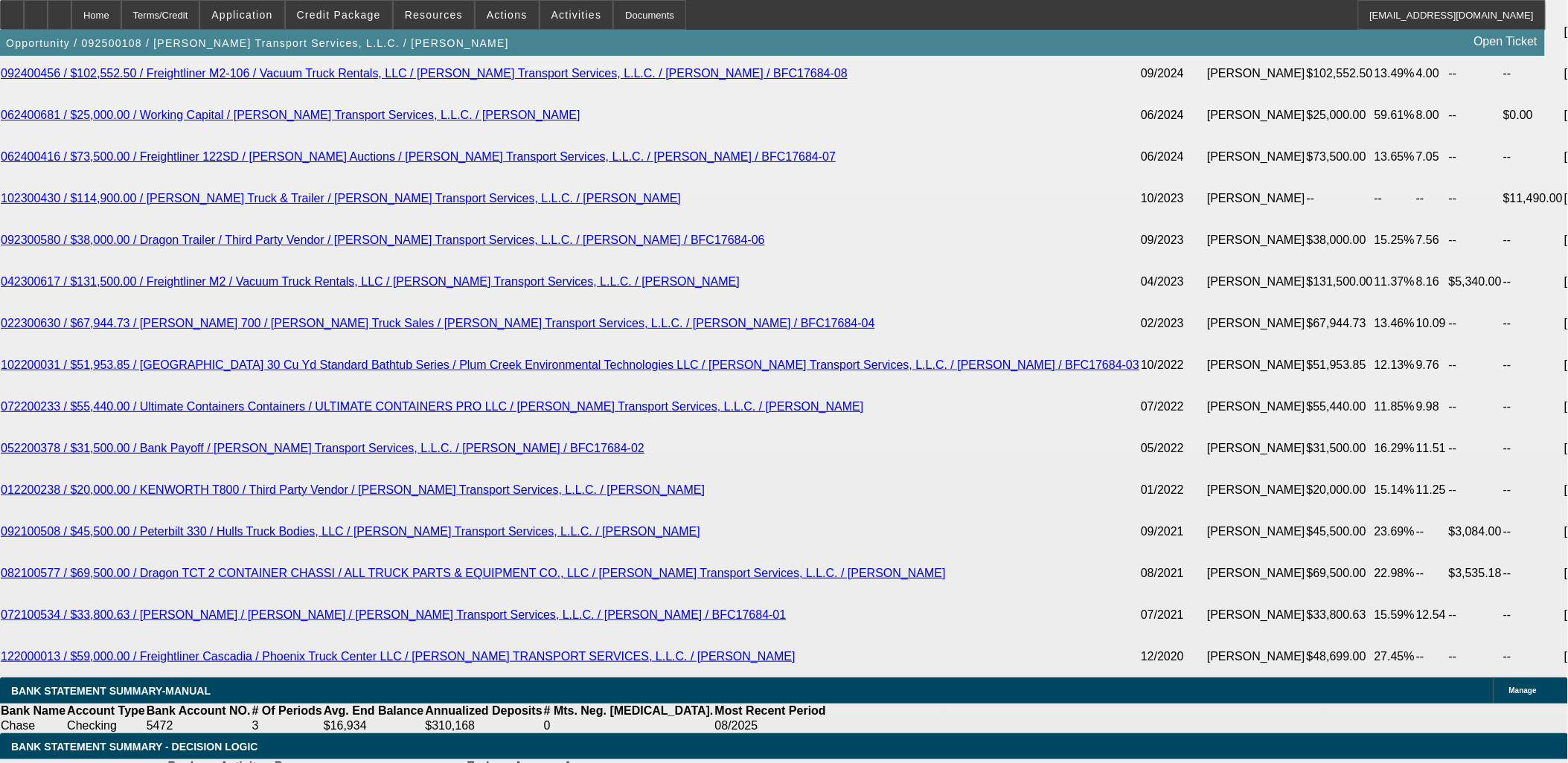
type input "12"
type input "1249"
type input "15.1"
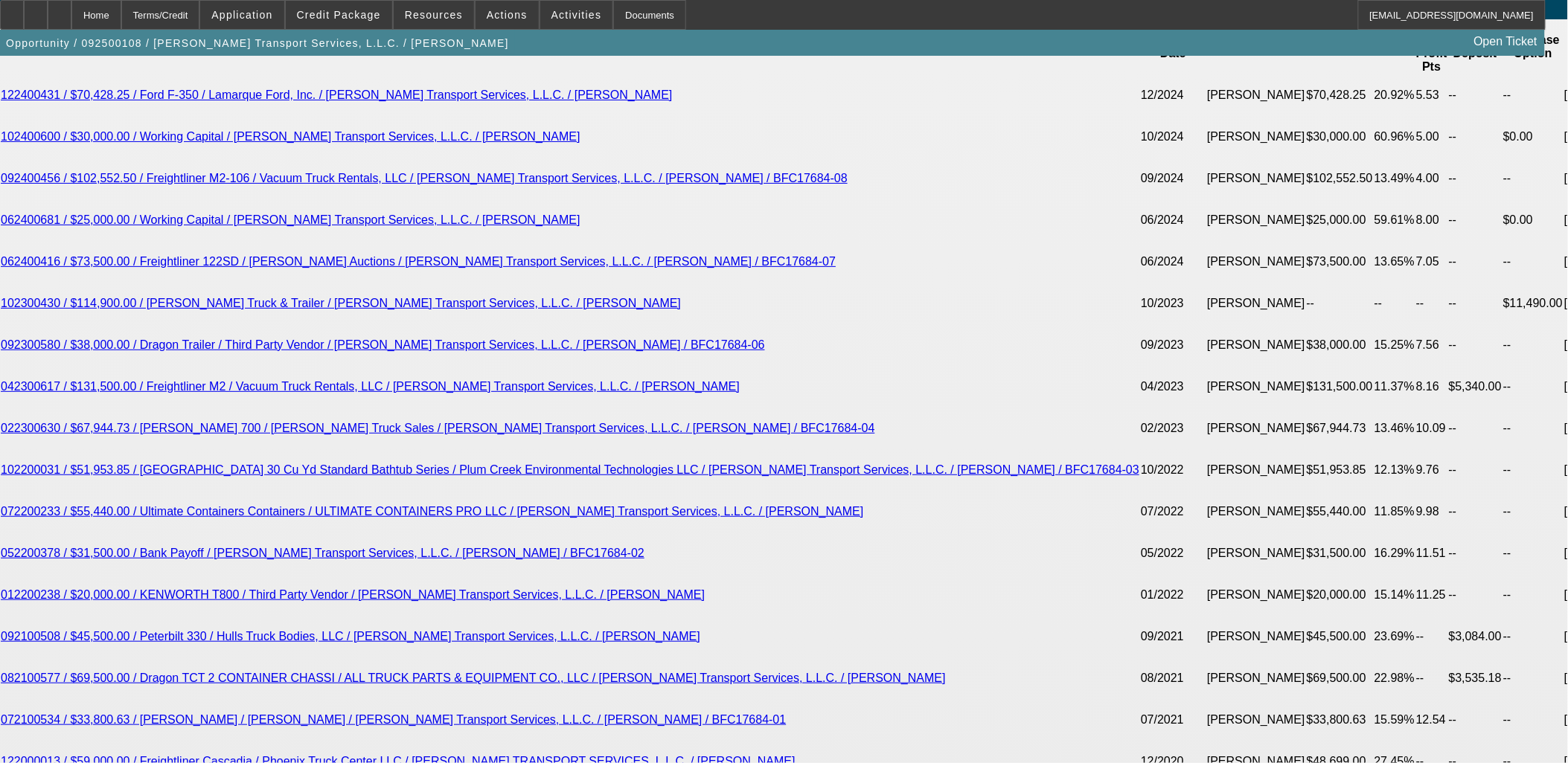
scroll to position [2644, 0]
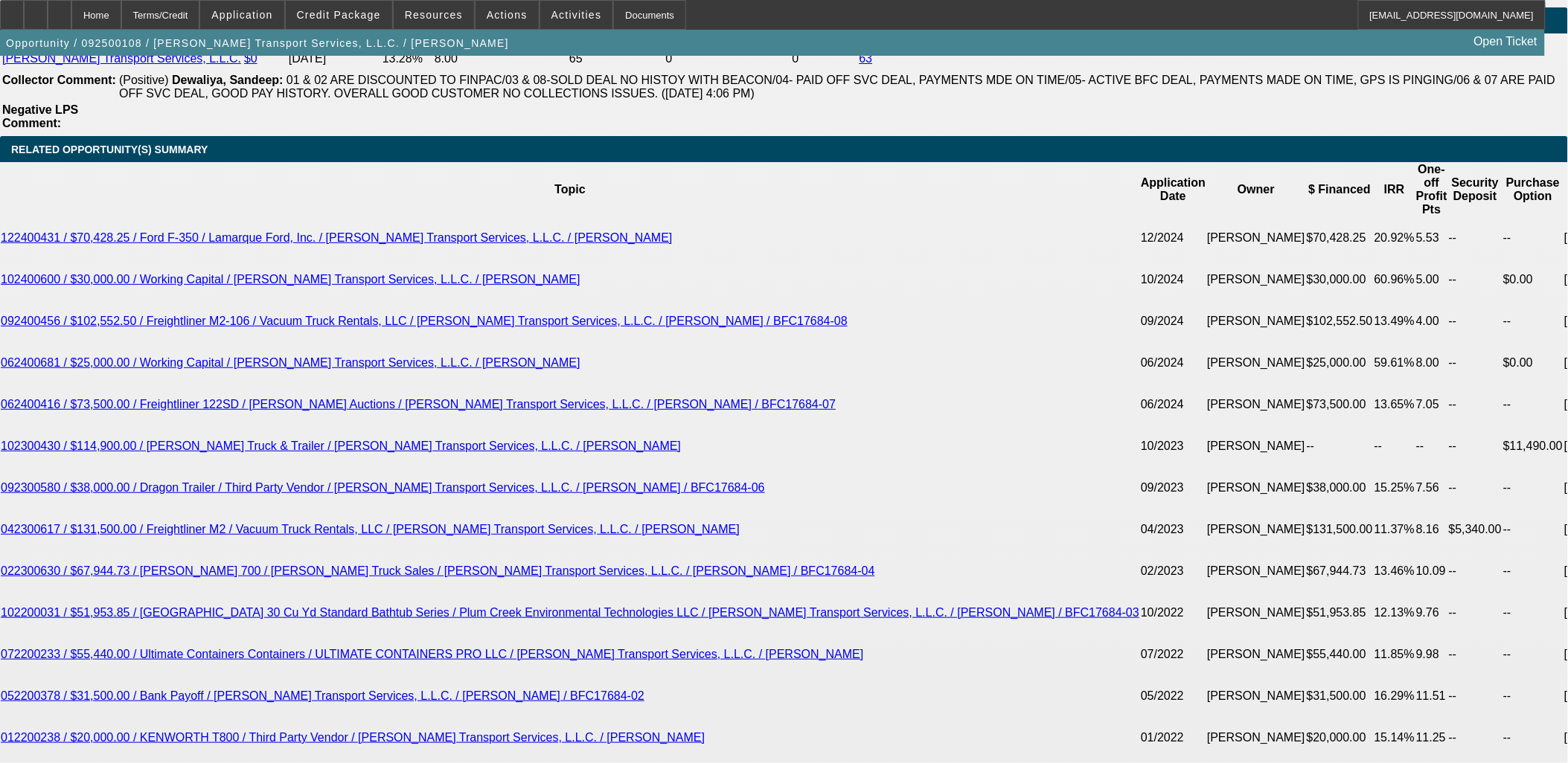
type input "$1,249.00"
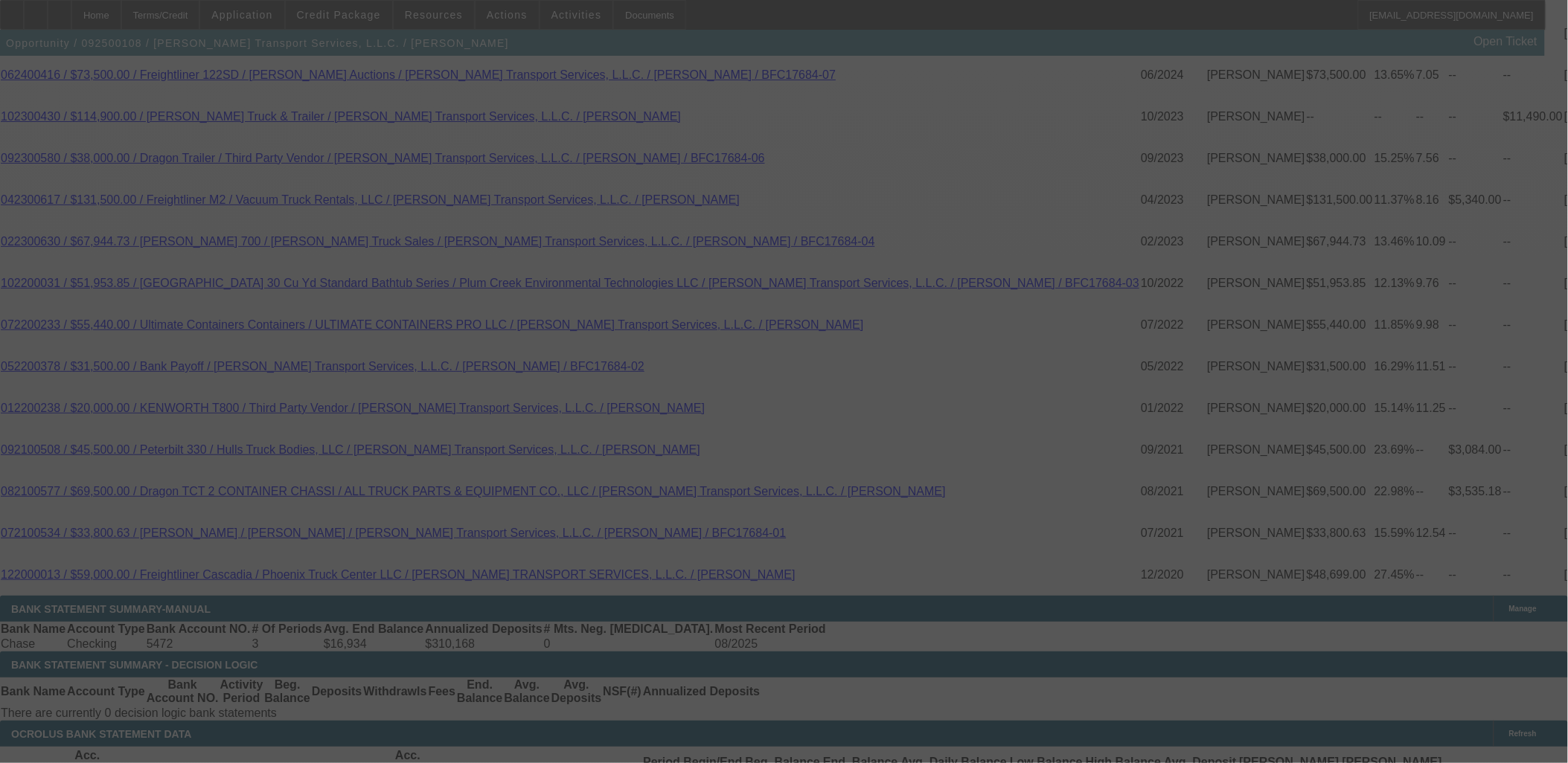
scroll to position [2975, 0]
select select "0"
select select "6"
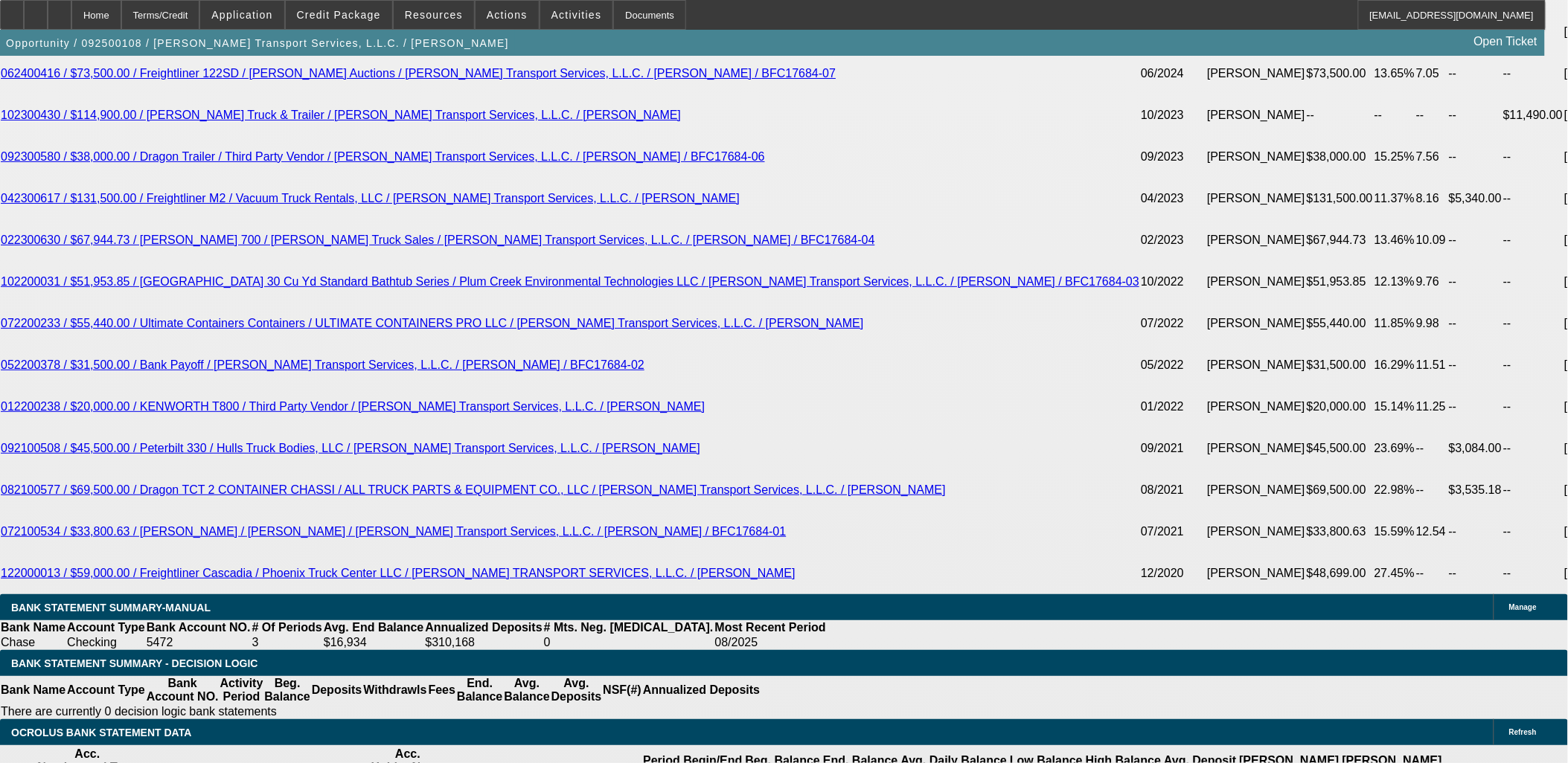
type input "UNKNOWN"
type input "16"
type input "$1,015.49"
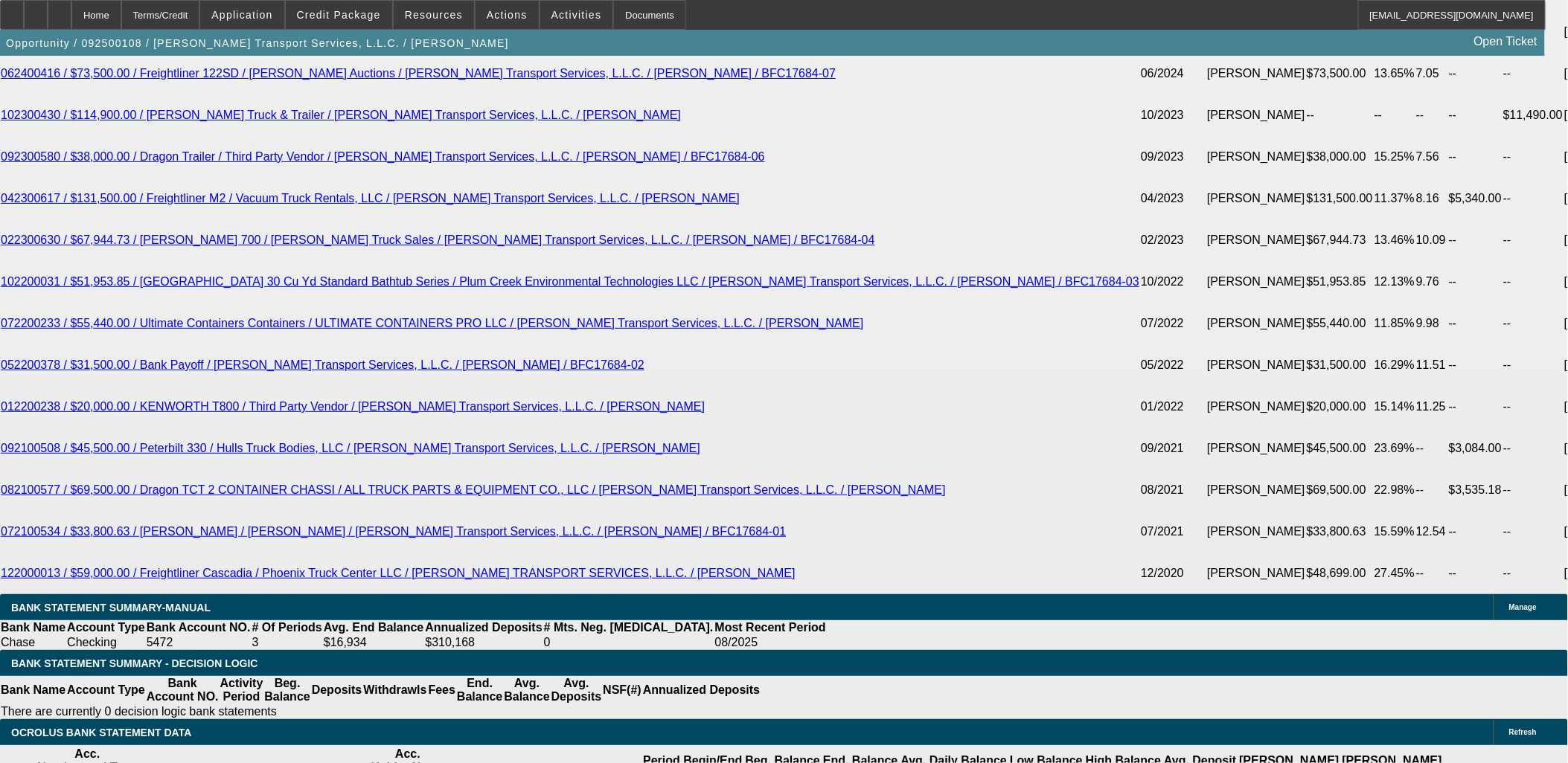
drag, startPoint x: 532, startPoint y: 181, endPoint x: 648, endPoint y: 158, distance: 118.3
type input "16"
type input "$1,265.65"
type input "16"
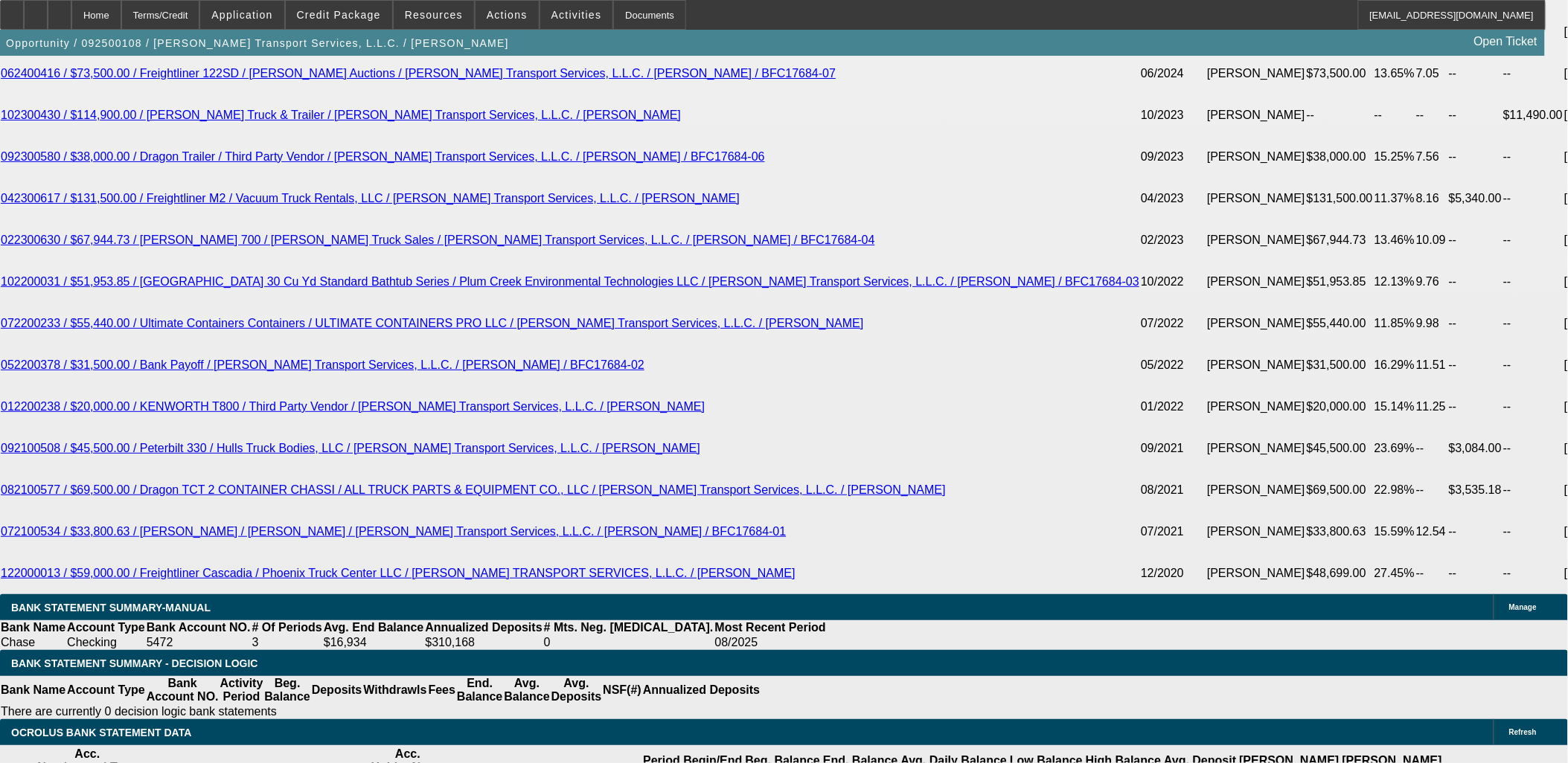
type input "12"
type input "1275"
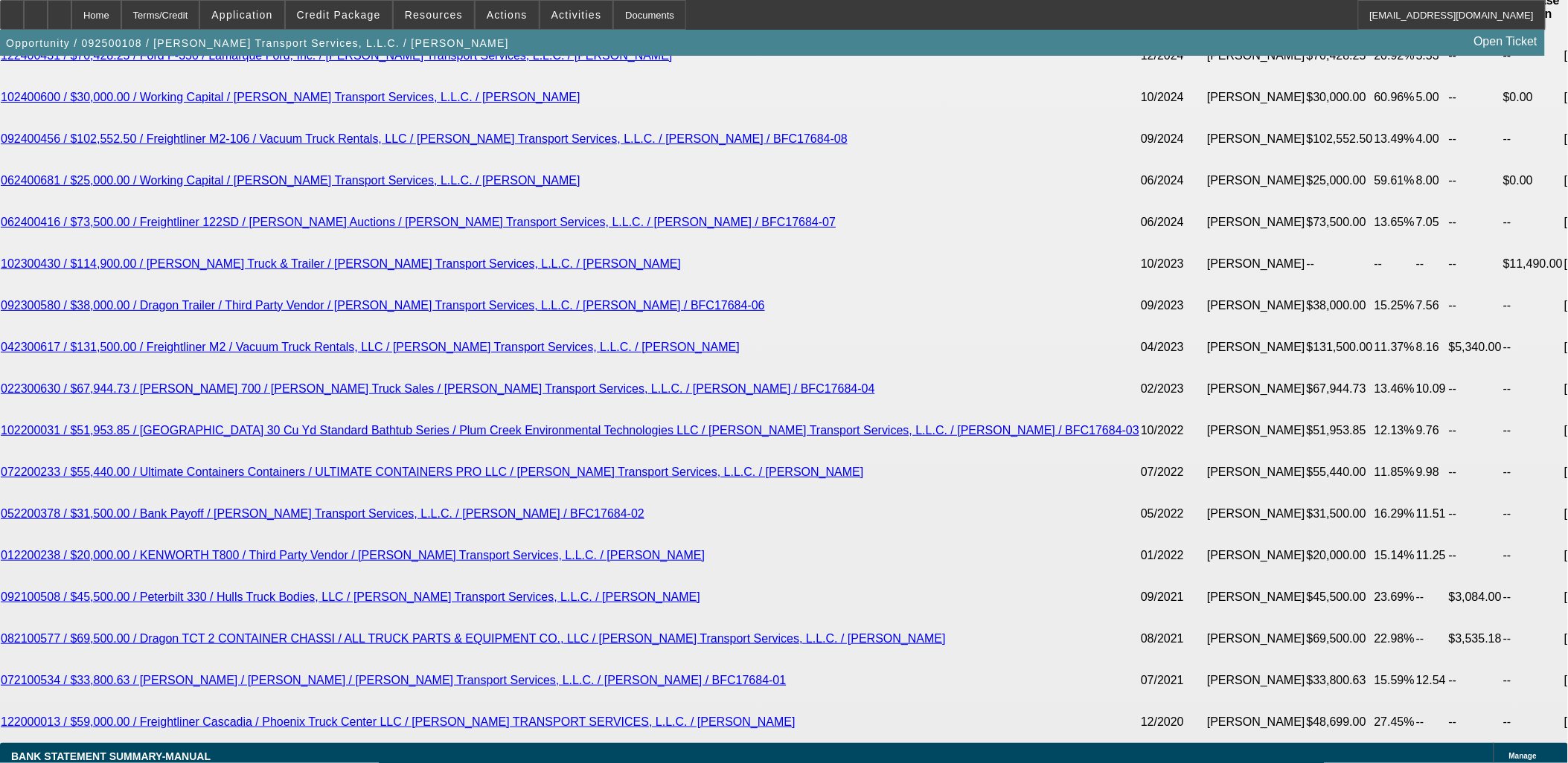
scroll to position [2644, 0]
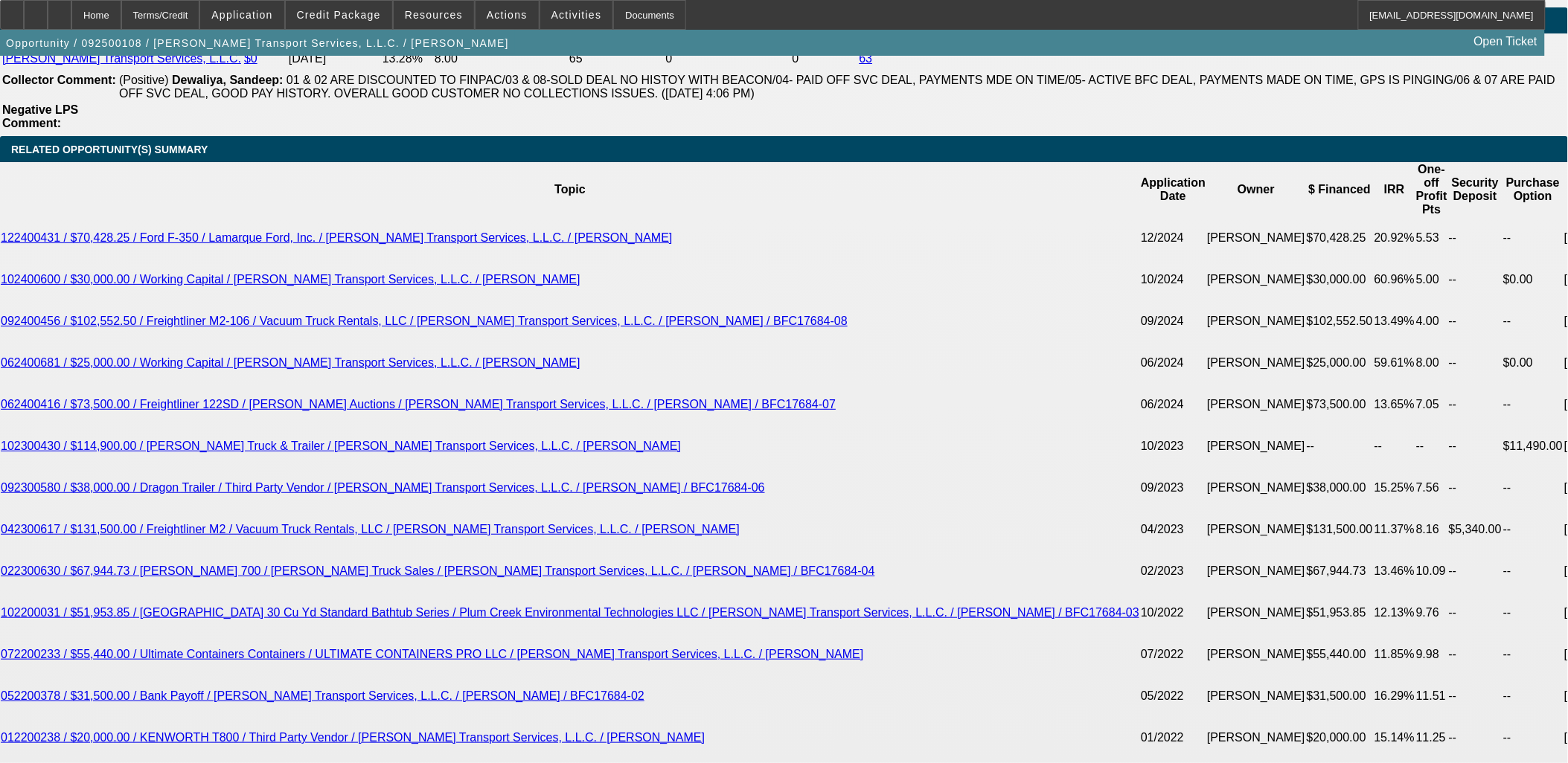
type input "$1,275.00"
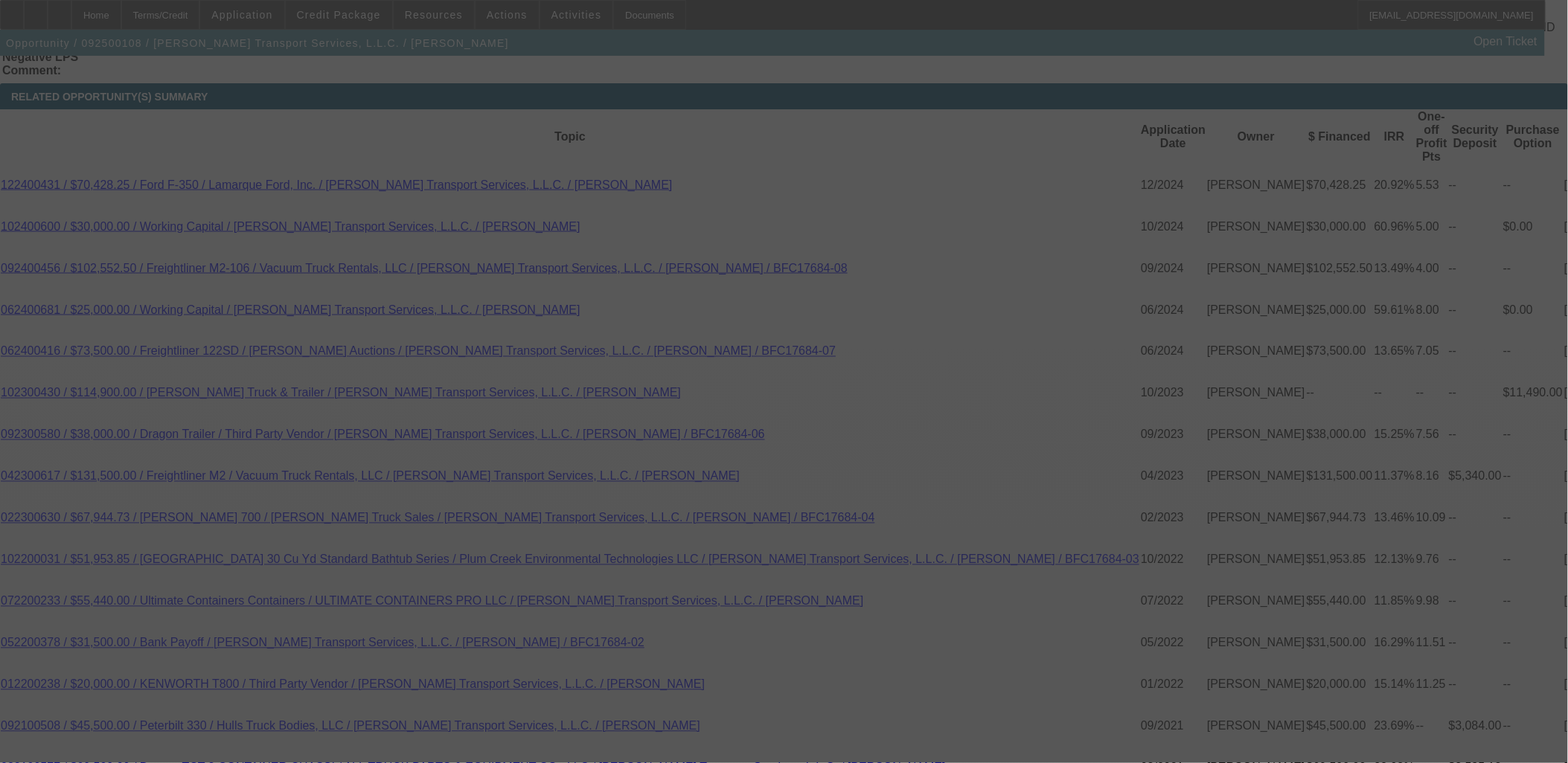
scroll to position [2727, 0]
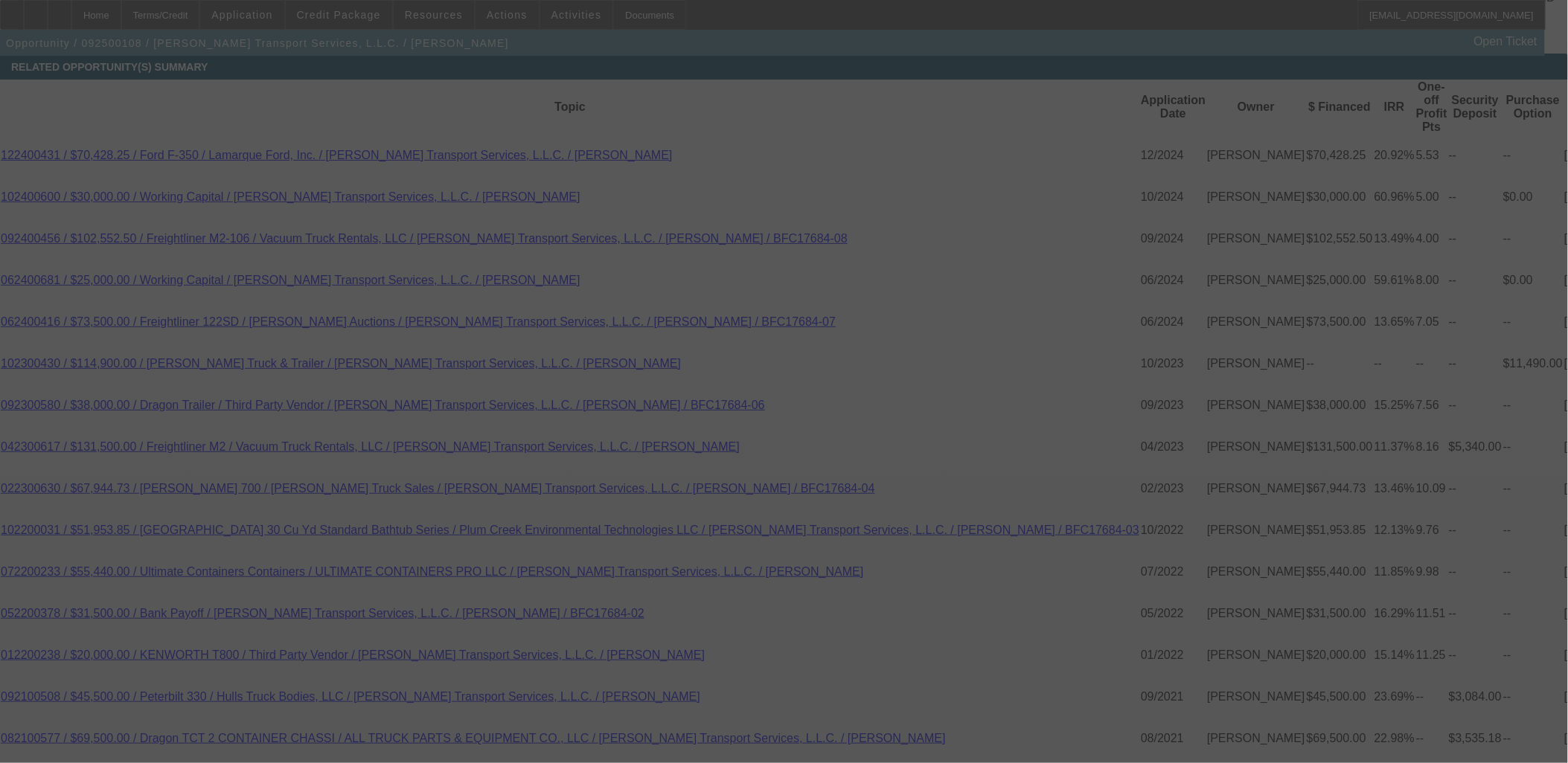
select select "0"
select select "6"
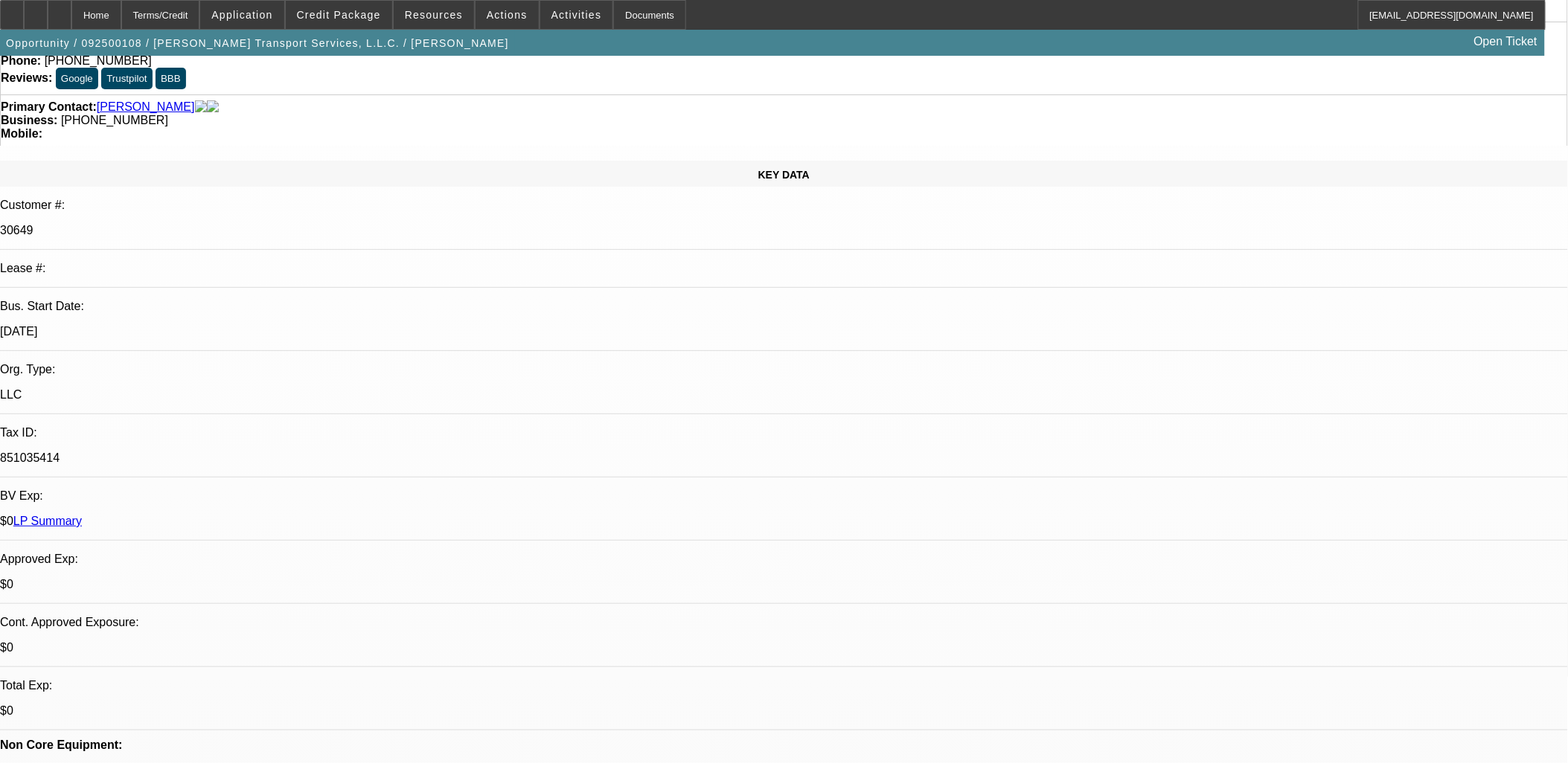
scroll to position [0, 0]
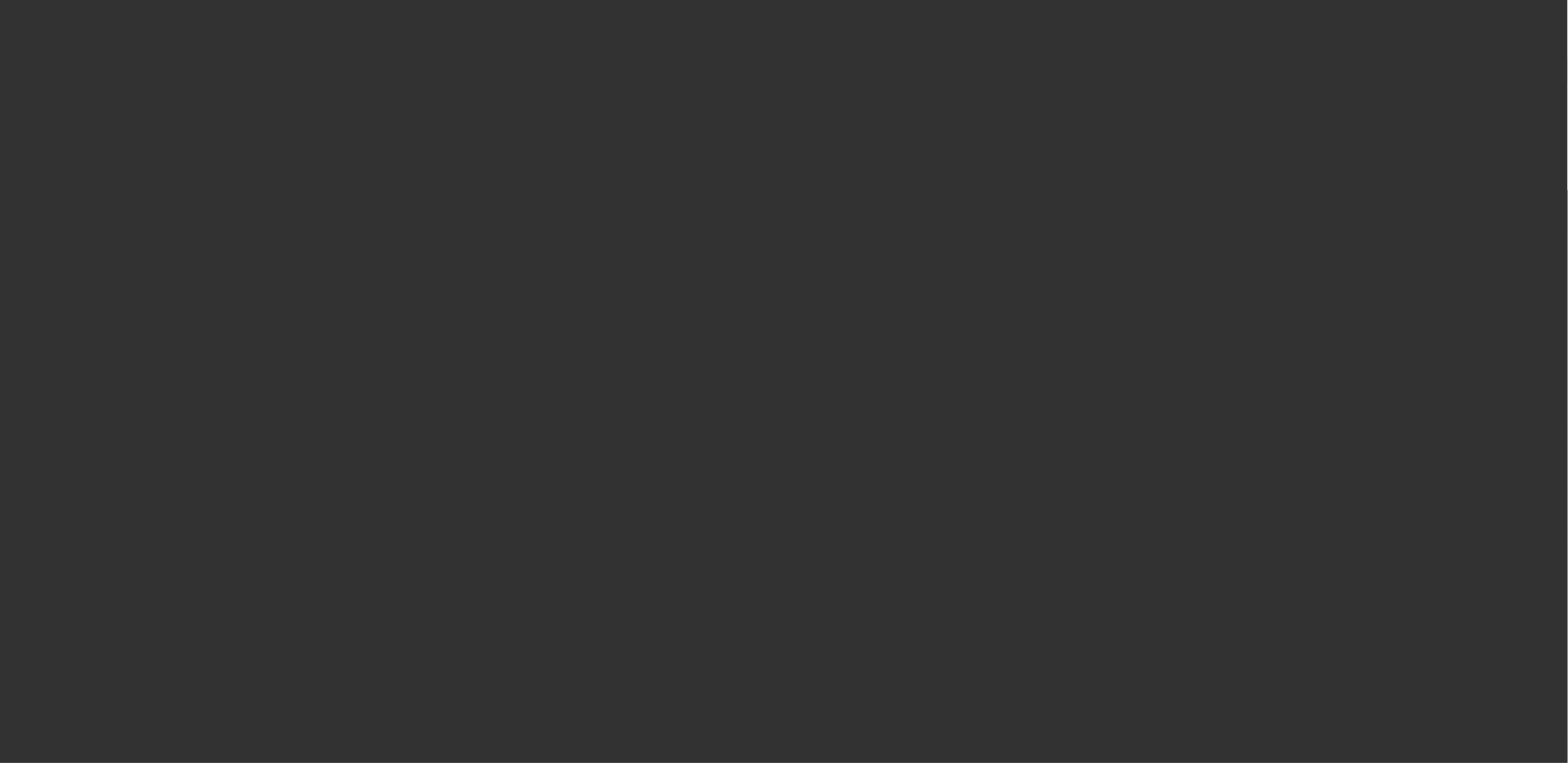
click at [762, 360] on span "Open calendar" at bounding box center [780, 341] width 36 height 36
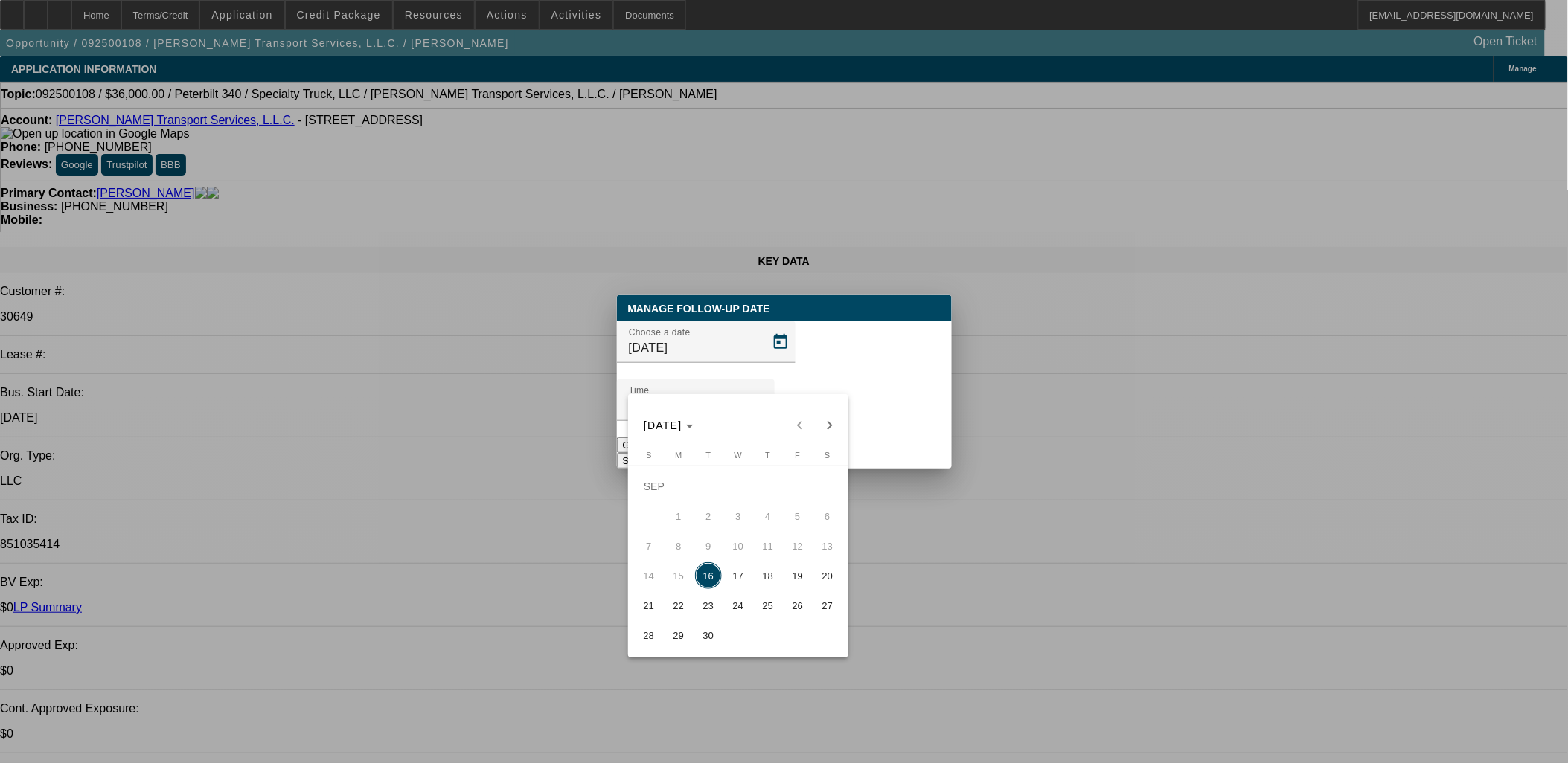
click at [794, 578] on span "19" at bounding box center [797, 575] width 27 height 27
type input "9/19/2025"
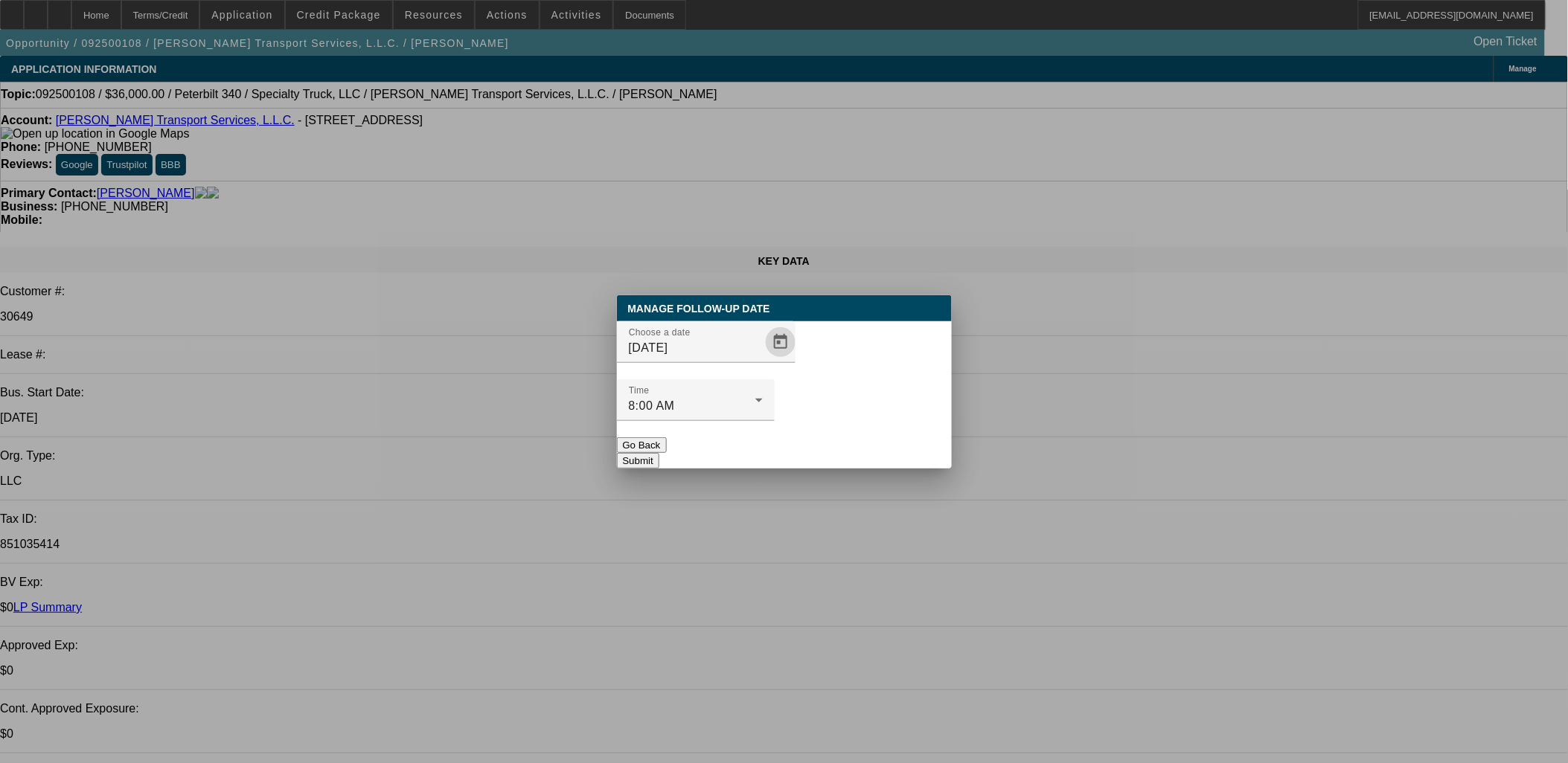
click at [659, 453] on button "Submit" at bounding box center [638, 460] width 42 height 16
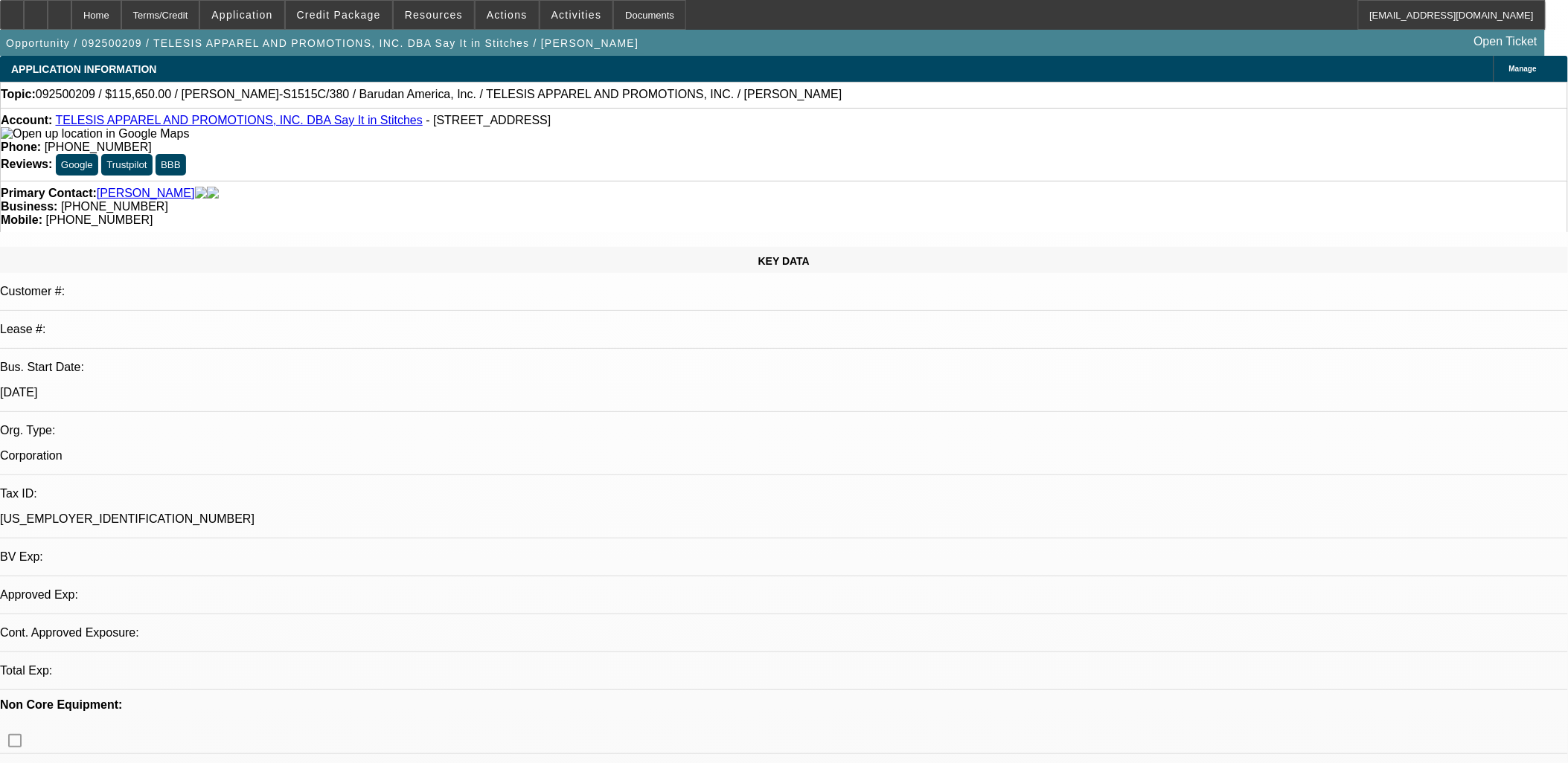
select select "0.1"
select select "2"
select select "0.1"
select select "1"
select select "2"
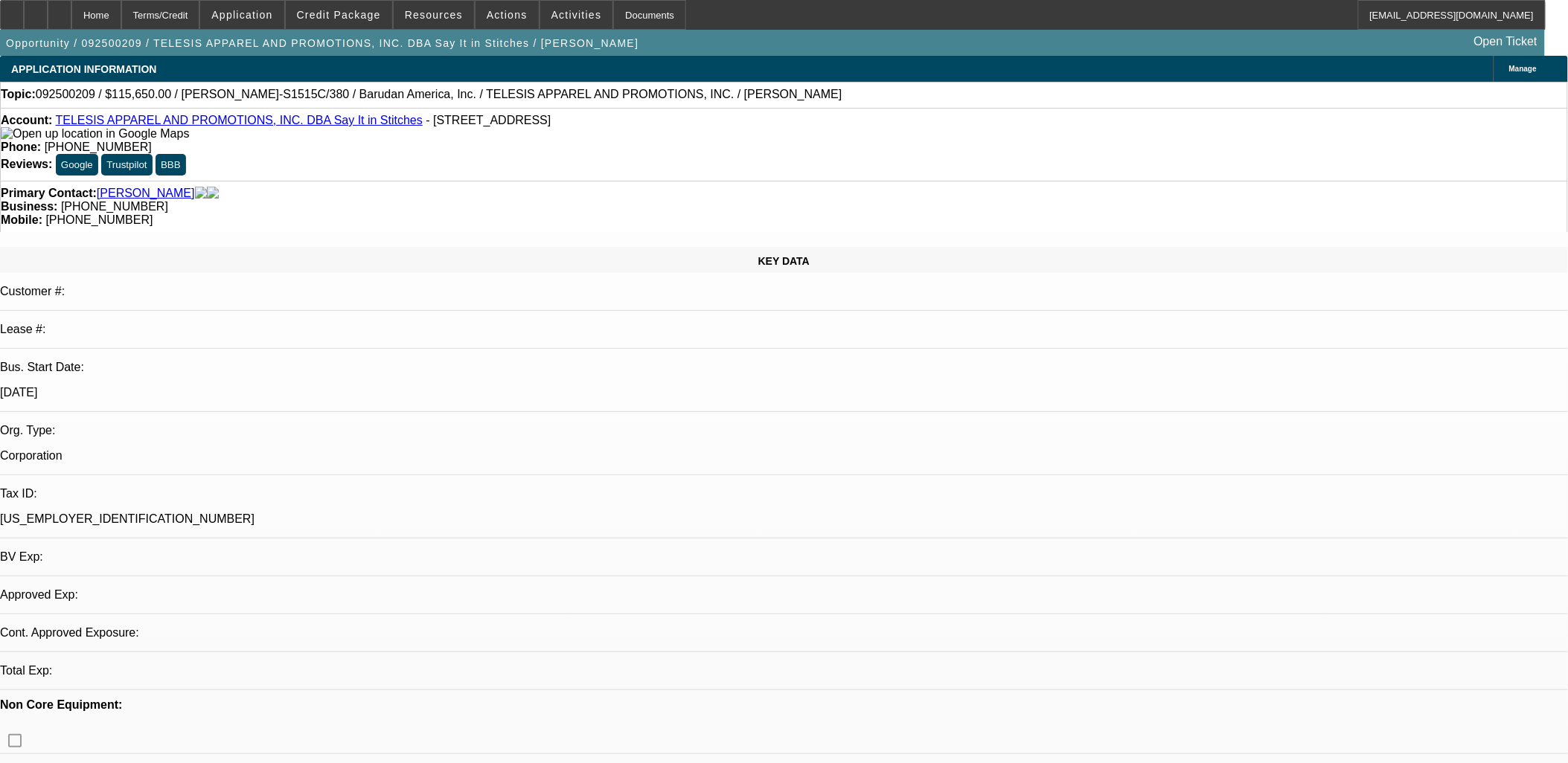
select select "4"
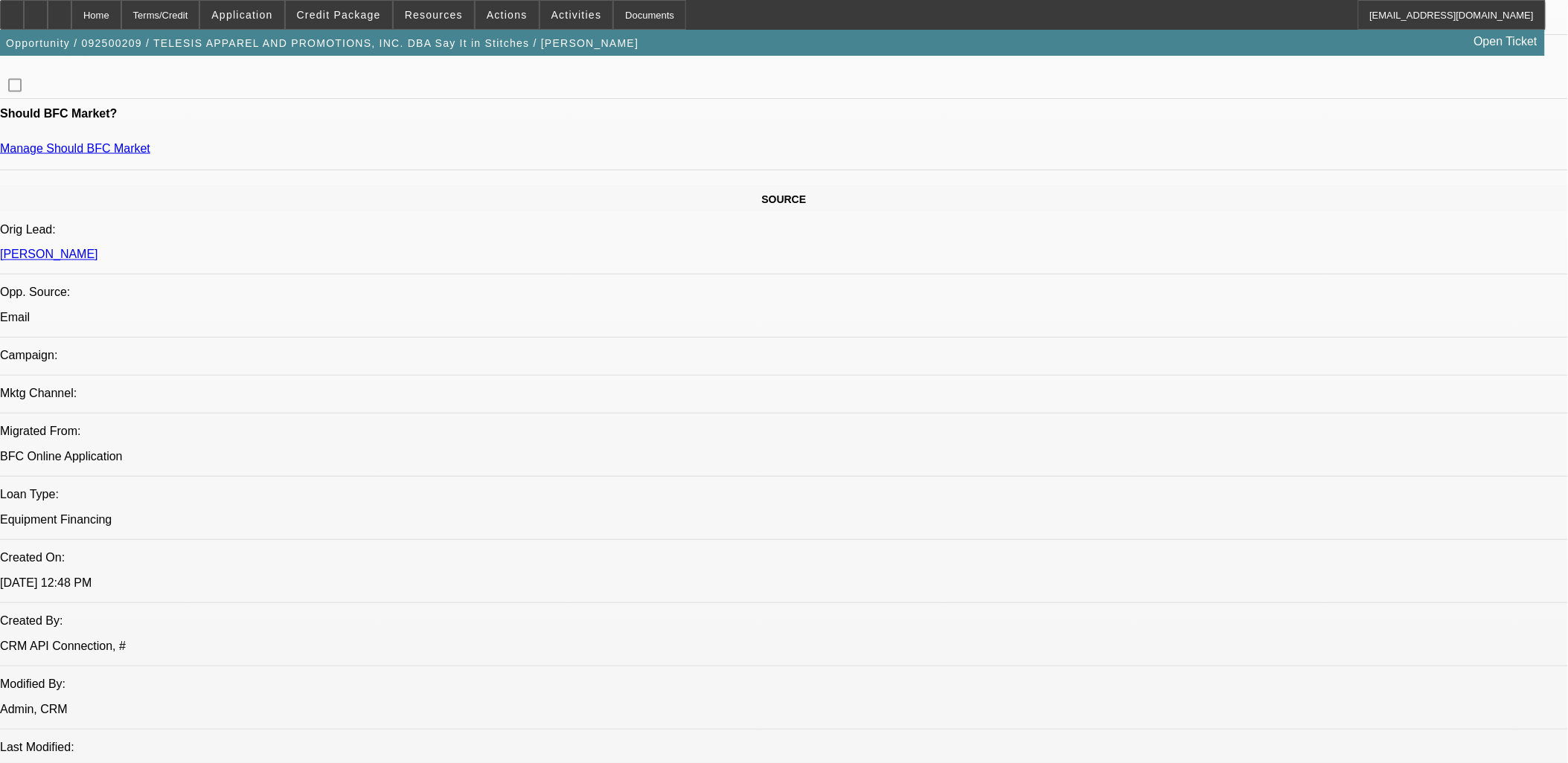
scroll to position [744, 0]
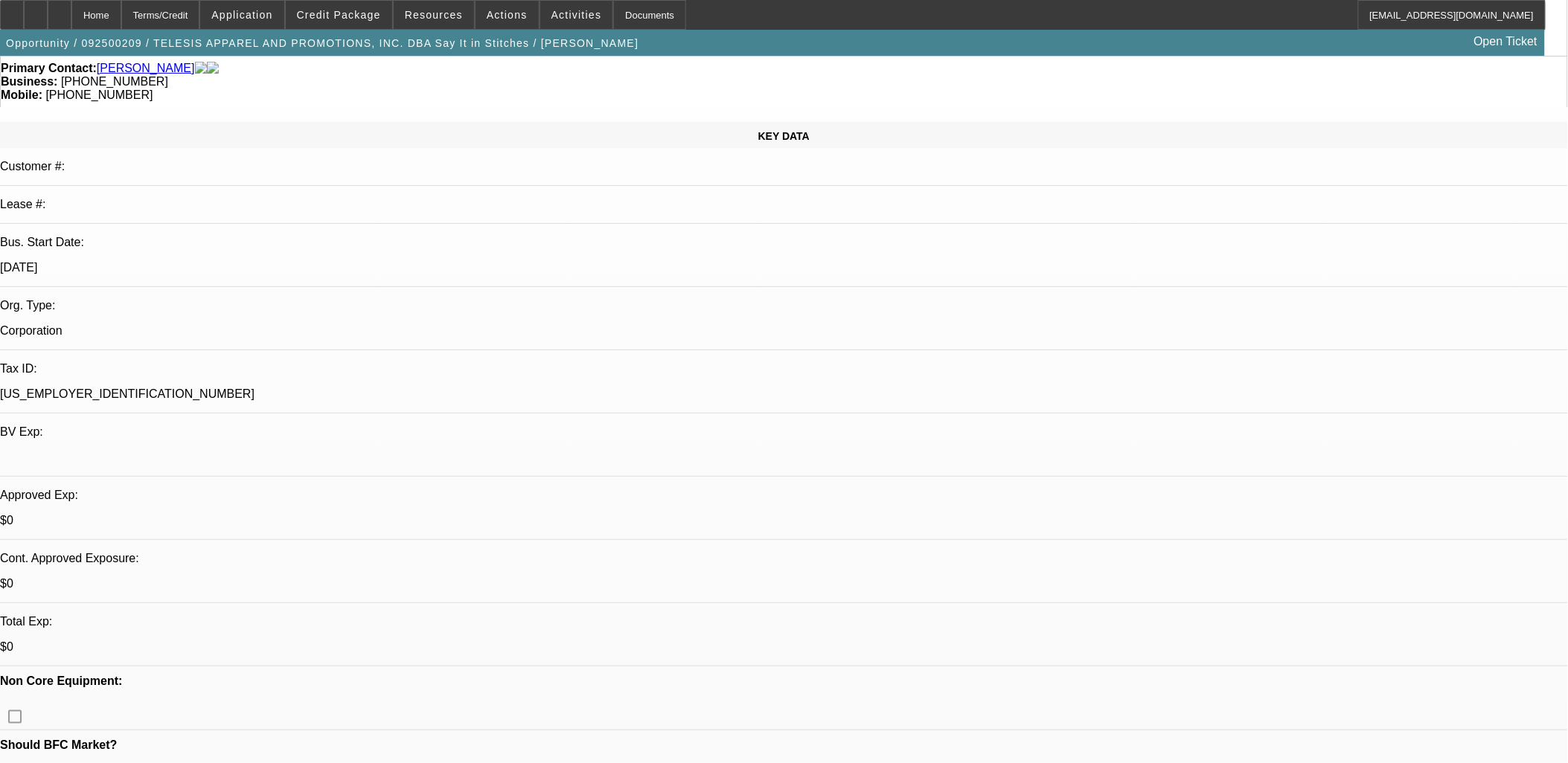
scroll to position [0, 0]
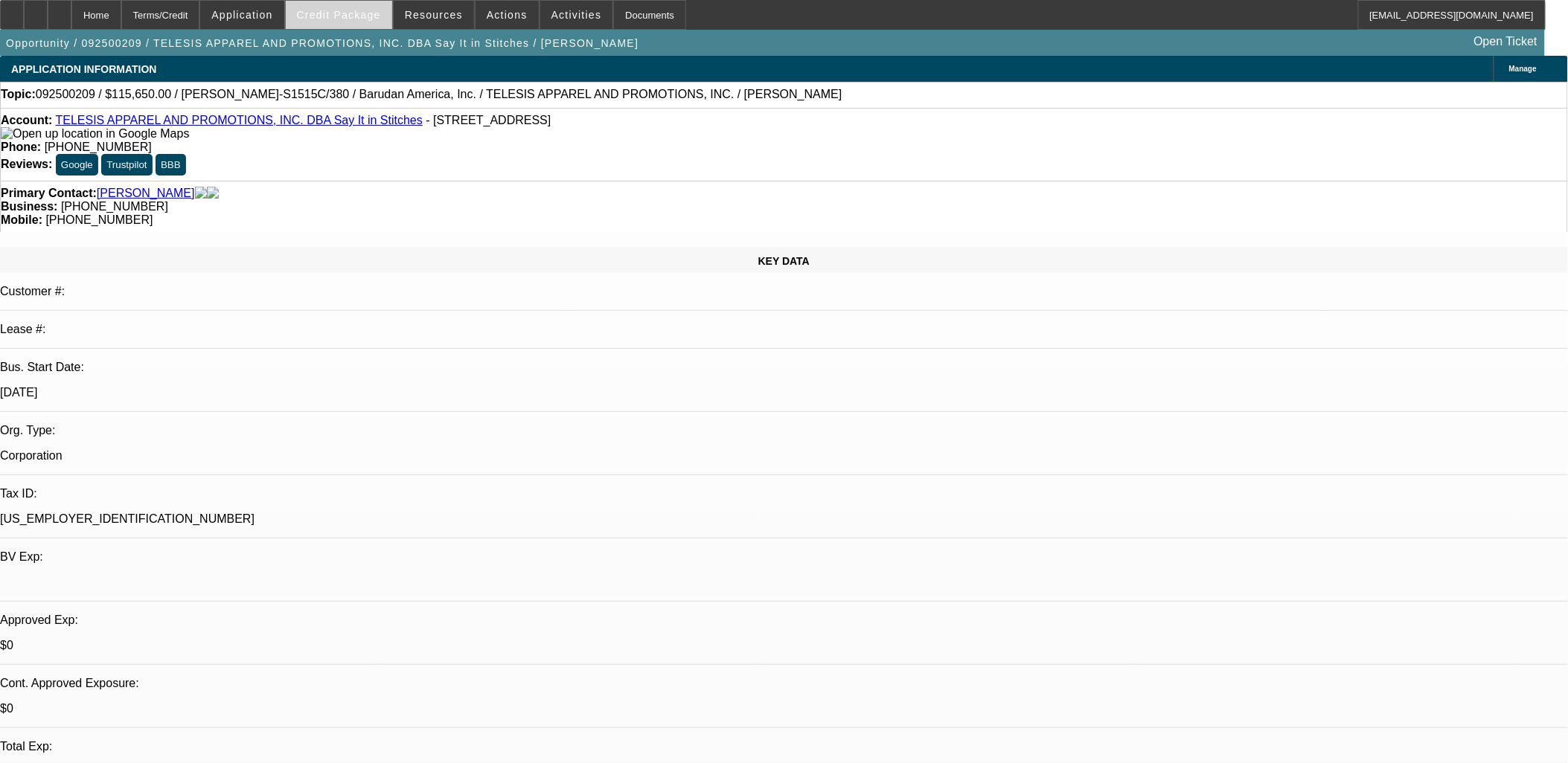
click at [366, 17] on span "Credit Package" at bounding box center [339, 15] width 84 height 12
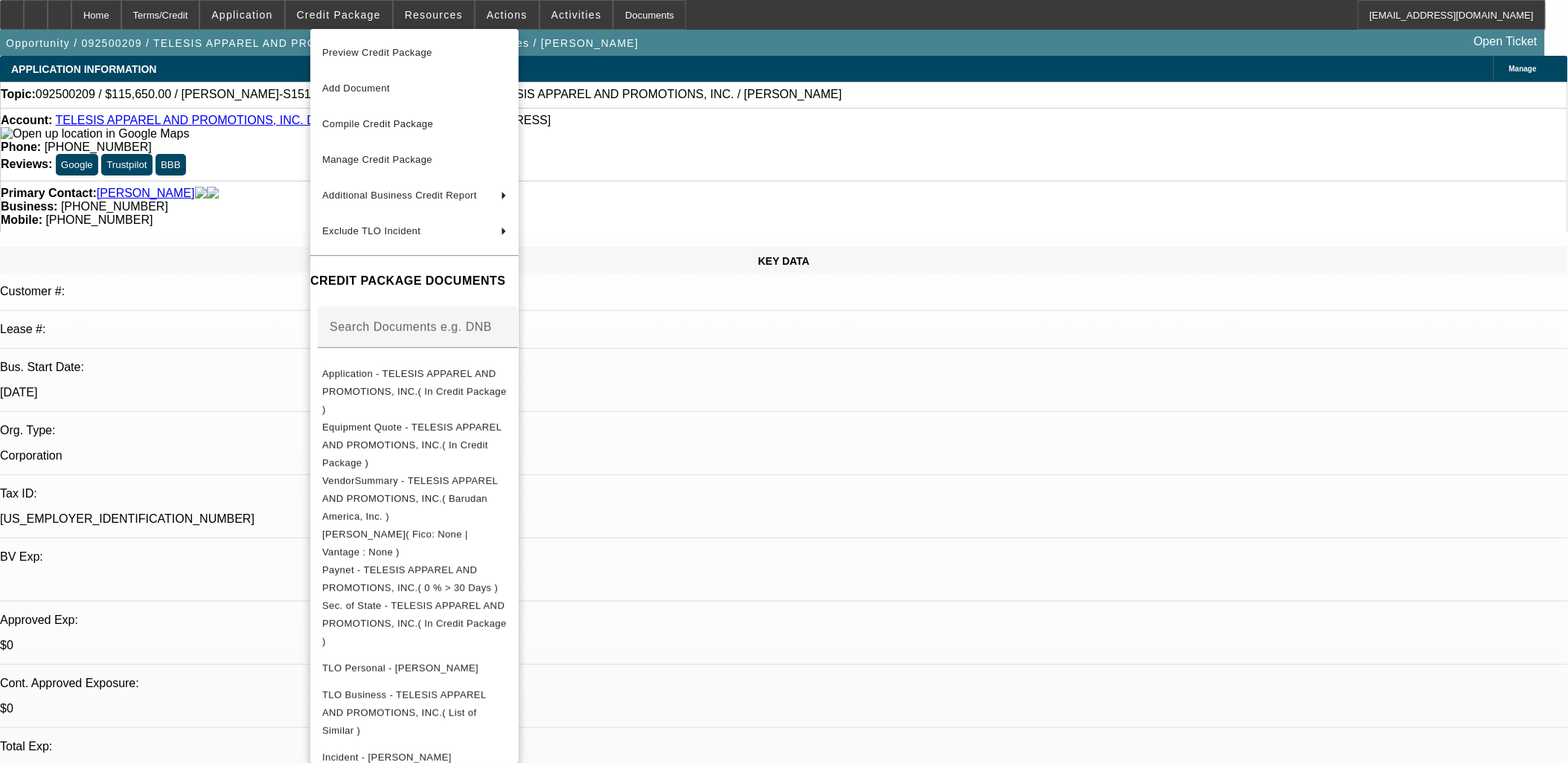
click at [851, 244] on div at bounding box center [784, 382] width 1568 height 763
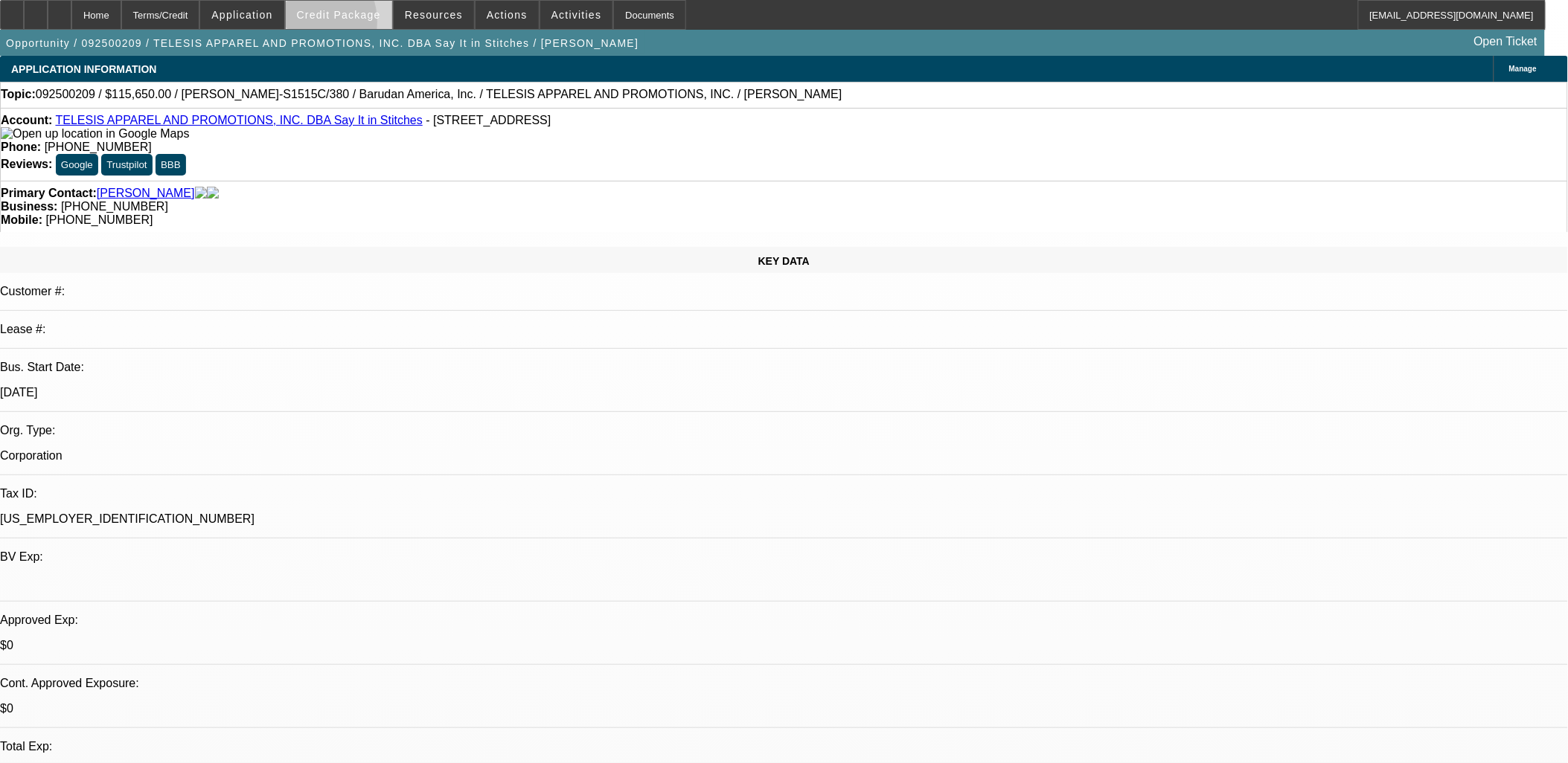
click at [330, 25] on span at bounding box center [339, 15] width 106 height 36
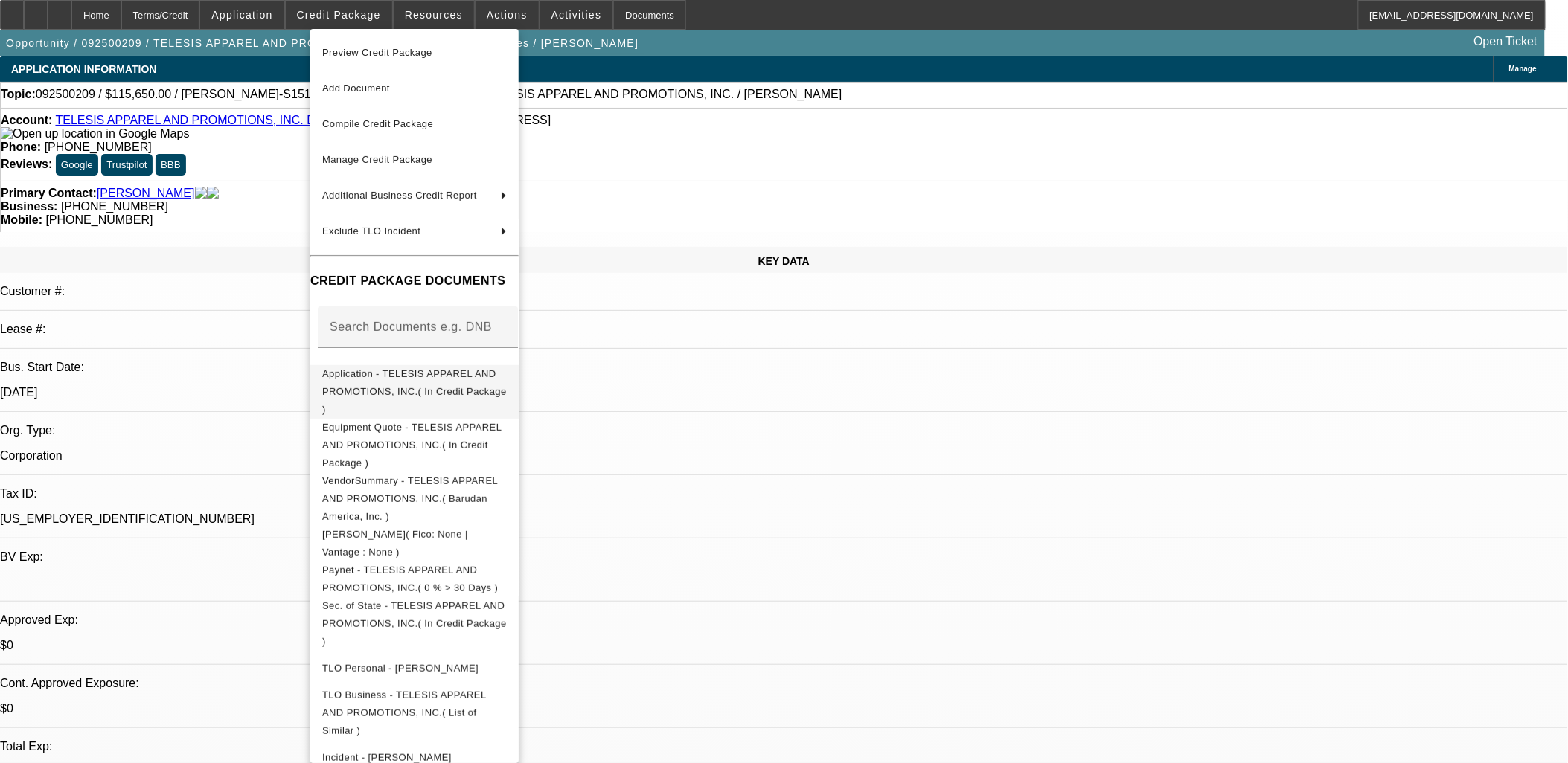
click at [455, 376] on span "Application - TELESIS APPAREL AND PROMOTIONS, INC.( In Credit Package )" at bounding box center [415, 391] width 185 height 47
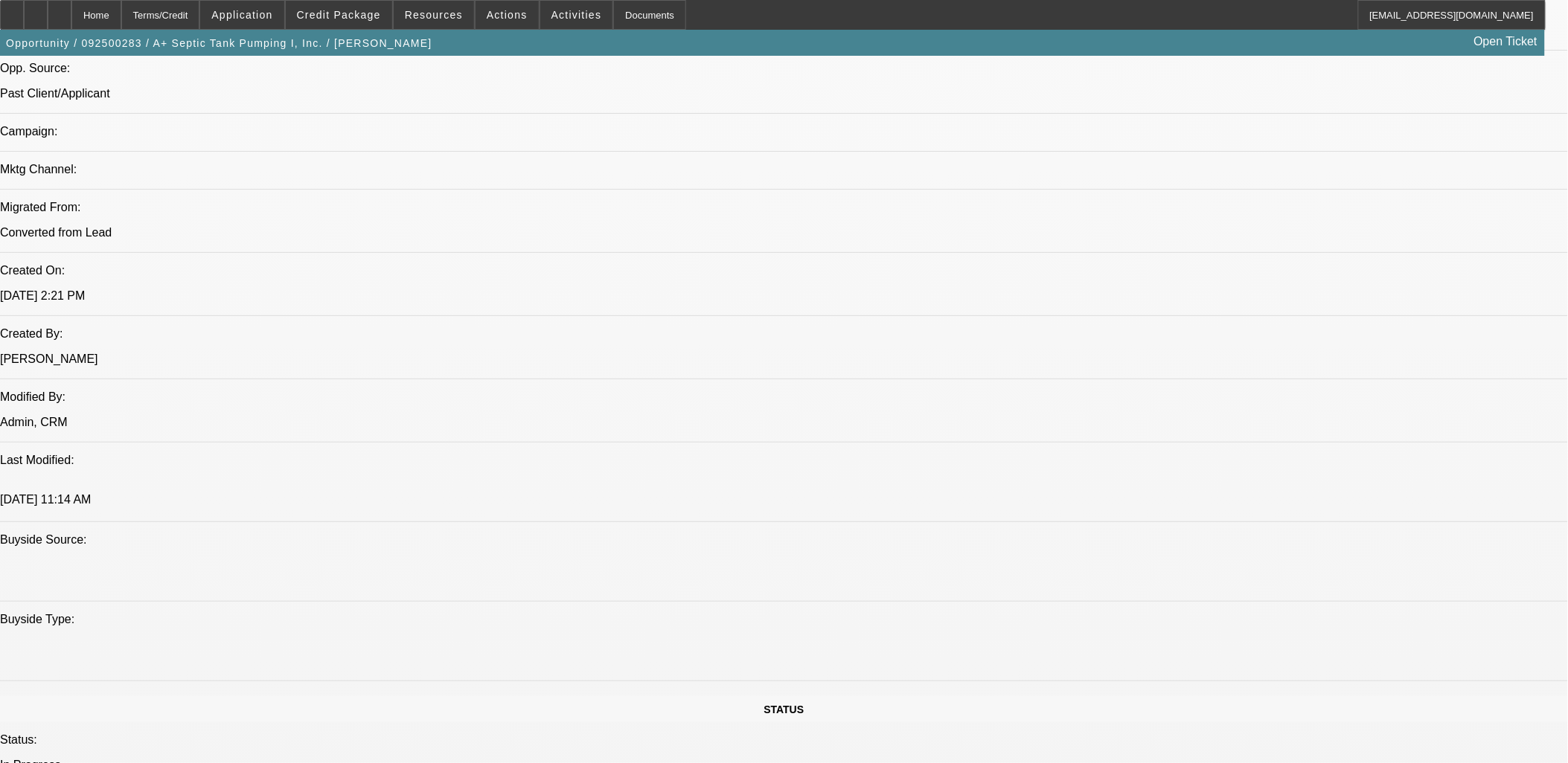
select select "0"
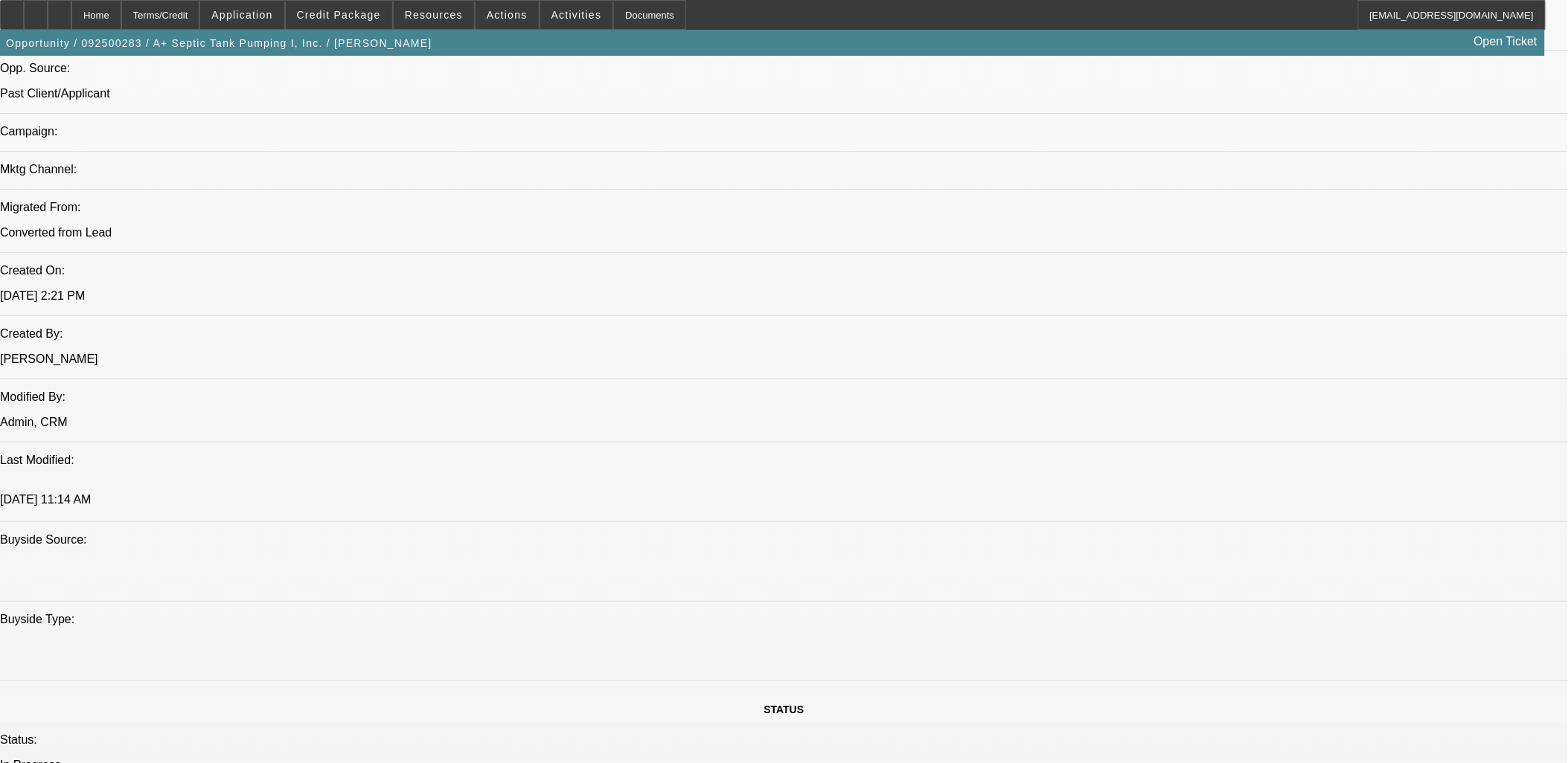
select select "0"
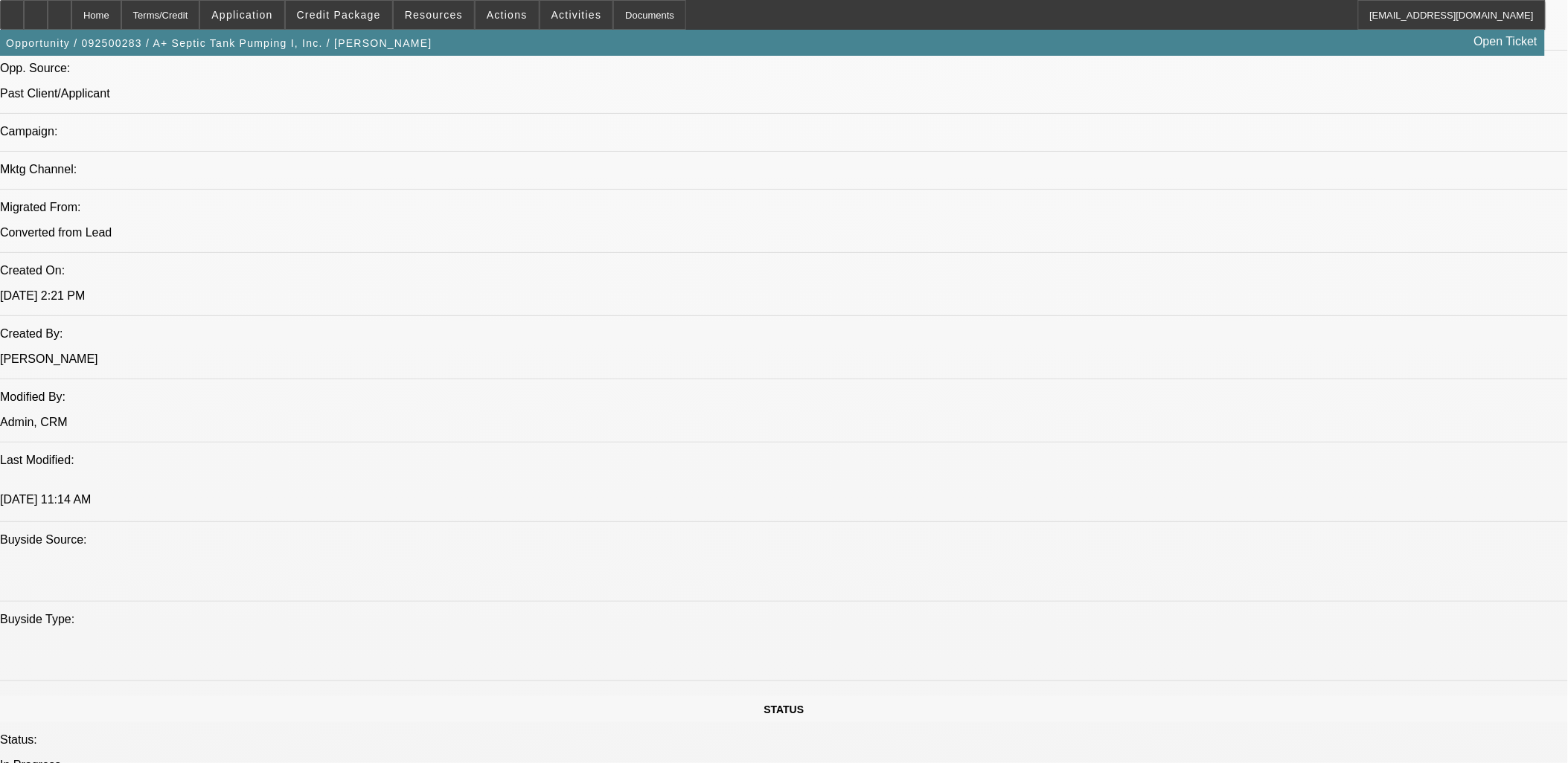
select select "2"
select select "0"
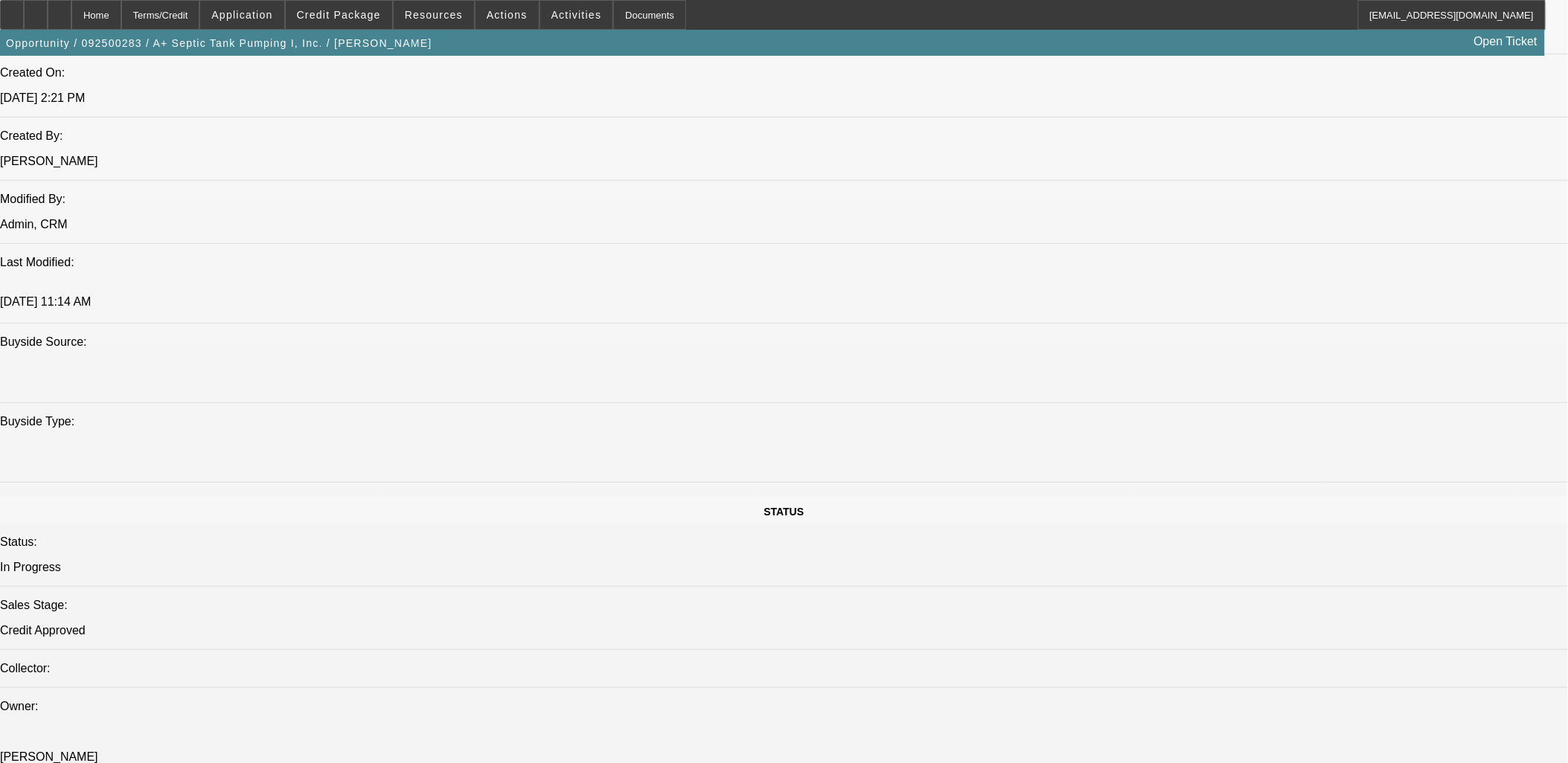
select select "1"
select select "6"
select select "1"
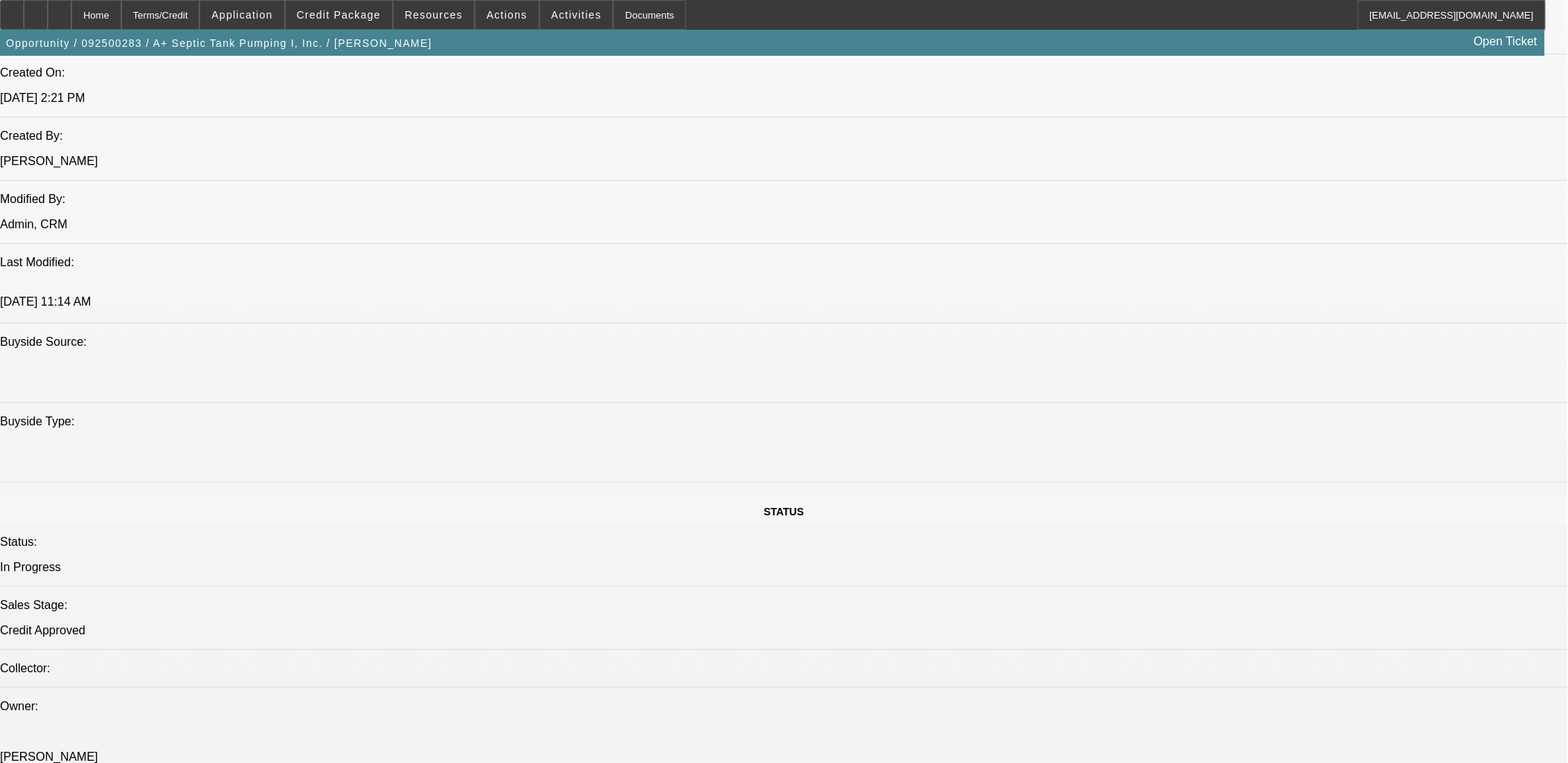
select select "6"
select select "1"
select select "3"
select select "6"
select select "1"
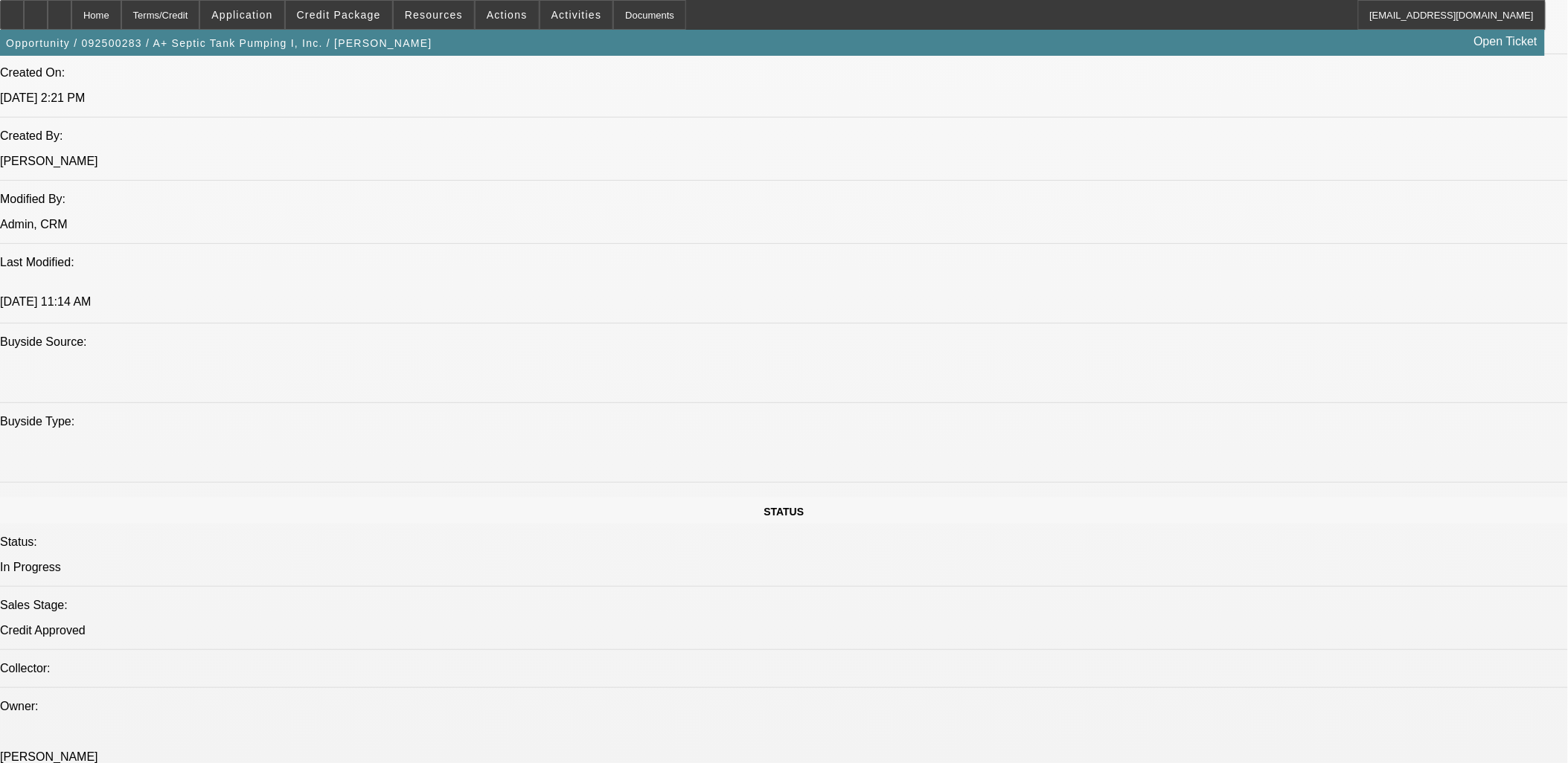
select select "2"
select select "6"
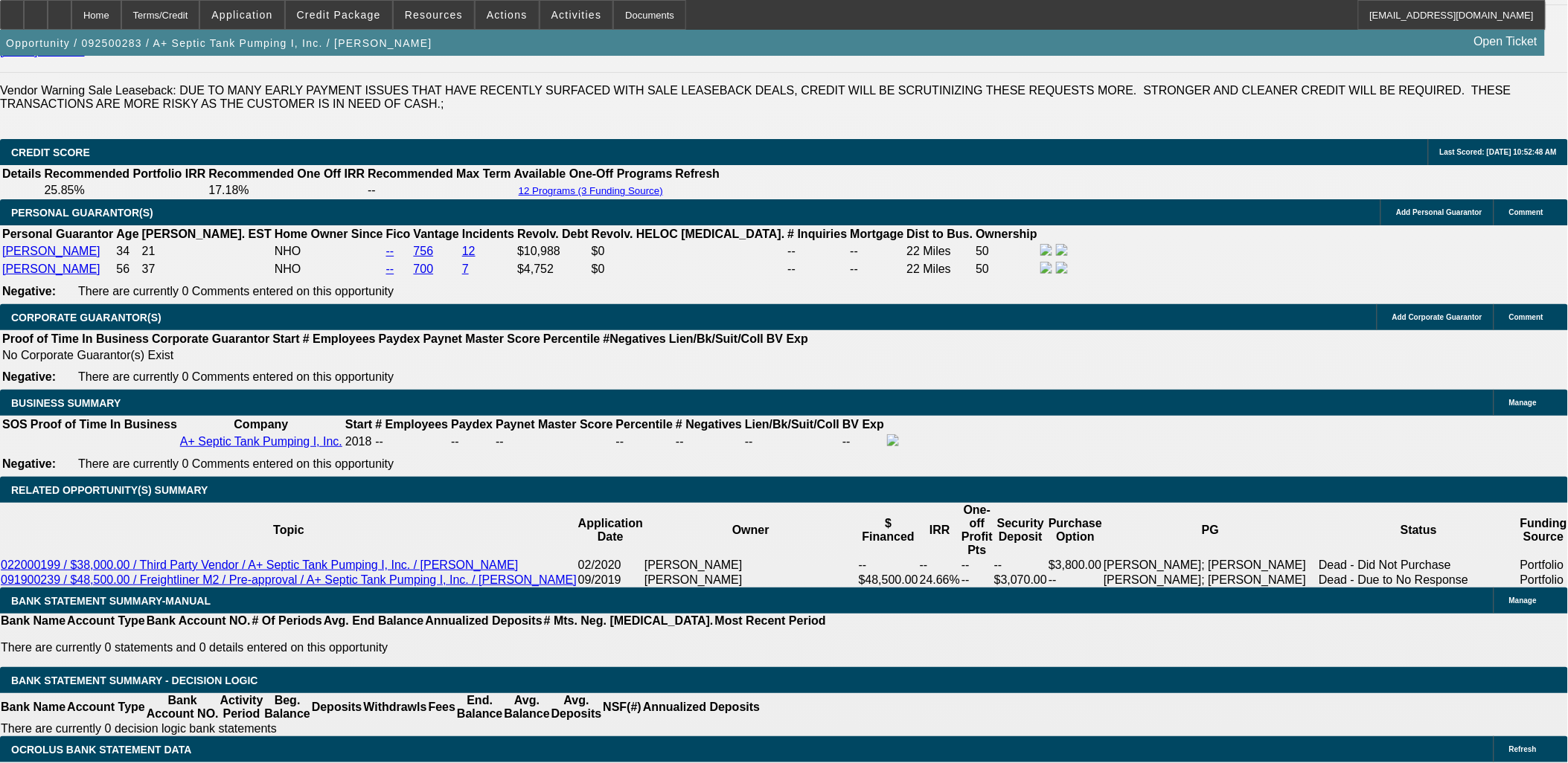
scroll to position [2219, 0]
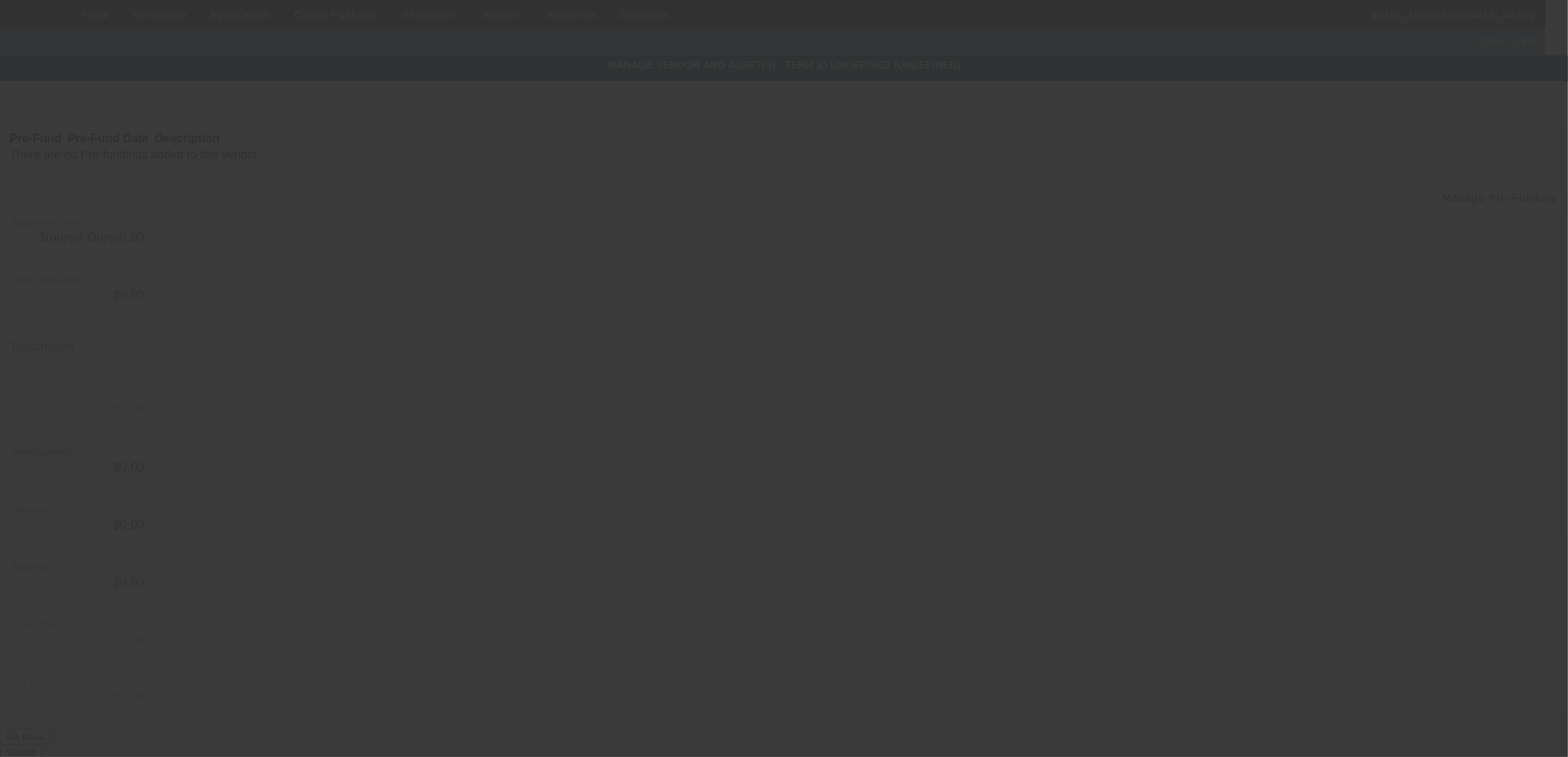
type input "$49,000.00"
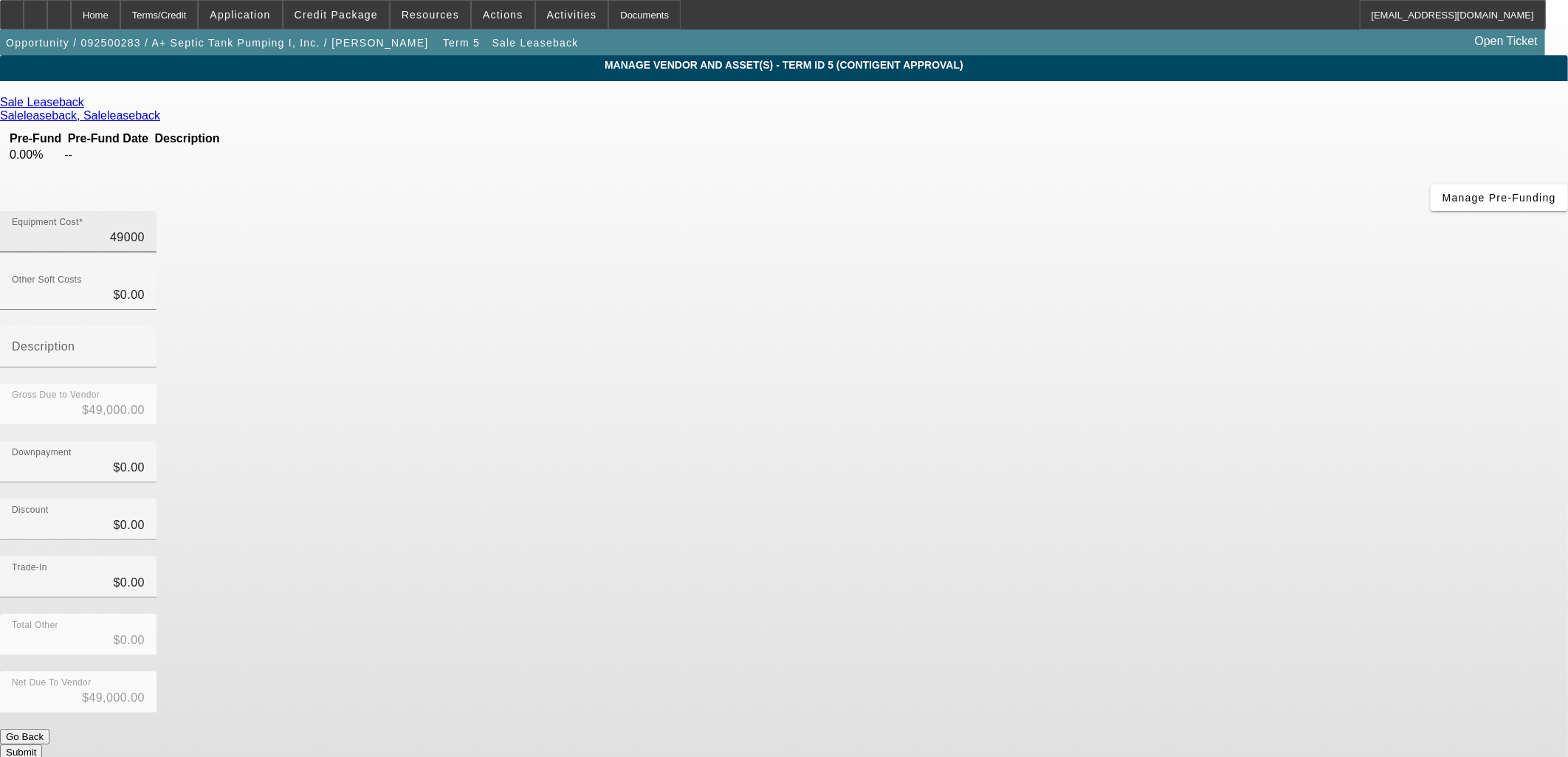
click at [144, 229] on input "49000" at bounding box center [78, 238] width 133 height 18
type input "2"
type input "$2.00"
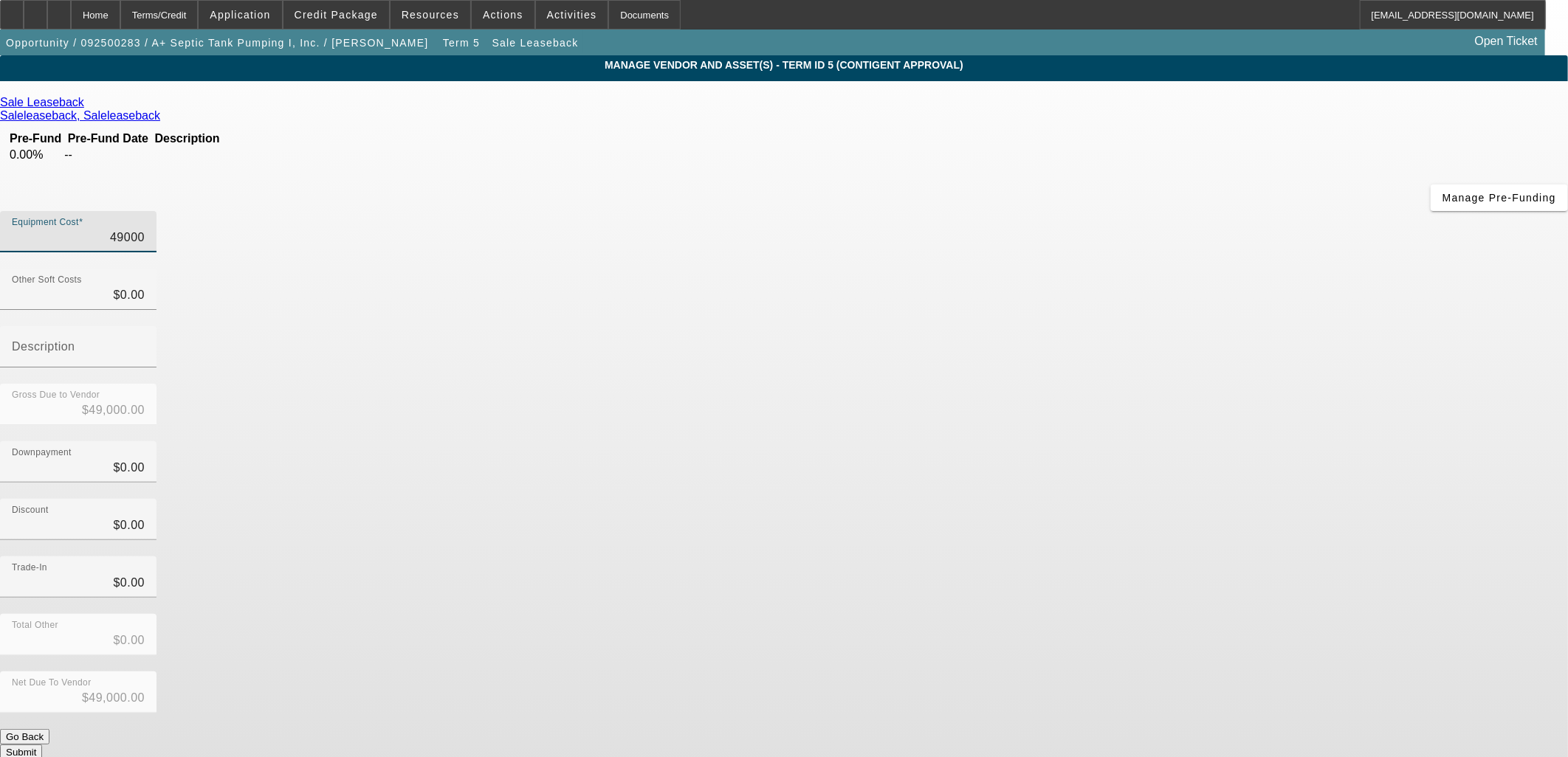
type input "$2.00"
type input "25"
type input "$25.00"
type input "250"
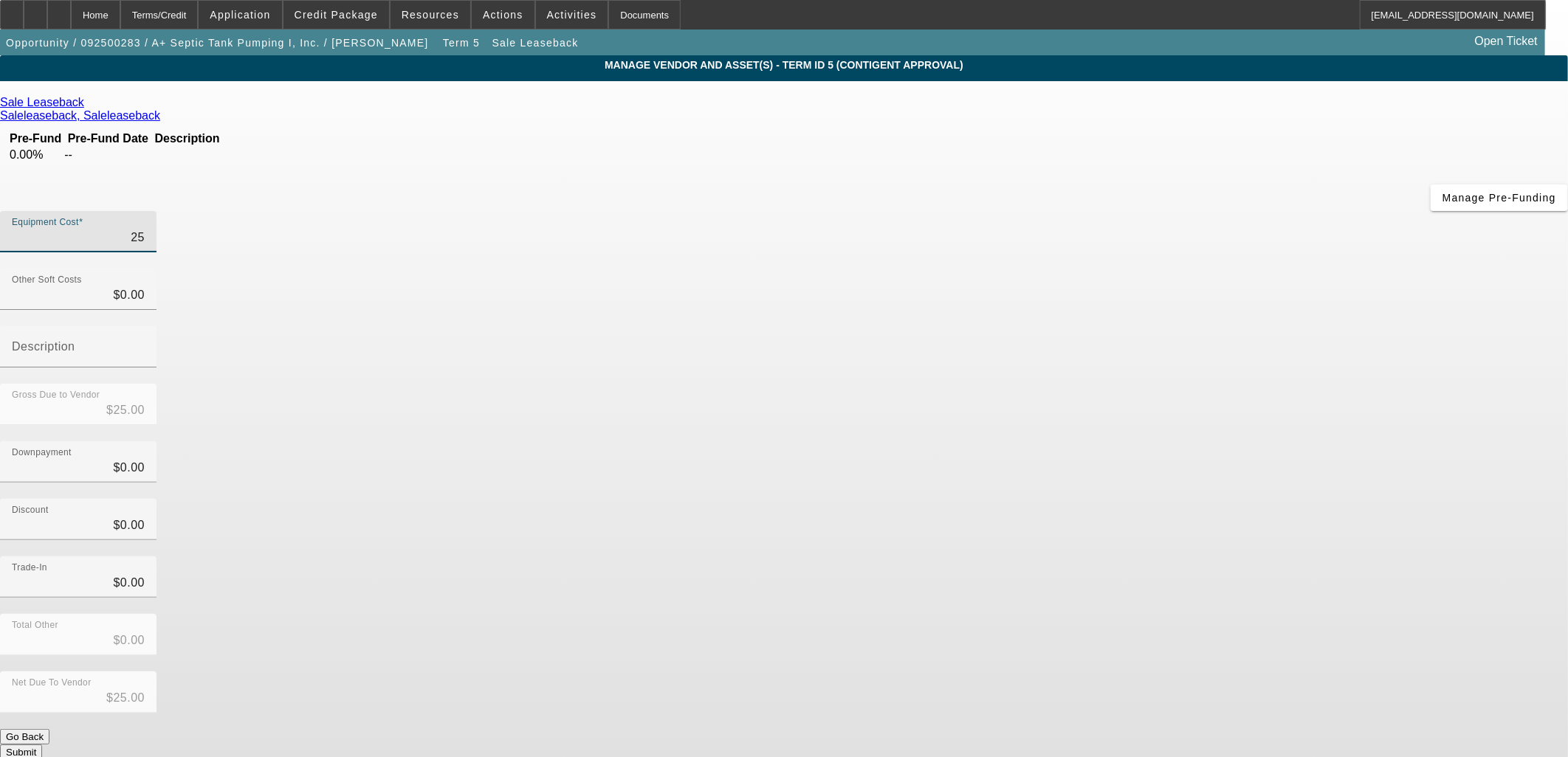
type input "$250.00"
type input "2500"
type input "$2,500.00"
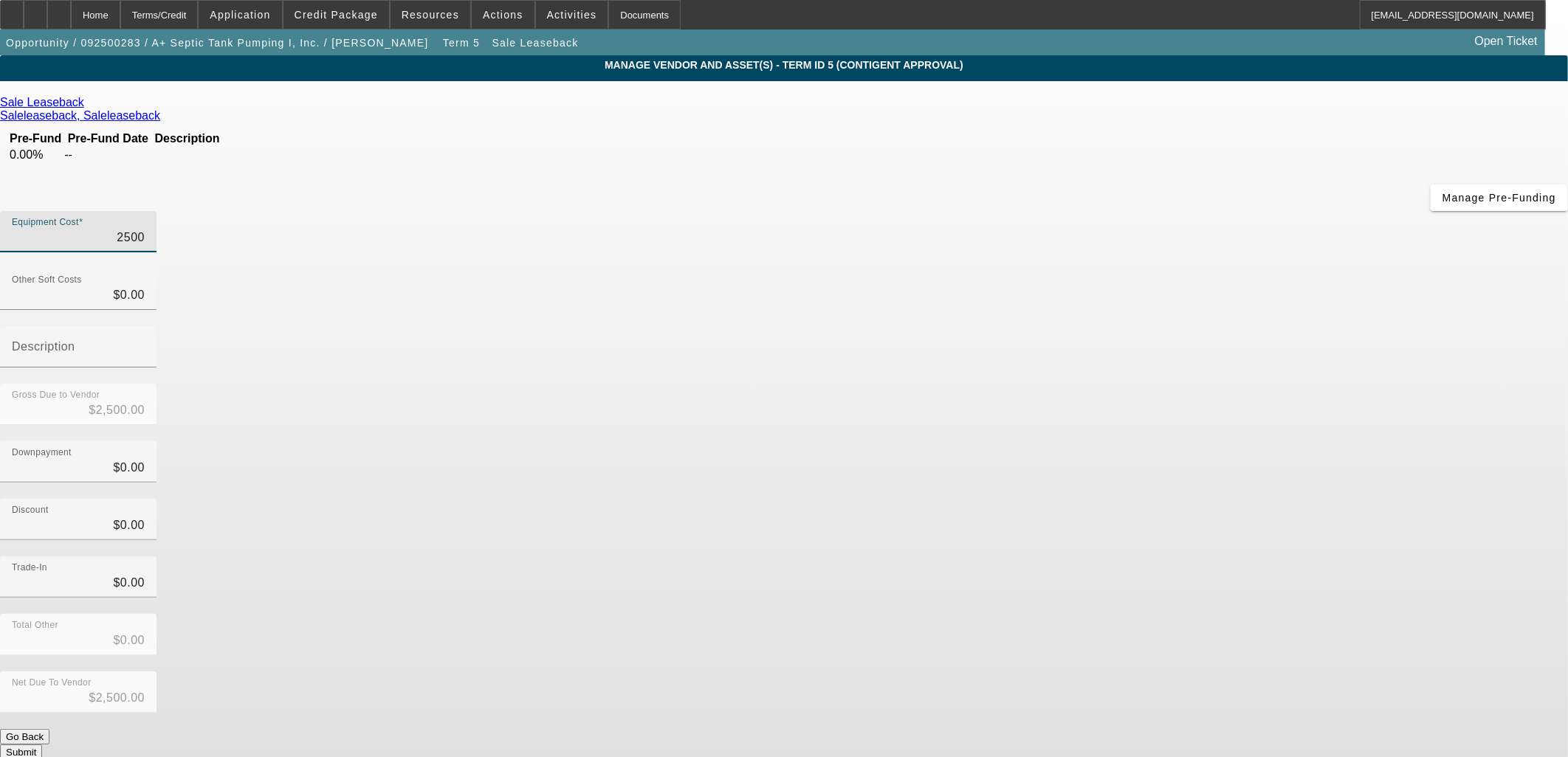
type input "25000"
type input "$25,000.00"
click at [1081, 384] on div "Gross Due to Vendor $25,000.00" at bounding box center [784, 412] width 1568 height 57
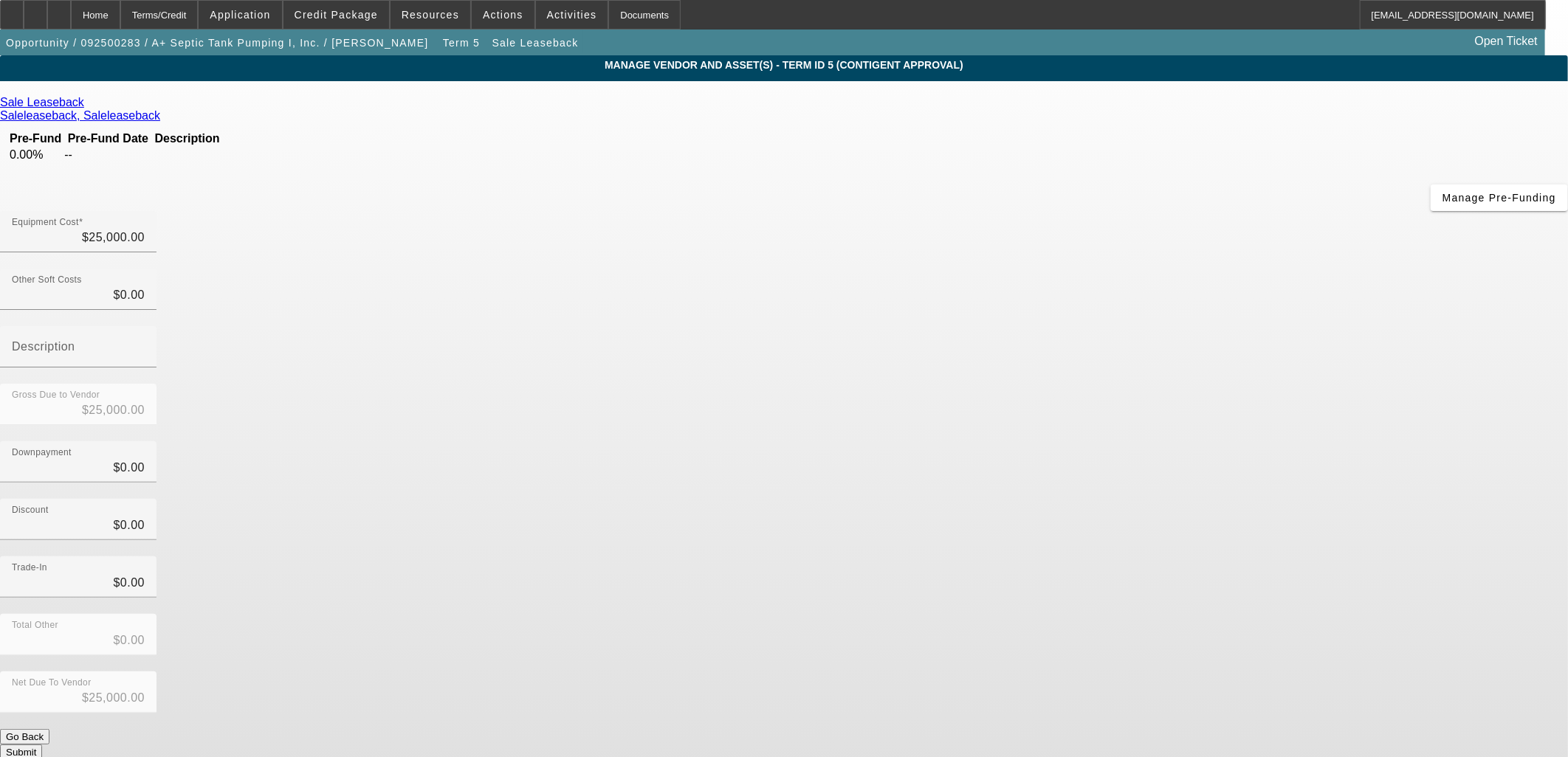
click at [42, 744] on button "Submit" at bounding box center [21, 752] width 42 height 15
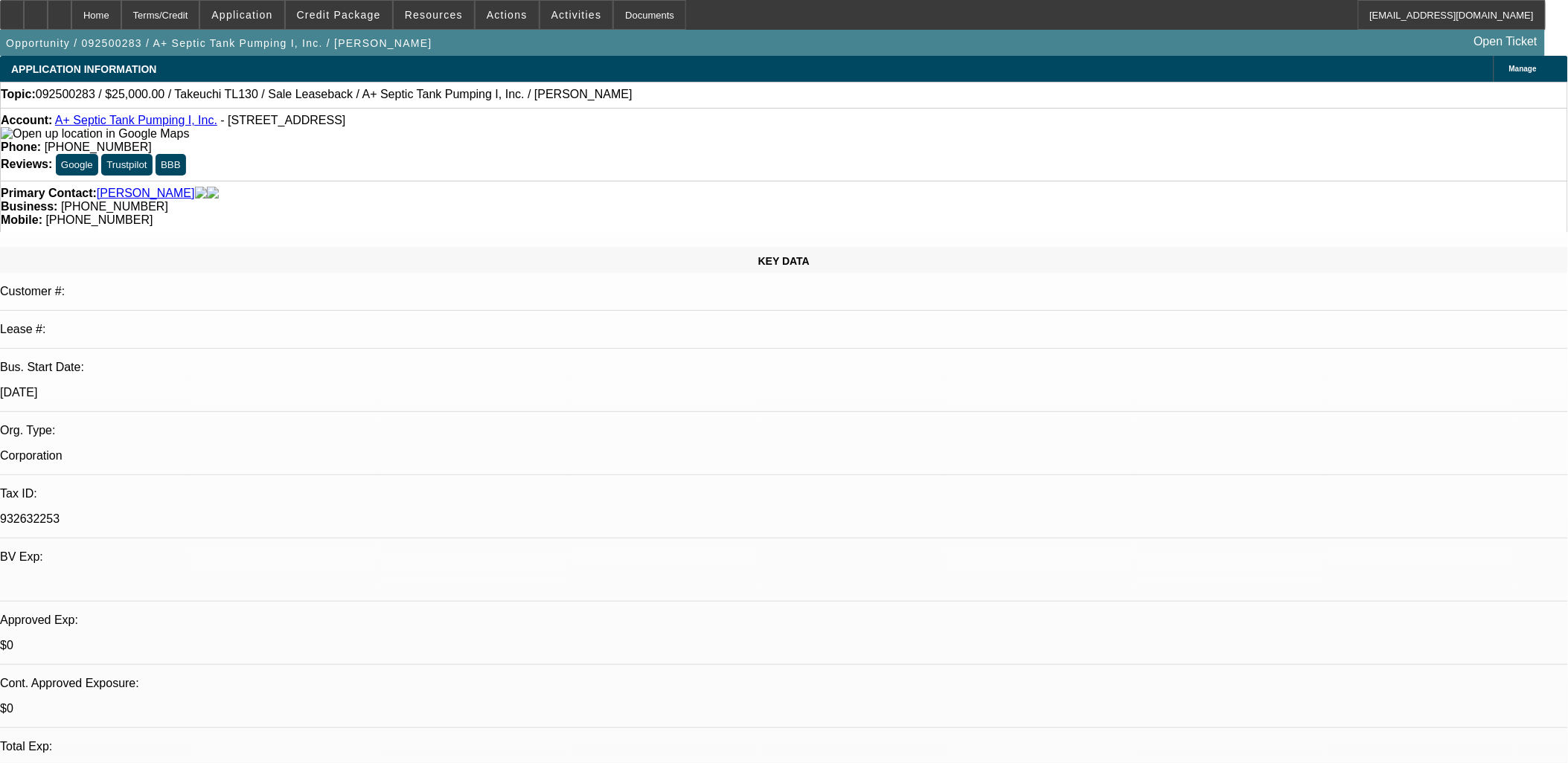
select select "0"
select select "6"
select select "0"
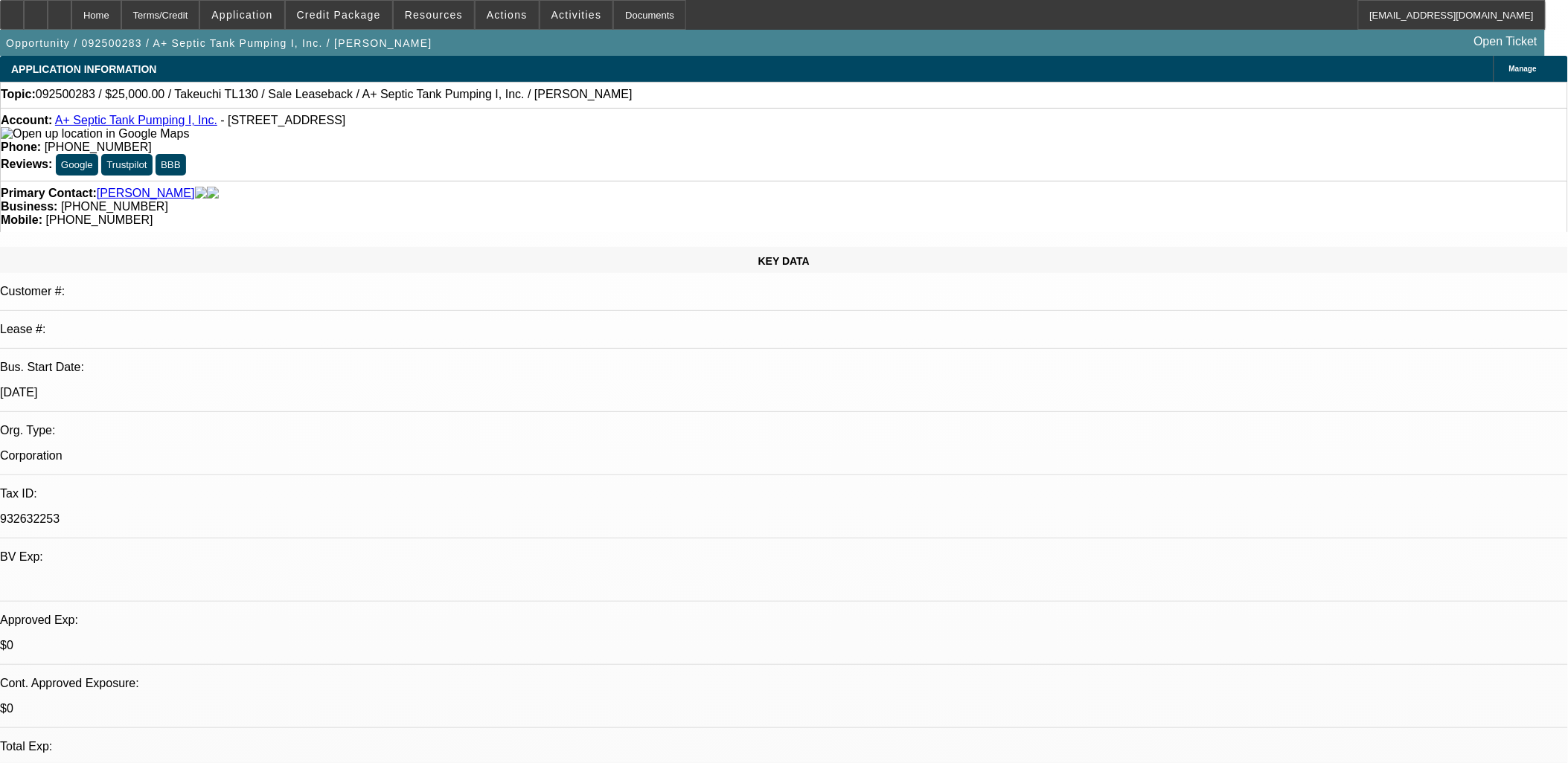
select select "0"
select select "6"
select select "0"
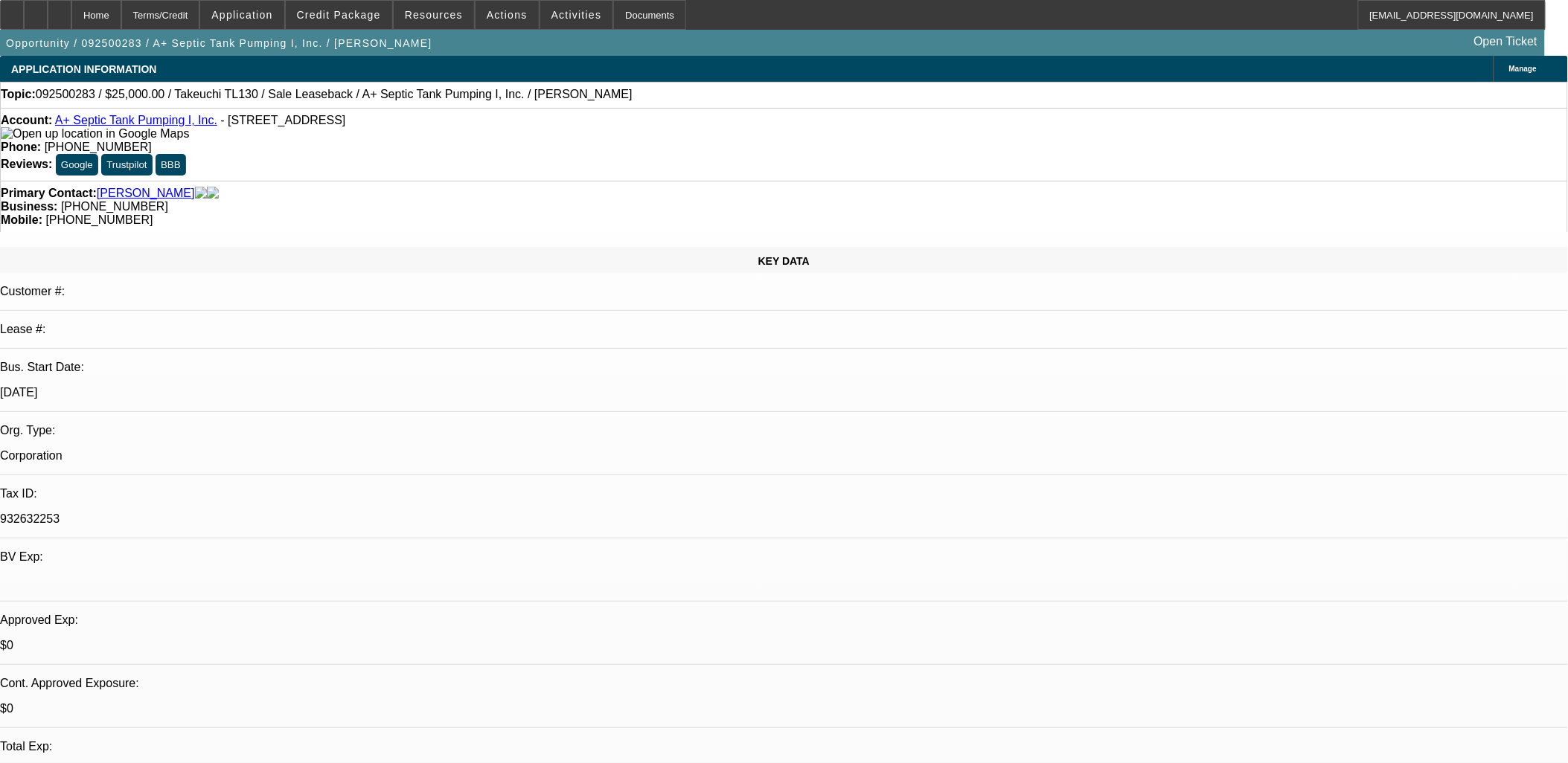
select select "3"
select select "0"
select select "6"
select select "0"
select select "2"
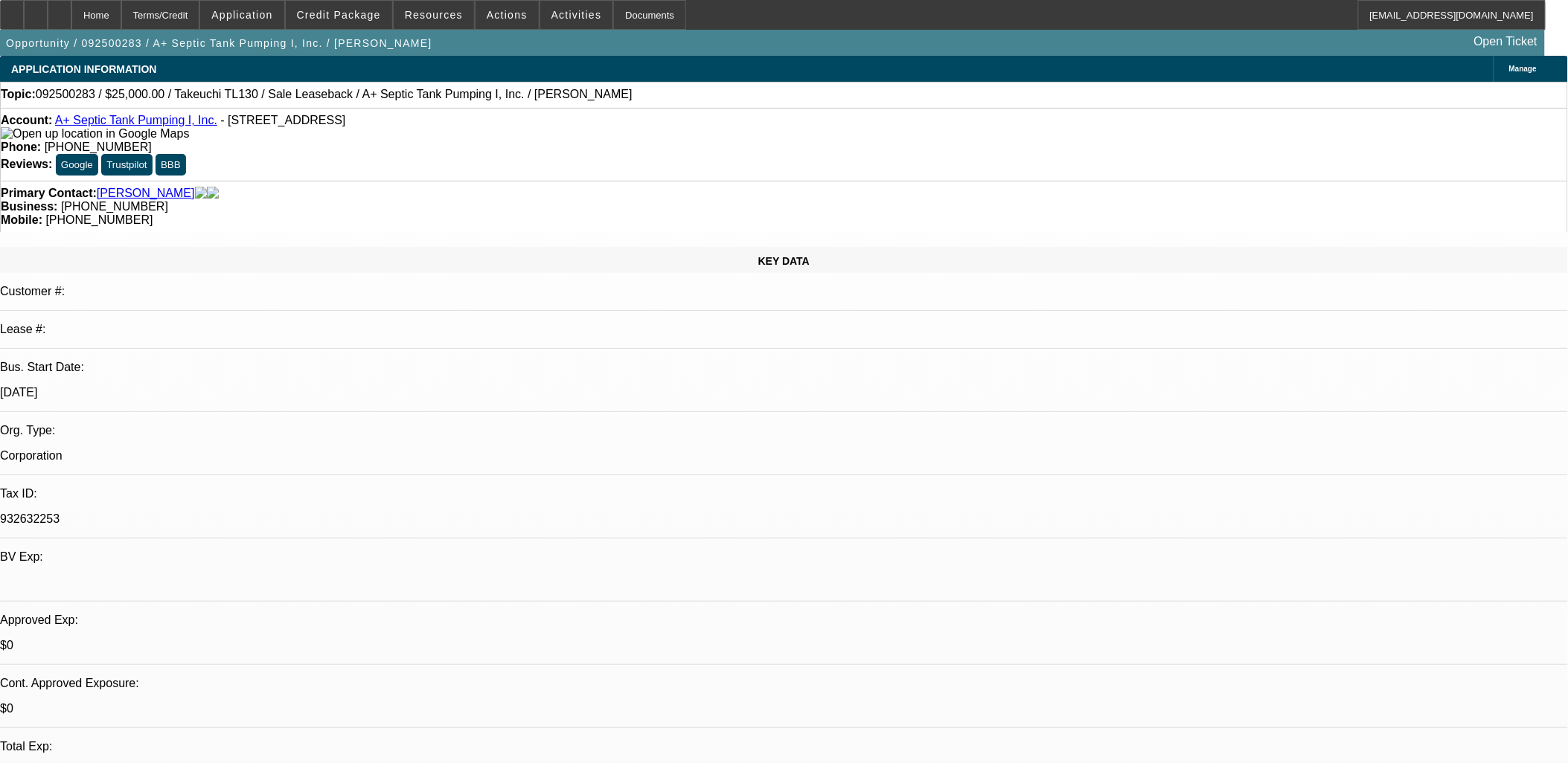
select select "2"
select select "0"
select select "6"
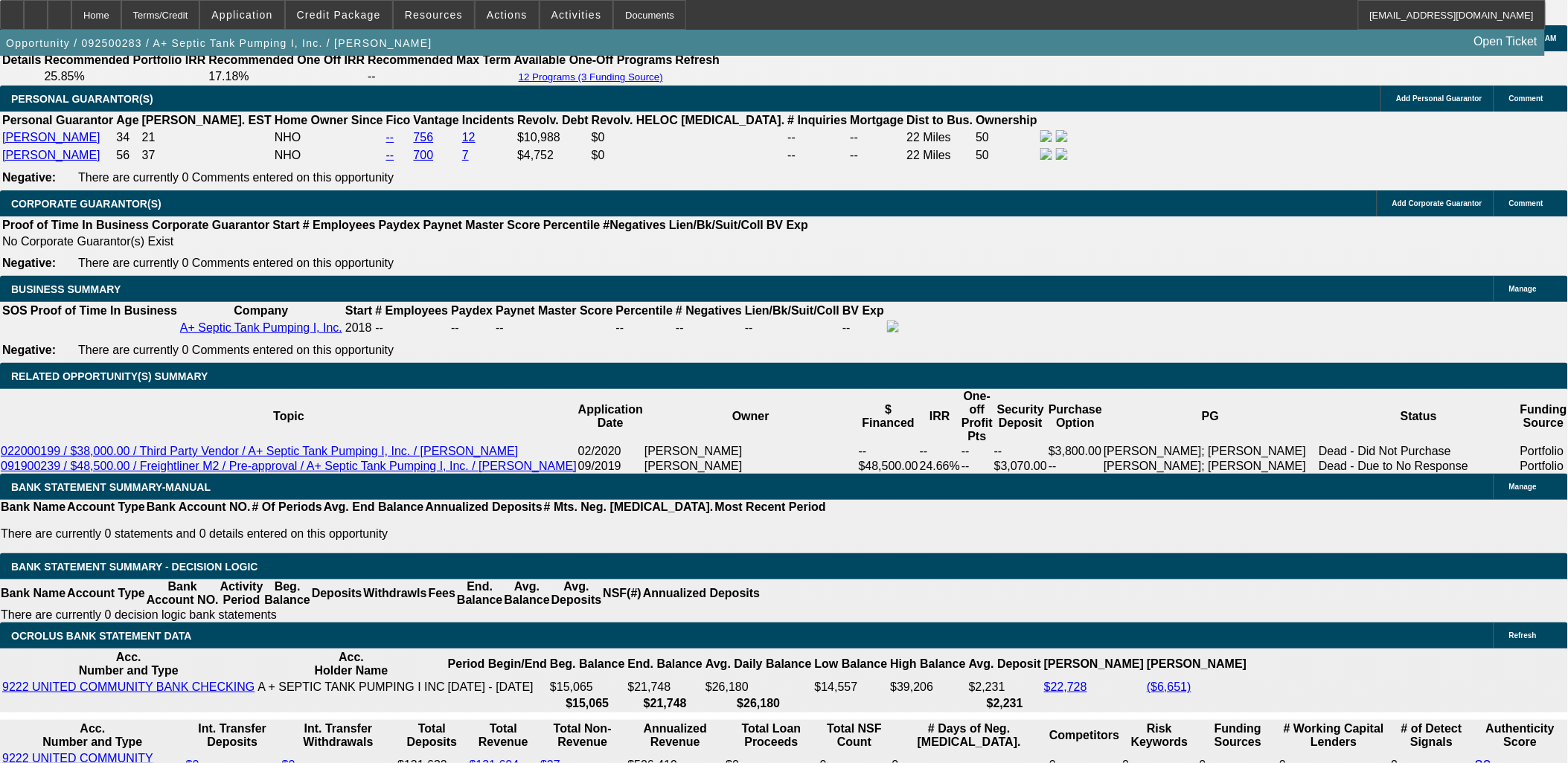
scroll to position [2231, 0]
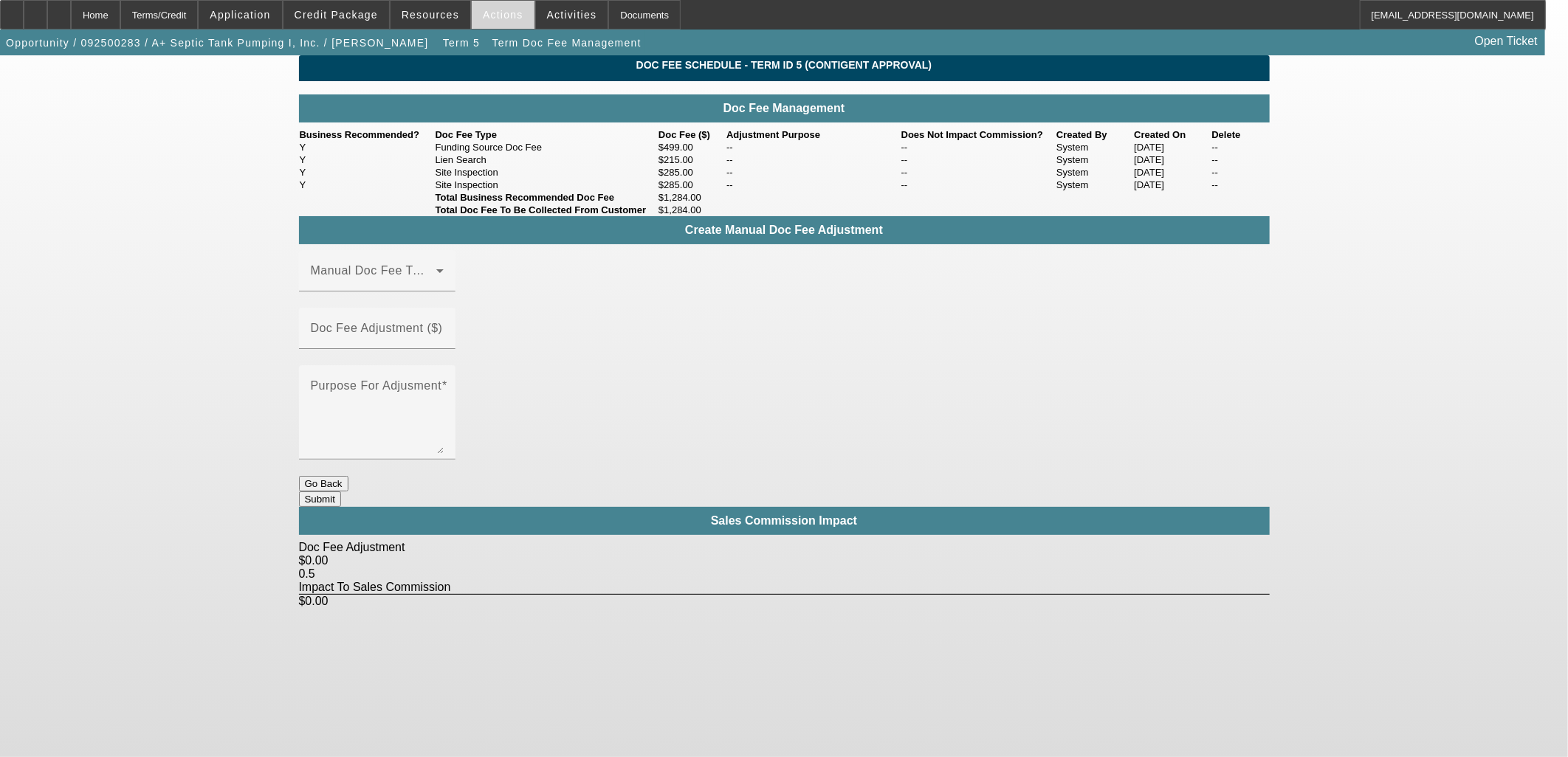
click at [491, 16] on span "Actions" at bounding box center [503, 15] width 41 height 12
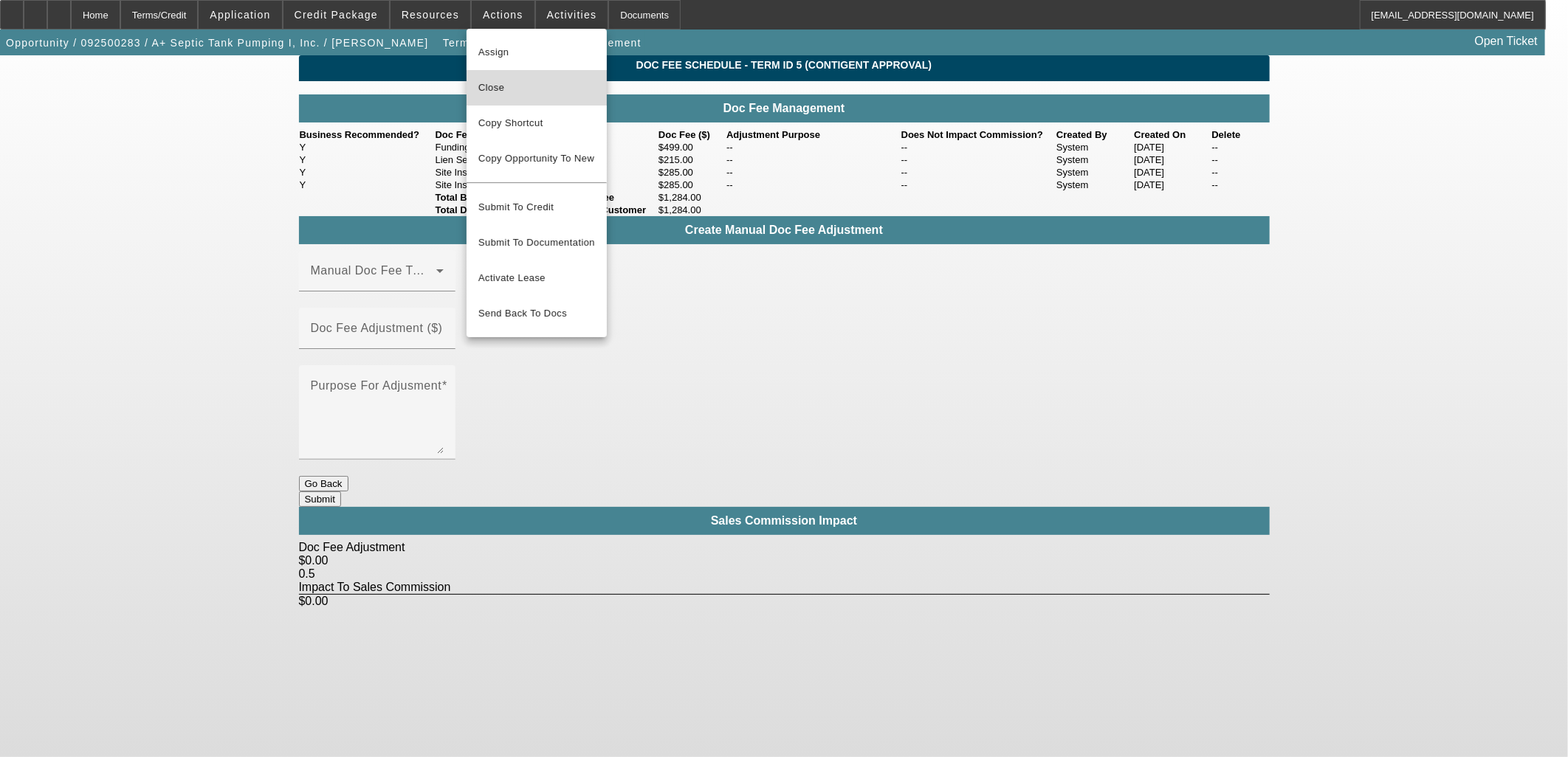
click at [499, 93] on span "Close" at bounding box center [537, 88] width 116 height 18
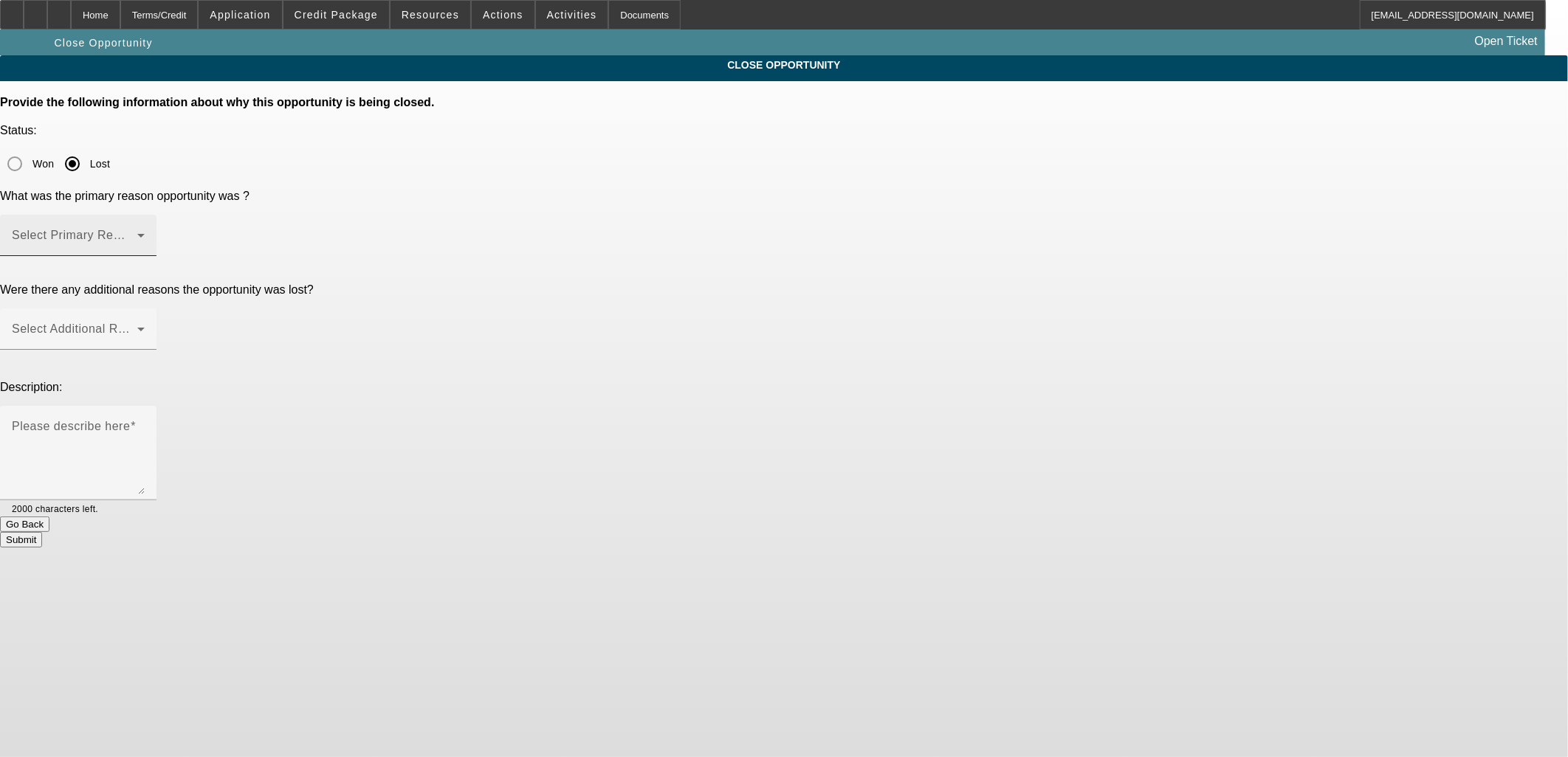
click at [137, 232] on span at bounding box center [74, 241] width 125 height 18
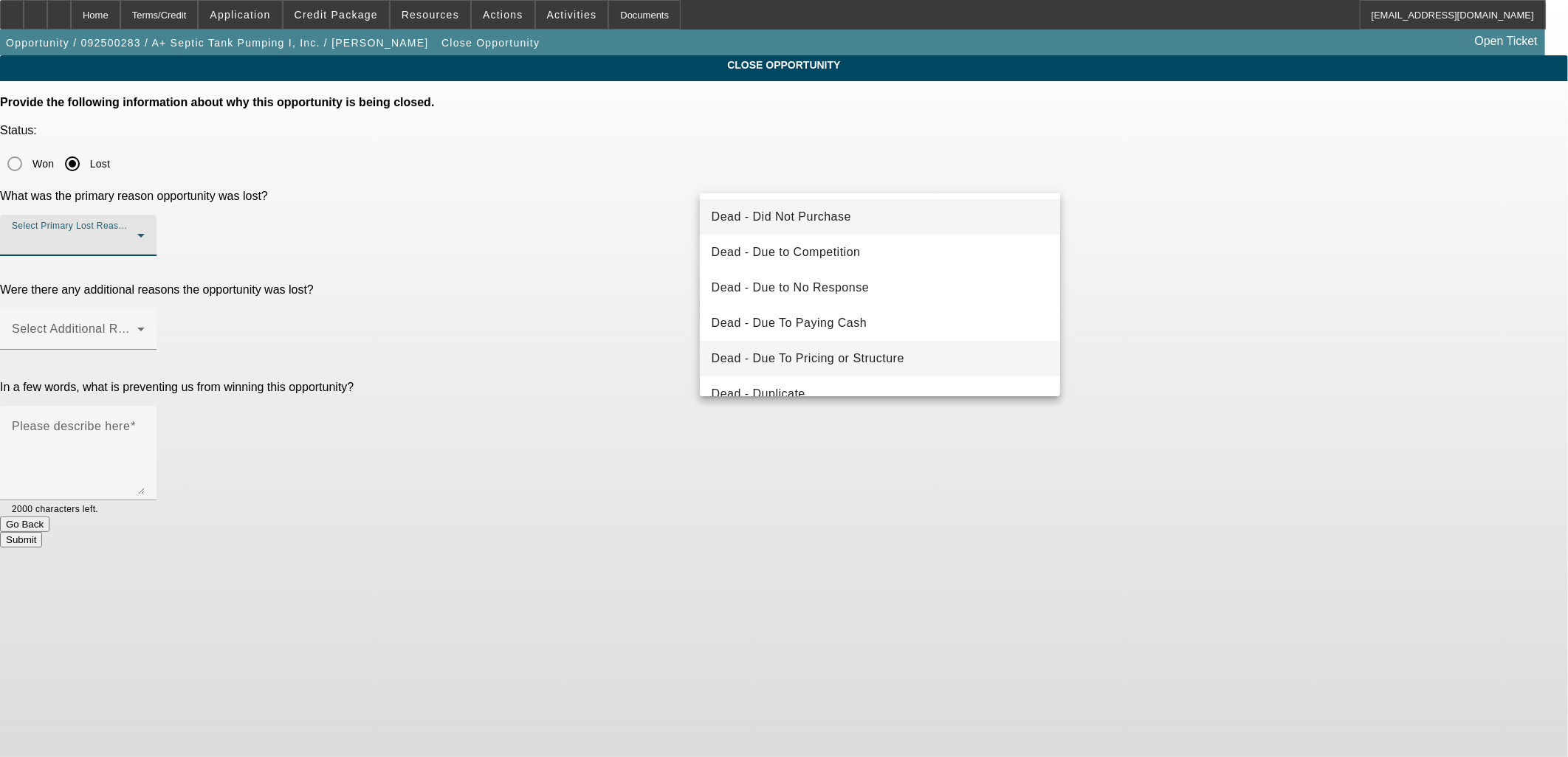
click at [886, 347] on mat-option "Dead - Due To Pricing or Structure" at bounding box center [881, 359] width 361 height 35
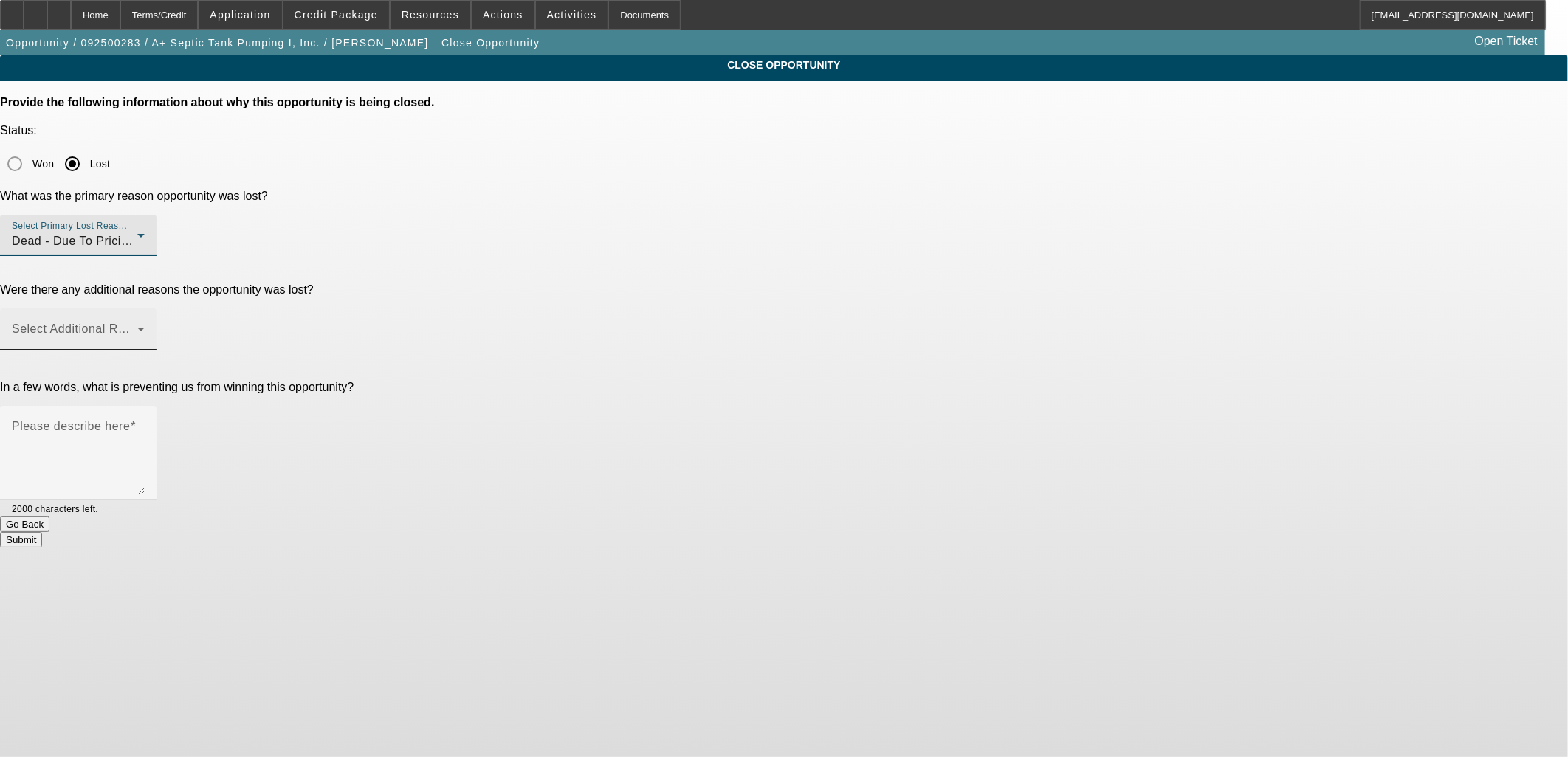
click at [137, 326] on span at bounding box center [74, 335] width 125 height 18
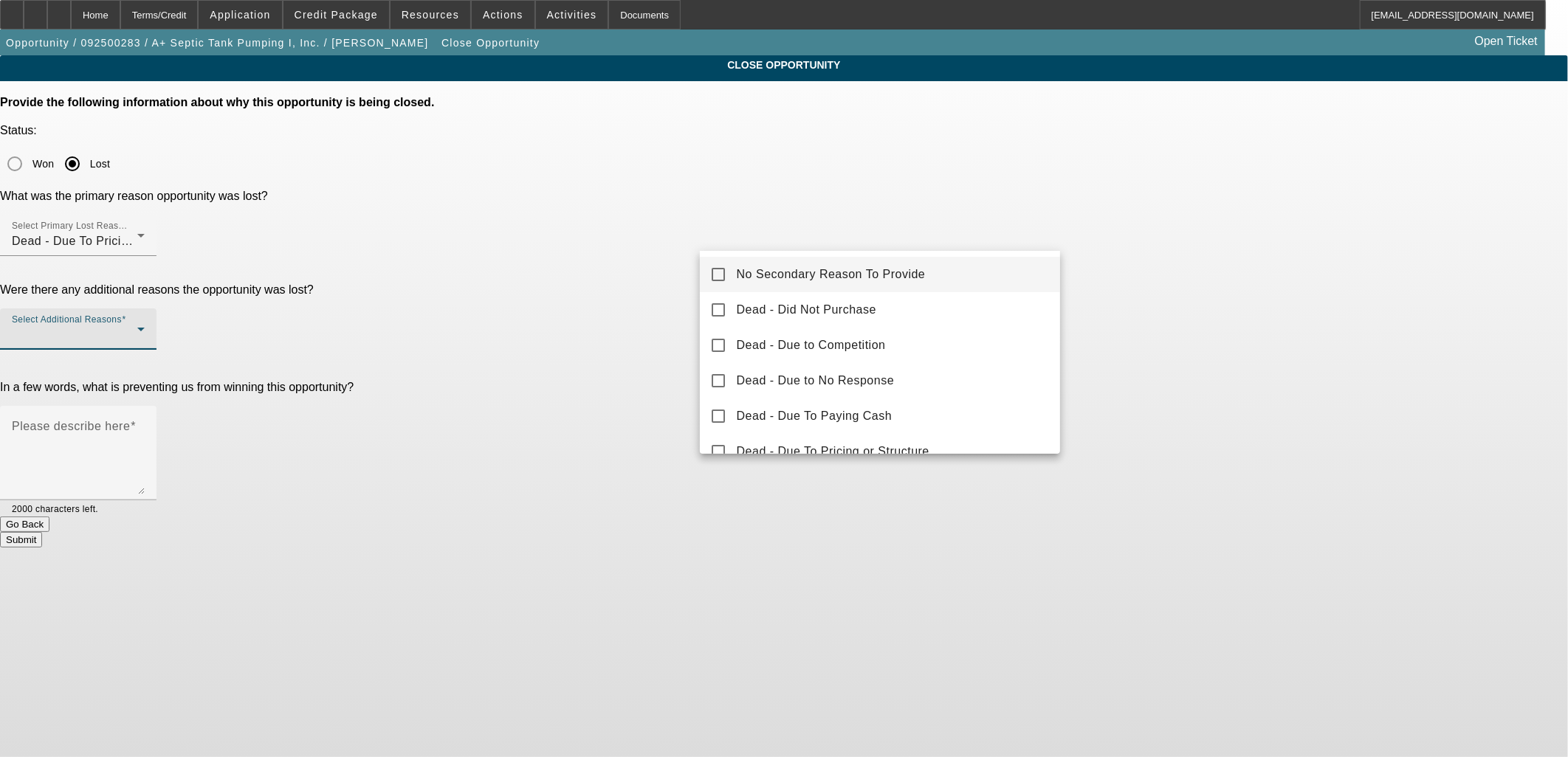
drag, startPoint x: 768, startPoint y: 284, endPoint x: 736, endPoint y: 285, distance: 32.0
click at [749, 284] on mat-option "No Secondary Reason To Provide" at bounding box center [881, 274] width 361 height 35
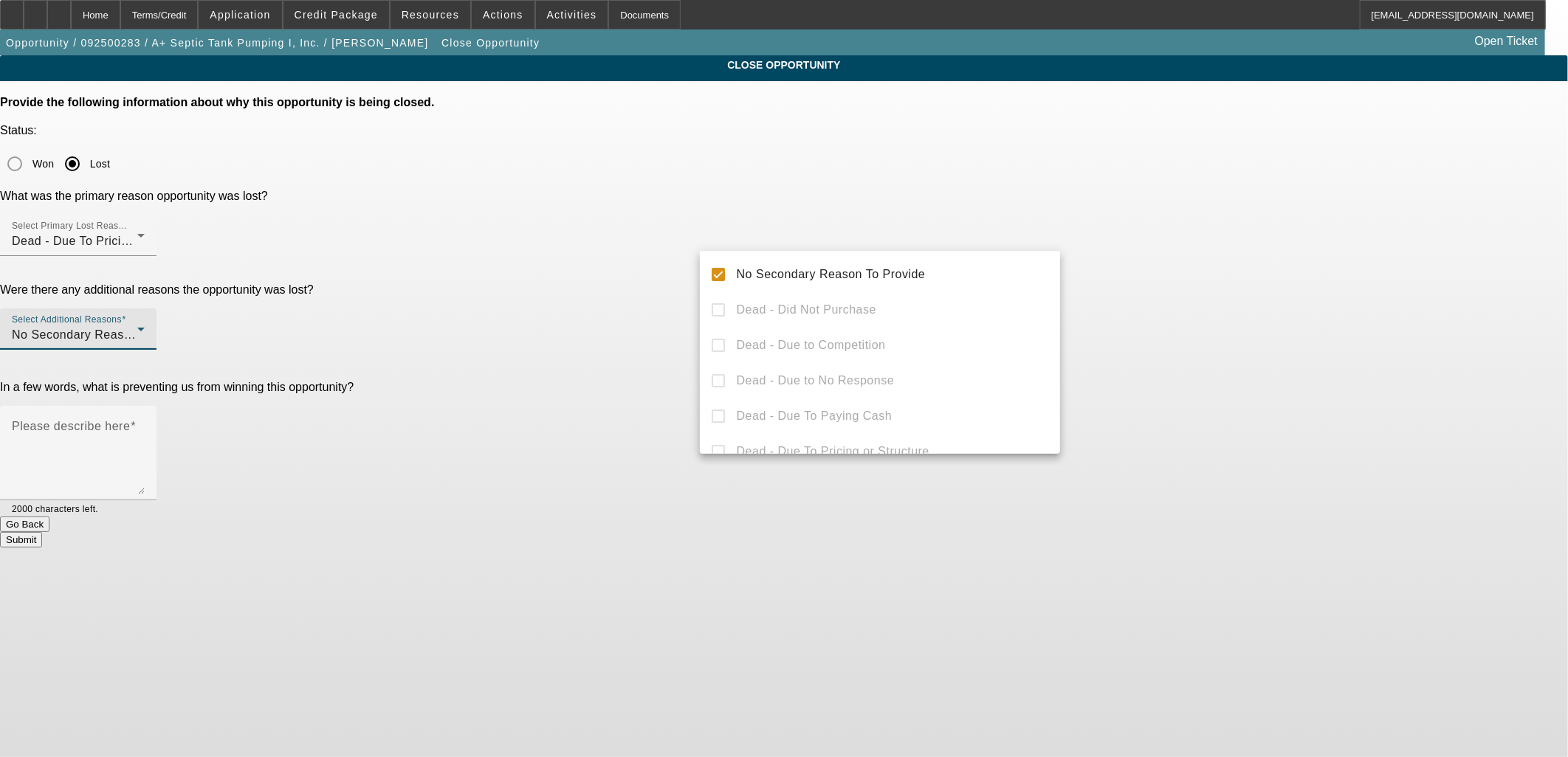
click at [616, 289] on div at bounding box center [784, 378] width 1568 height 757
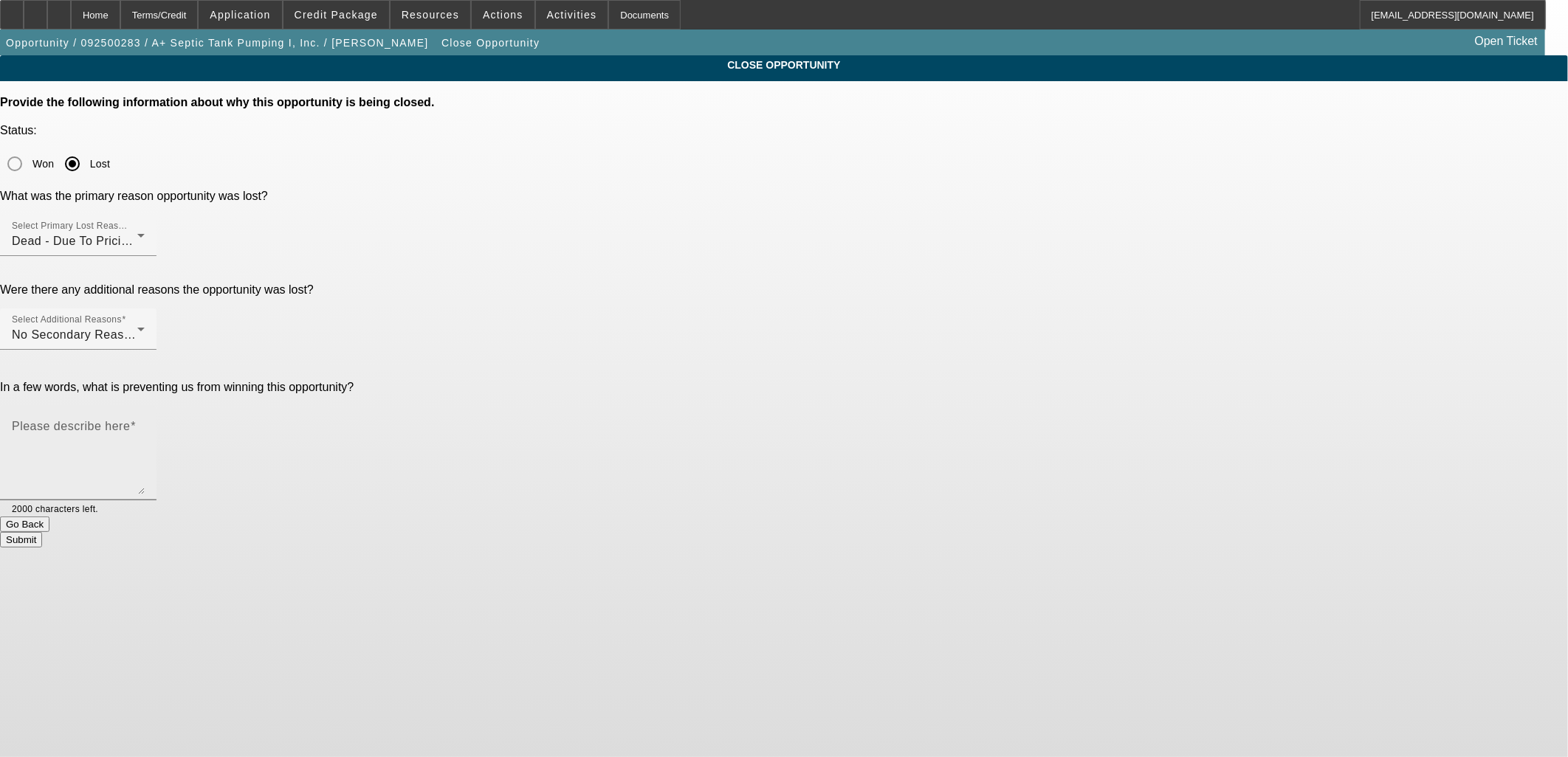
click at [144, 424] on textarea "Please describe here" at bounding box center [78, 459] width 133 height 71
type textarea "Customer doesn't want to just borrow 50% LTV. Declined in the Port."
click at [42, 532] on button "Submit" at bounding box center [21, 539] width 42 height 15
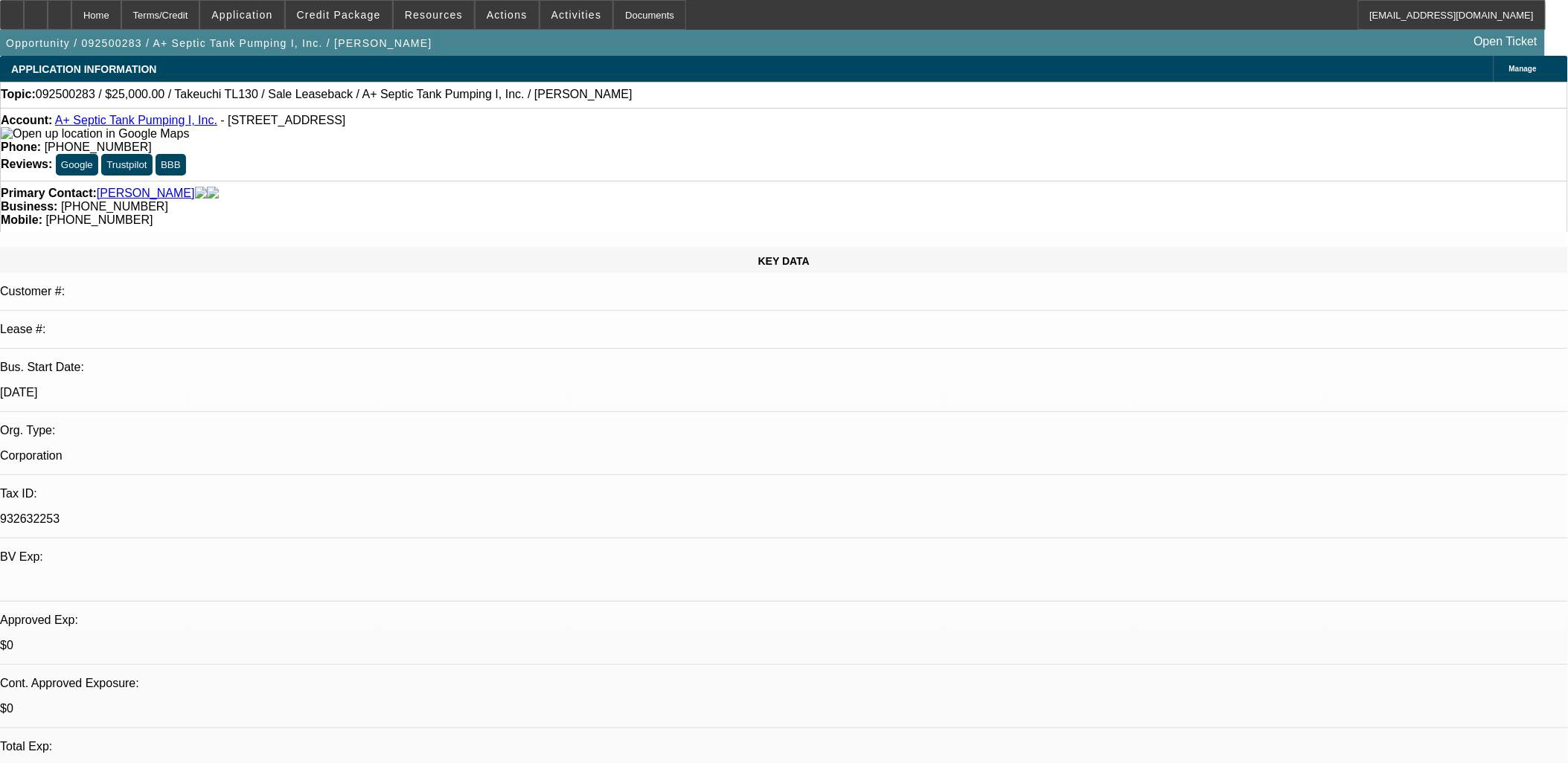
select select "0"
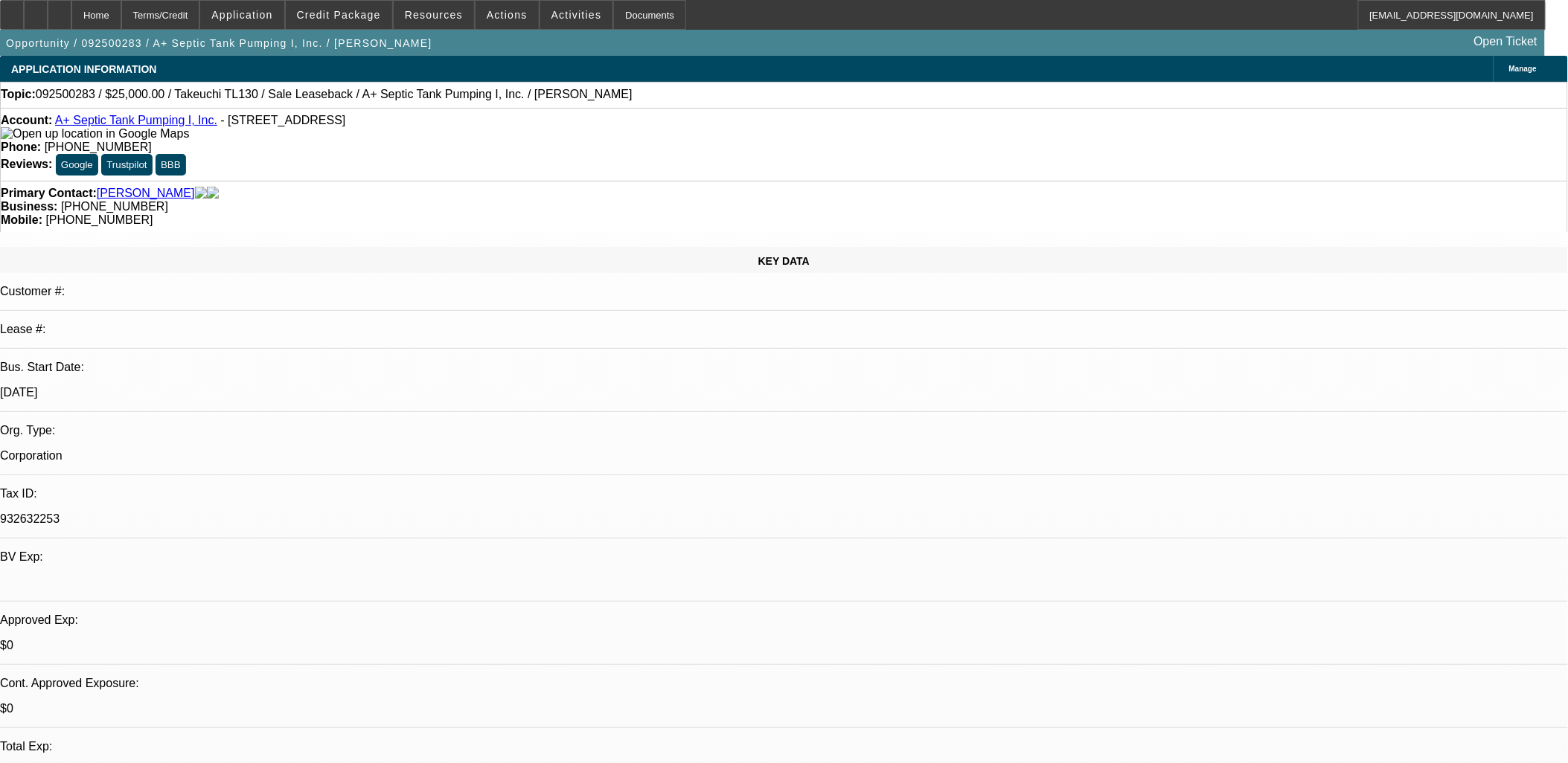
select select "0"
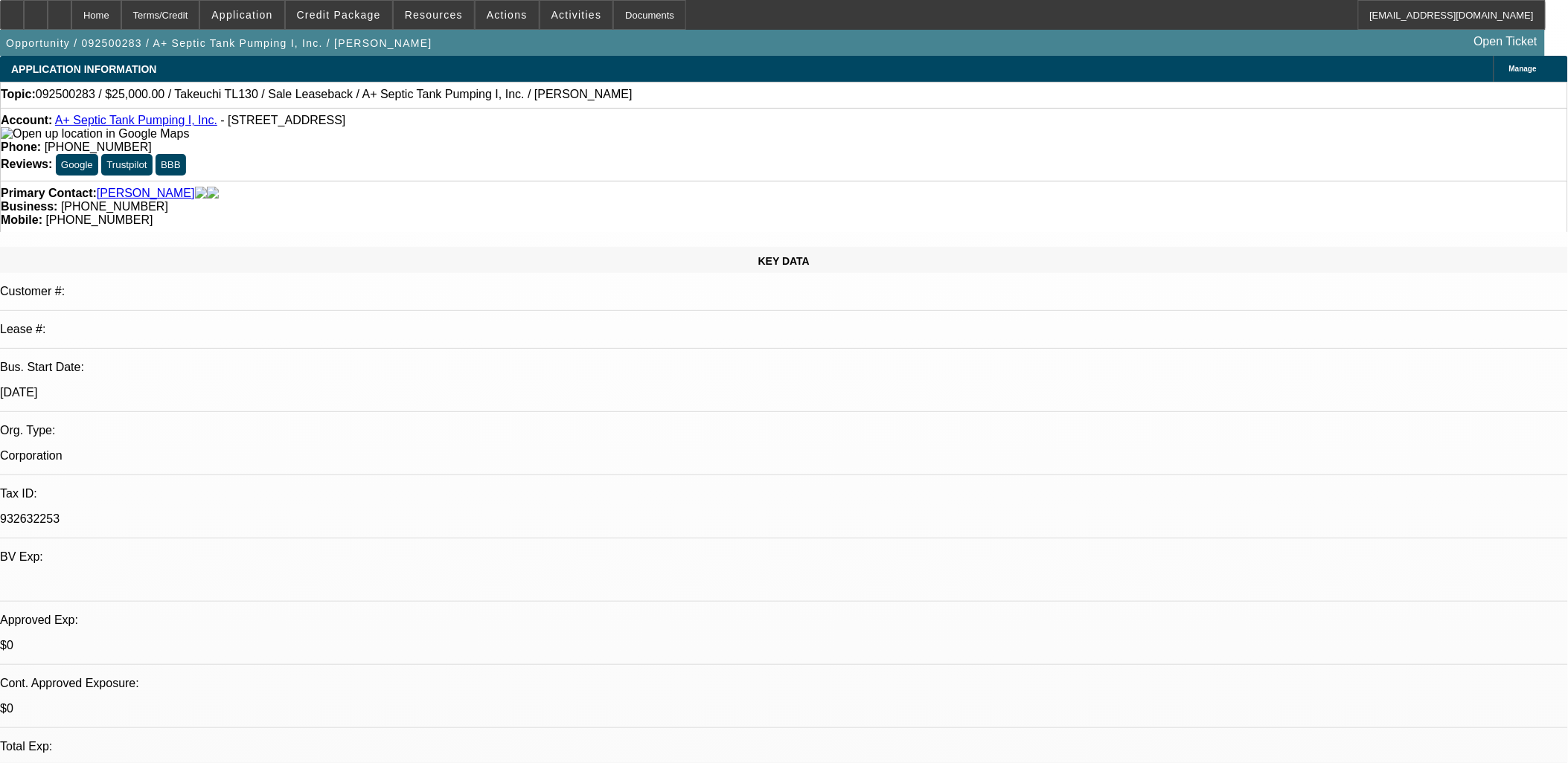
select select "2"
select select "0"
select select "1"
select select "6"
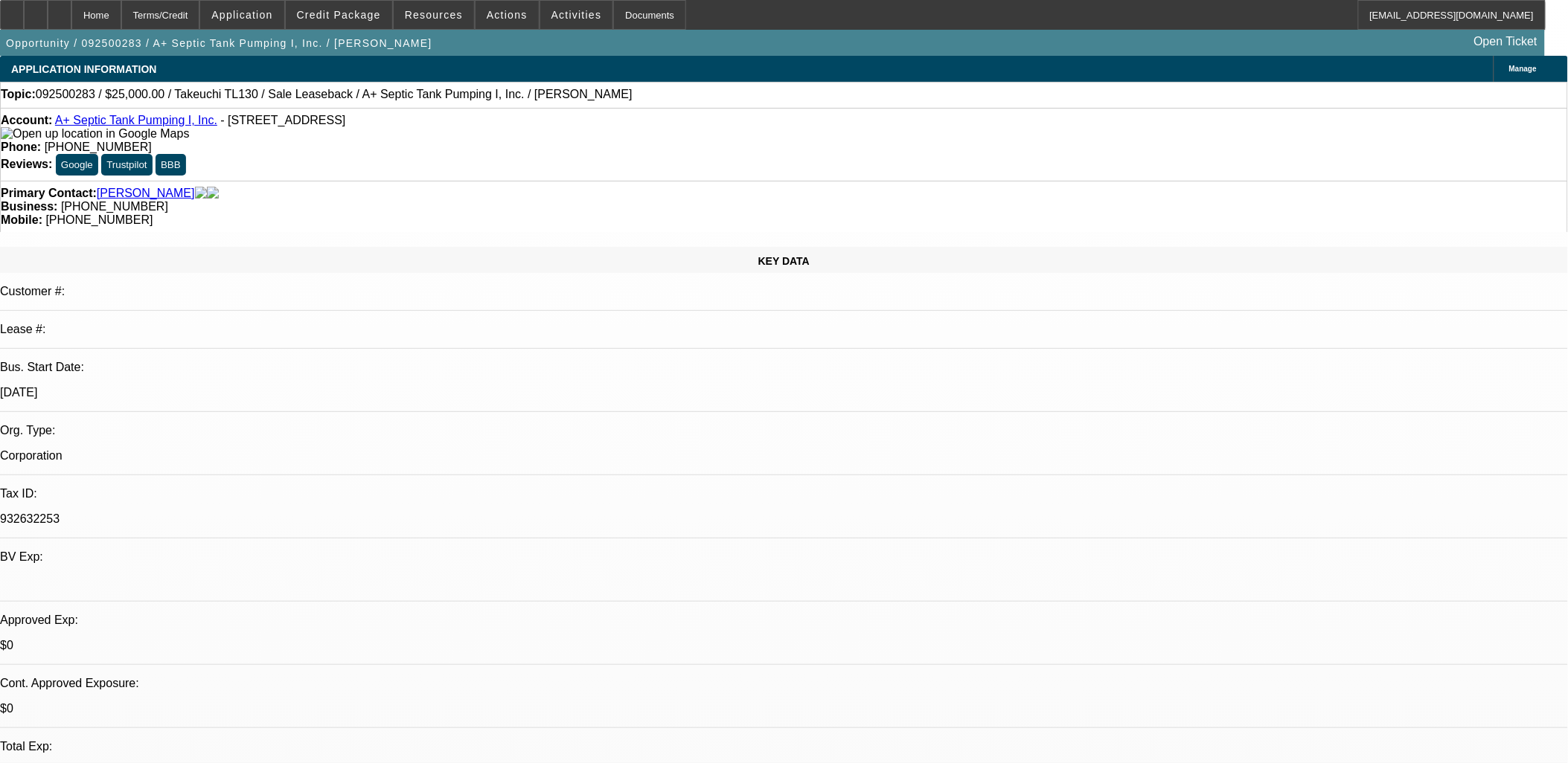
select select "1"
select select "6"
select select "1"
select select "3"
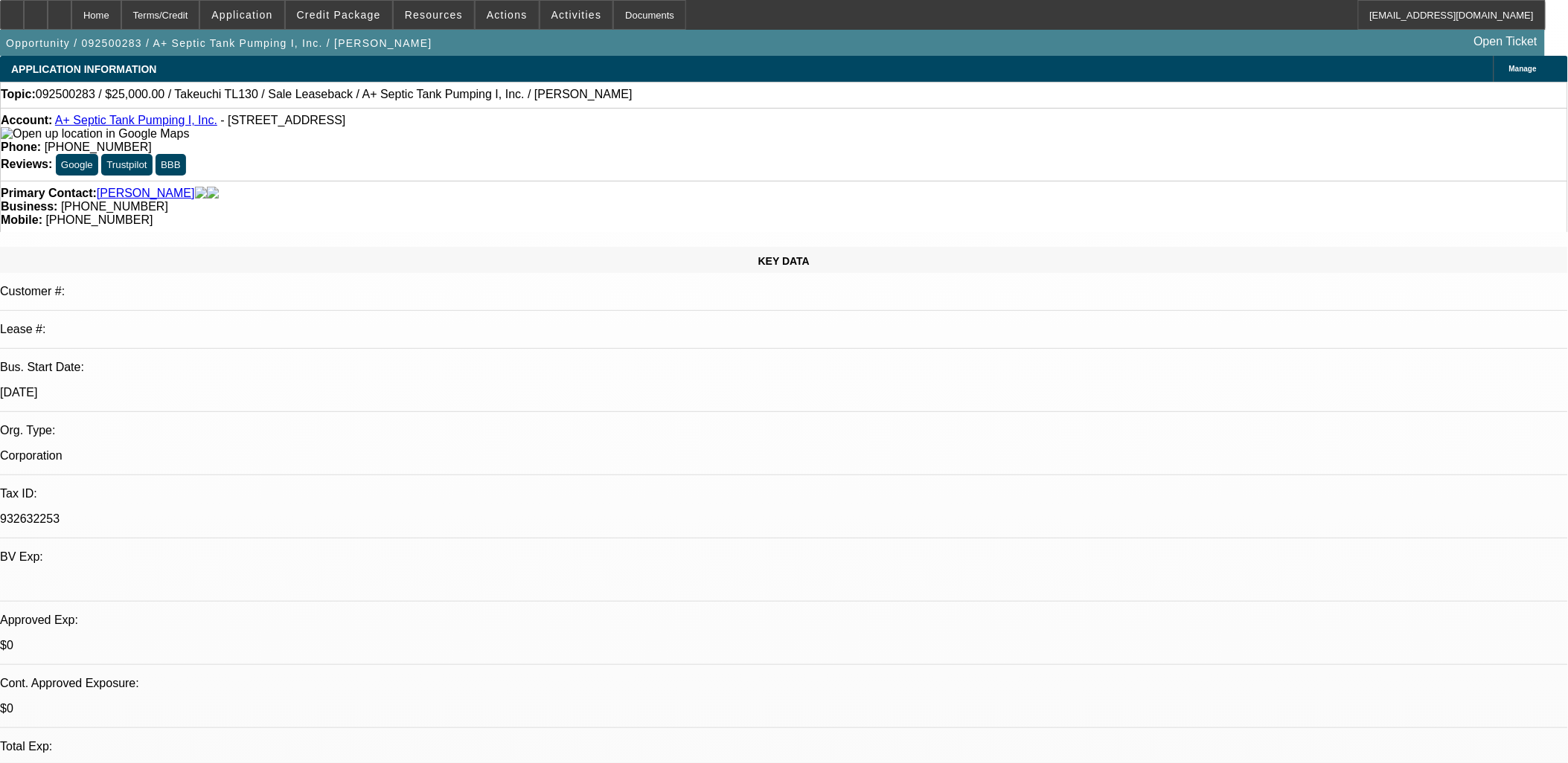
select select "6"
select select "1"
select select "2"
select select "6"
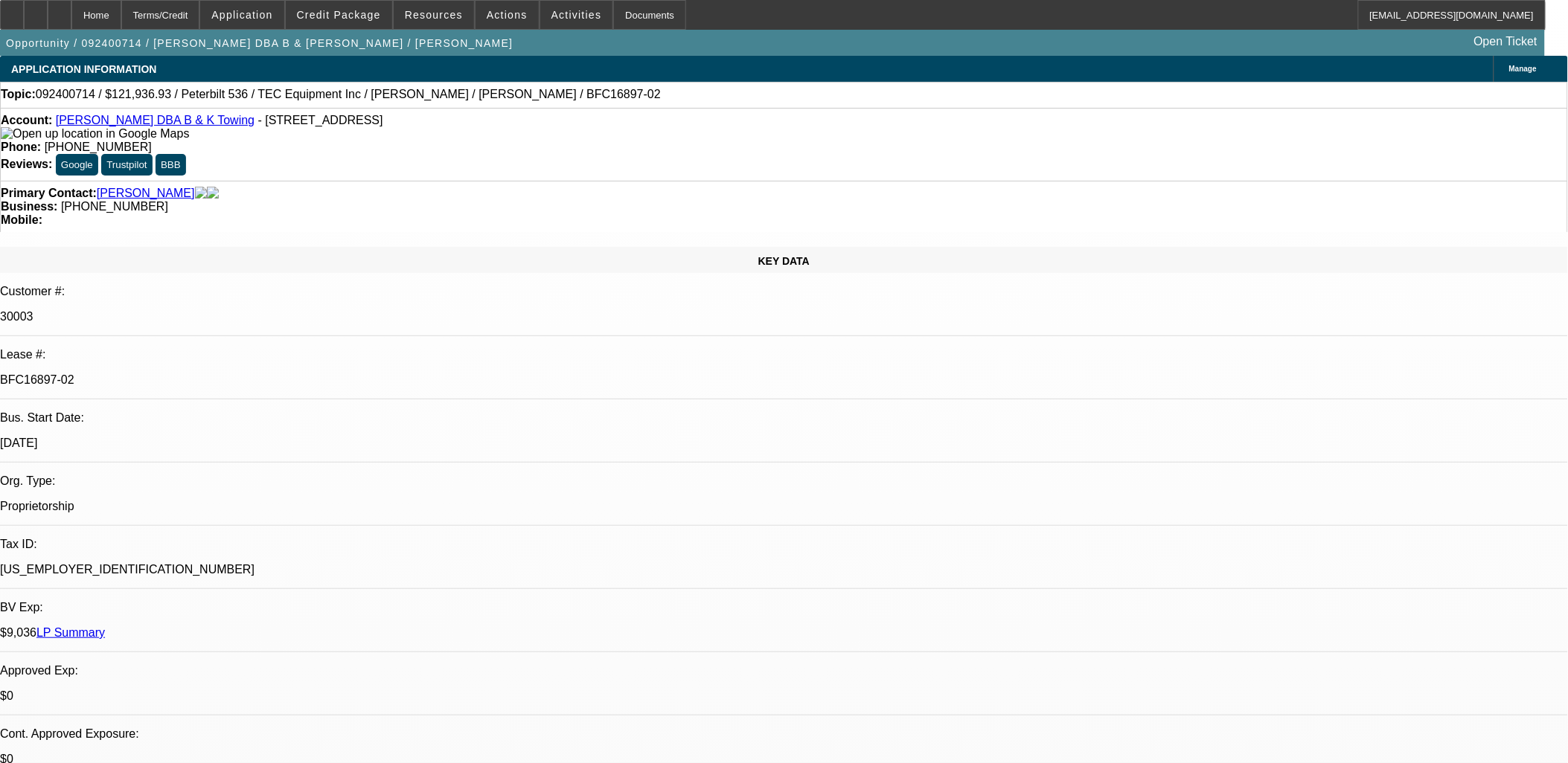
select select "0"
select select "0.1"
select select "0"
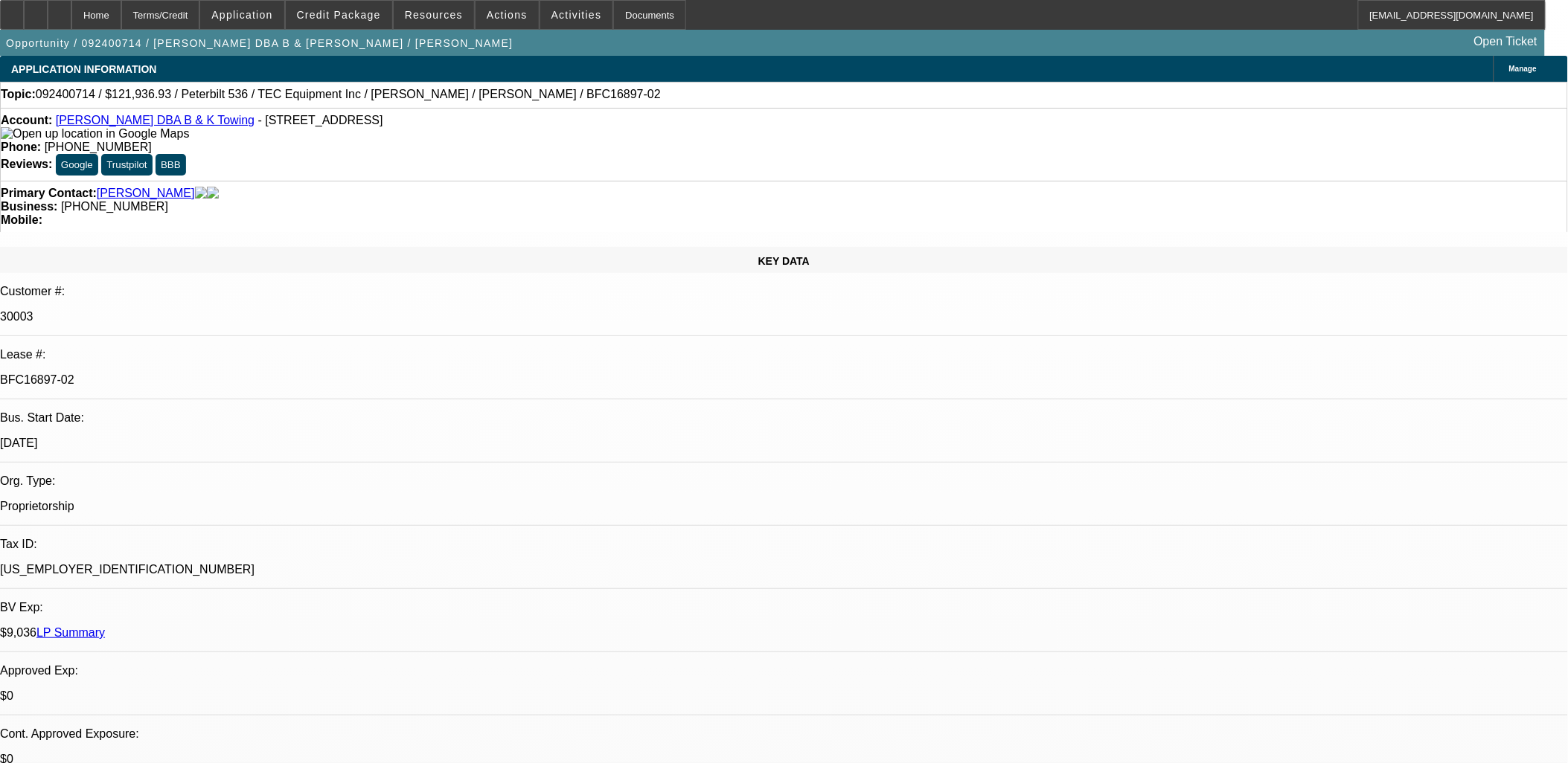
select select "0.1"
select select "1"
select select "2"
select select "4"
select select "1"
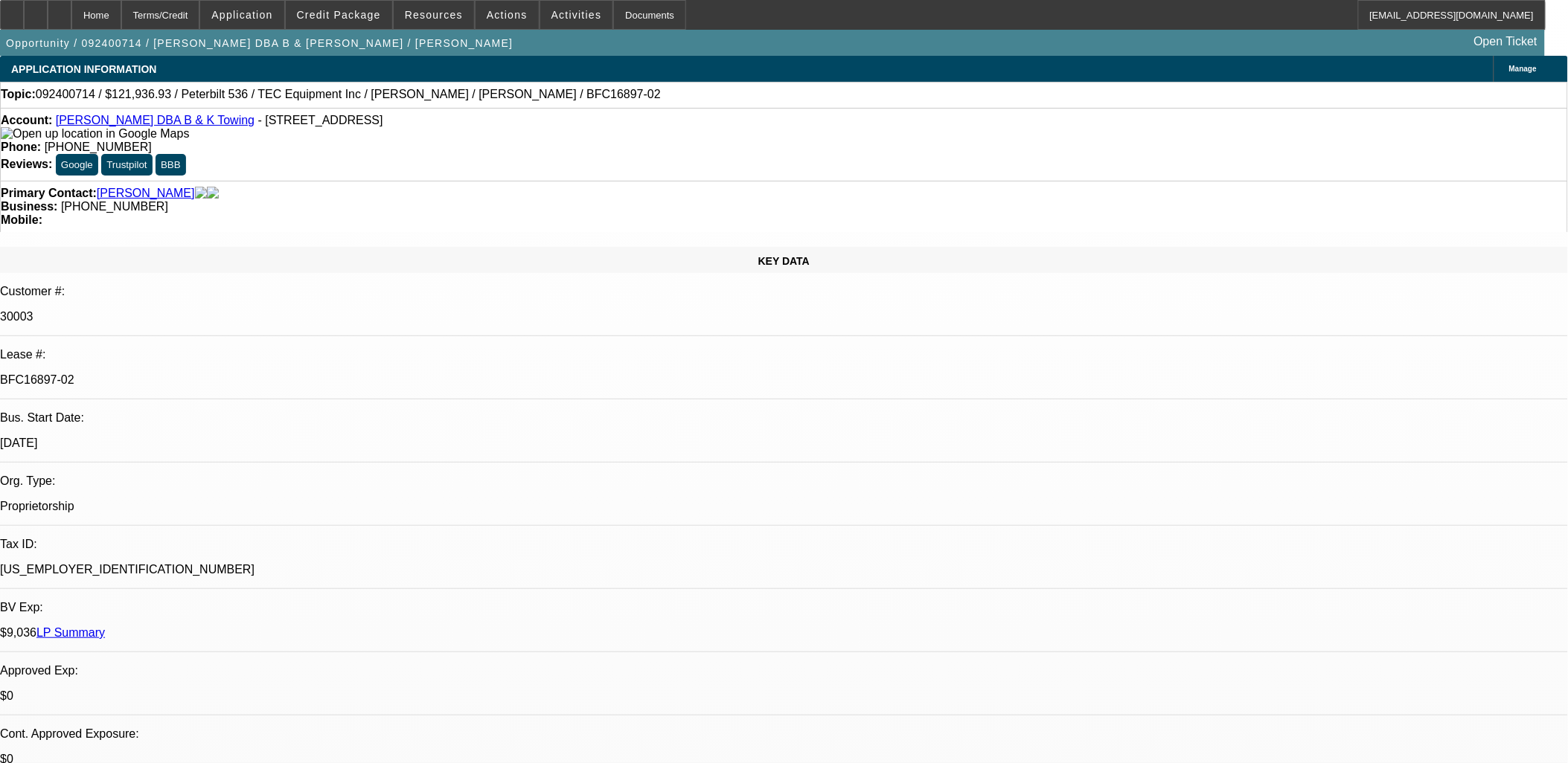
select select "1"
select select "4"
click at [239, 373] on p "BFC16897-02" at bounding box center [784, 380] width 1568 height 14
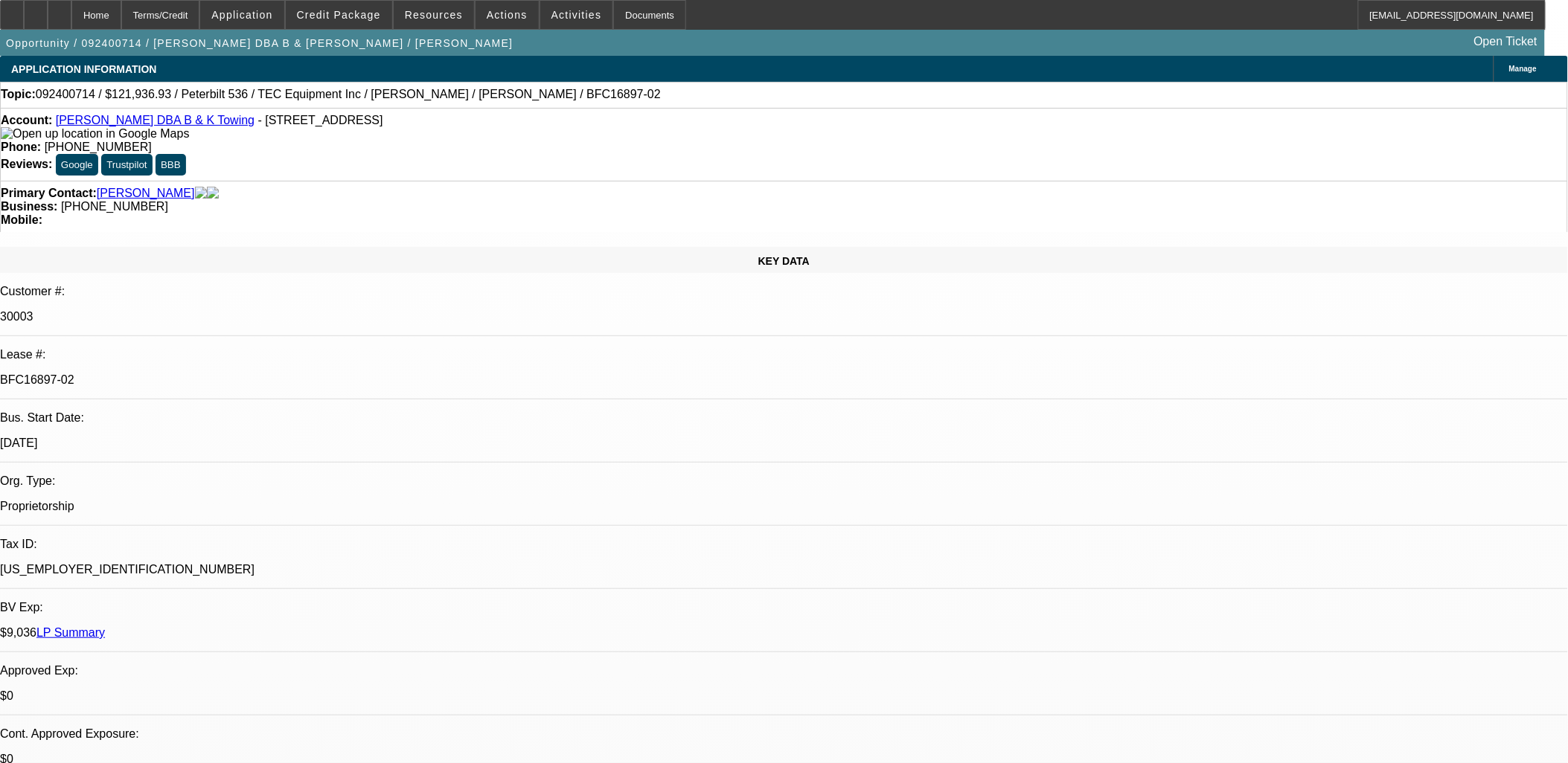
copy div "BFC16897-02"
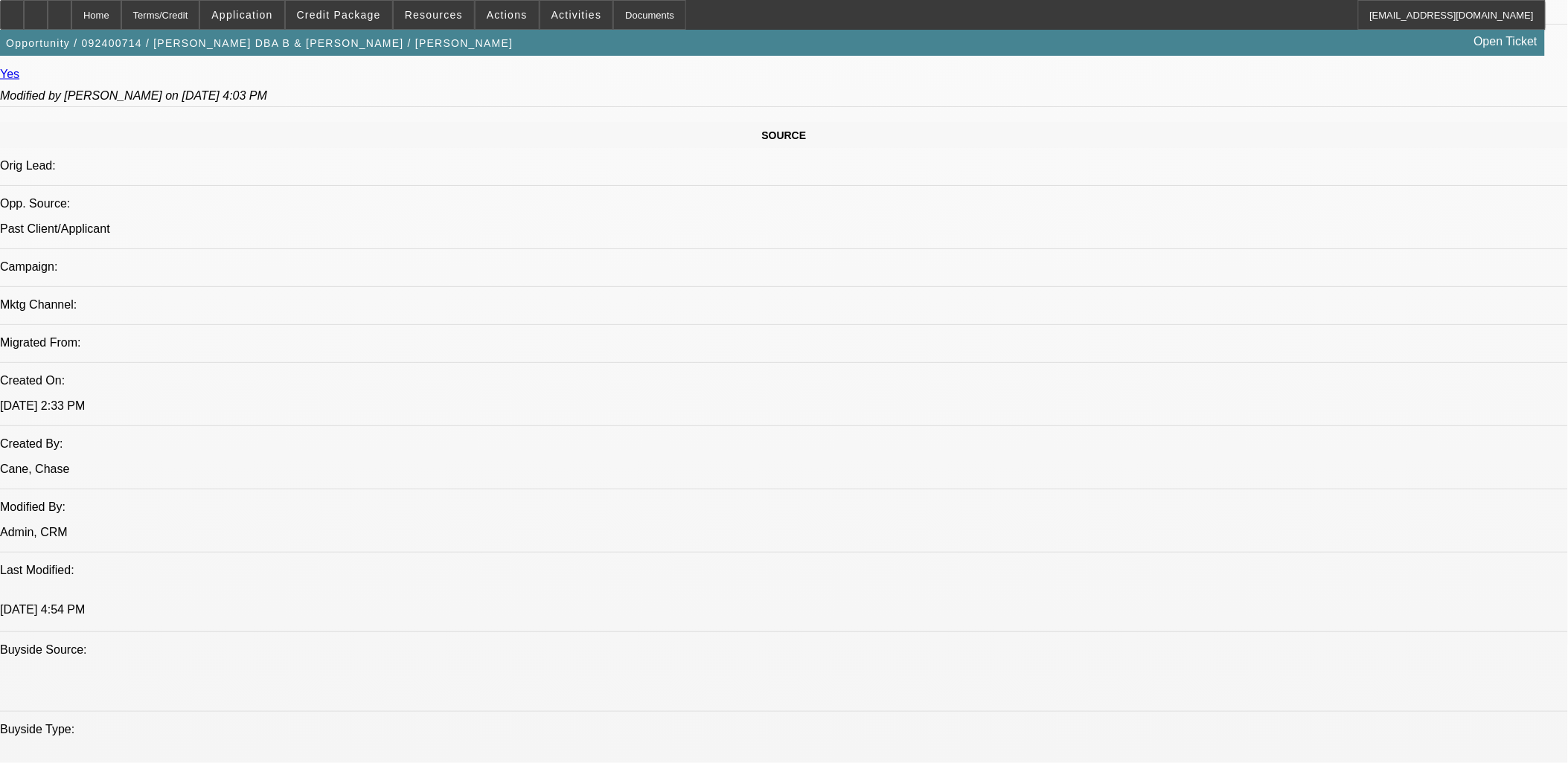
scroll to position [578, 0]
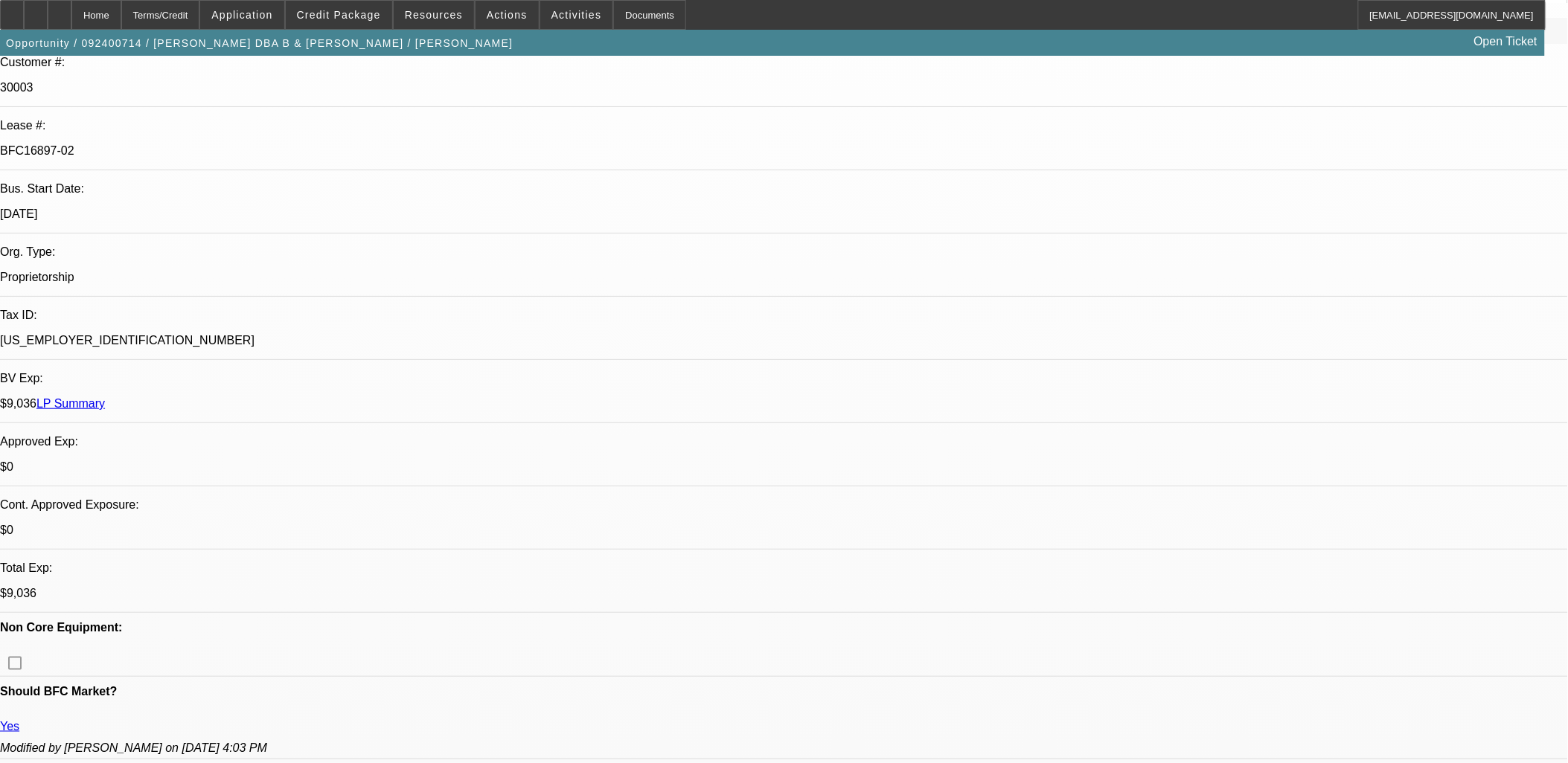
scroll to position [0, 0]
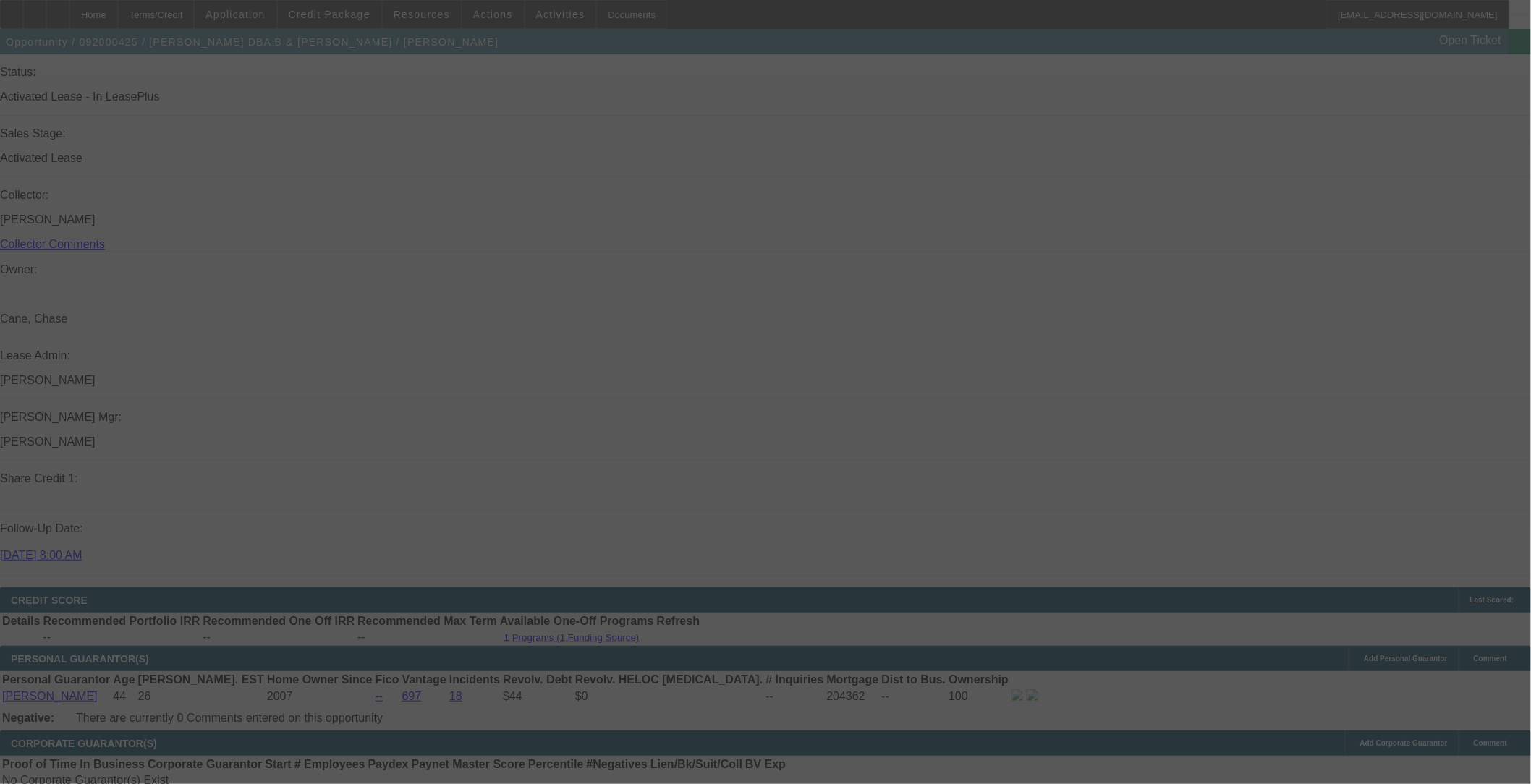
scroll to position [1848, 0]
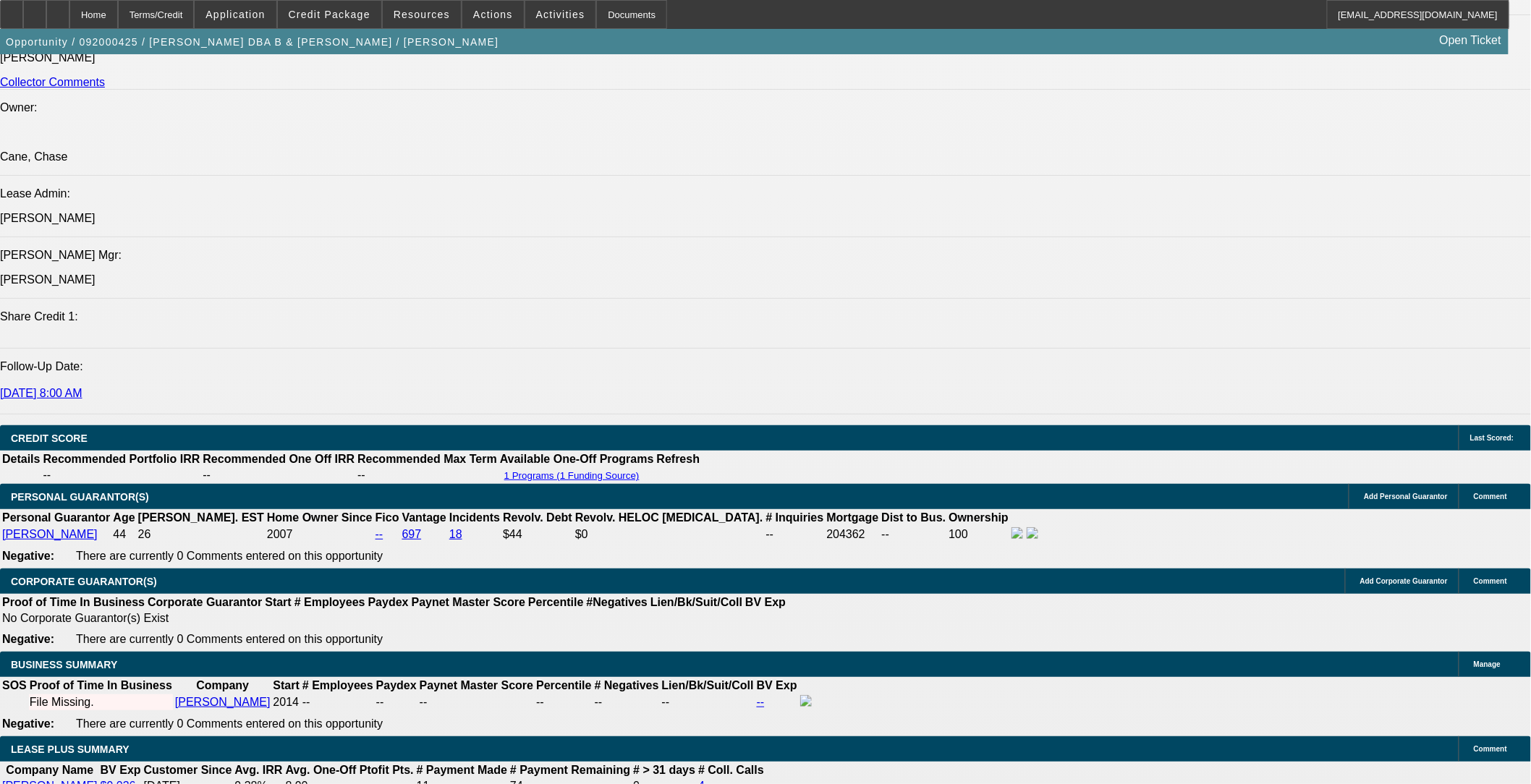
select select "0.1"
select select "0"
select select "0.1"
select select "0"
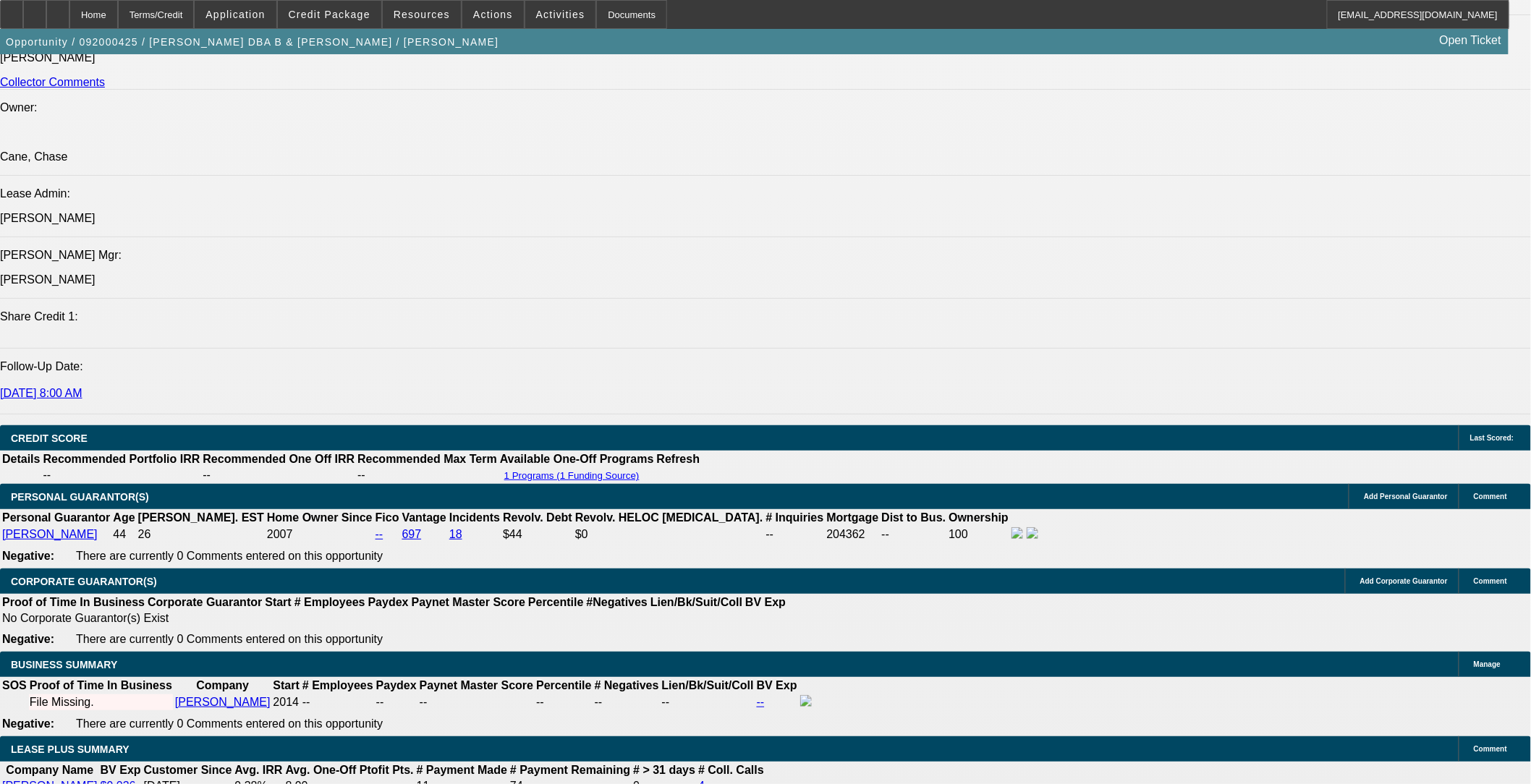
select select "0.1"
select select "0"
select select "0.1"
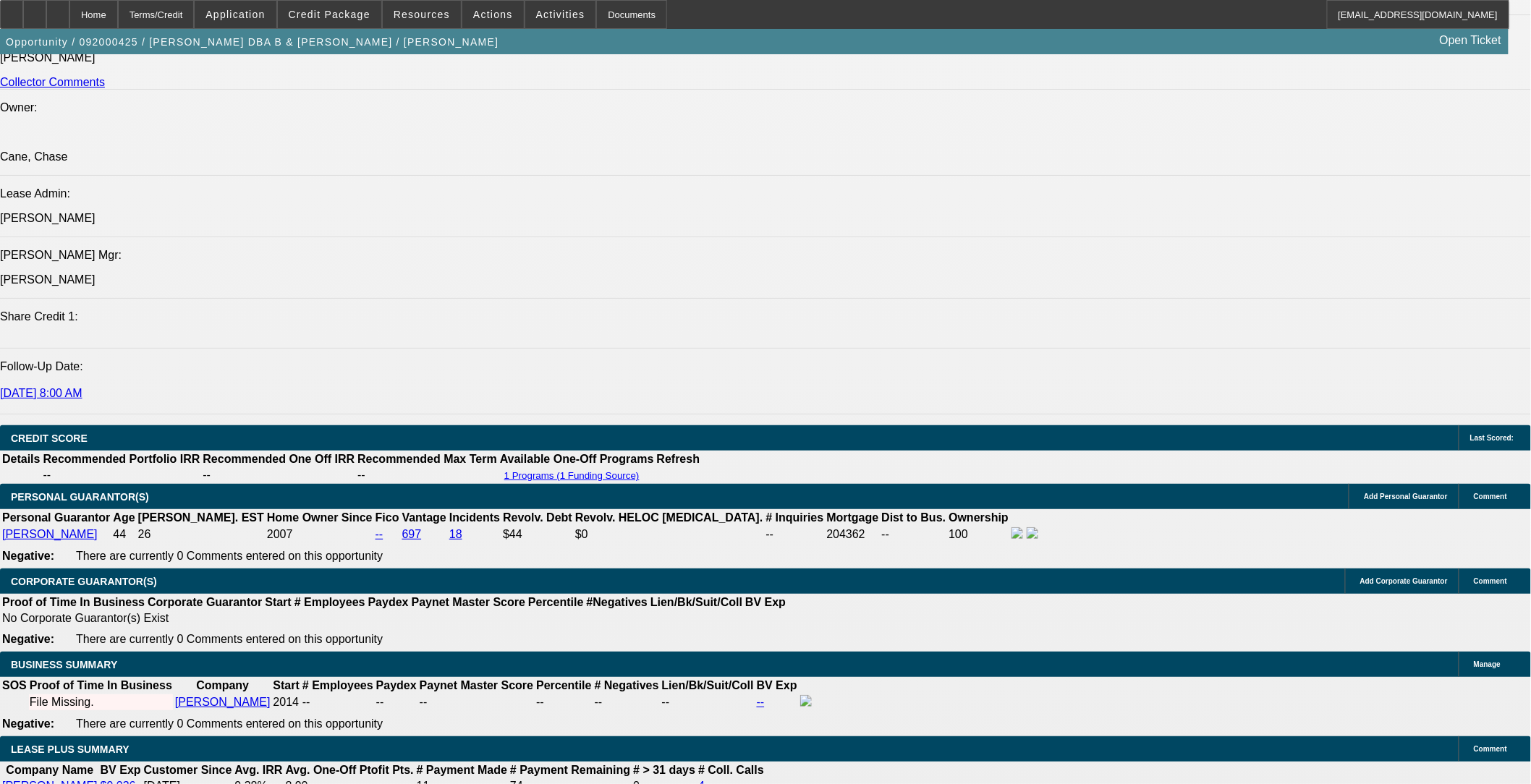
select select "0"
select select "0.1"
select select "1"
select select "4"
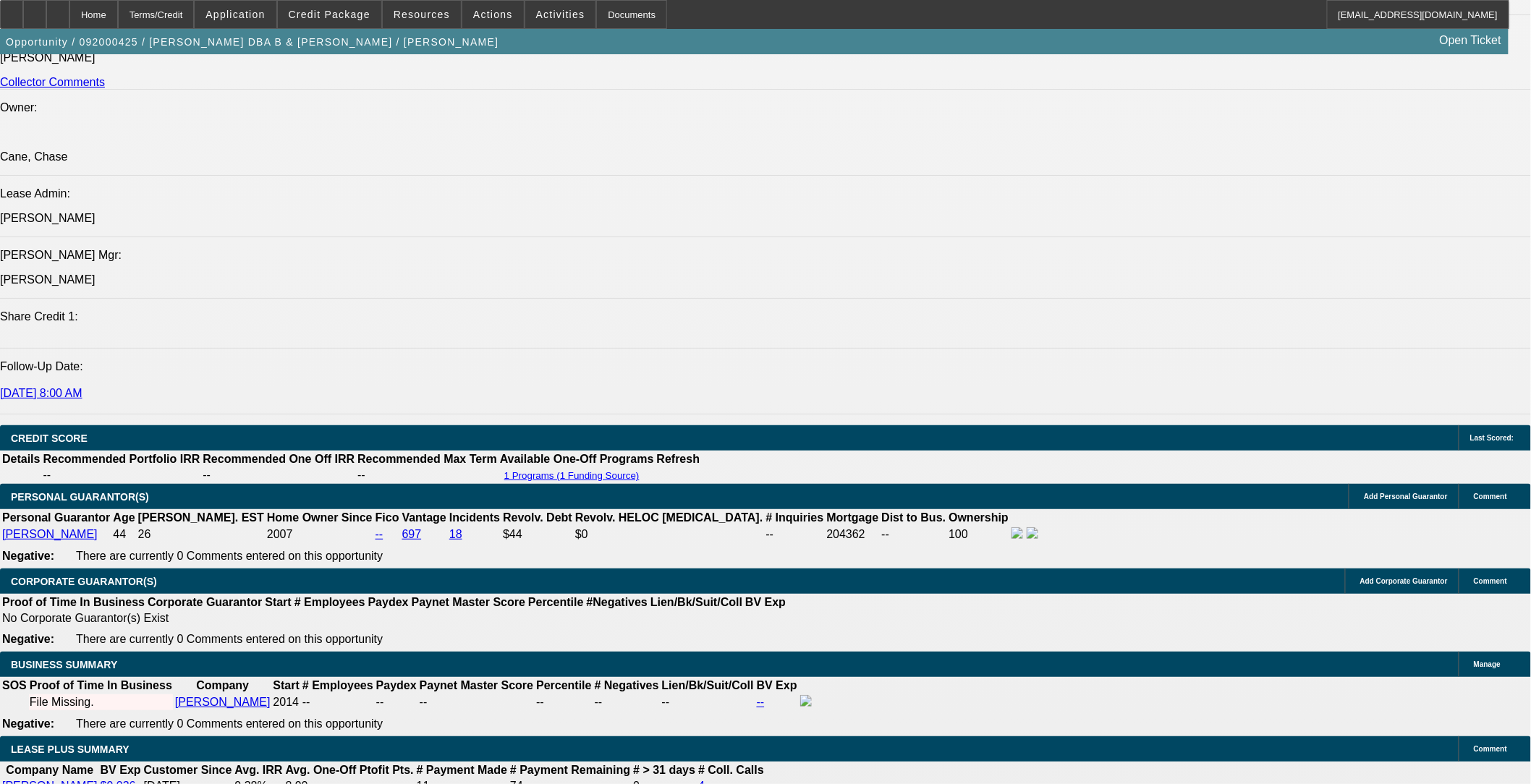
select select "1"
select select "4"
select select "1"
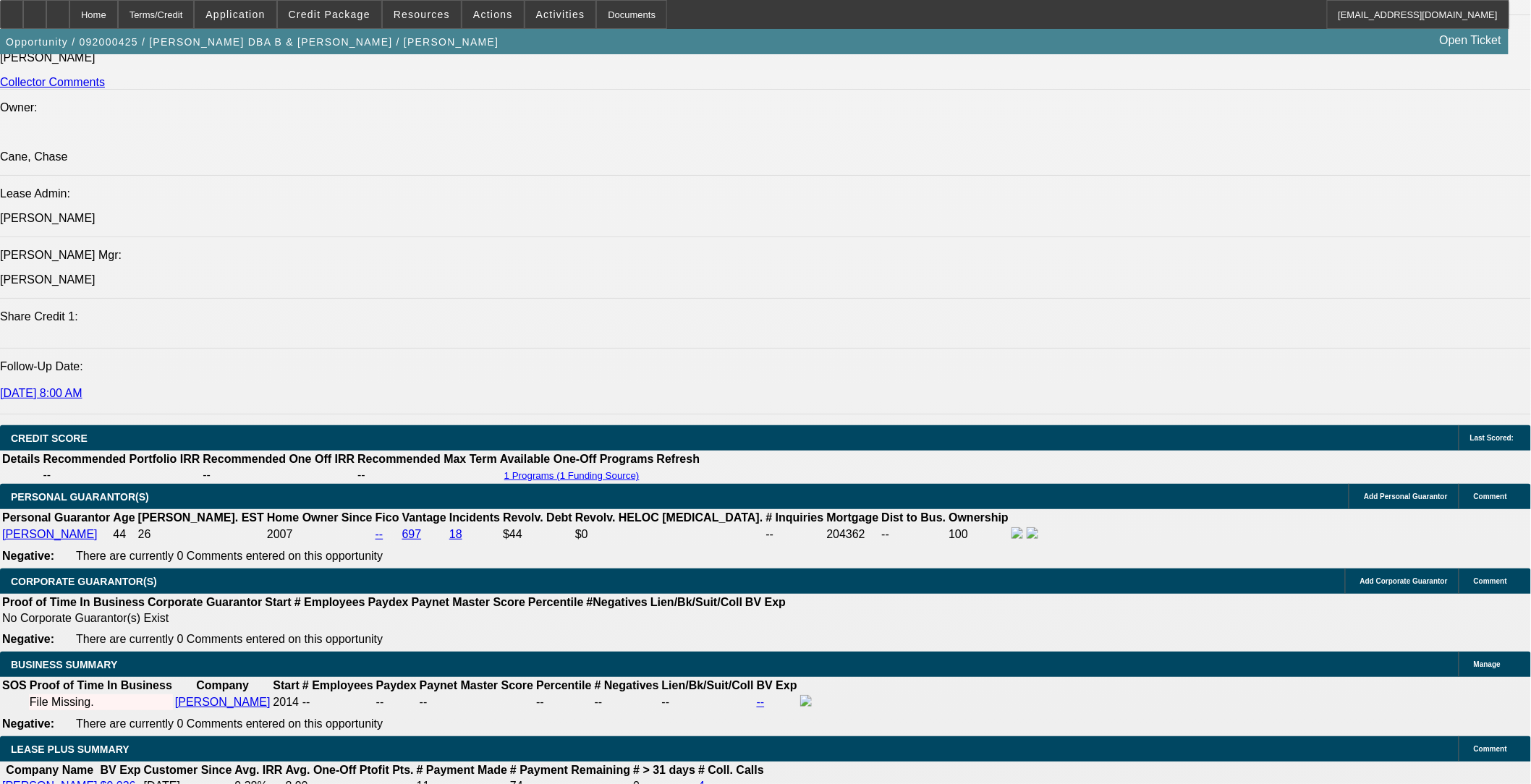
select select "4"
select select "1"
select select "4"
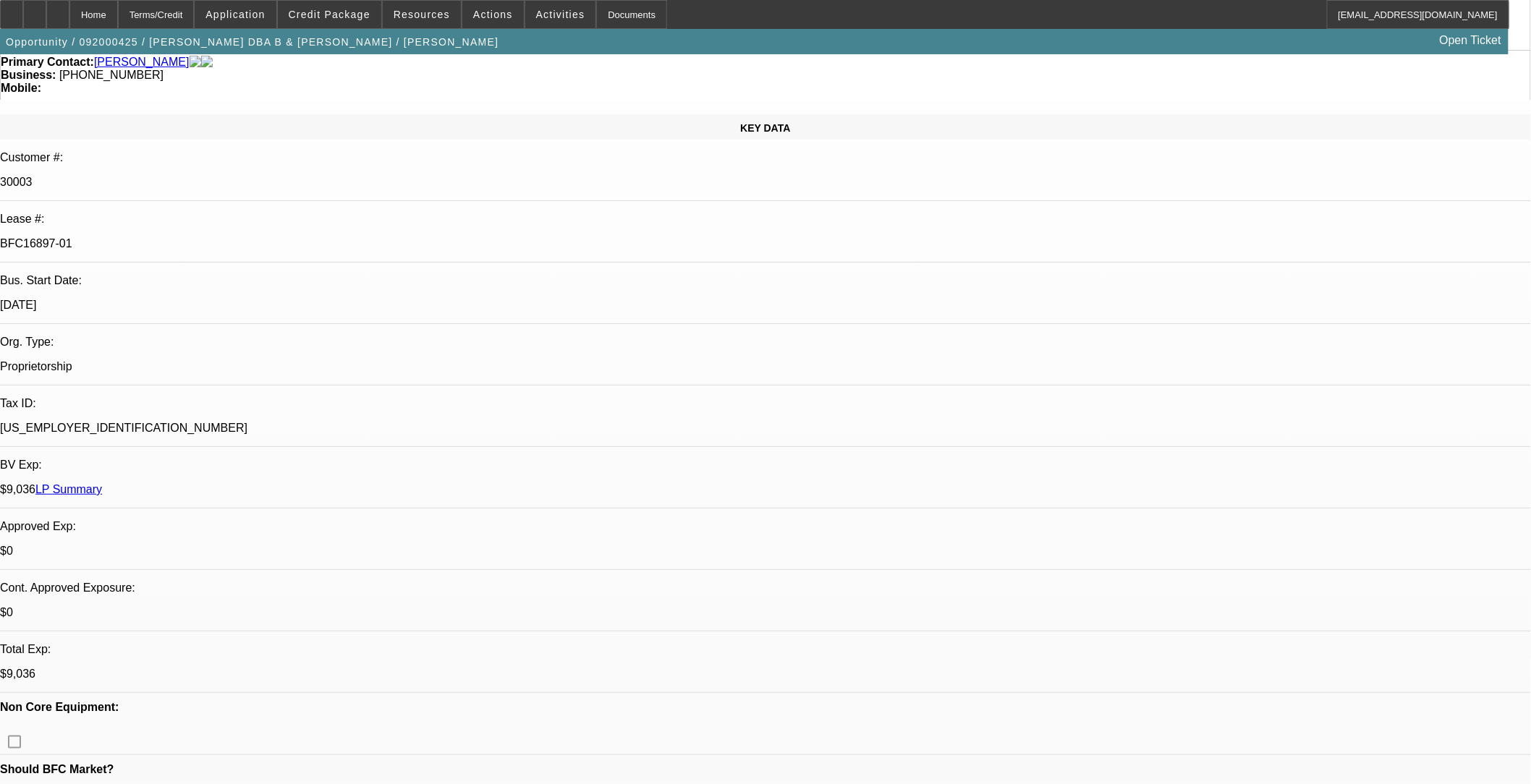
scroll to position [0, 0]
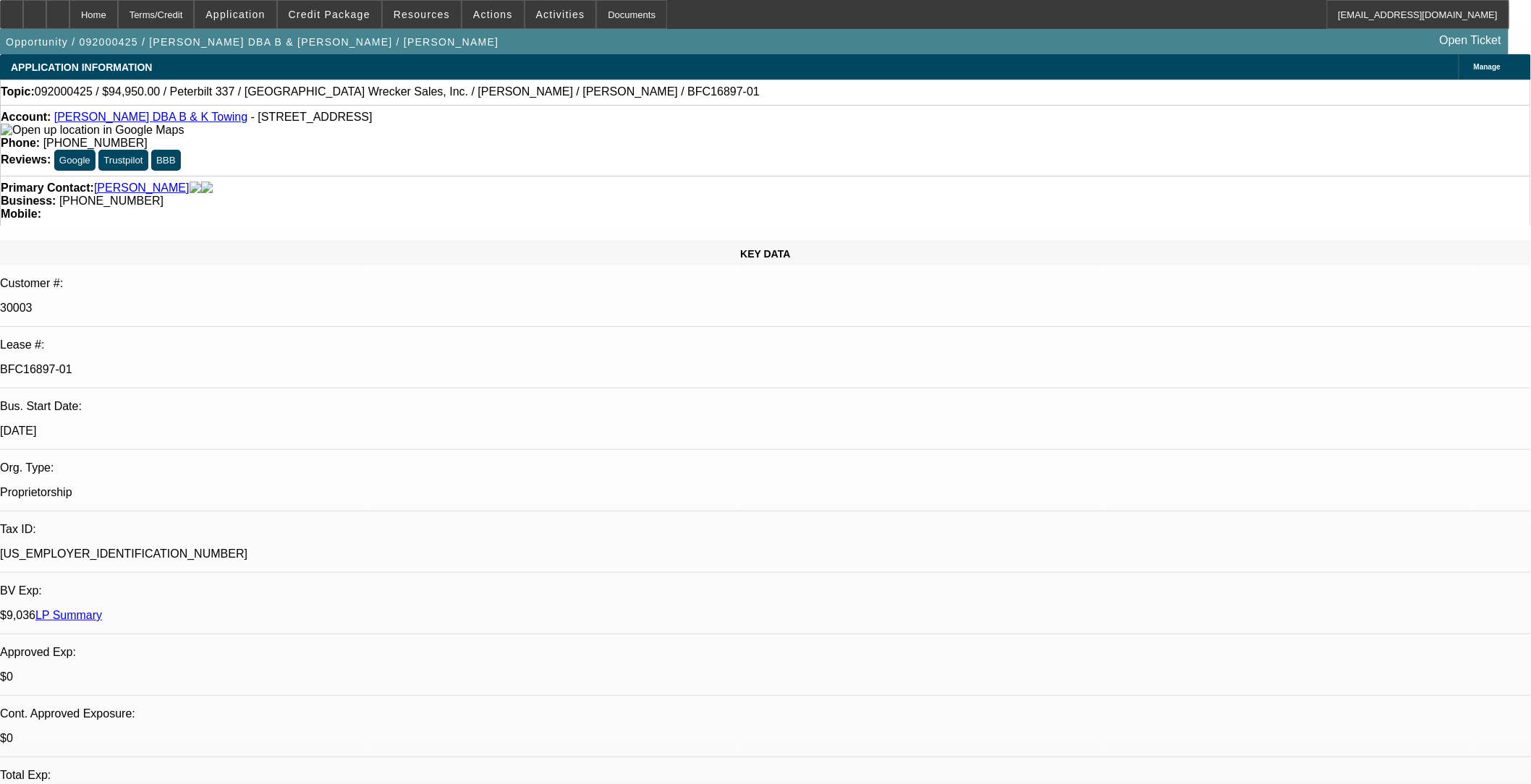
click at [230, 363] on p "BFC16897-01" at bounding box center [766, 369] width 1531 height 13
drag, startPoint x: 230, startPoint y: 242, endPoint x: 215, endPoint y: 246, distance: 15.5
click at [215, 363] on p "BFC16897-01" at bounding box center [766, 369] width 1531 height 13
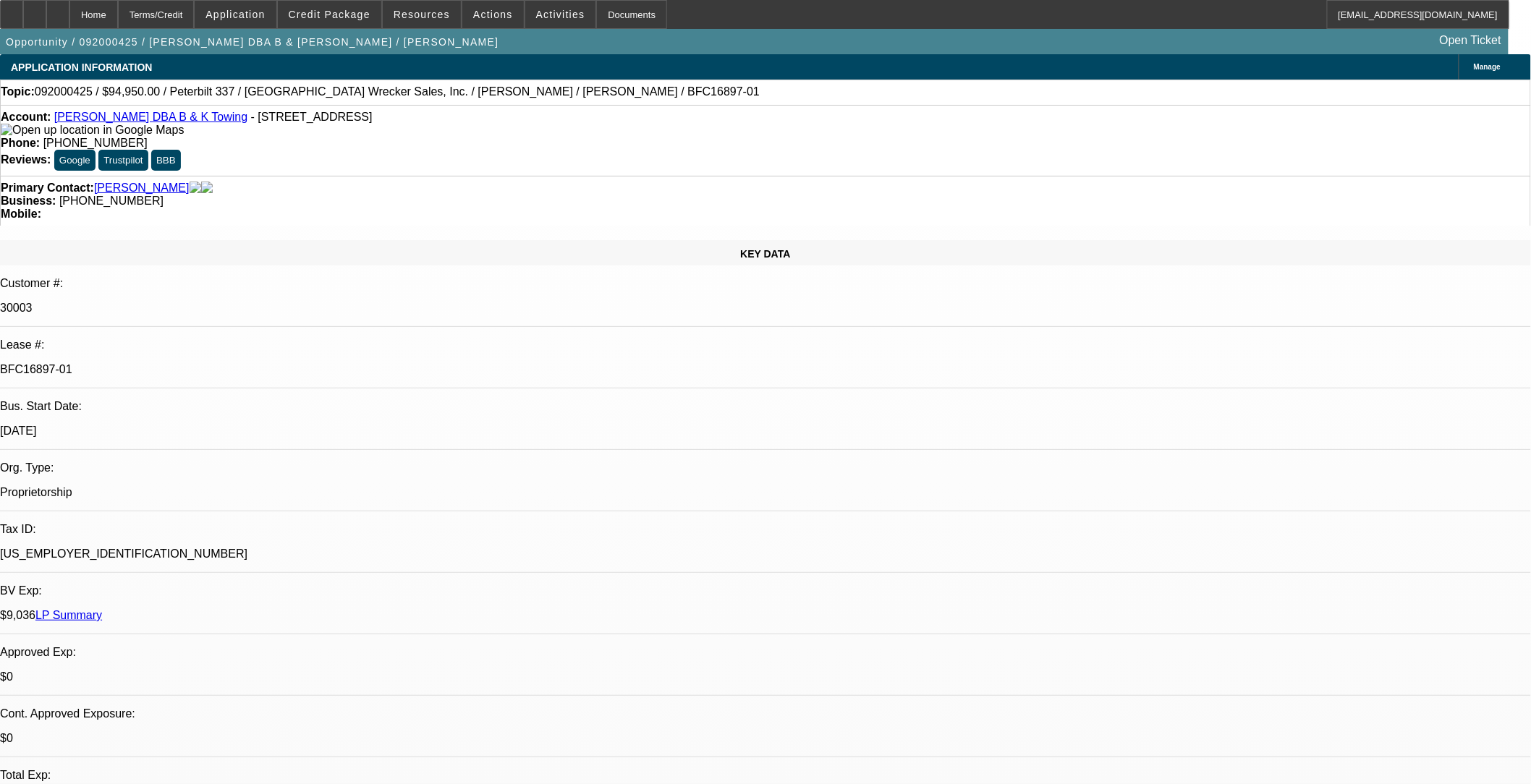
click at [215, 363] on p "BFC16897-01" at bounding box center [766, 369] width 1531 height 13
copy div "BFC16897-01"
click at [102, 610] on link "LP Summary" at bounding box center [69, 616] width 67 height 12
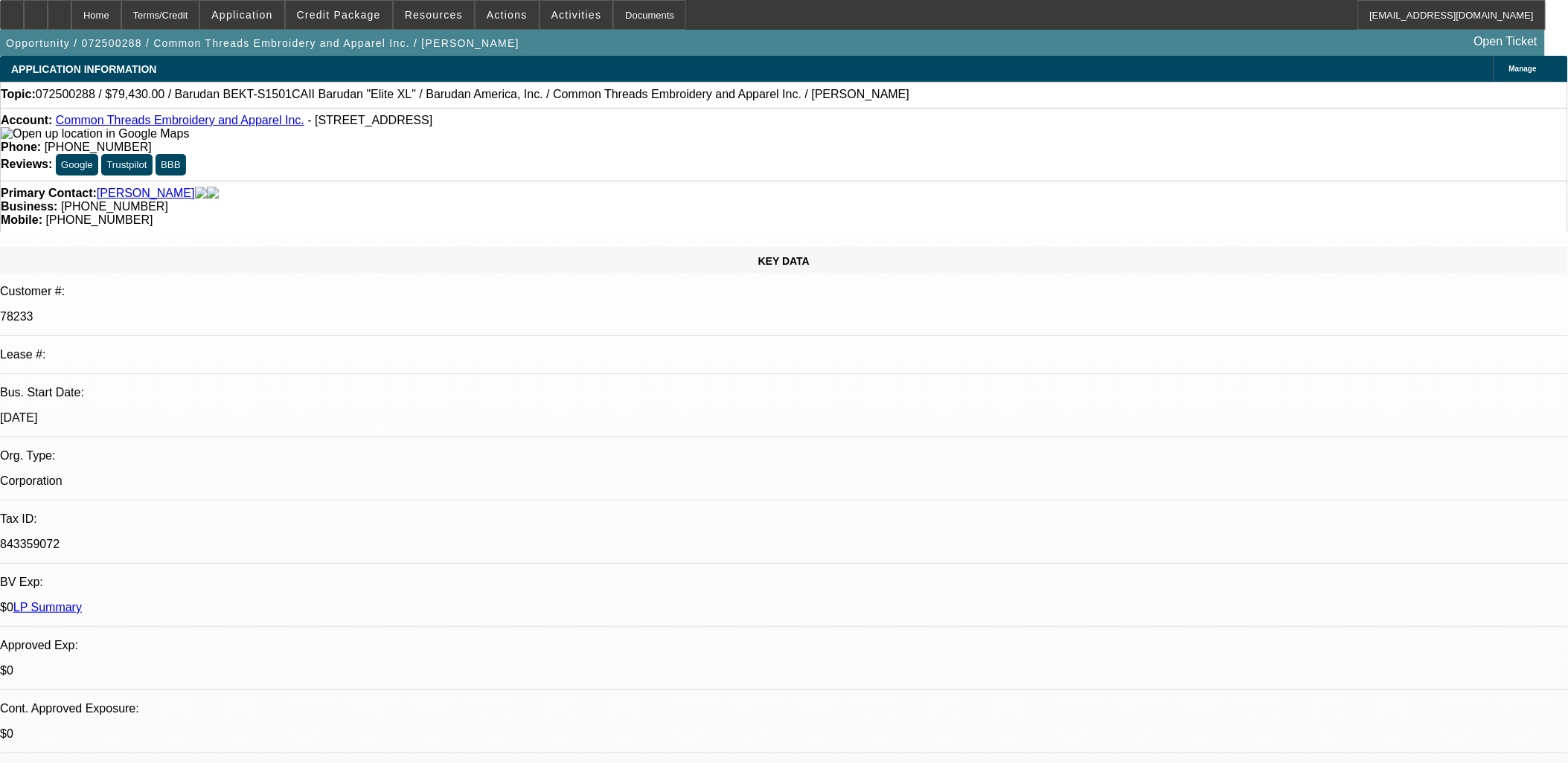
select select "0"
select select "2"
select select "0"
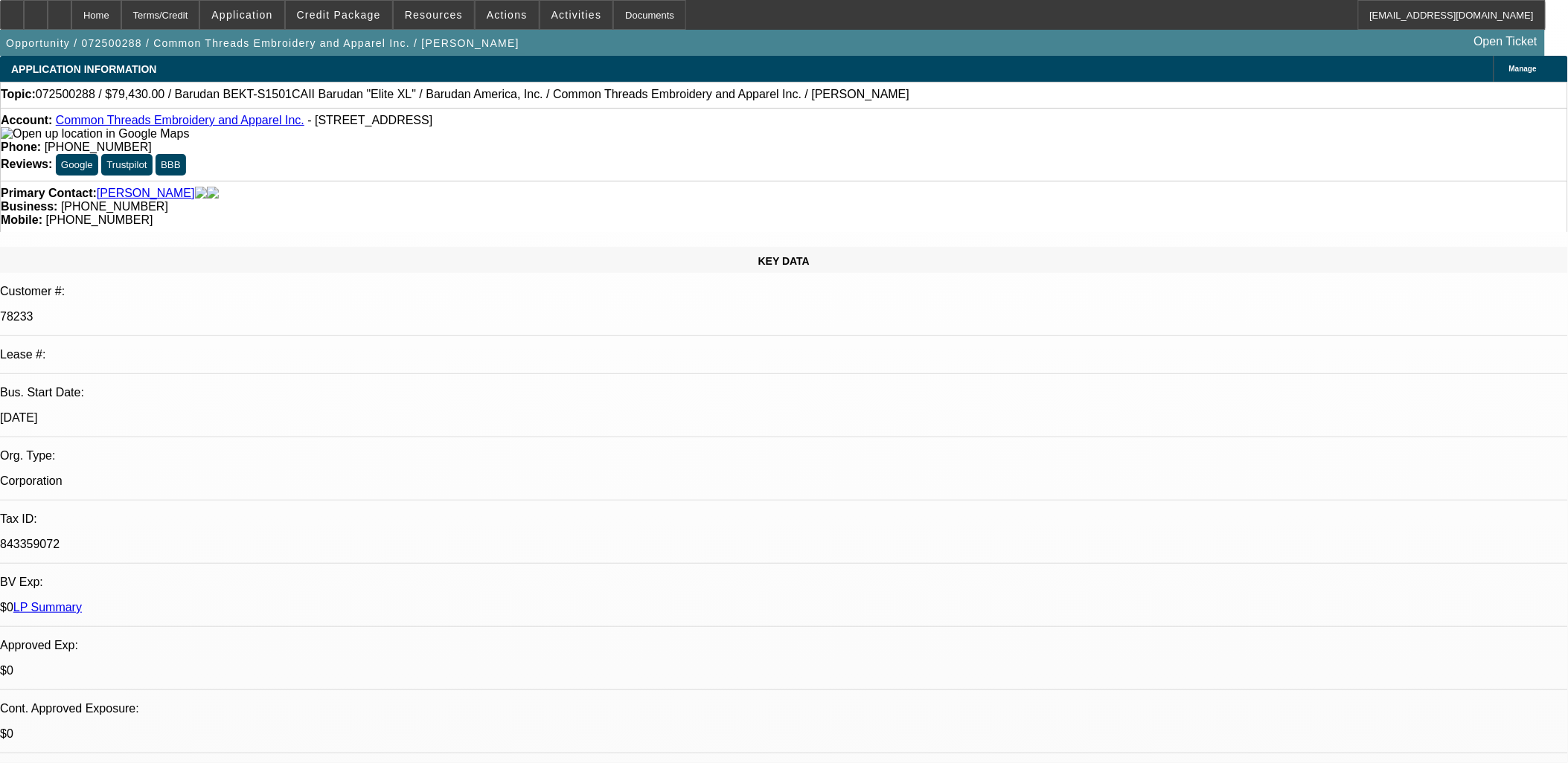
select select "0"
select select "1"
select select "2"
select select "6"
select select "1"
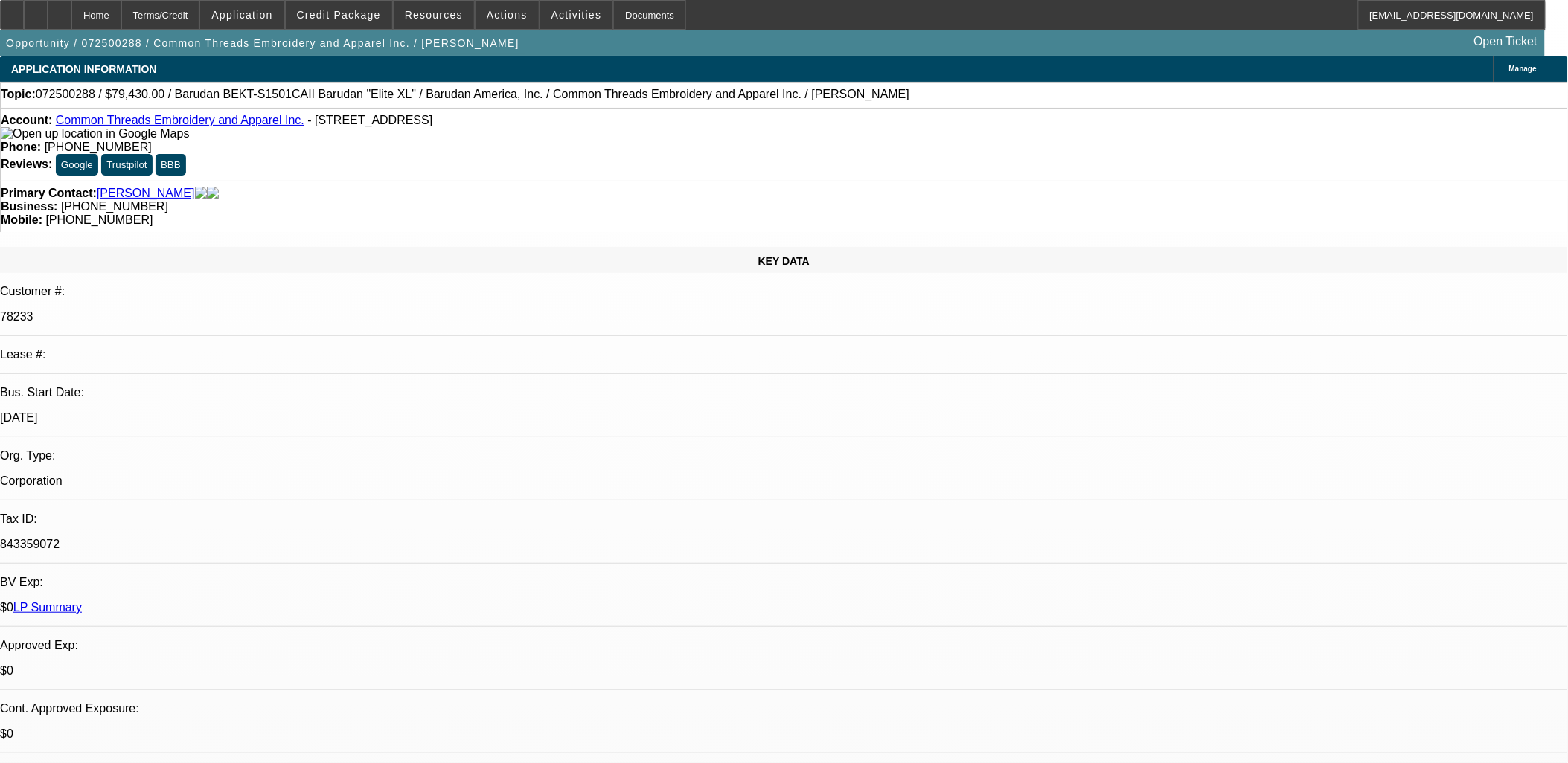
select select "1"
select select "6"
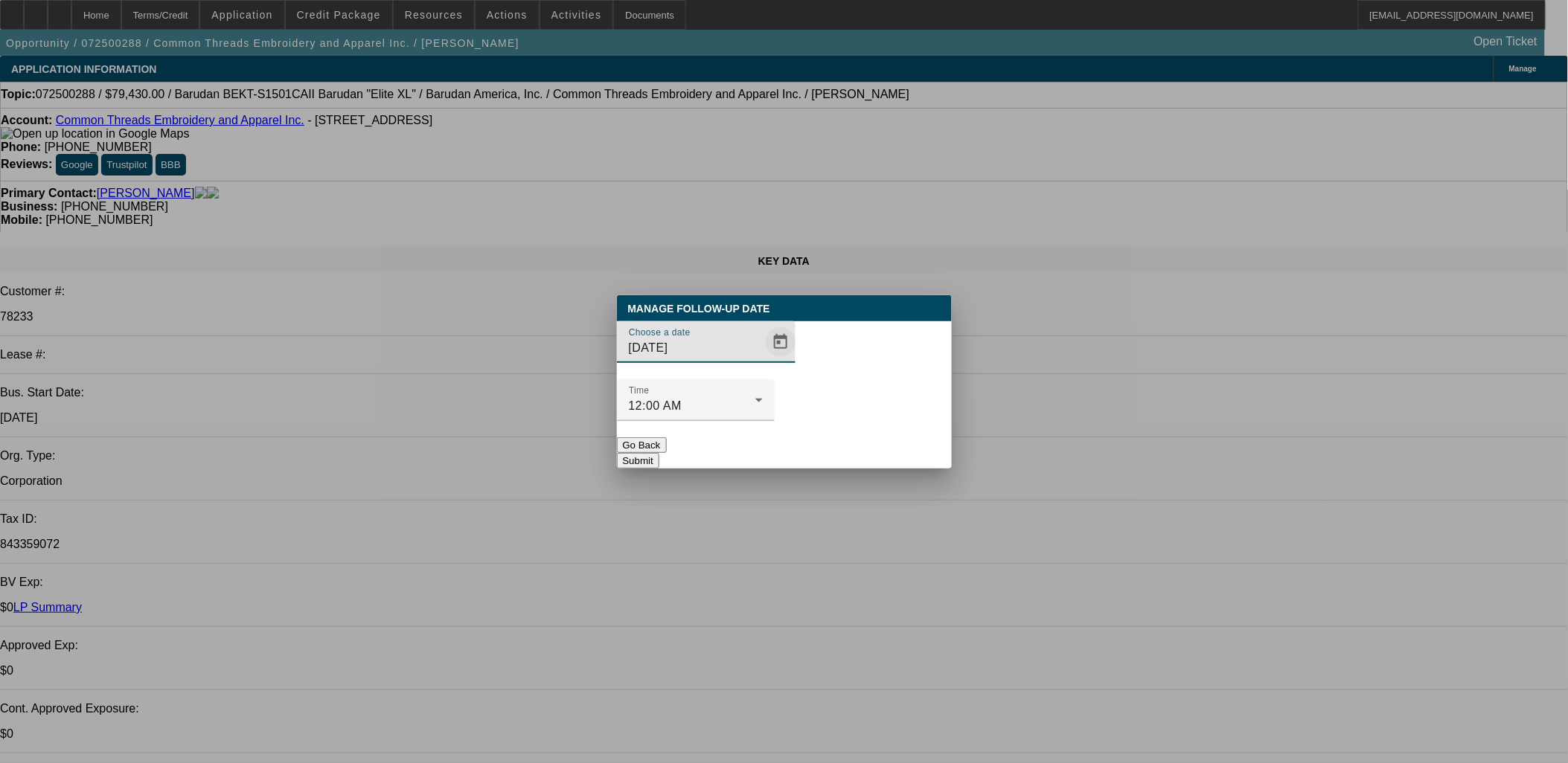
click at [762, 360] on span "Open calendar" at bounding box center [780, 341] width 36 height 36
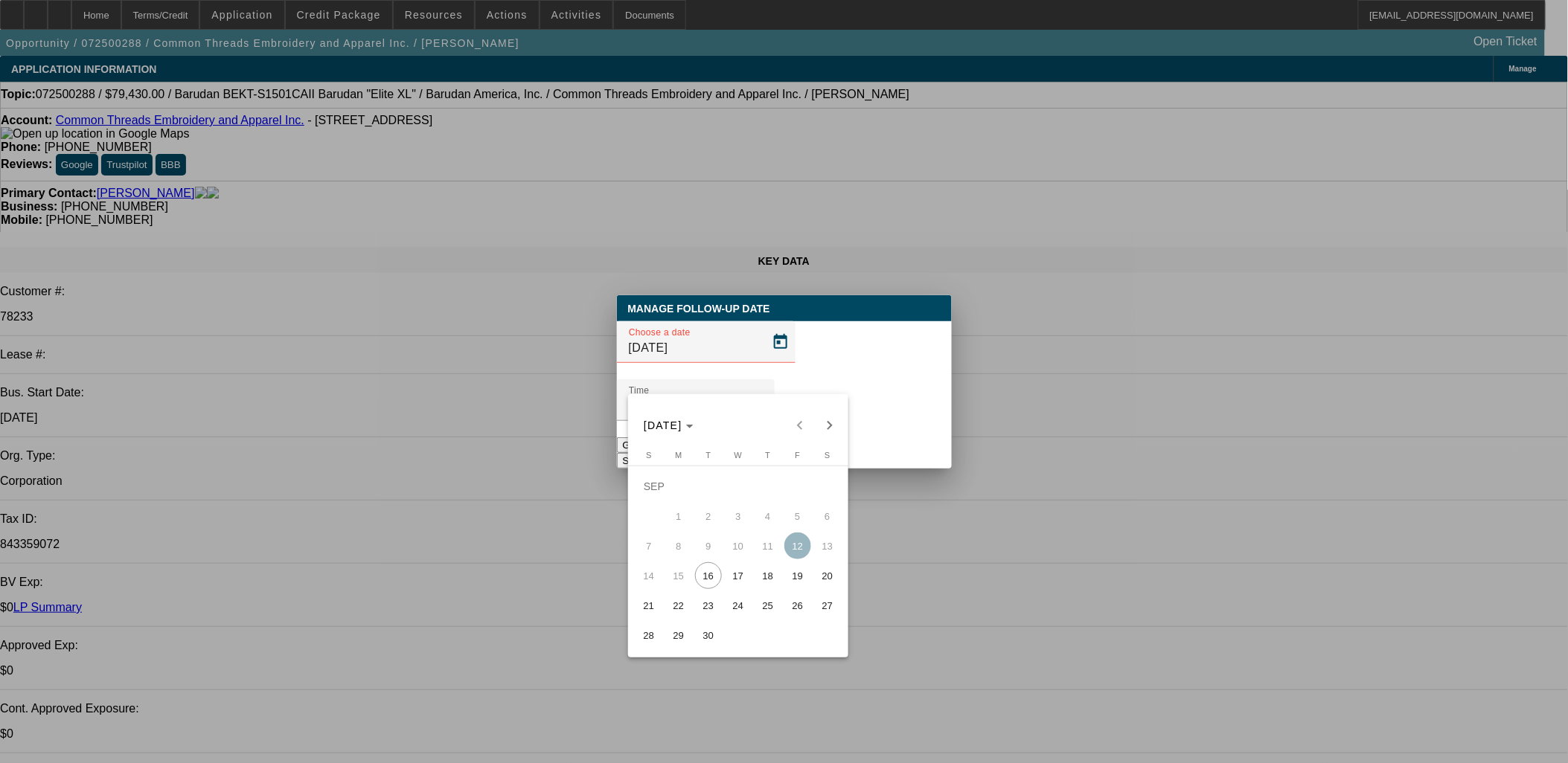
click at [741, 576] on span "17" at bounding box center [738, 575] width 27 height 27
type input "9/17/2025"
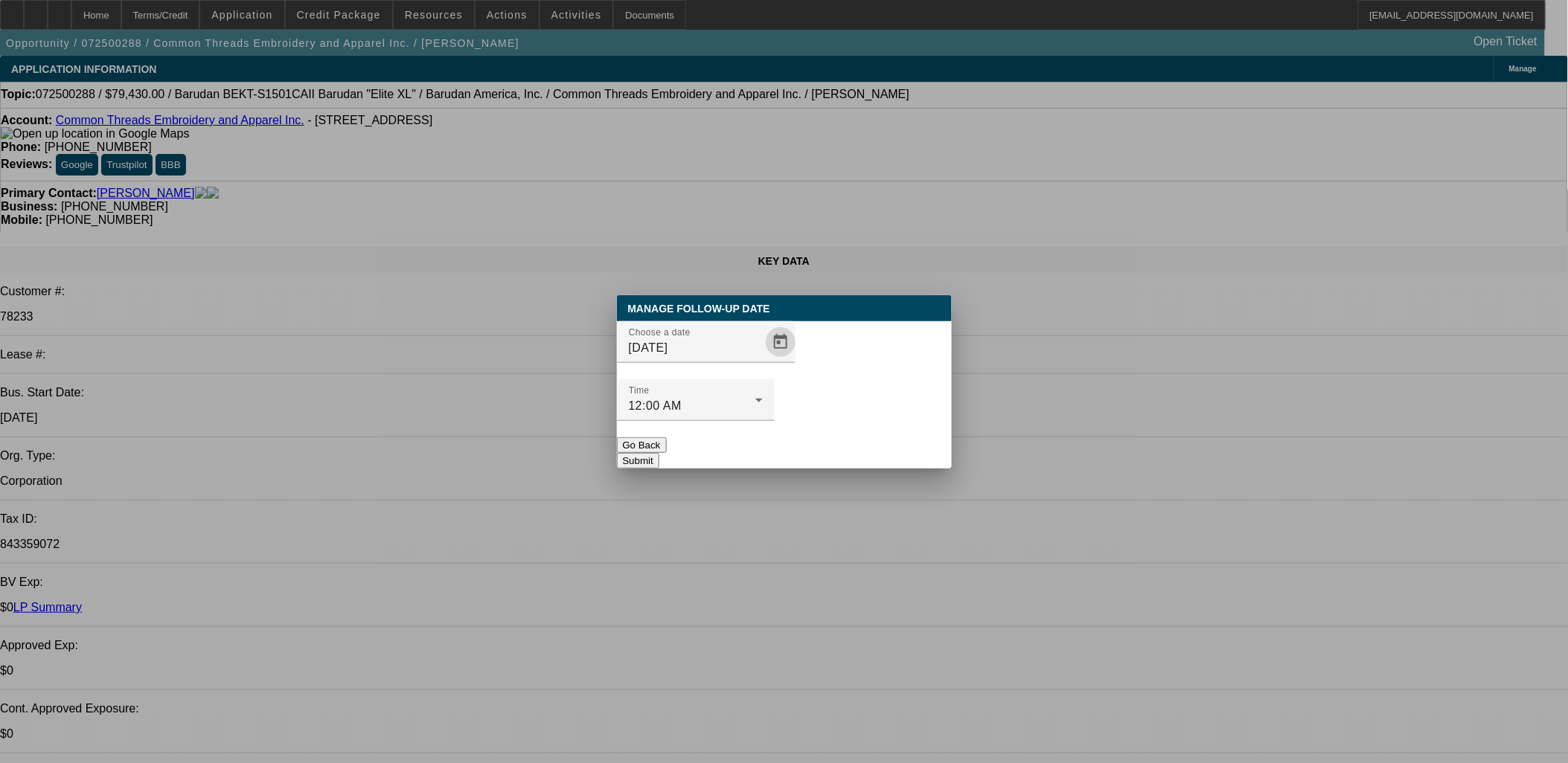
click at [659, 453] on button "Submit" at bounding box center [638, 460] width 42 height 16
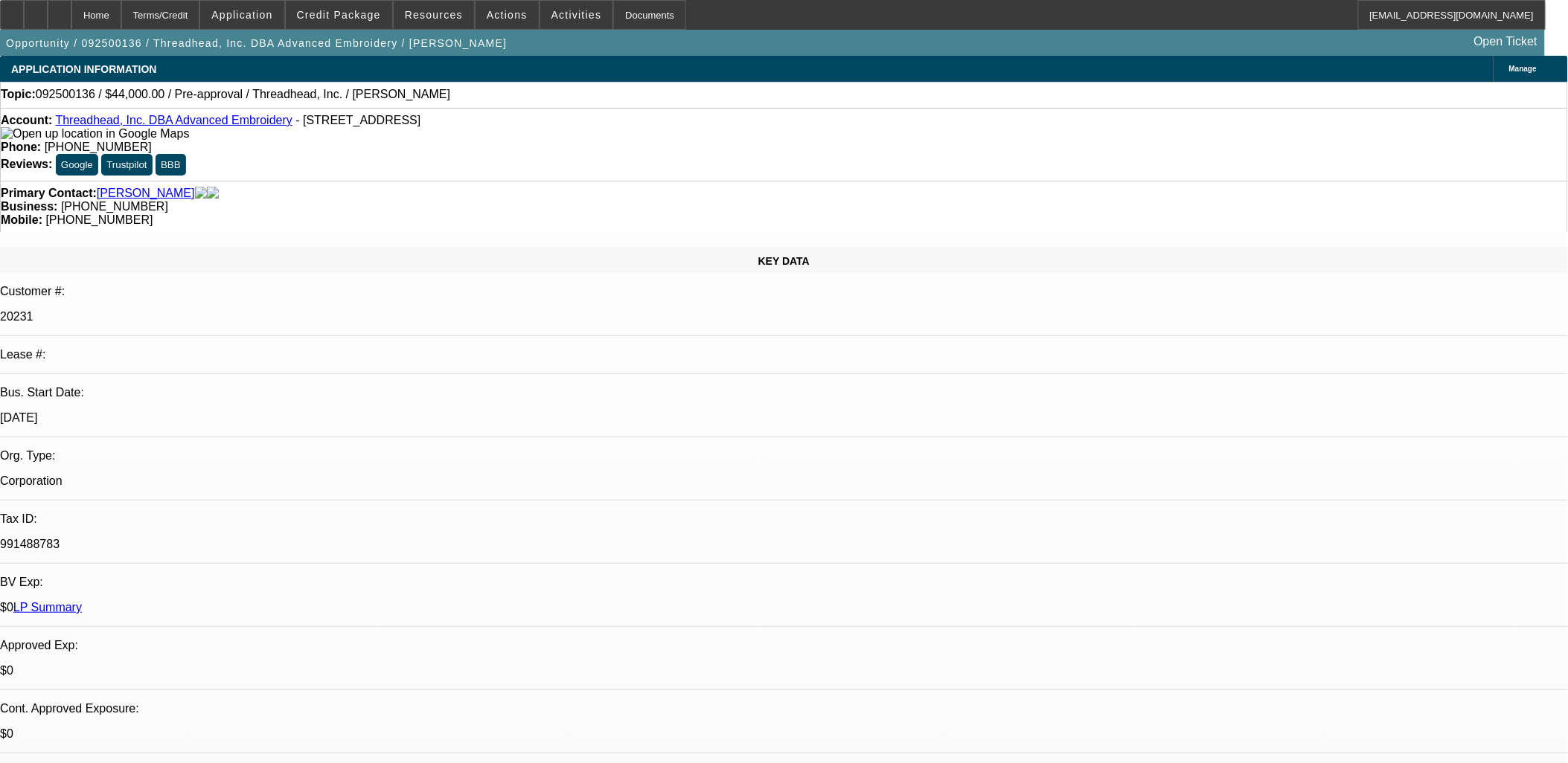
select select "0"
select select "2"
select select "0.1"
select select "1"
select select "2"
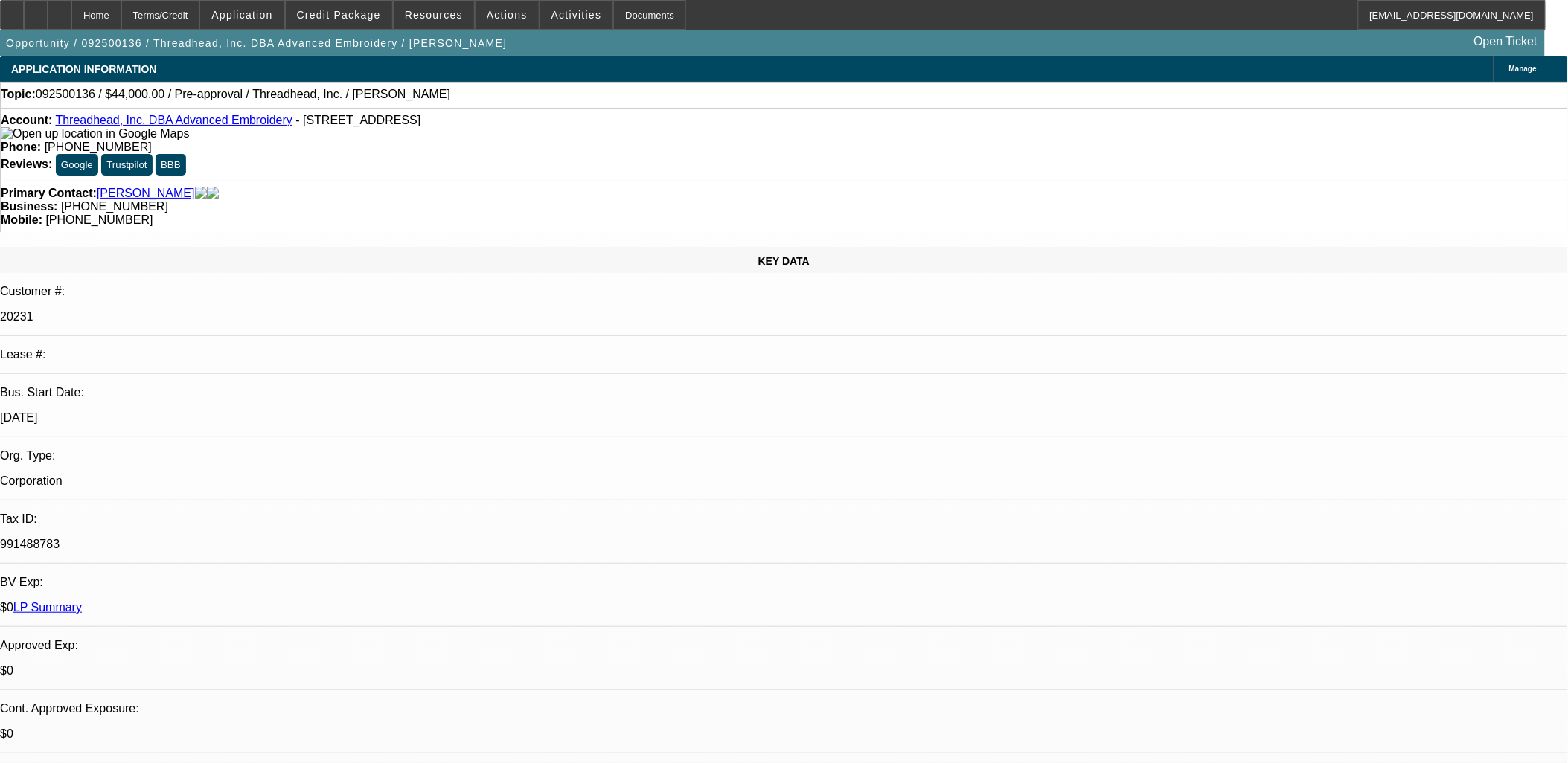
select select "4"
click at [102, 119] on link "Threadhead, Inc. DBA Advanced Embroidery" at bounding box center [173, 120] width 237 height 13
